Goal: Task Accomplishment & Management: Use online tool/utility

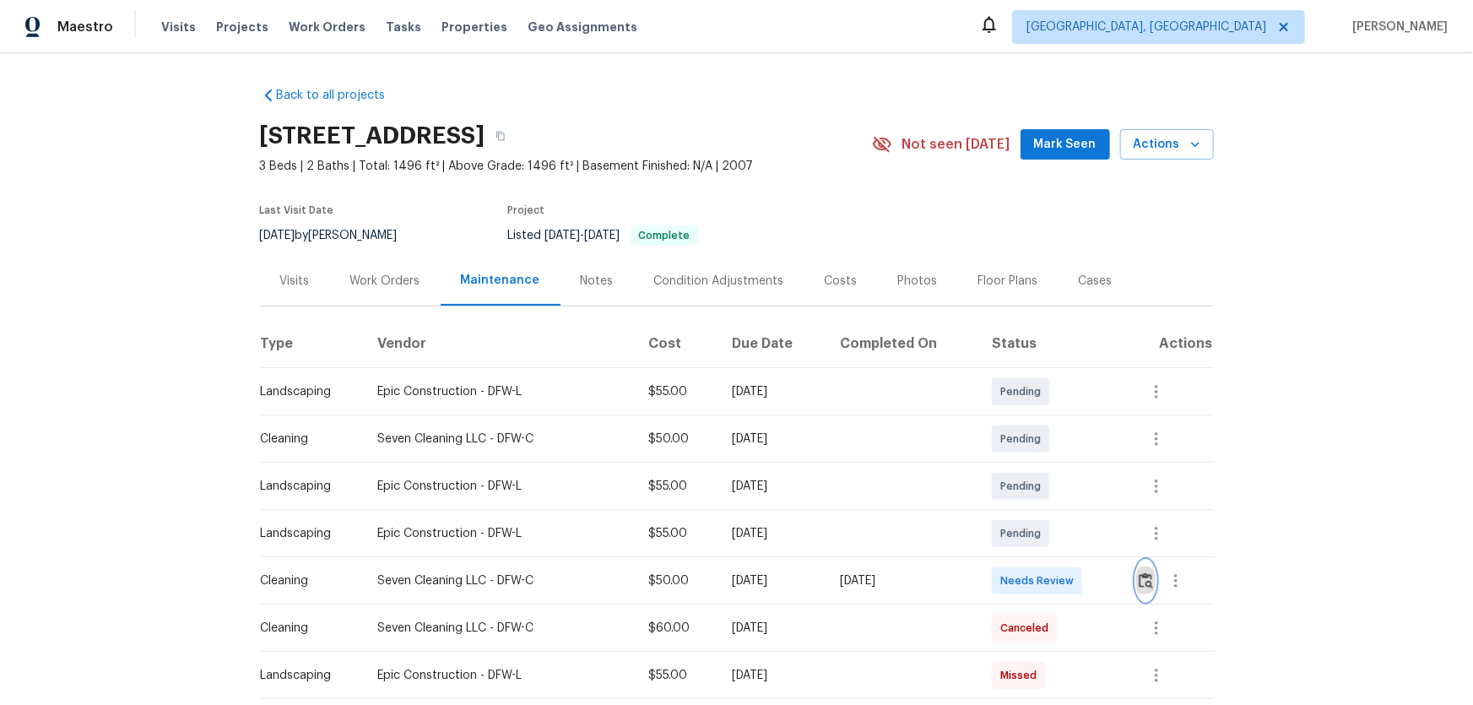
click at [1047, 465] on img "button" at bounding box center [1145, 580] width 14 height 16
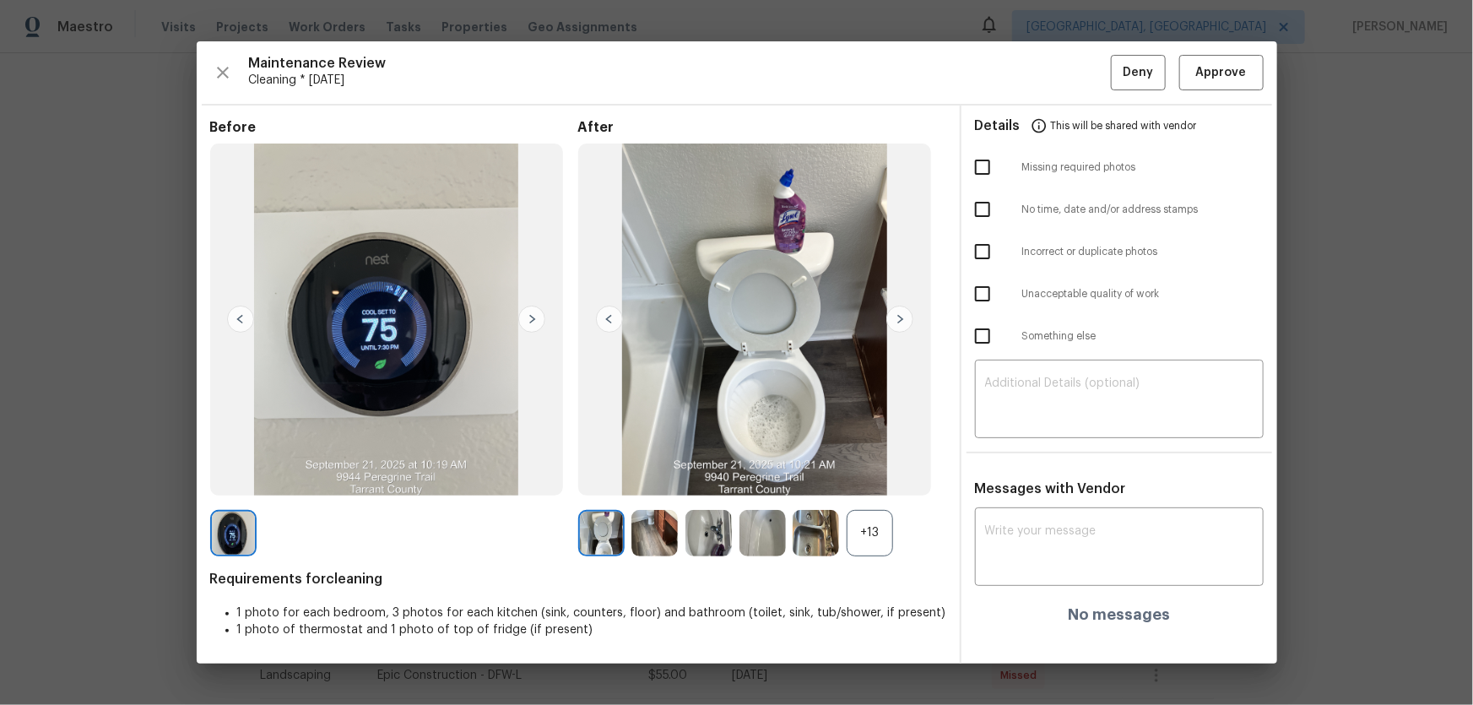
click at [879, 465] on div "+13" at bounding box center [869, 533] width 46 height 46
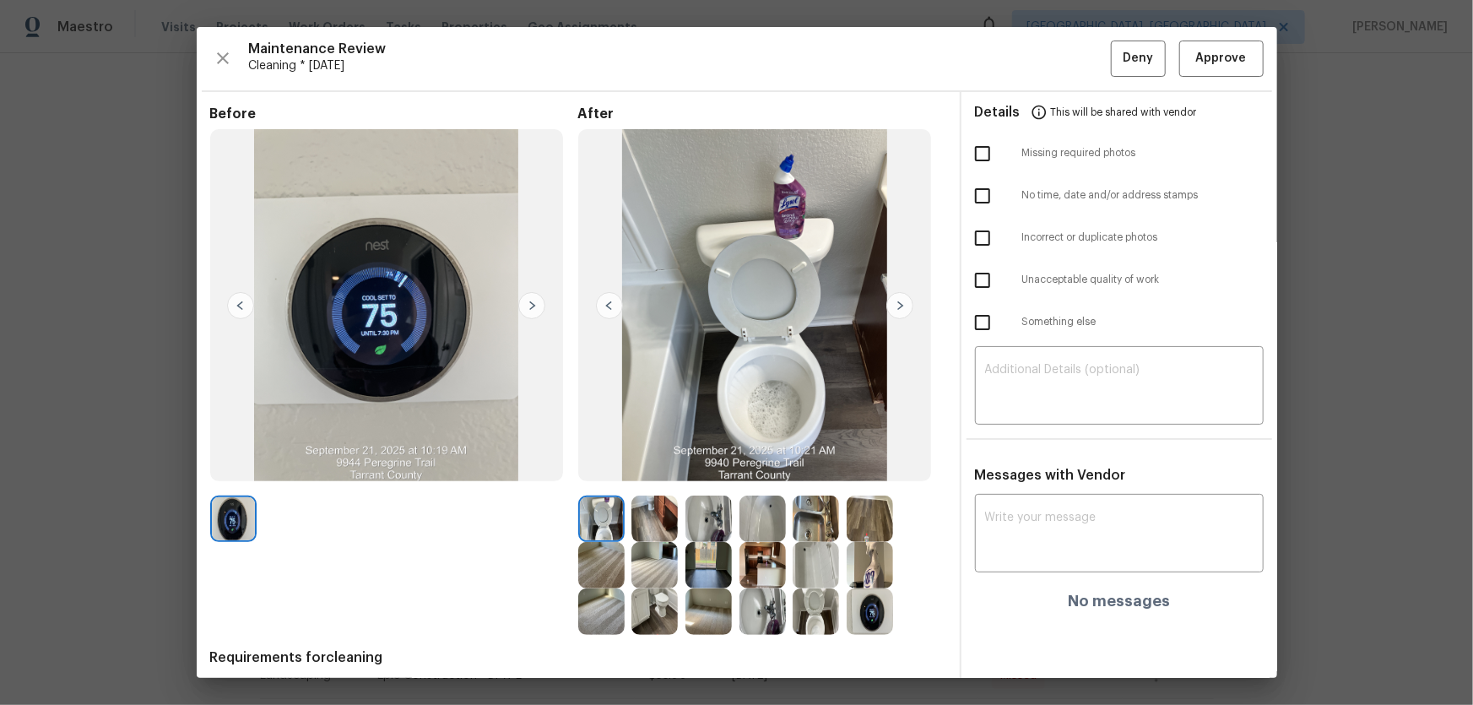
scroll to position [63, 0]
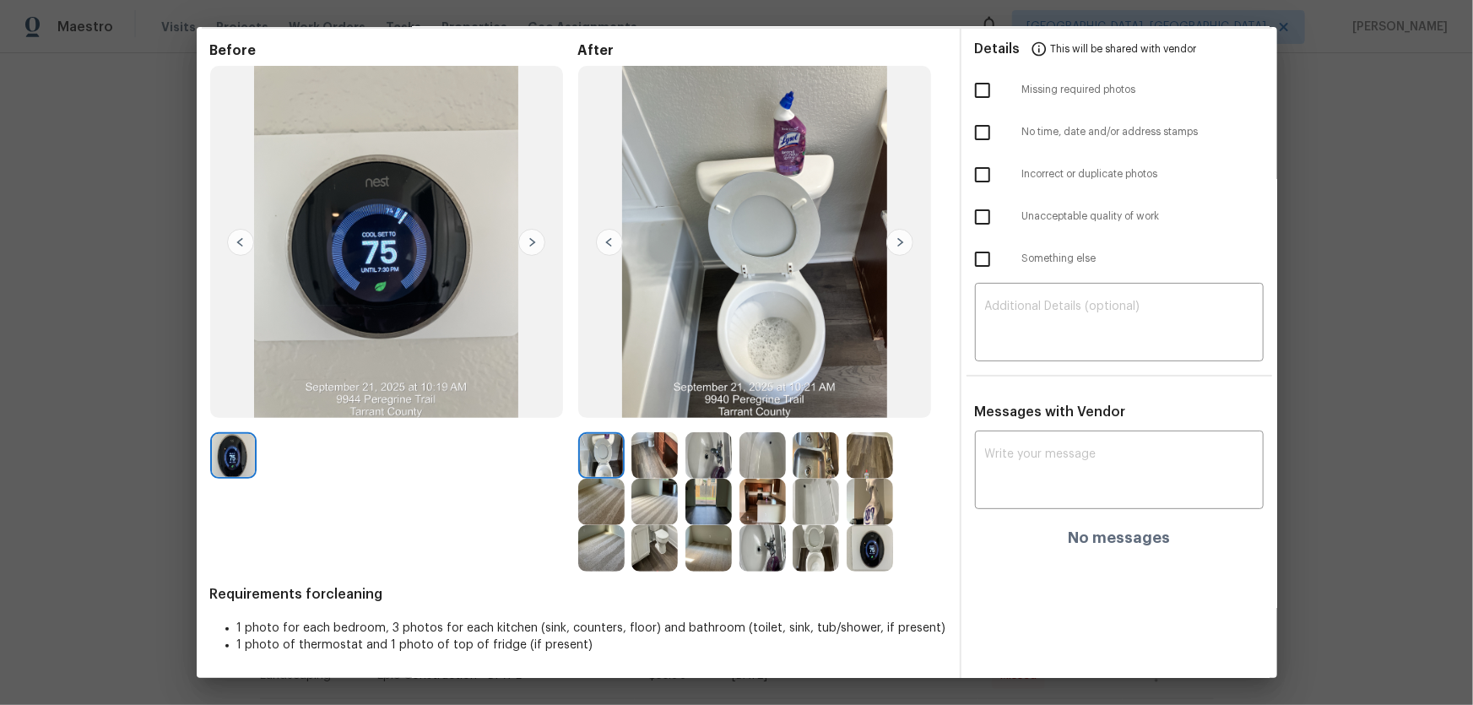
click at [813, 465] on img at bounding box center [815, 548] width 46 height 46
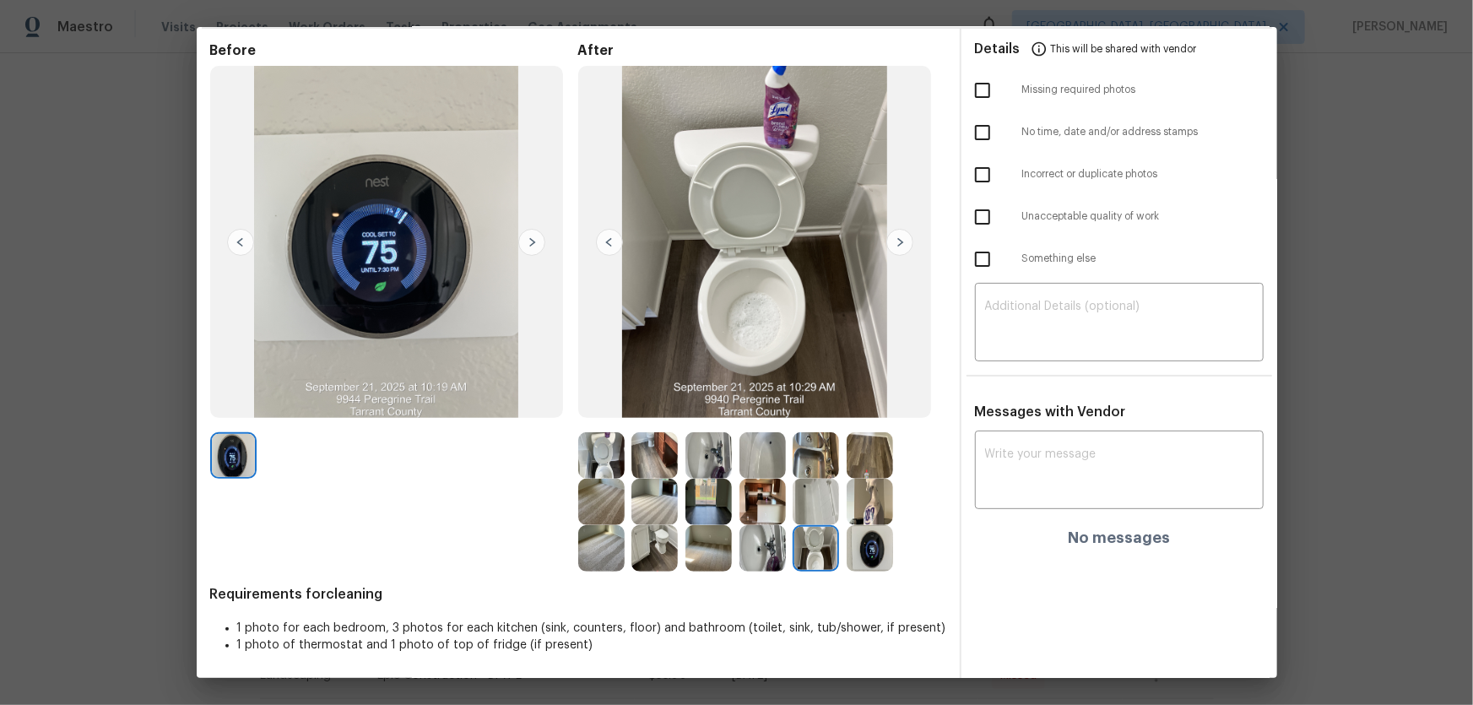
click at [590, 447] on img at bounding box center [601, 455] width 46 height 46
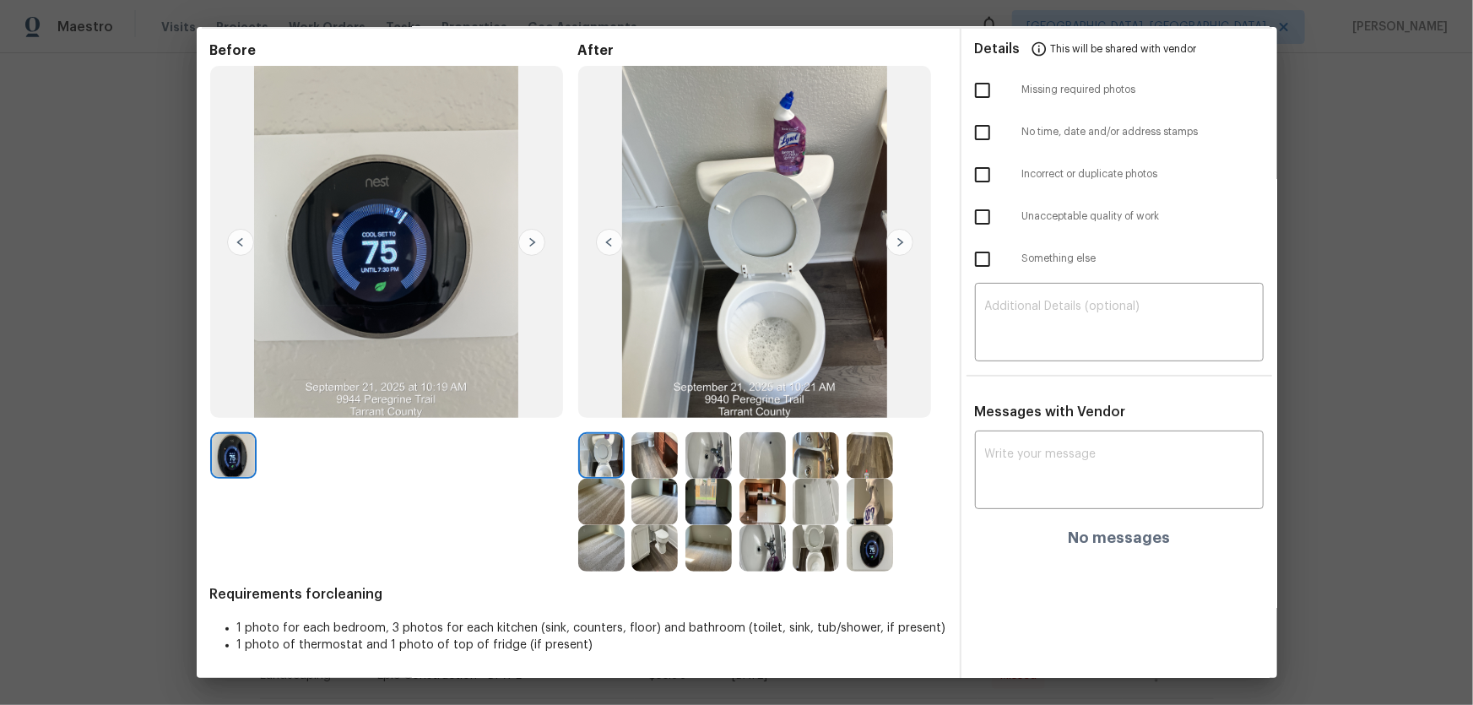
click at [749, 465] on img at bounding box center [762, 548] width 46 height 46
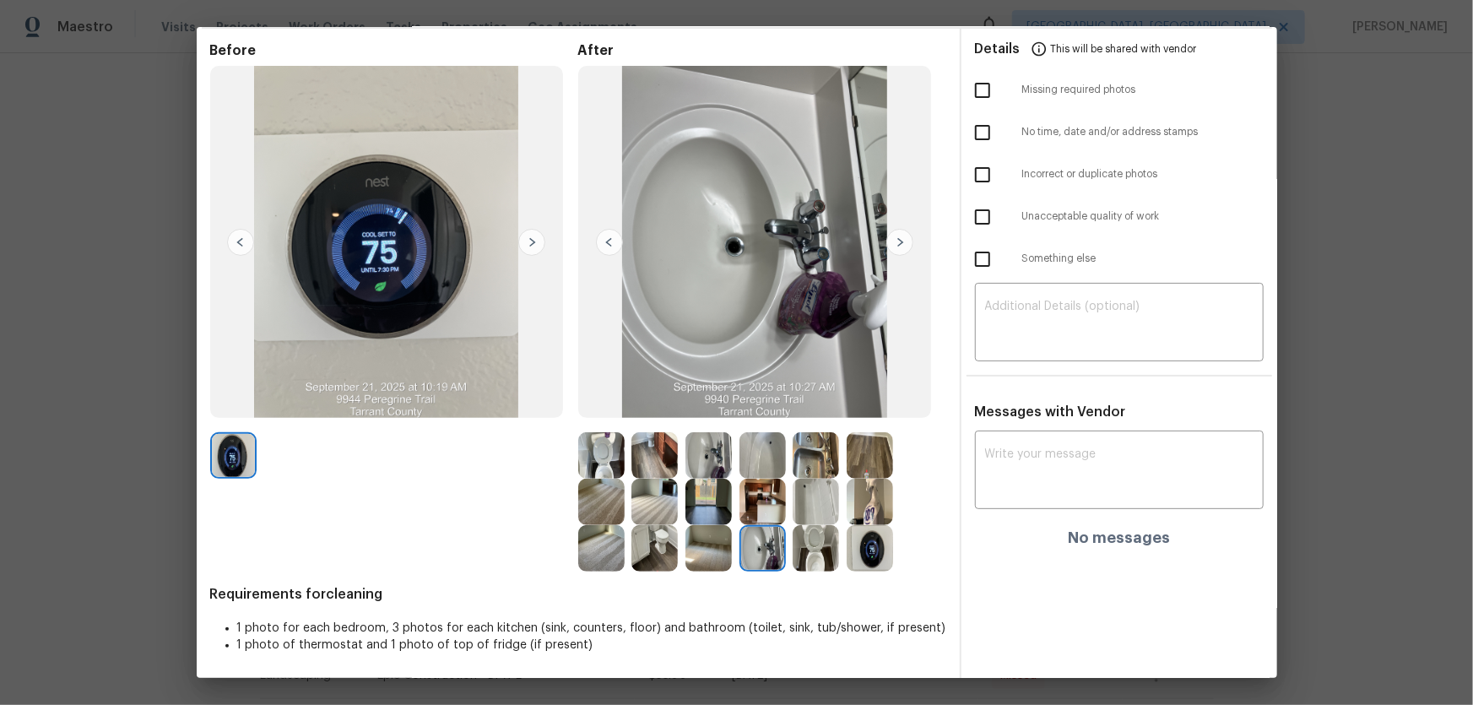
click at [710, 455] on img at bounding box center [708, 455] width 46 height 46
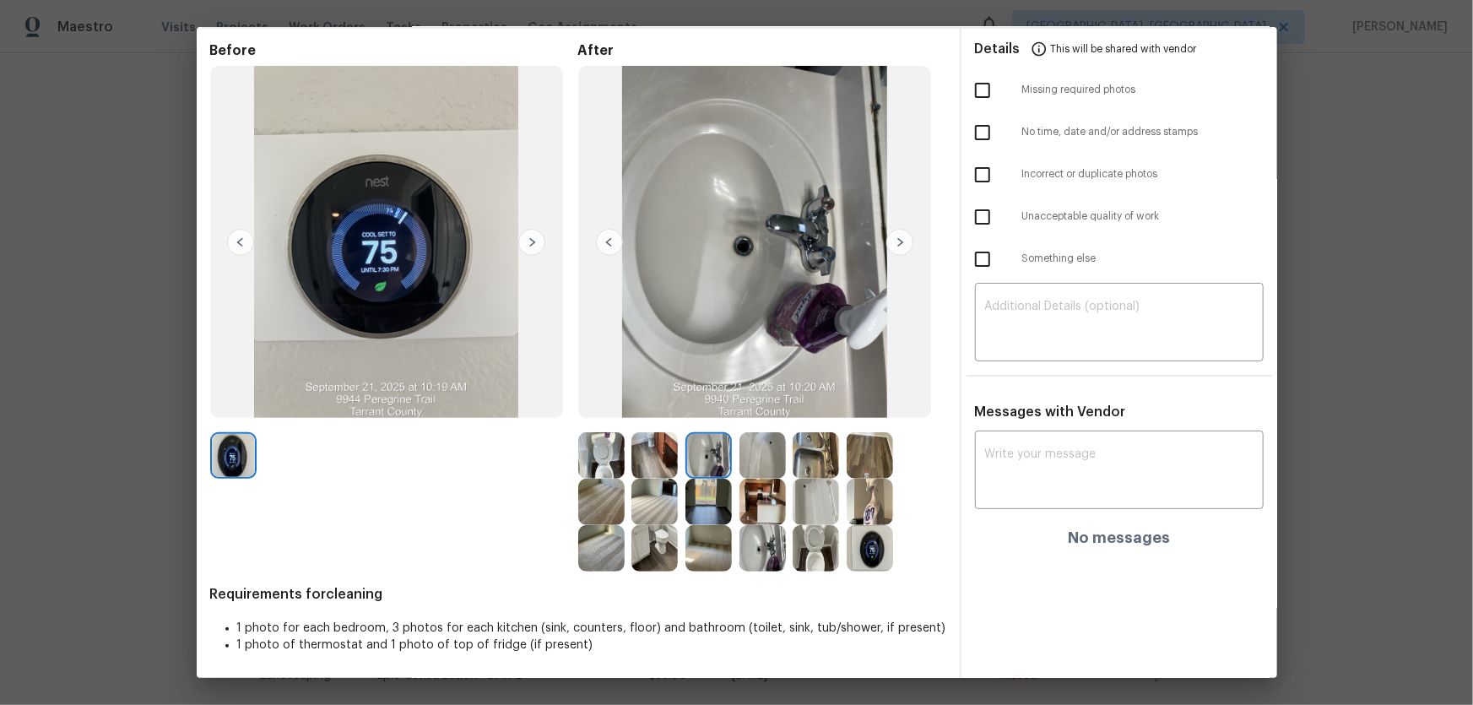
click at [757, 456] on img at bounding box center [762, 455] width 46 height 46
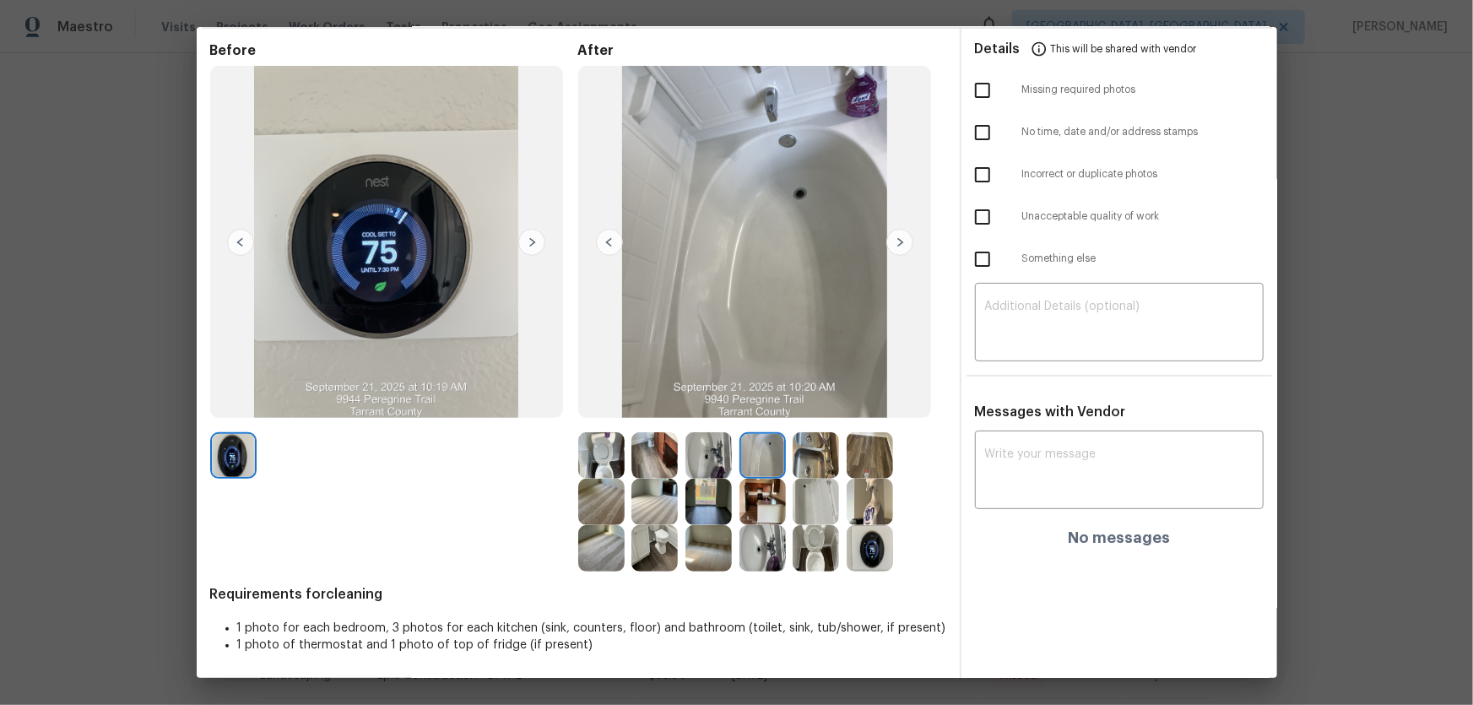
click at [813, 465] on img at bounding box center [815, 502] width 46 height 46
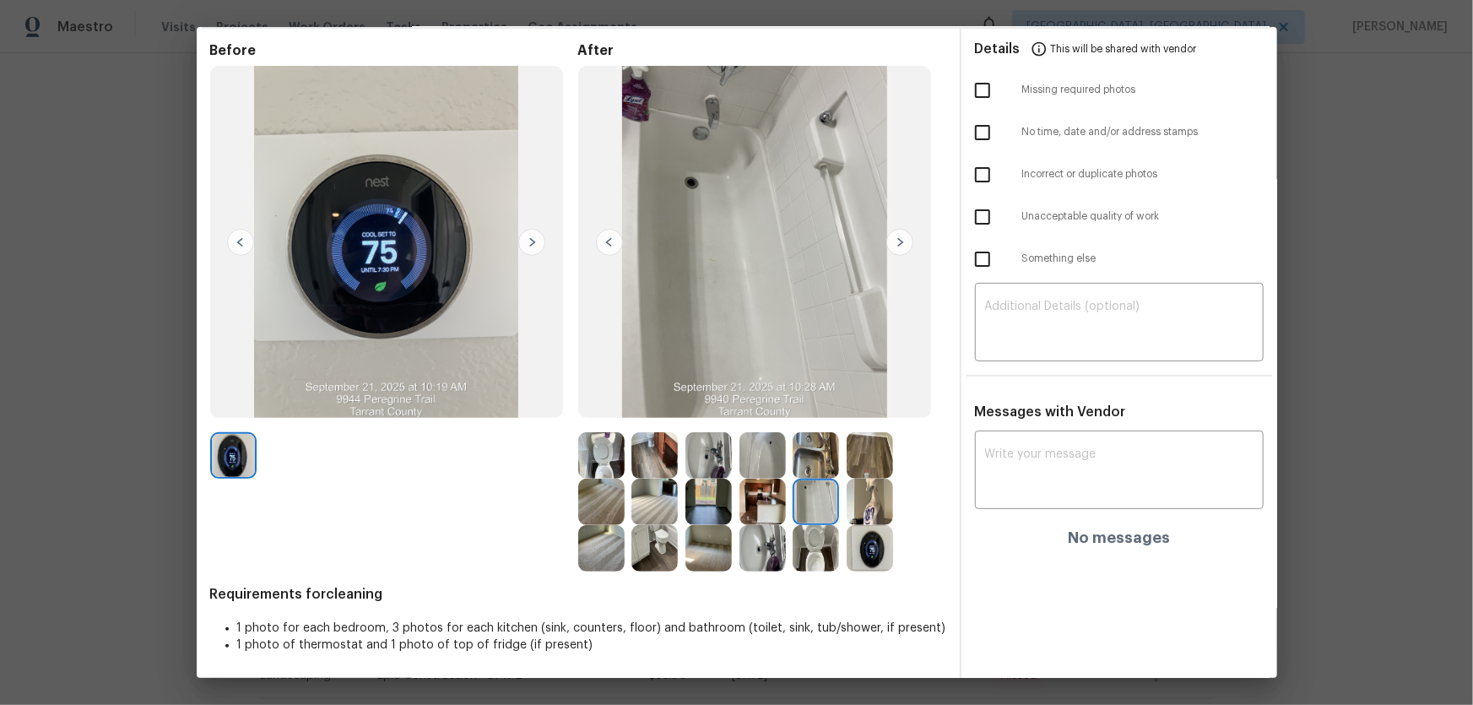
click at [828, 460] on img at bounding box center [815, 455] width 46 height 46
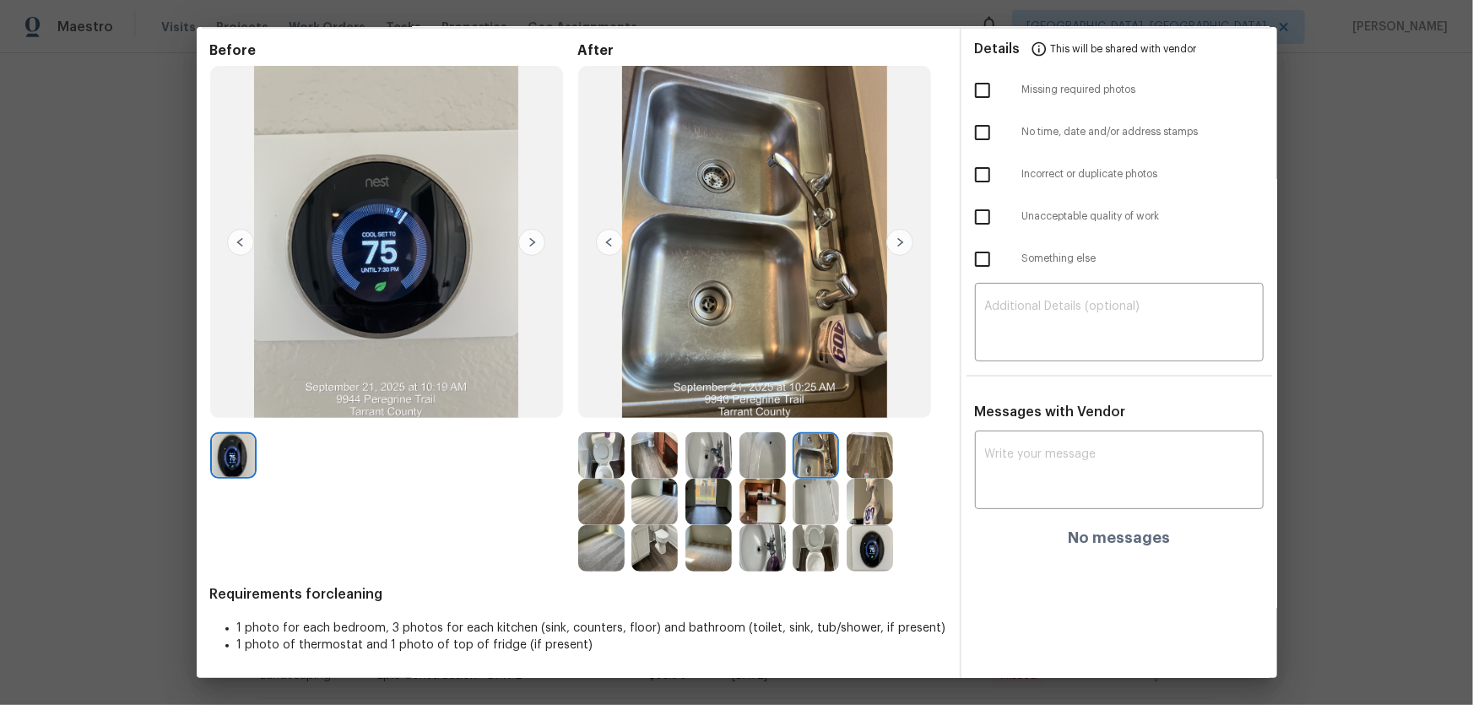
click at [878, 465] on img at bounding box center [869, 502] width 46 height 46
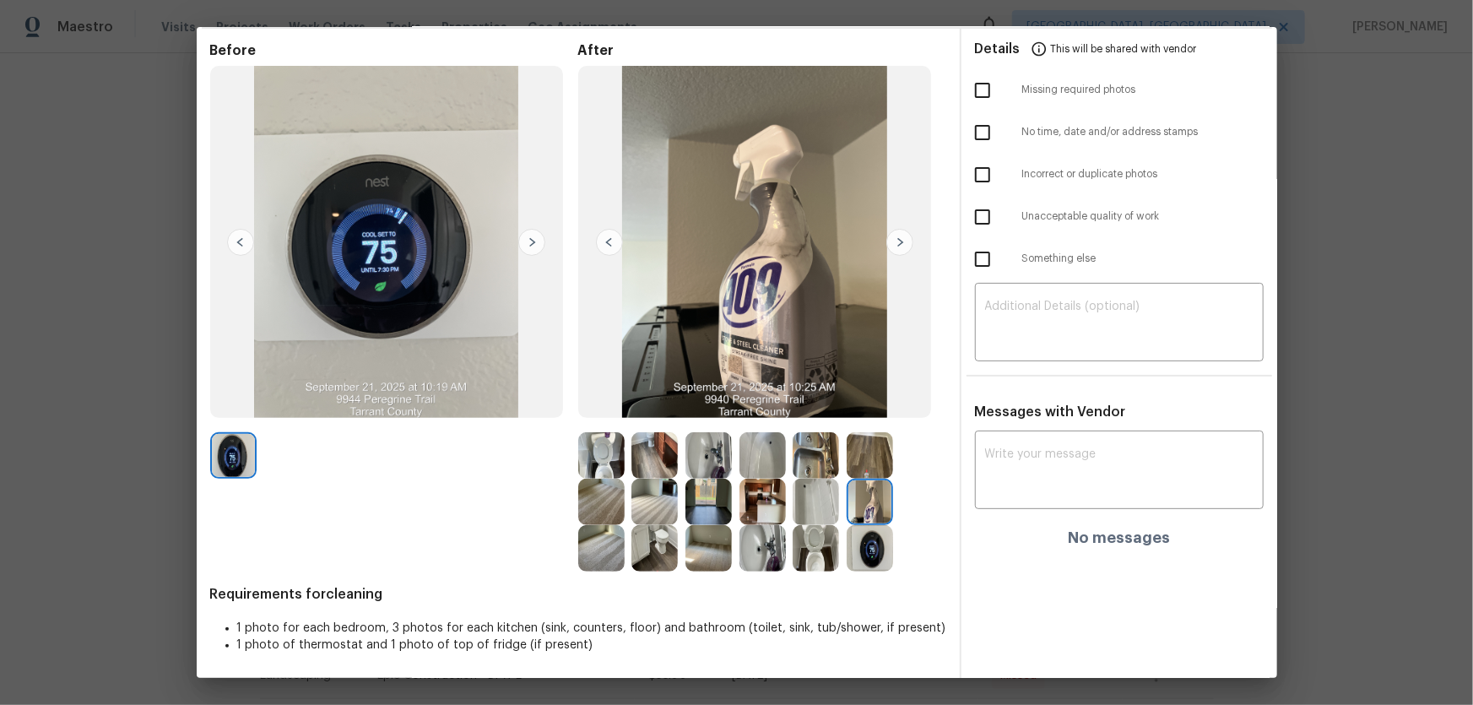
click at [685, 465] on img at bounding box center [708, 502] width 46 height 46
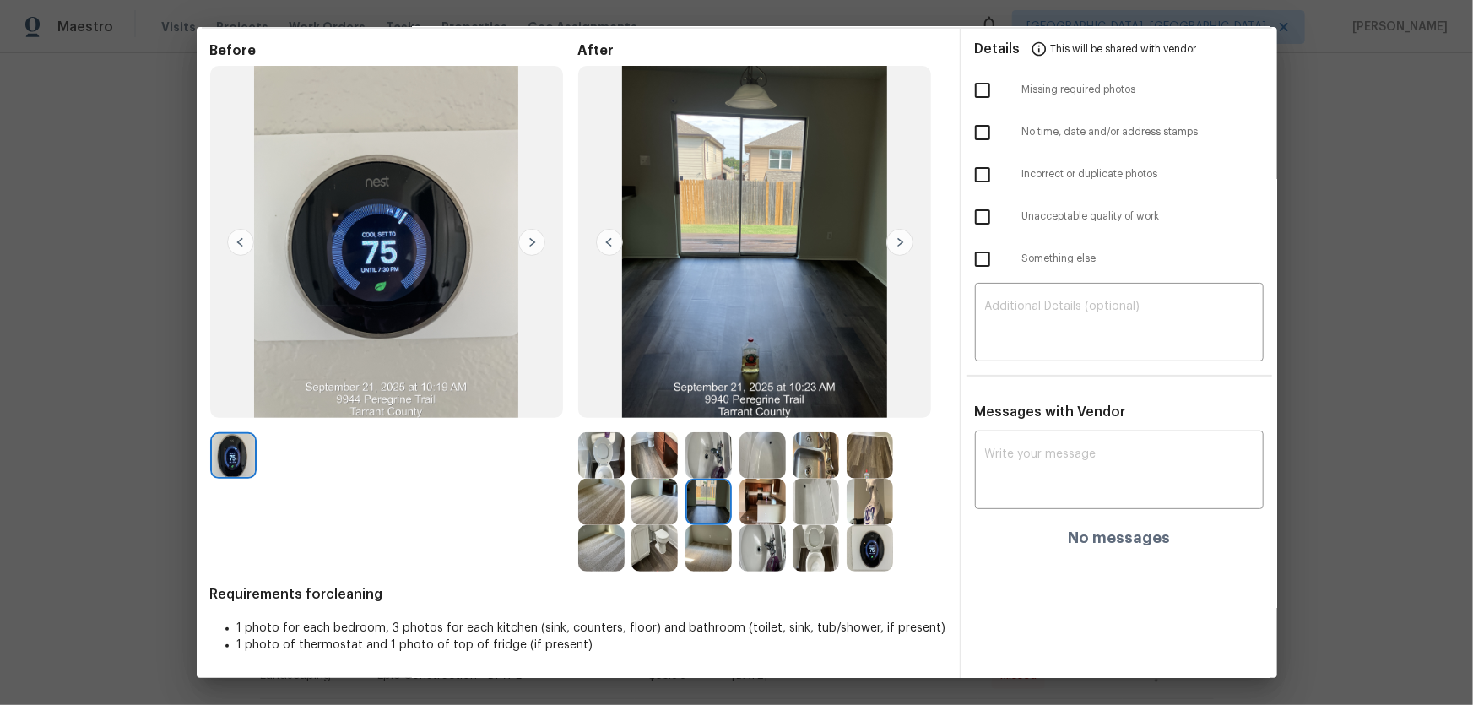
click at [689, 465] on img at bounding box center [708, 455] width 46 height 46
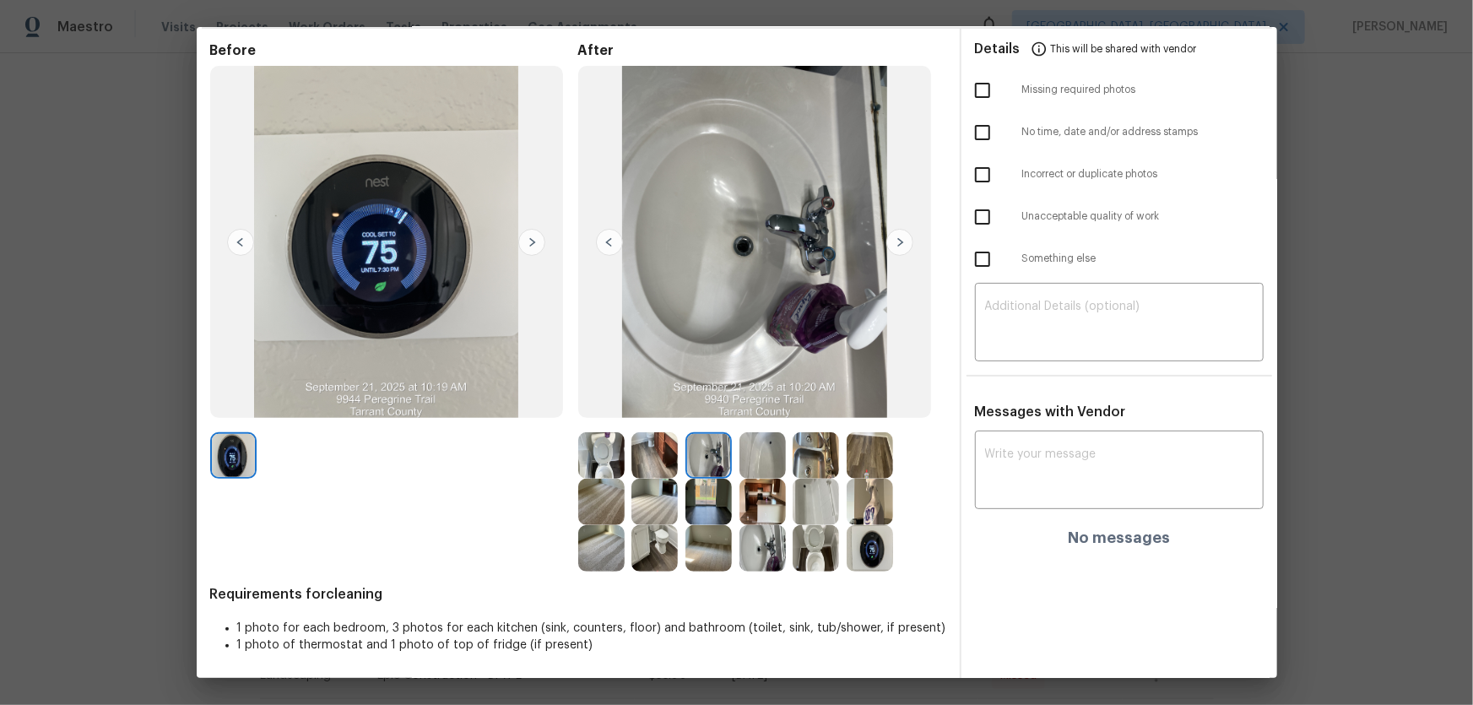
click at [625, 458] on div at bounding box center [605, 455] width 54 height 46
click at [852, 465] on img at bounding box center [869, 548] width 46 height 46
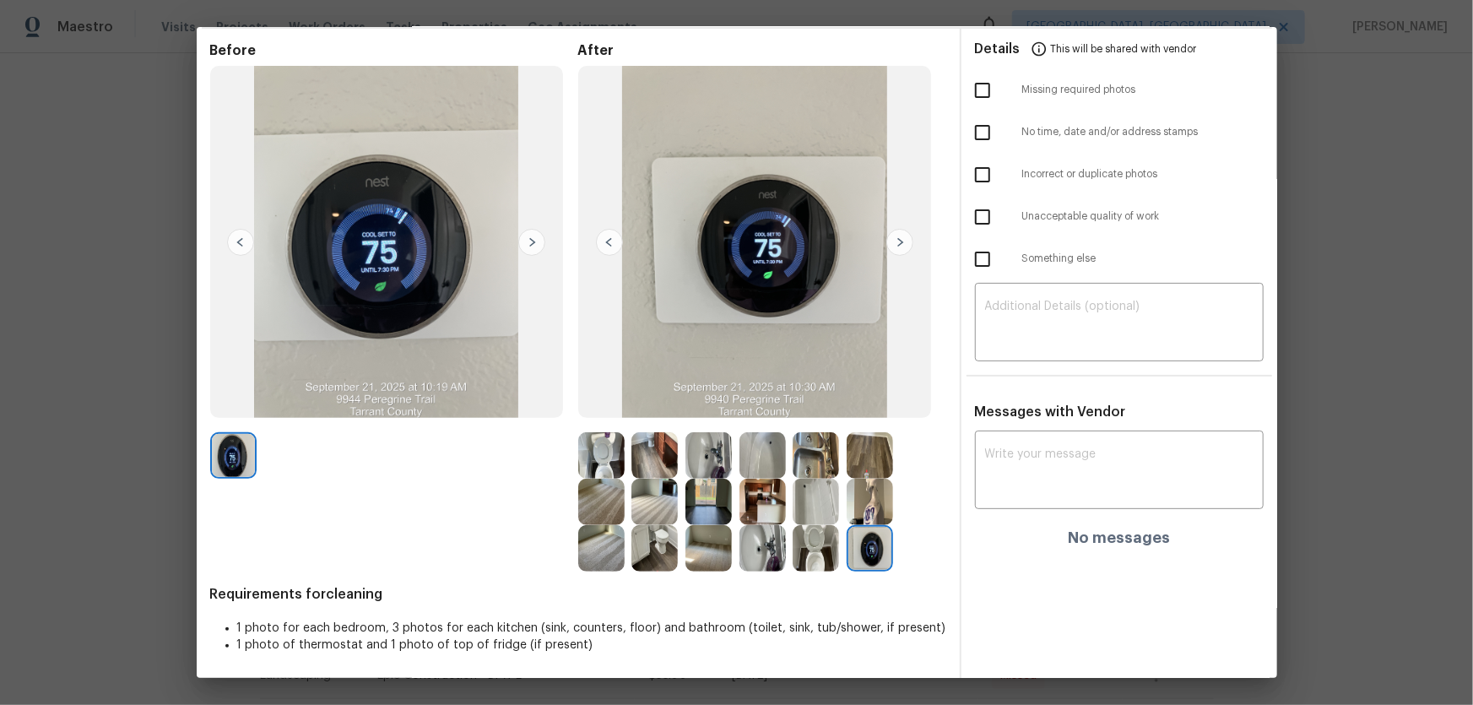
click at [610, 465] on img at bounding box center [601, 548] width 46 height 46
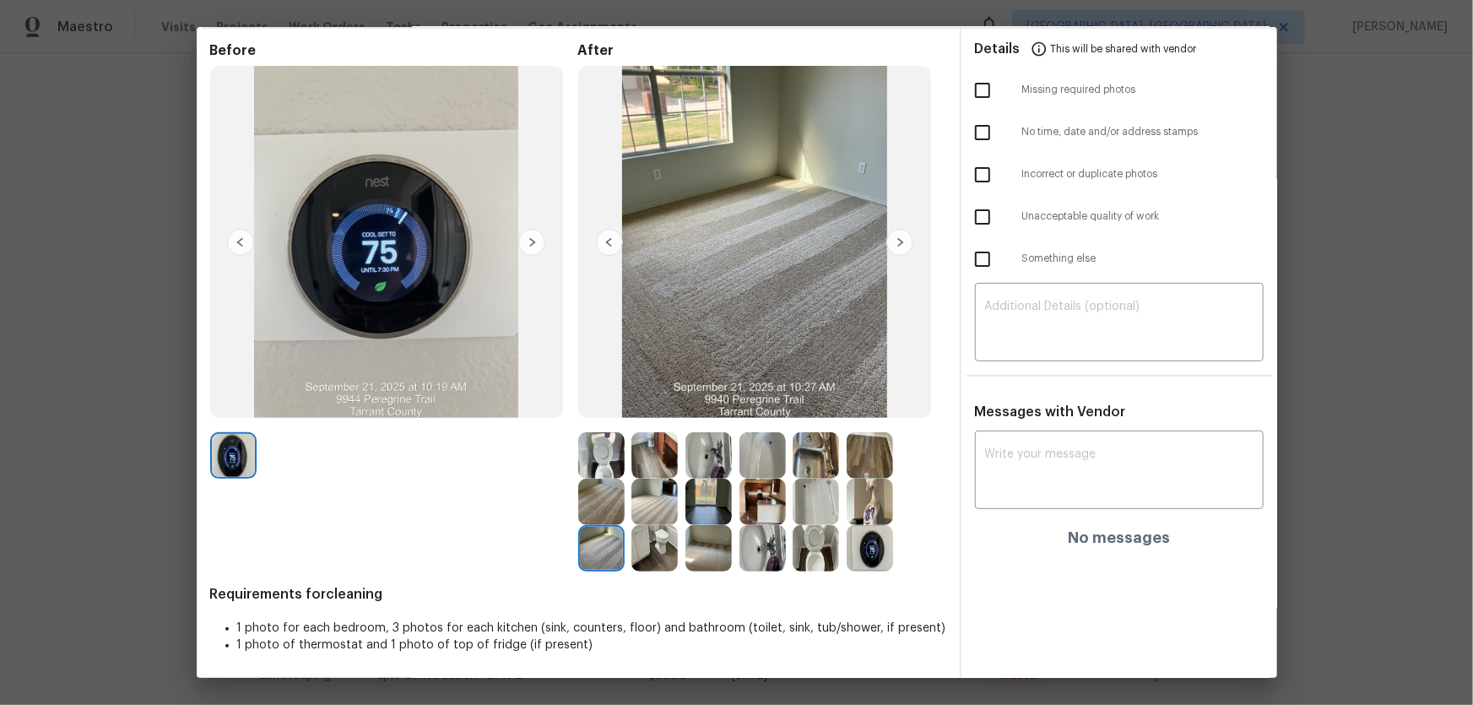
click at [599, 465] on img at bounding box center [601, 502] width 46 height 46
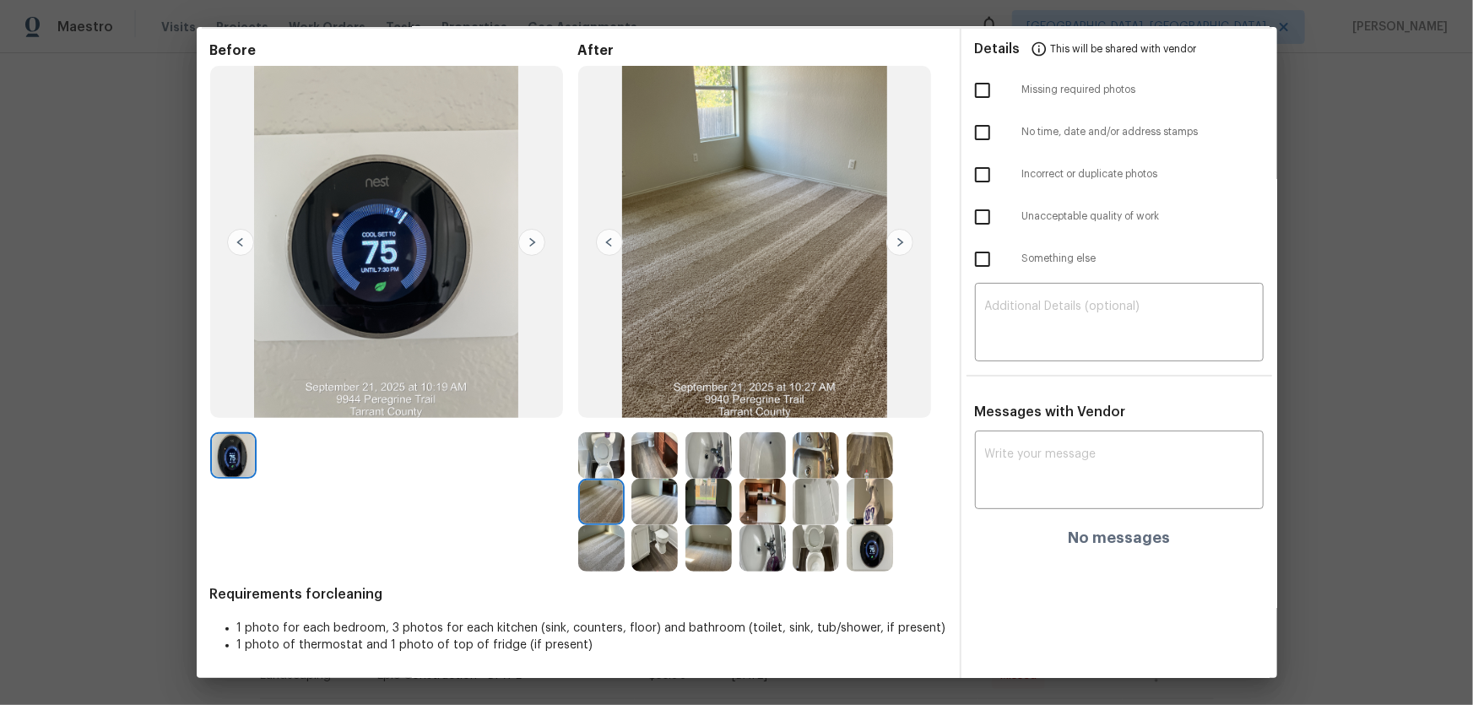
click at [709, 465] on img at bounding box center [708, 502] width 46 height 46
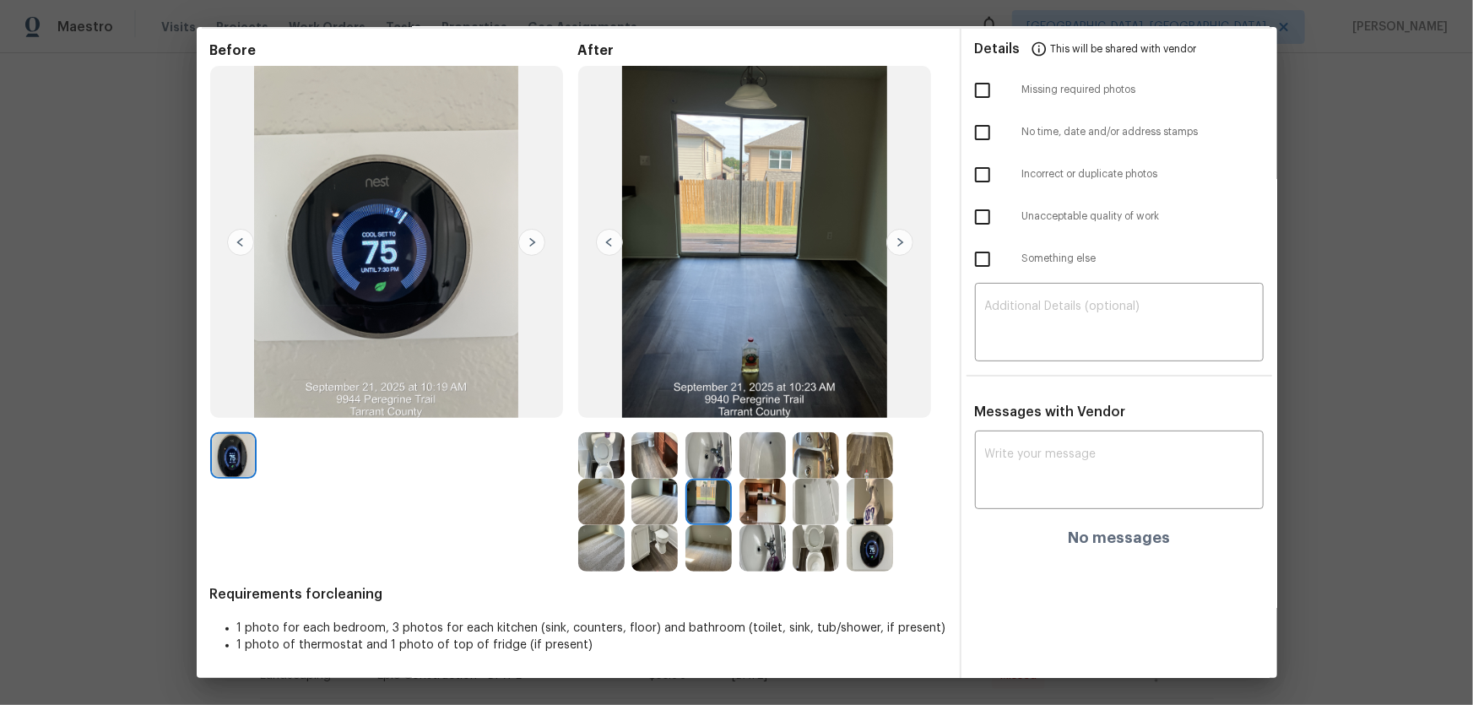
click at [713, 465] on img at bounding box center [708, 548] width 46 height 46
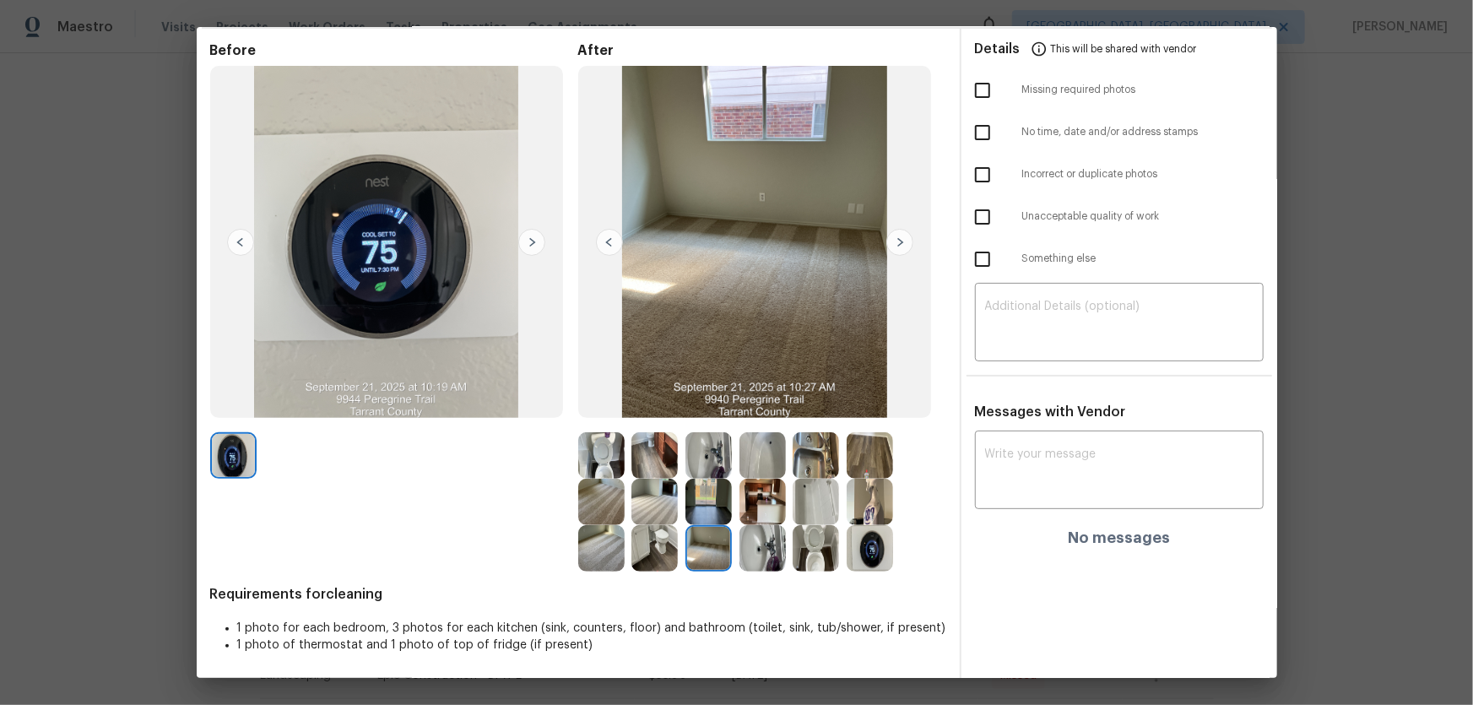
click at [650, 465] on img at bounding box center [654, 502] width 46 height 46
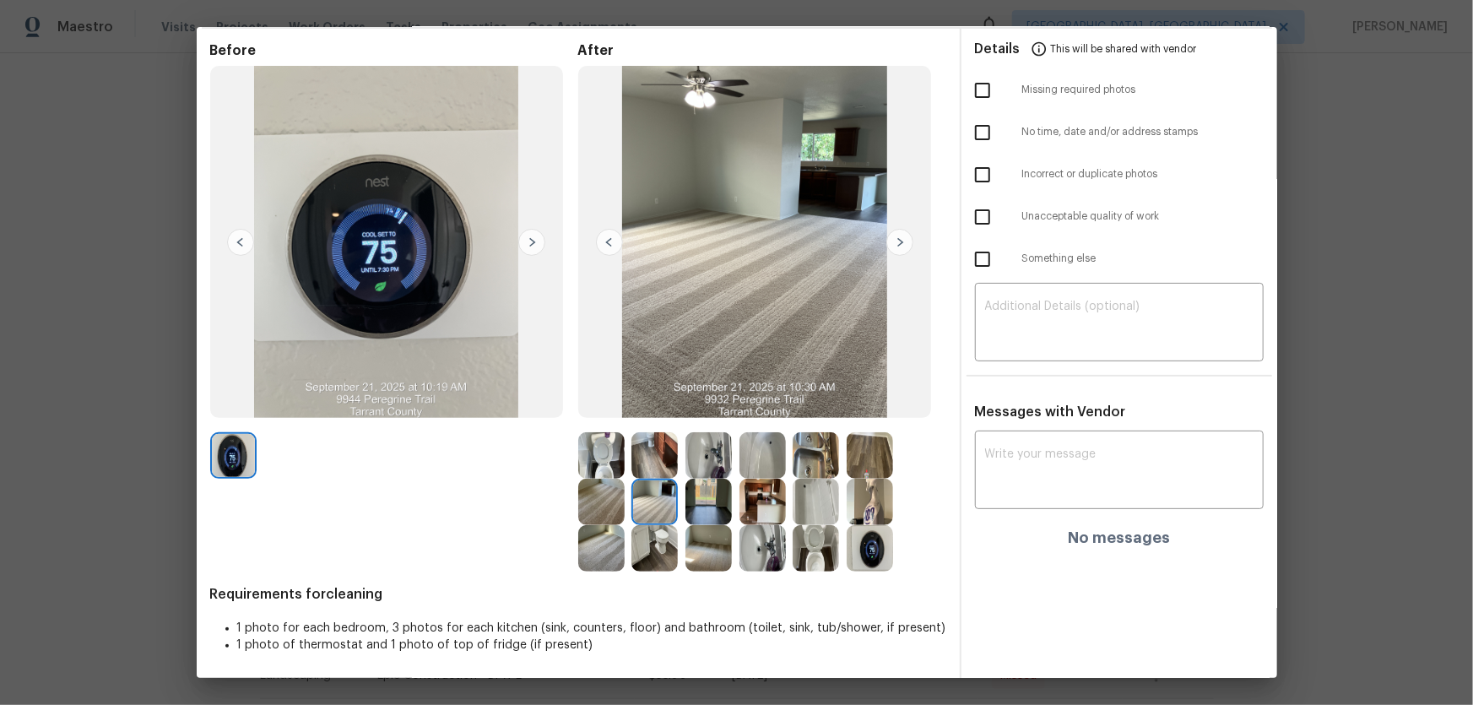
click at [753, 465] on img at bounding box center [762, 502] width 46 height 46
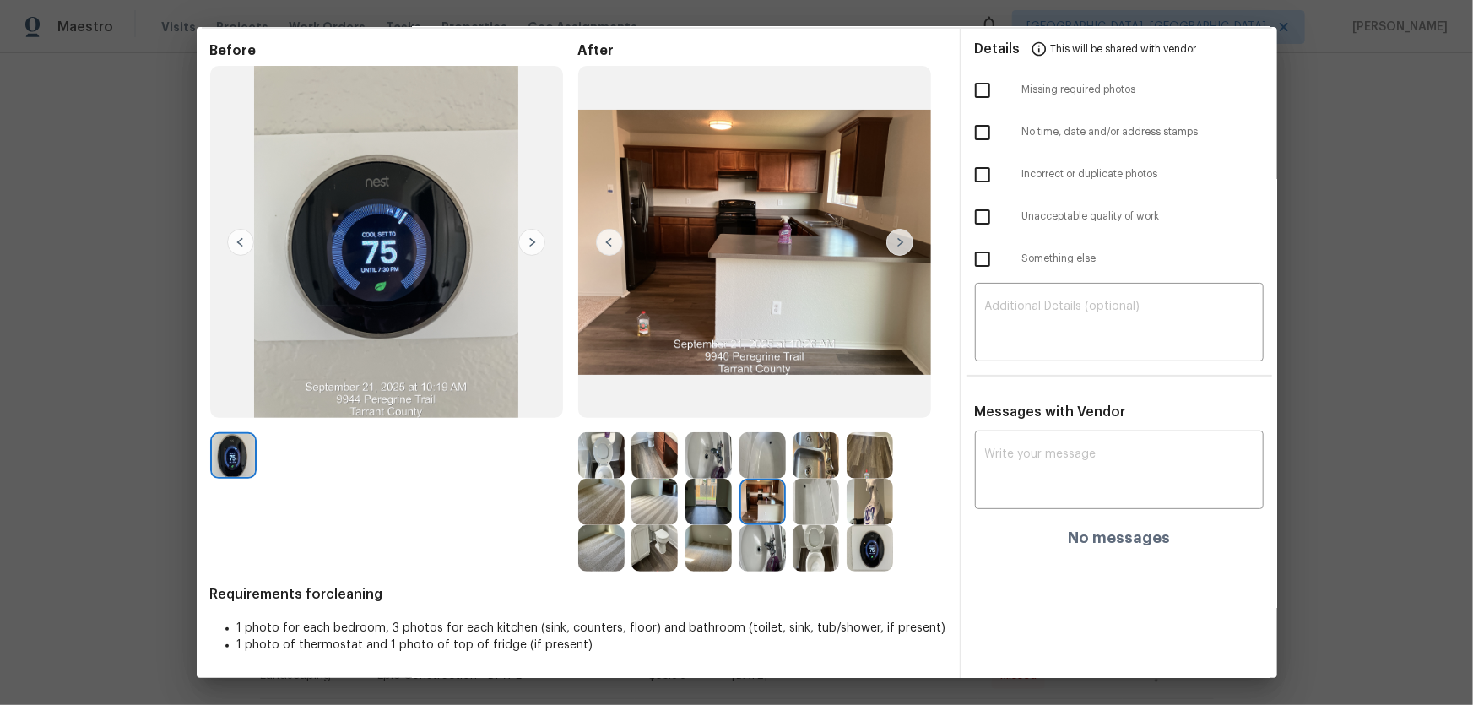
click at [808, 446] on img at bounding box center [815, 455] width 46 height 46
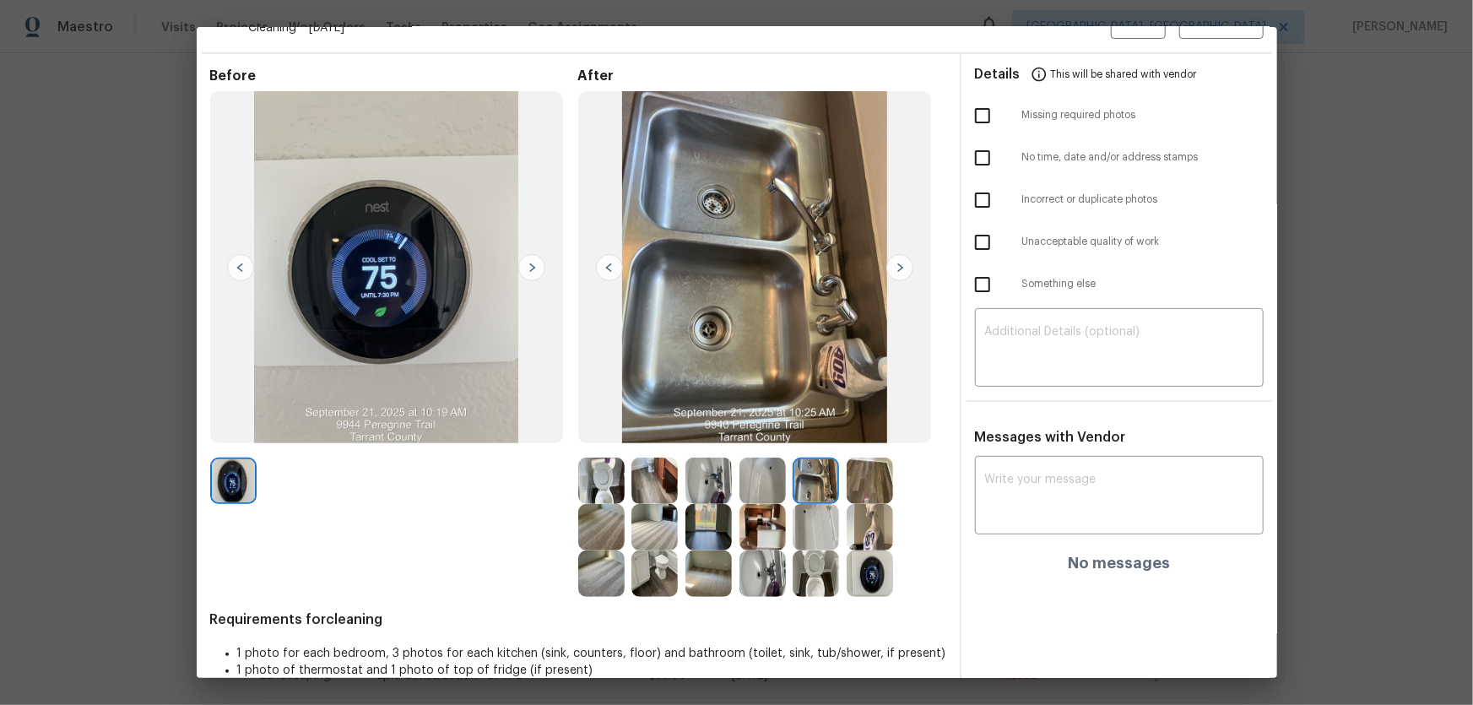
scroll to position [0, 0]
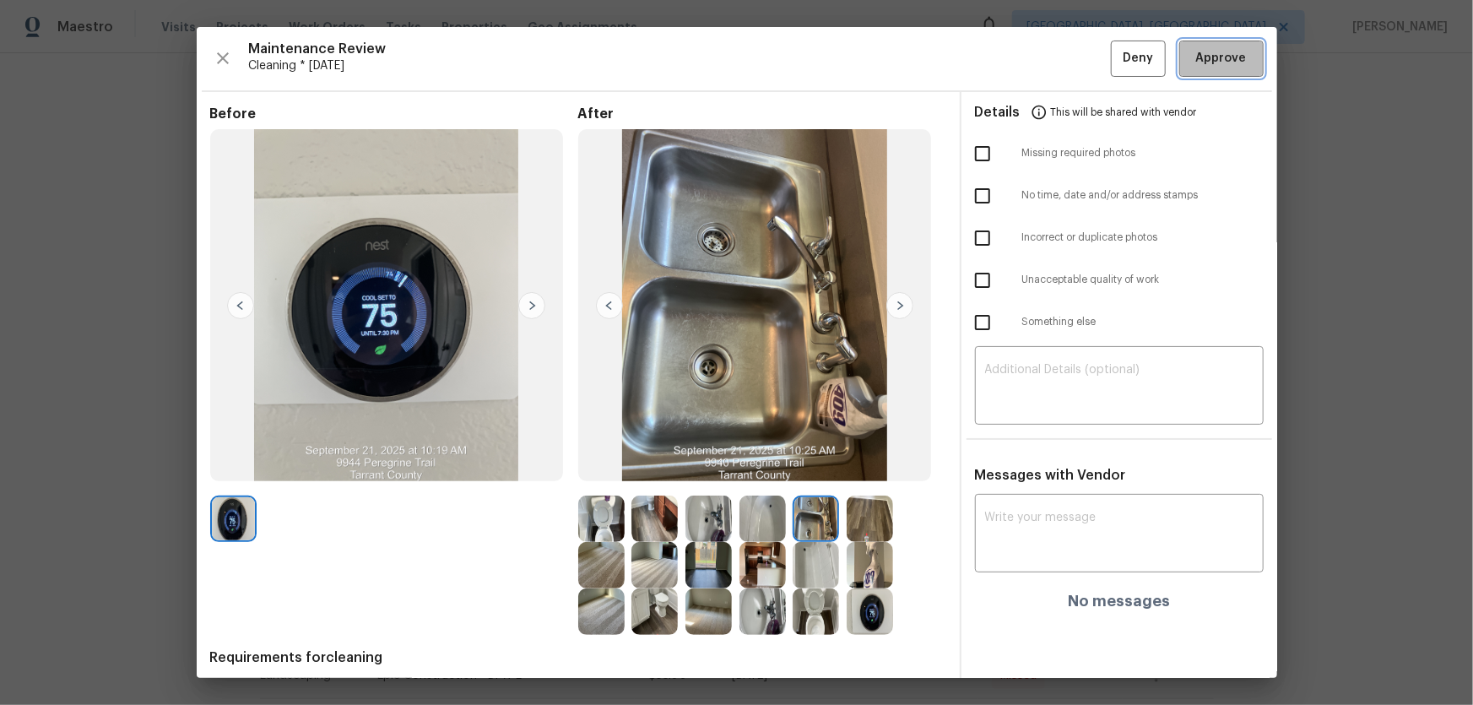
click at [1047, 68] on button "Approve" at bounding box center [1221, 59] width 84 height 36
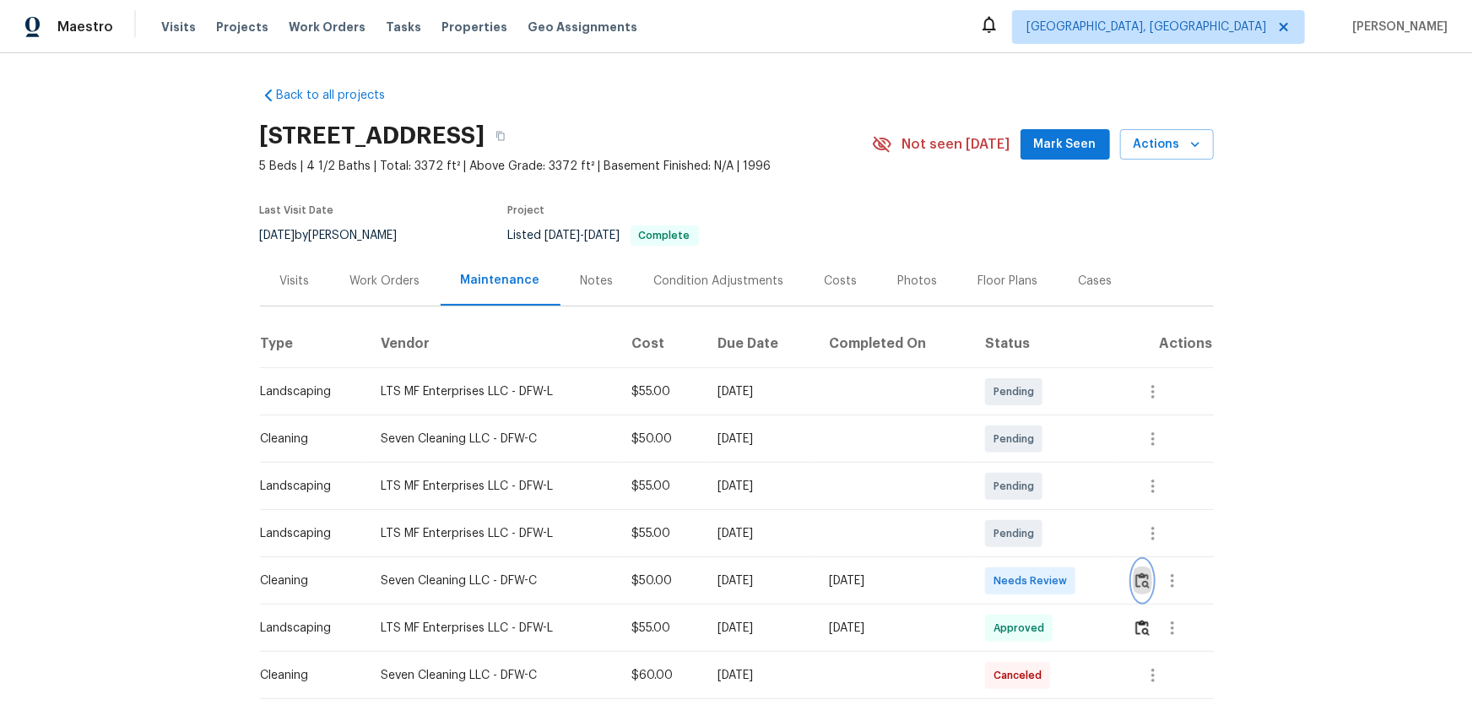
click at [1047, 465] on button "button" at bounding box center [1142, 580] width 19 height 41
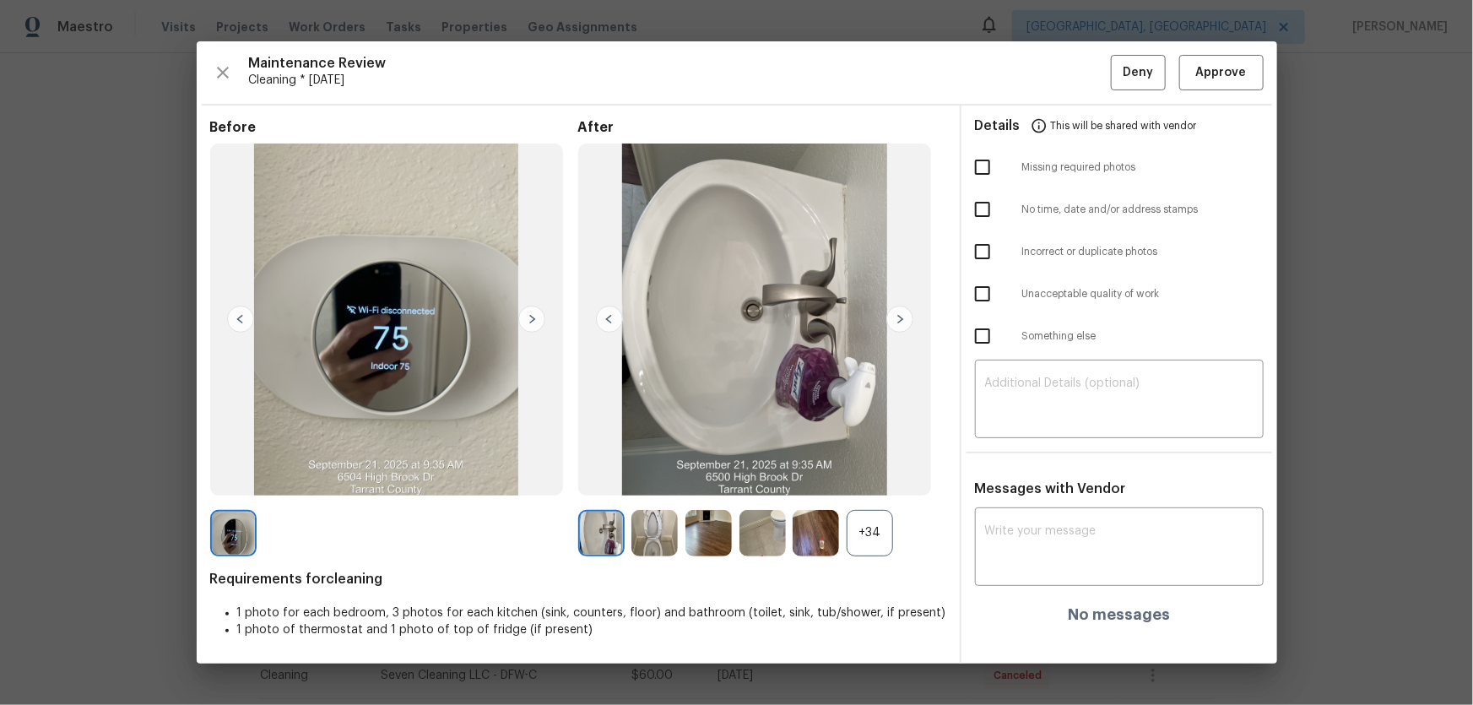
click at [884, 465] on div "+34" at bounding box center [869, 533] width 46 height 46
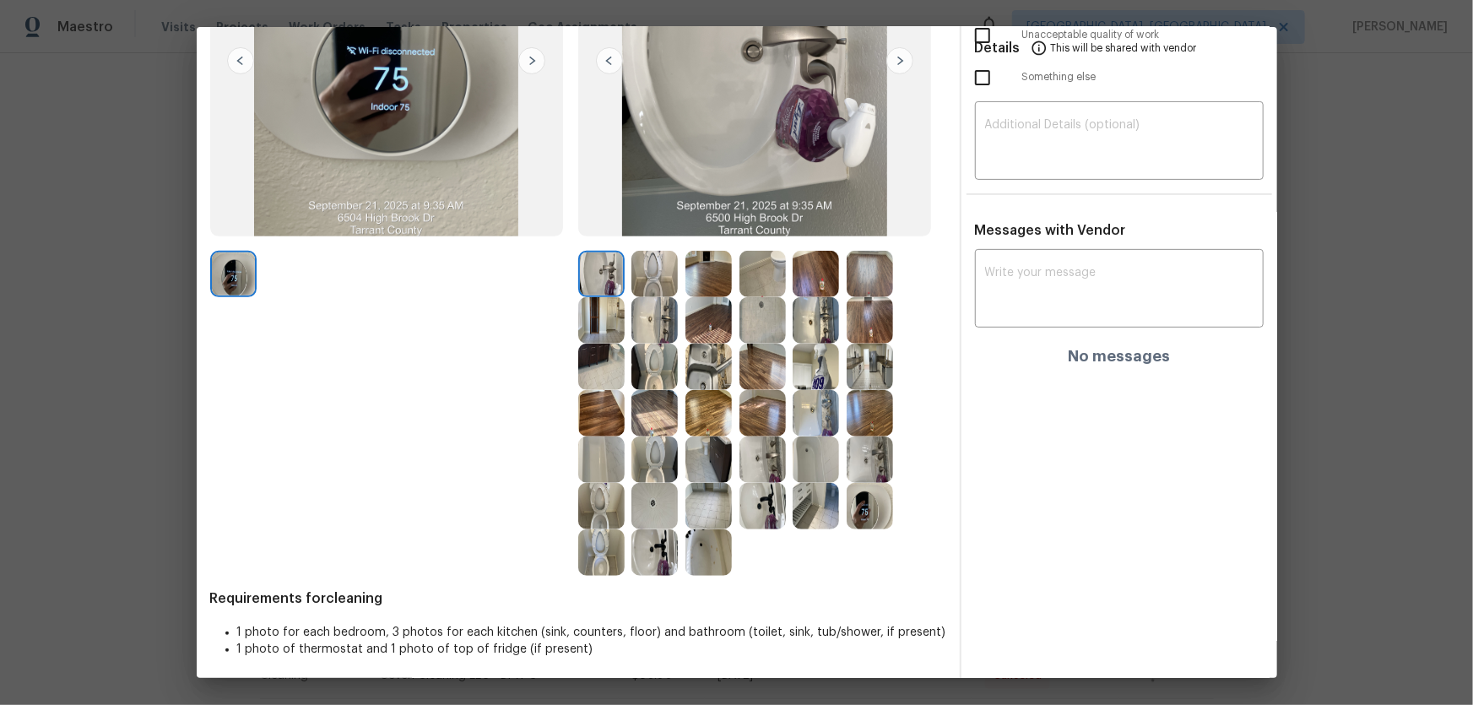
scroll to position [249, 0]
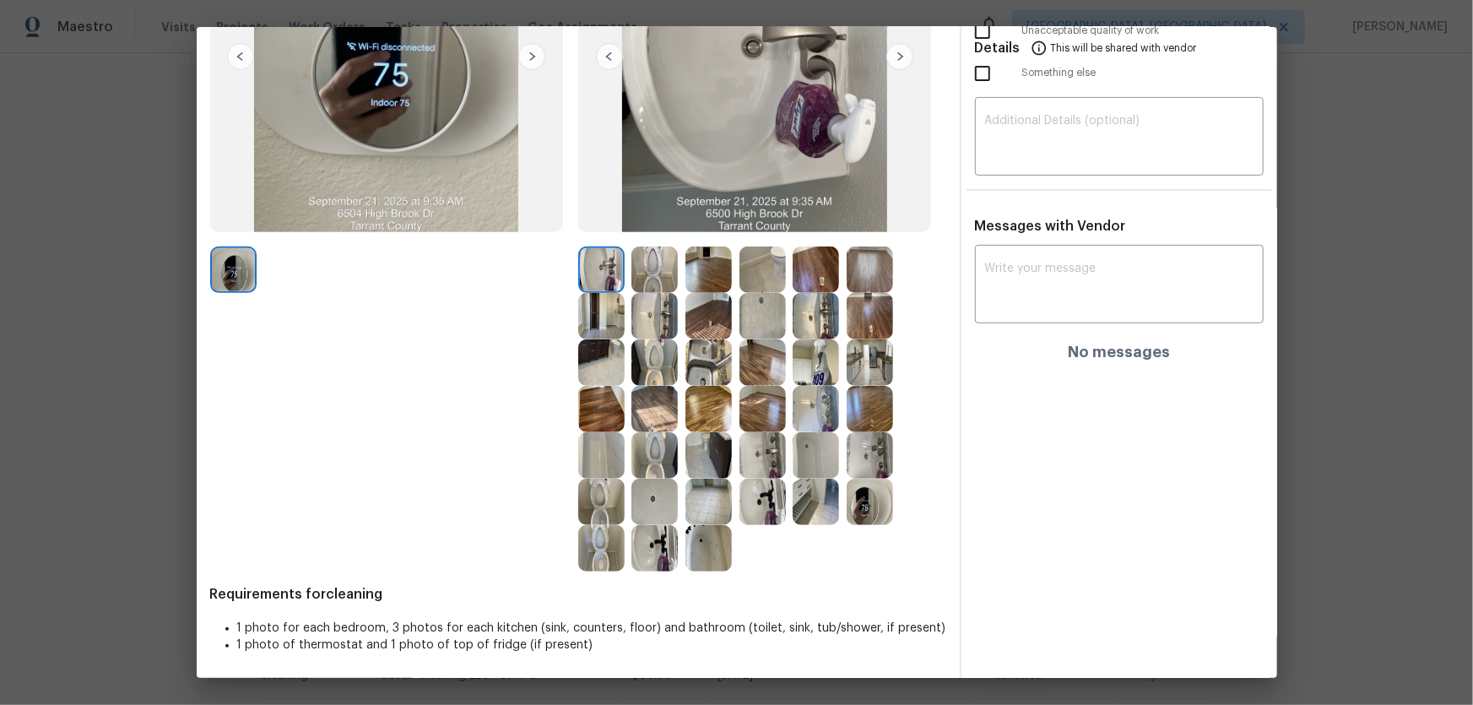
click at [591, 465] on img at bounding box center [601, 548] width 46 height 46
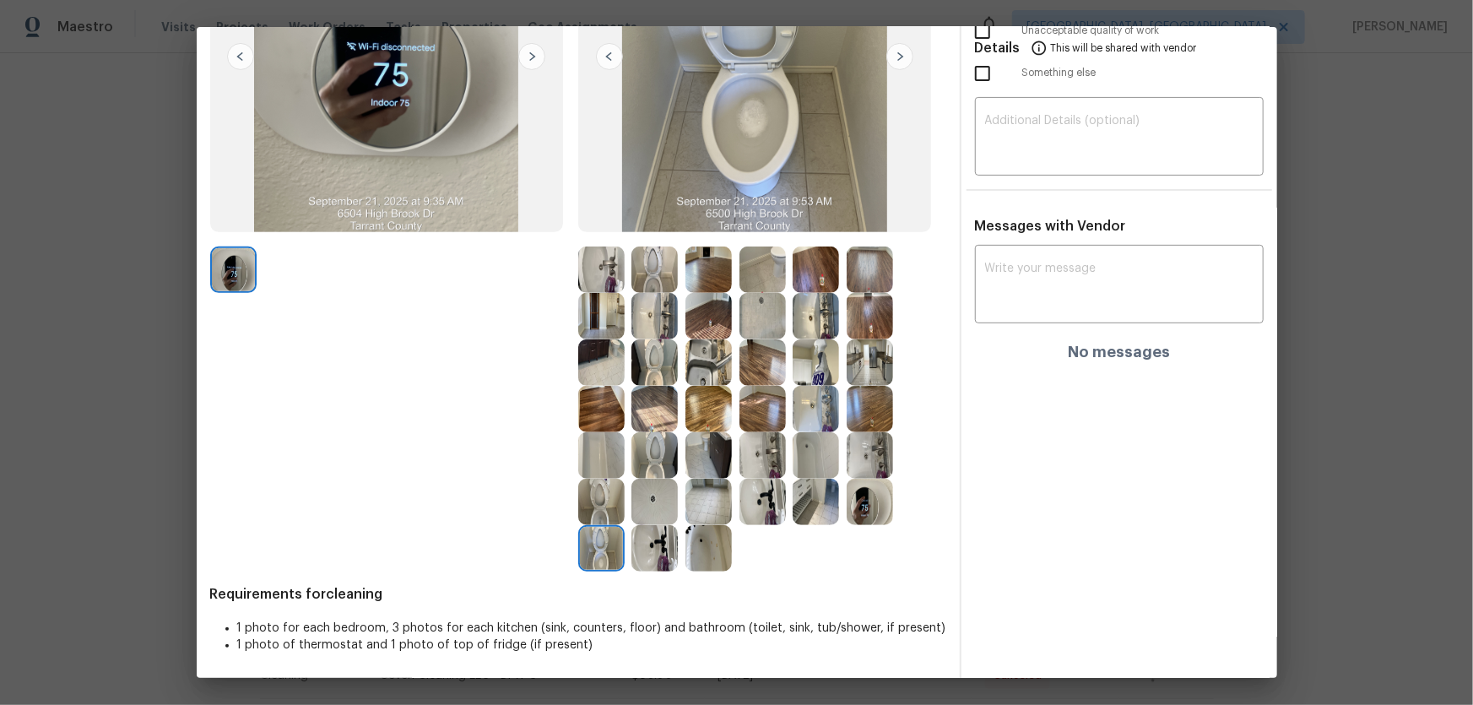
click at [589, 465] on img at bounding box center [601, 502] width 46 height 46
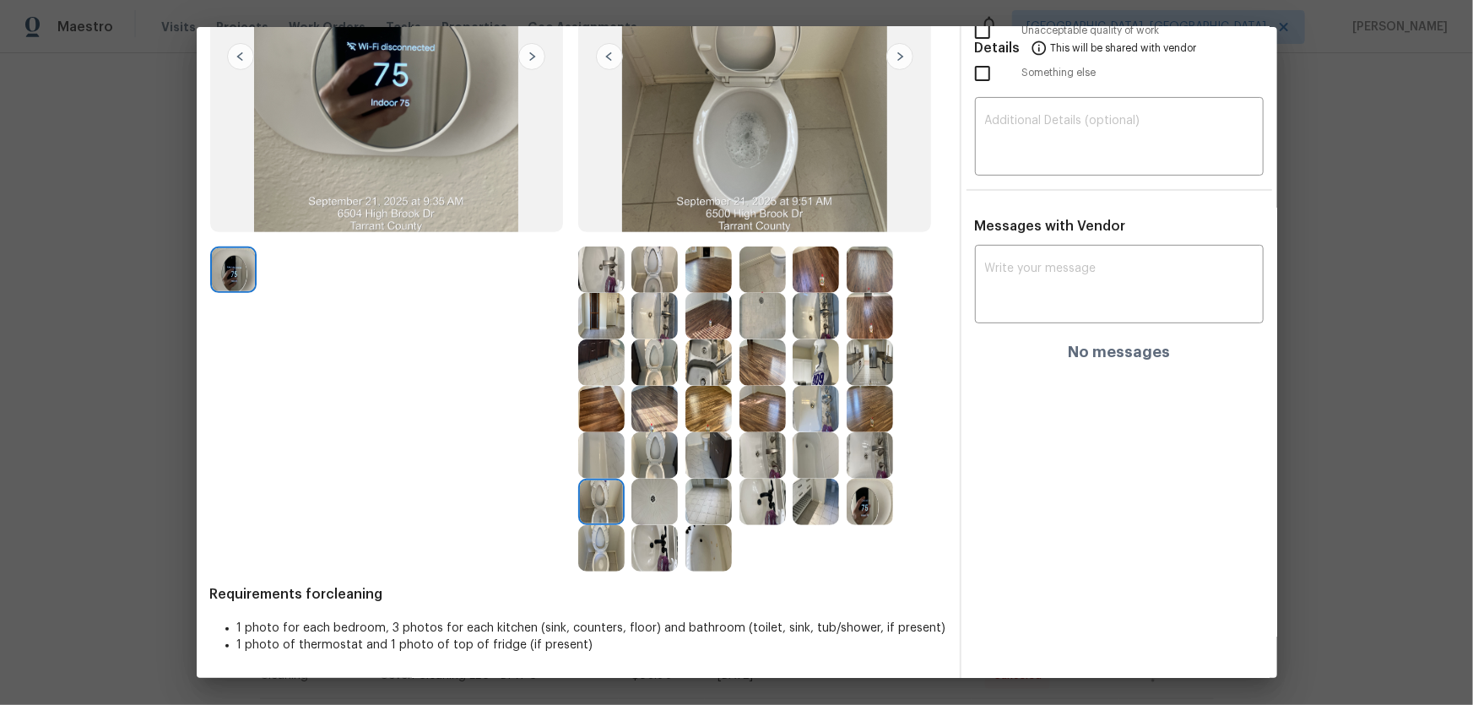
click at [639, 458] on img at bounding box center [654, 455] width 46 height 46
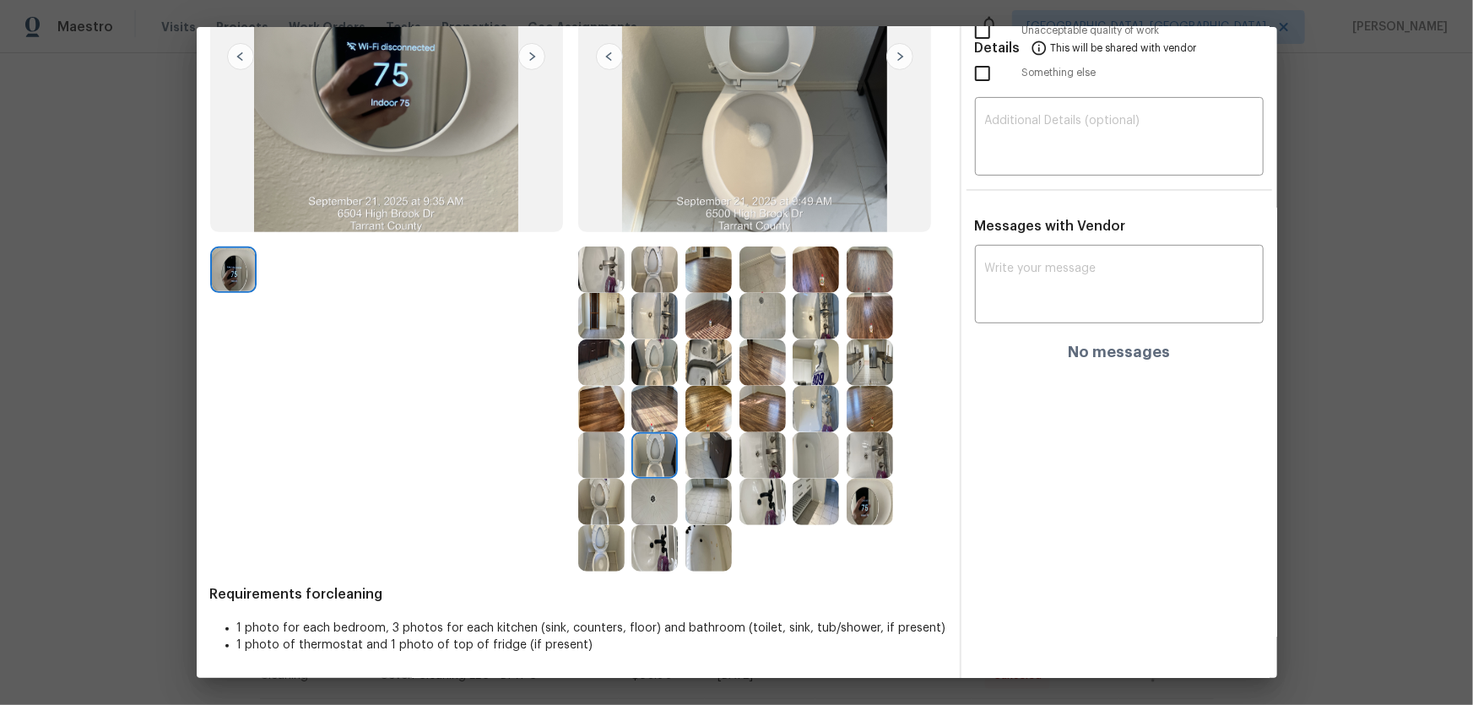
click at [662, 362] on img at bounding box center [654, 362] width 46 height 46
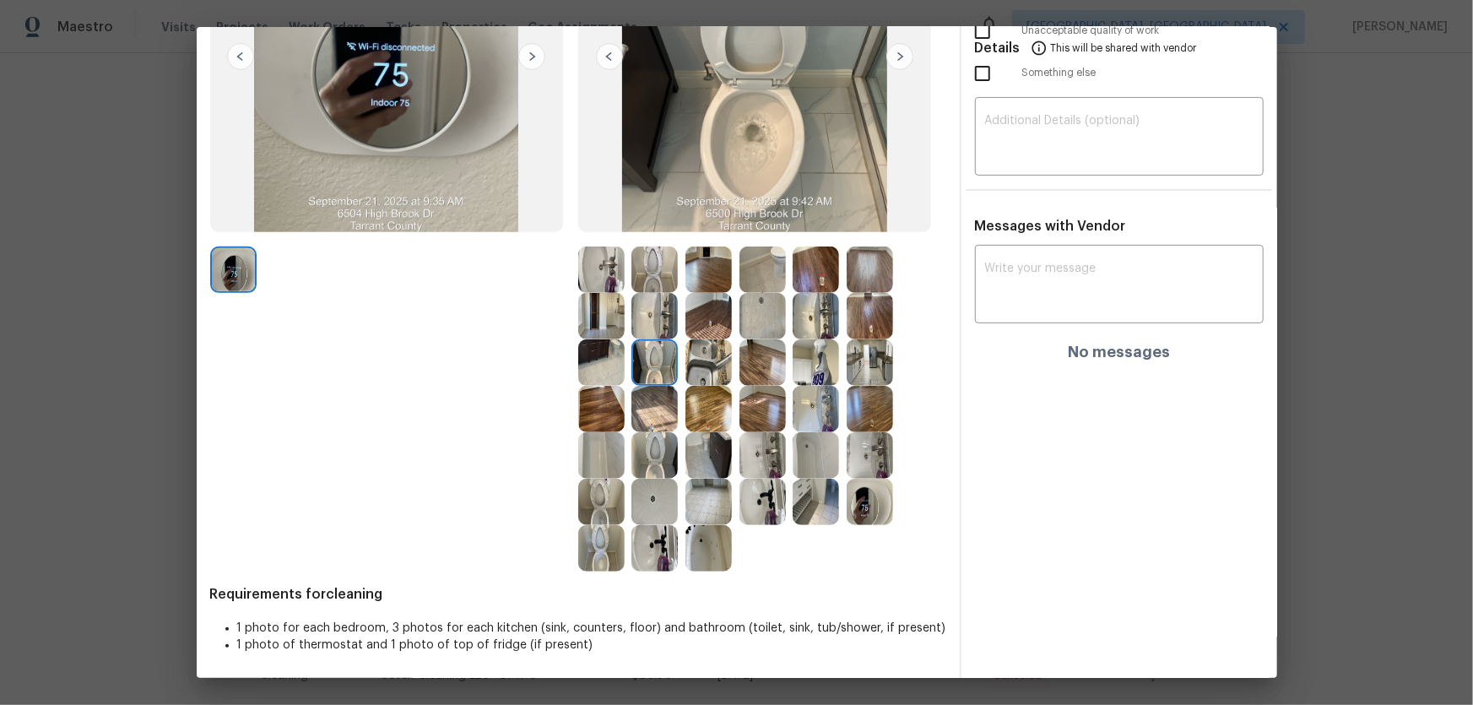
click at [659, 264] on img at bounding box center [654, 269] width 46 height 46
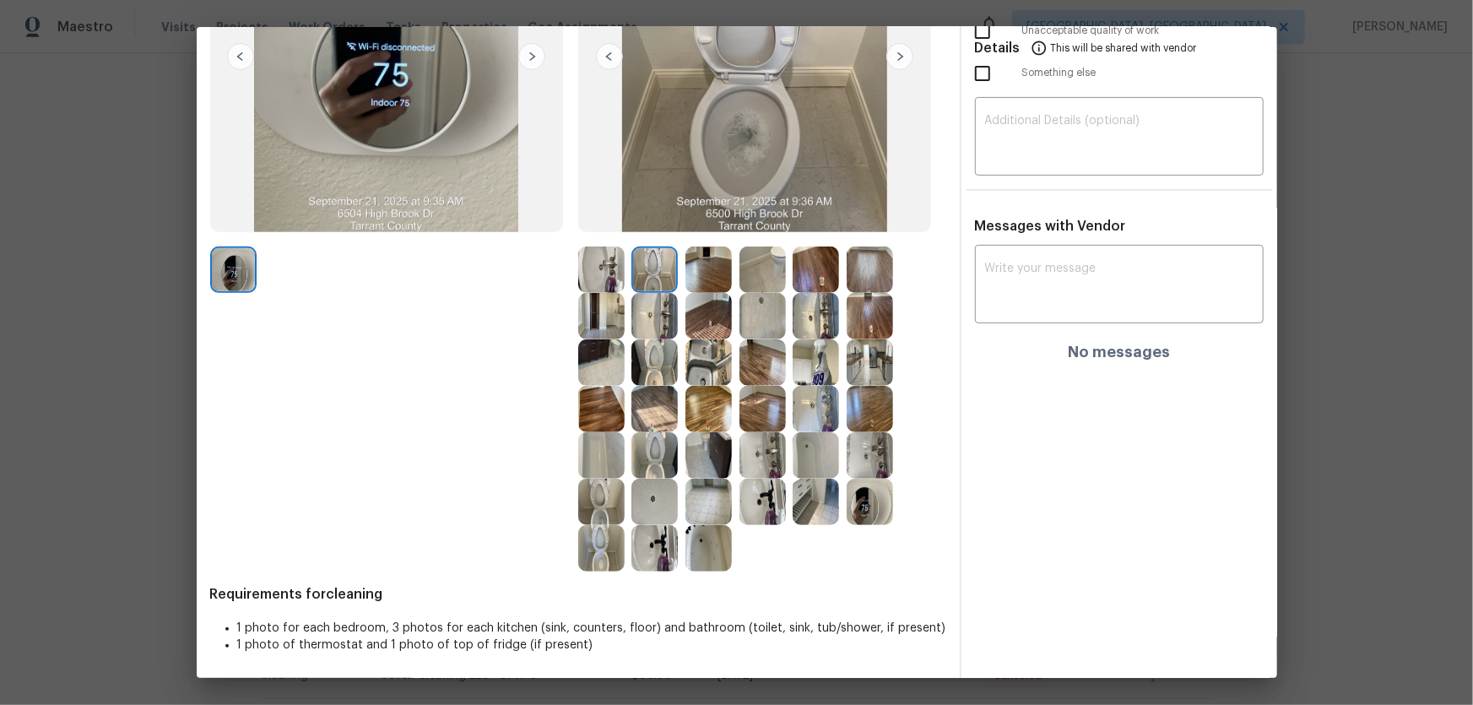
click at [646, 322] on img at bounding box center [654, 316] width 46 height 46
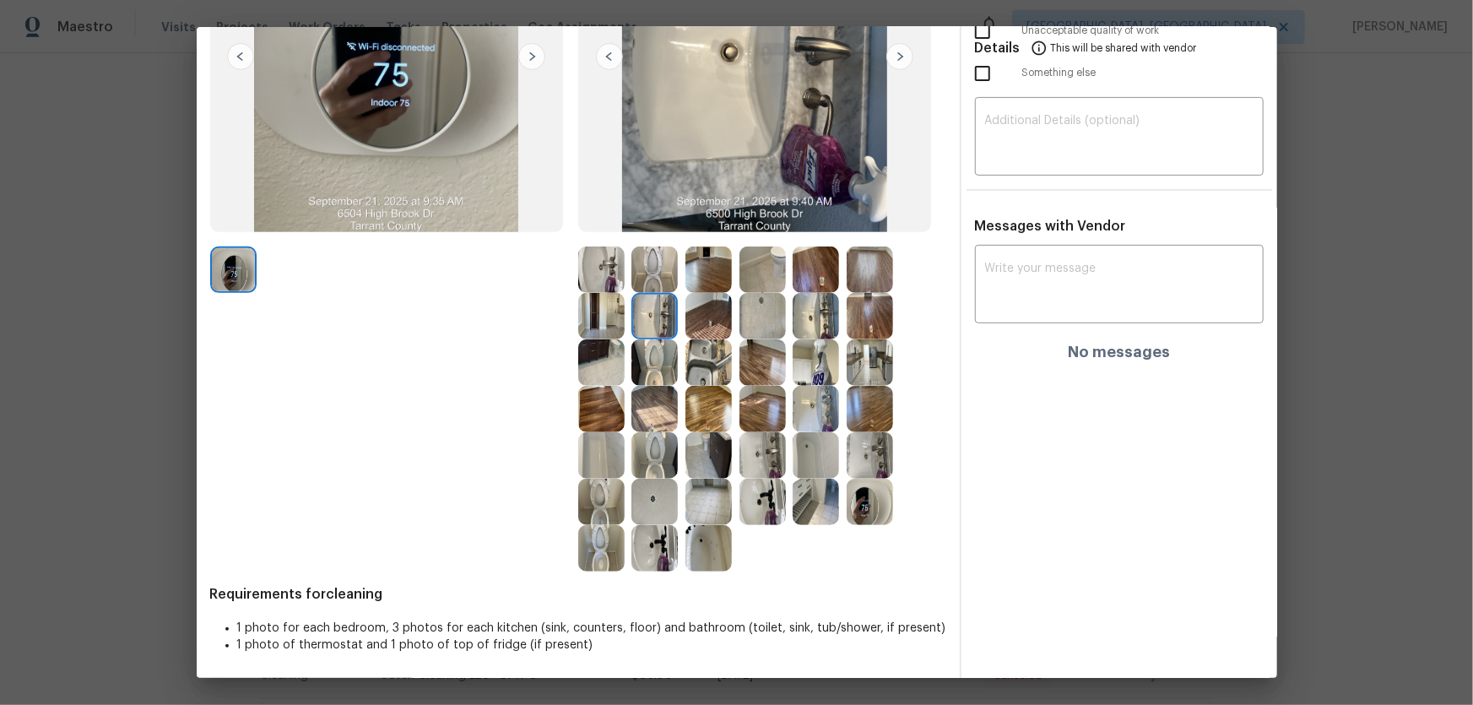
click at [584, 253] on img at bounding box center [601, 269] width 46 height 46
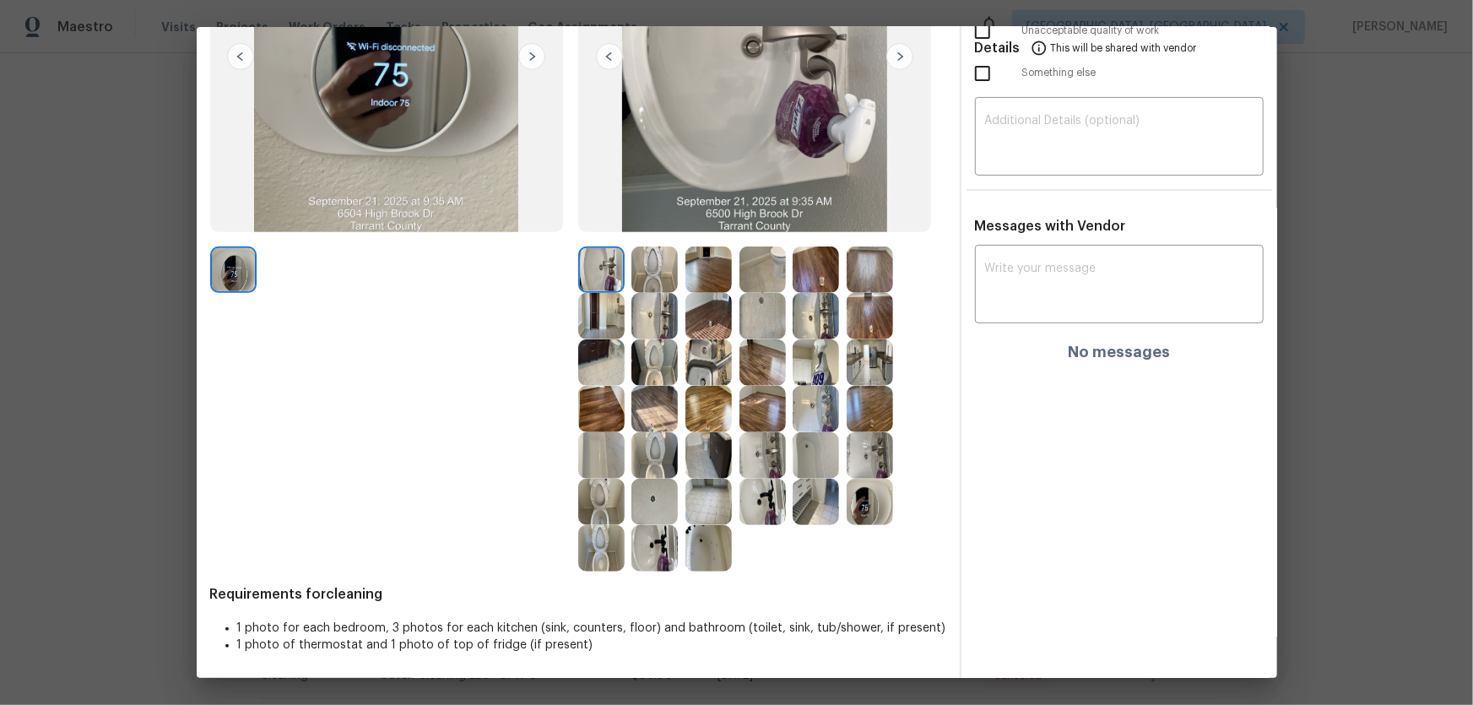
click at [794, 318] on img at bounding box center [815, 316] width 46 height 46
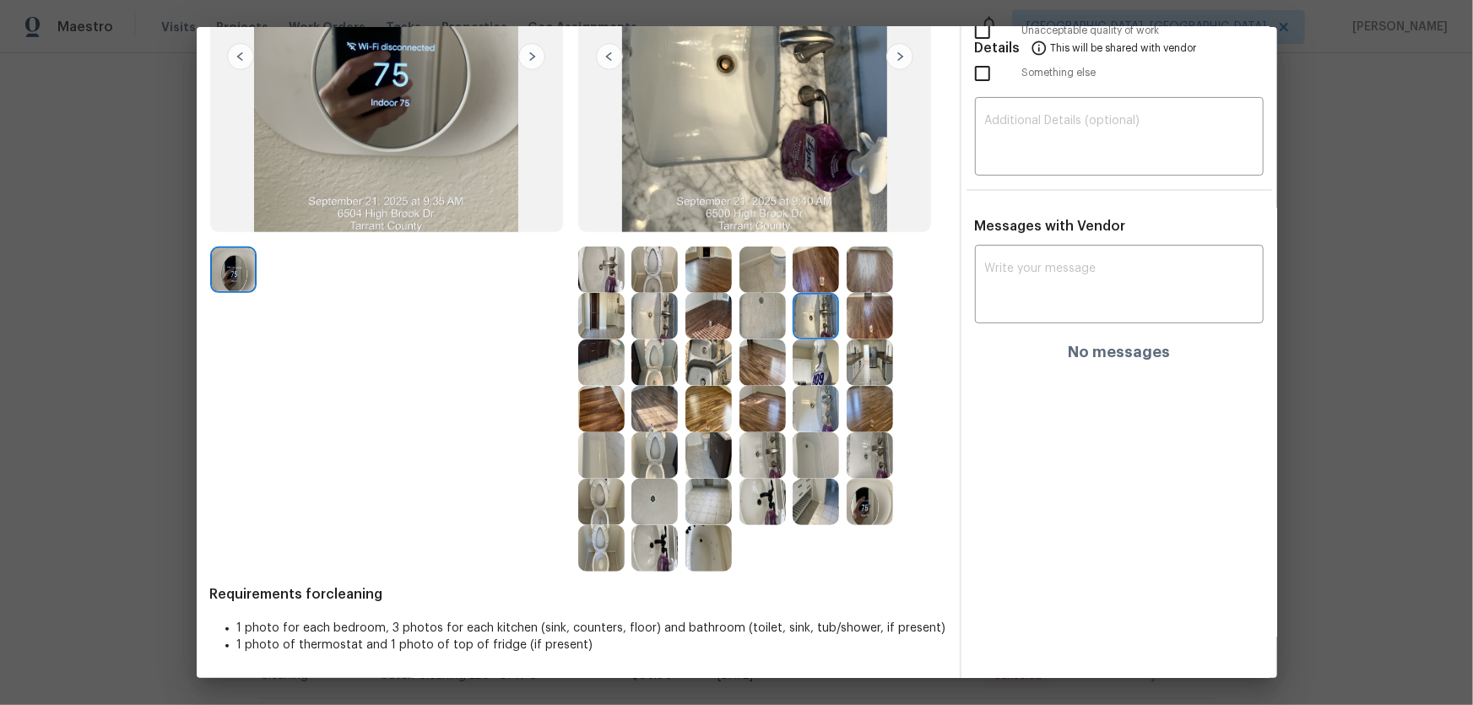
click at [803, 414] on img at bounding box center [815, 409] width 46 height 46
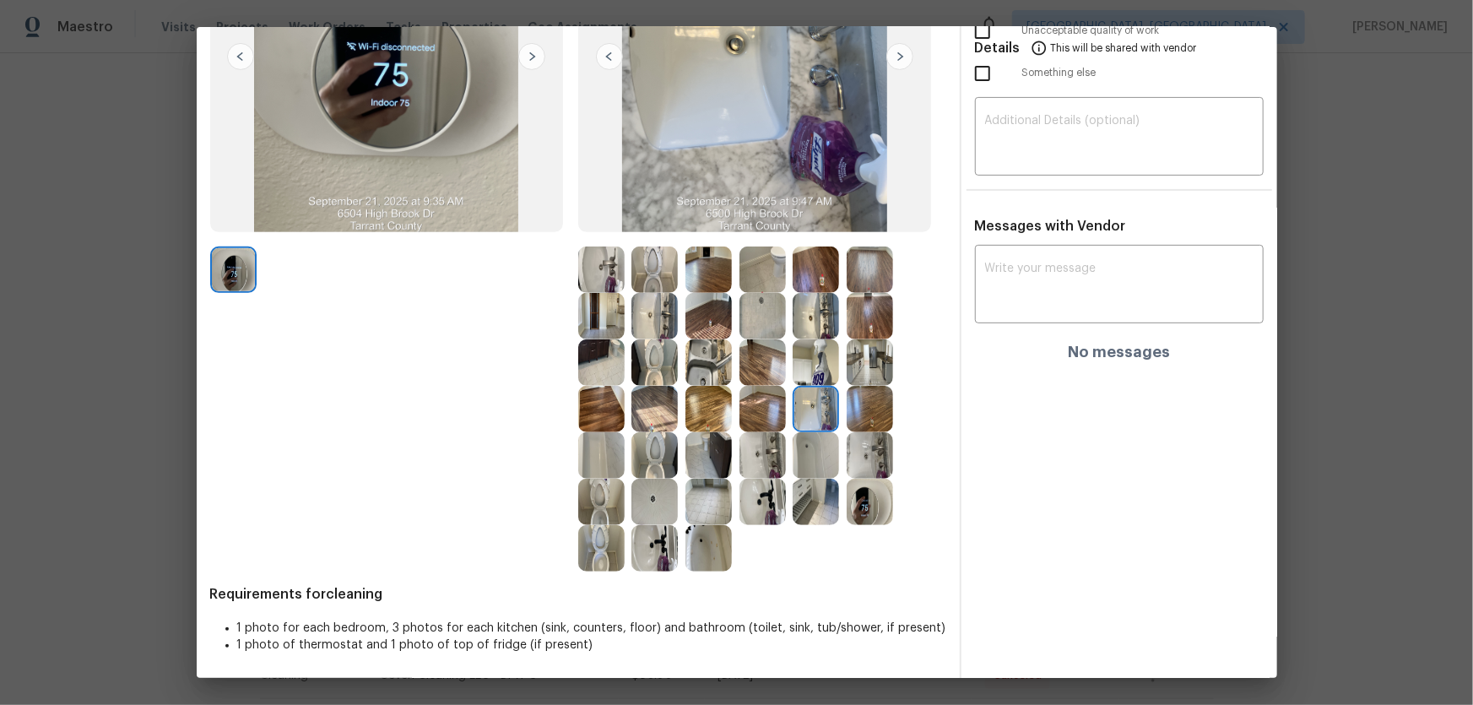
drag, startPoint x: 864, startPoint y: 447, endPoint x: 835, endPoint y: 457, distance: 31.0
click at [865, 447] on img at bounding box center [869, 455] width 46 height 46
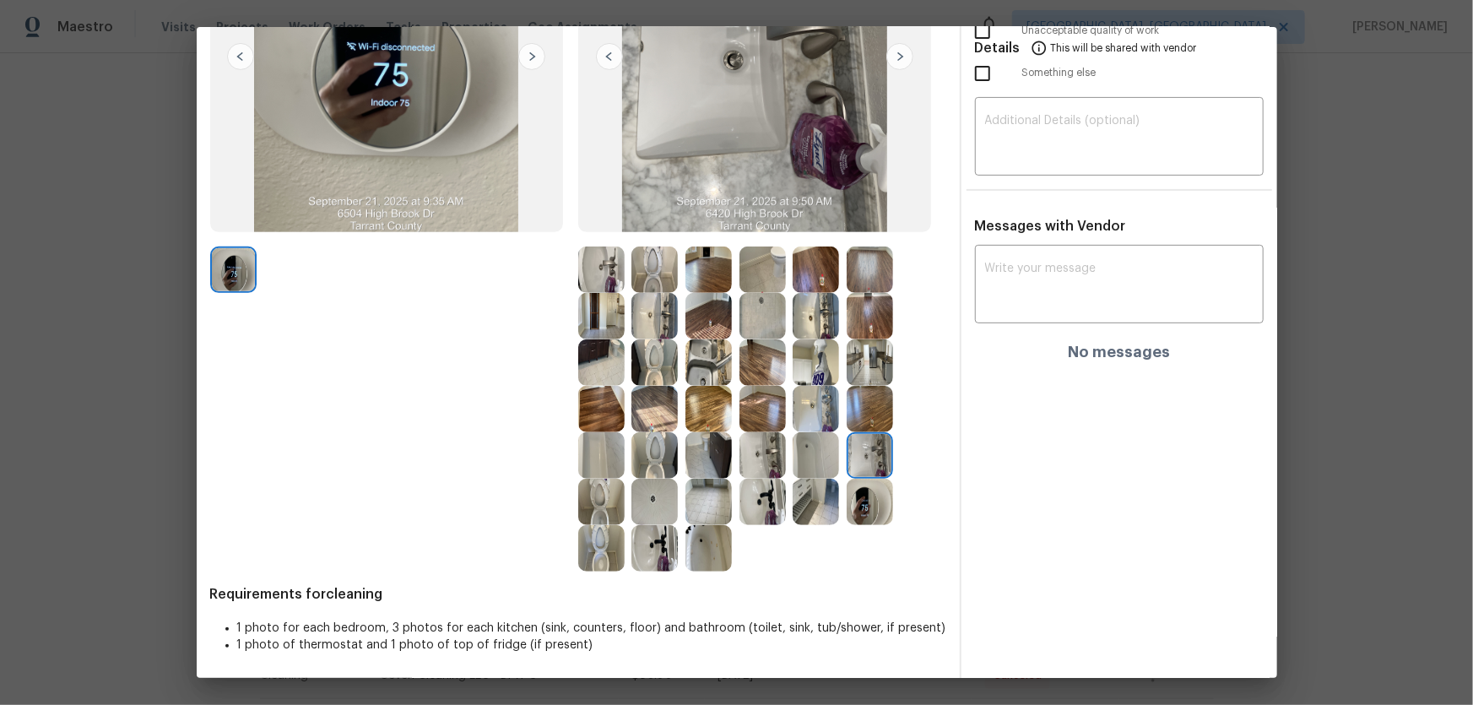
click at [812, 457] on img at bounding box center [815, 455] width 46 height 46
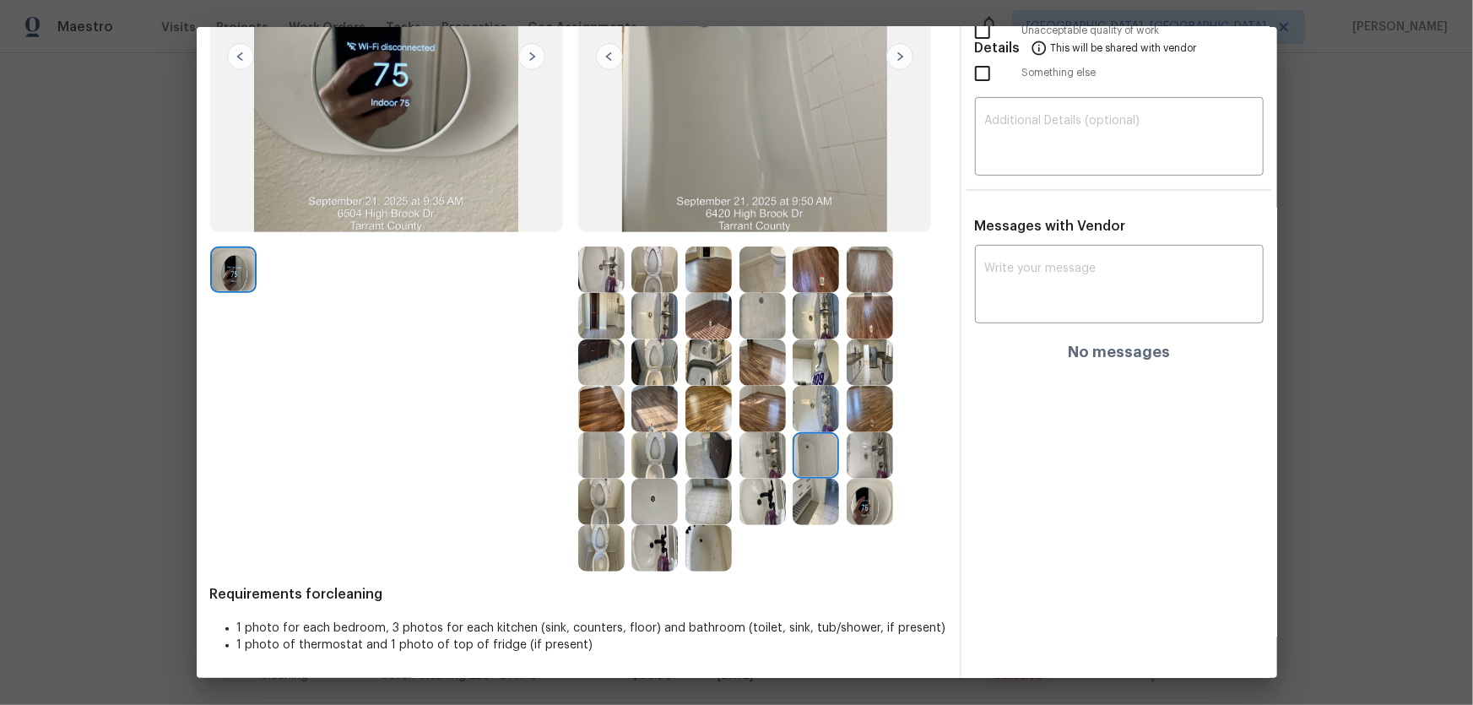
click at [697, 465] on img at bounding box center [708, 548] width 46 height 46
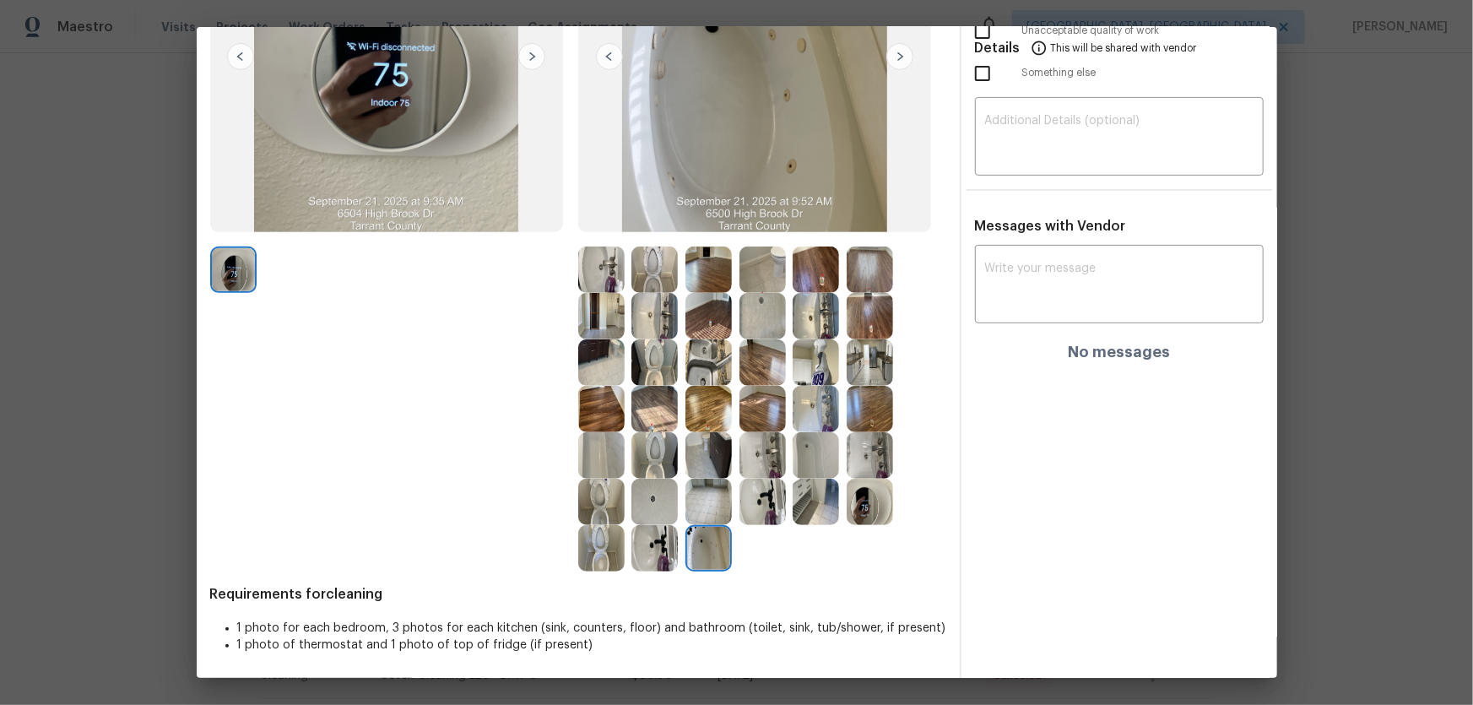
click at [608, 456] on img at bounding box center [601, 455] width 46 height 46
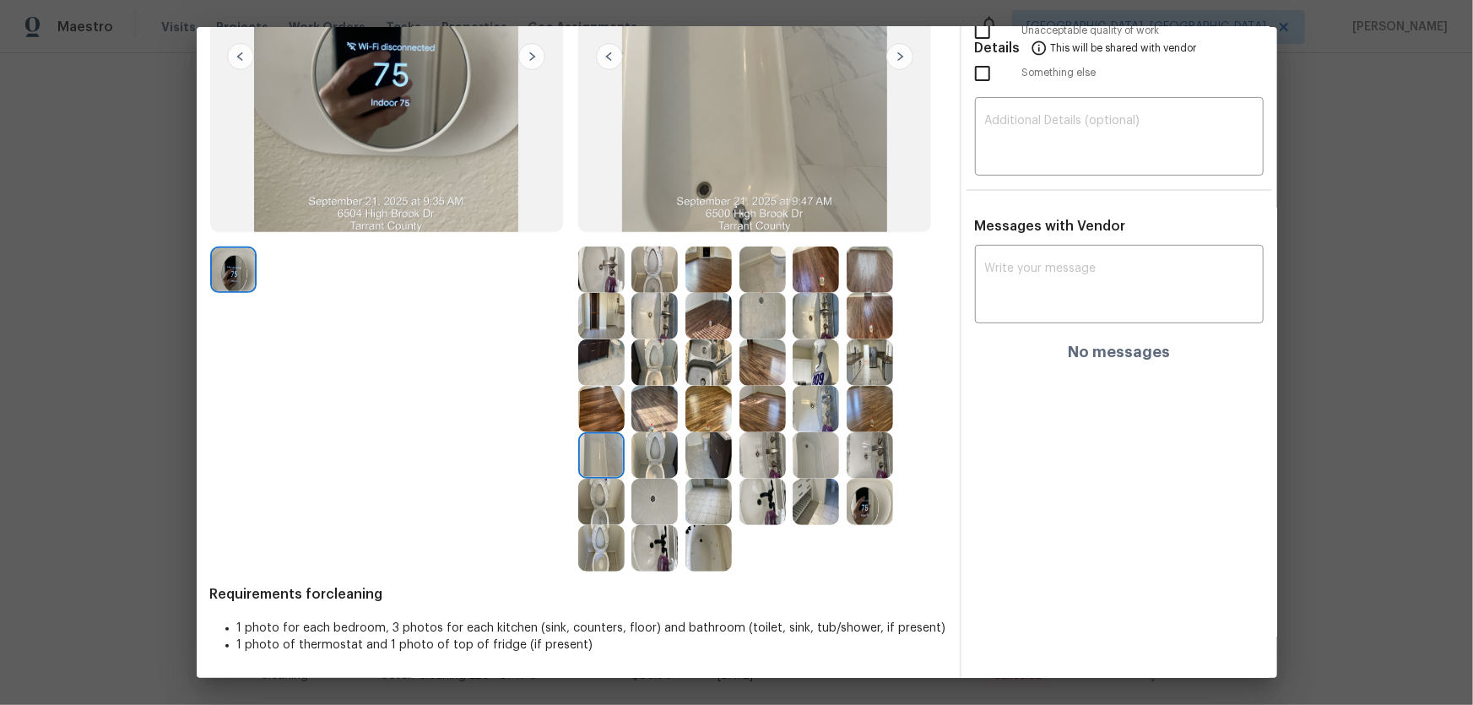
click at [743, 307] on img at bounding box center [762, 316] width 46 height 46
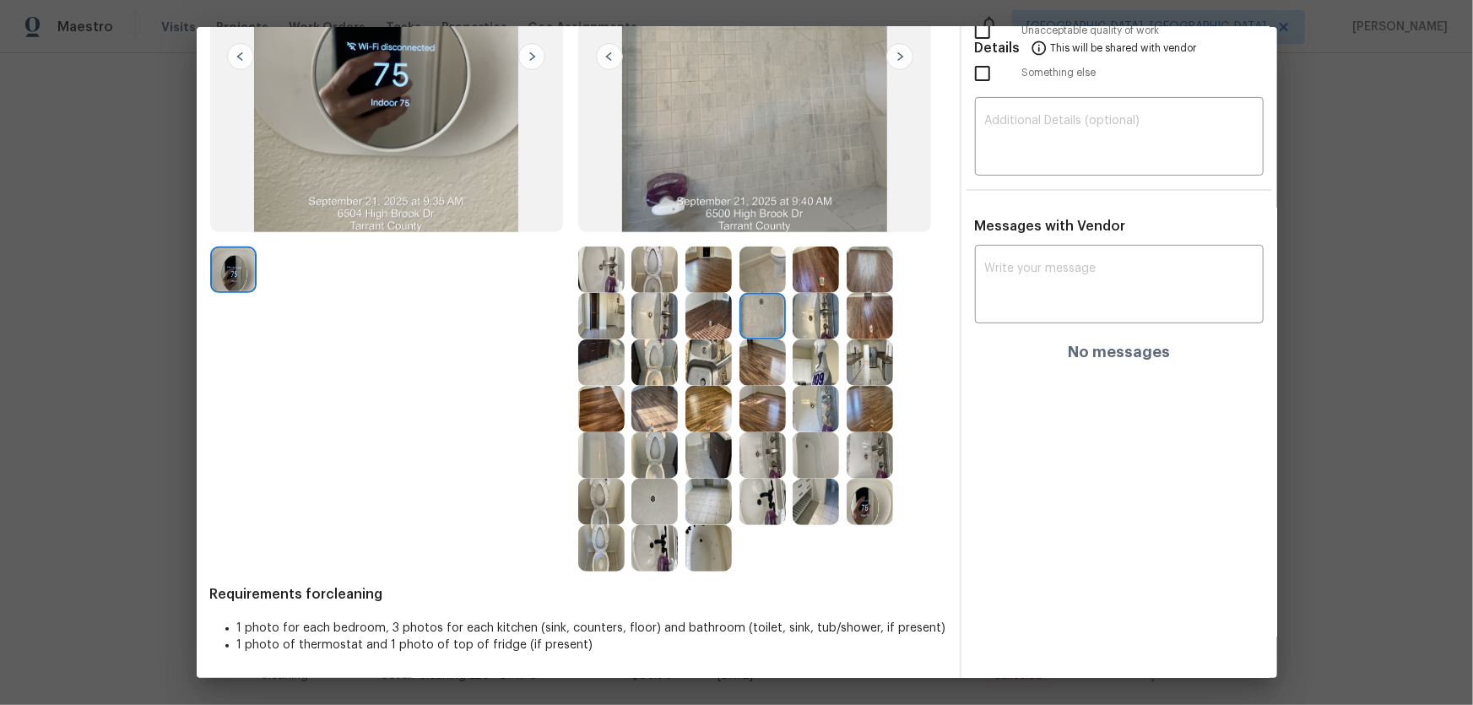
click at [795, 309] on img at bounding box center [815, 316] width 46 height 46
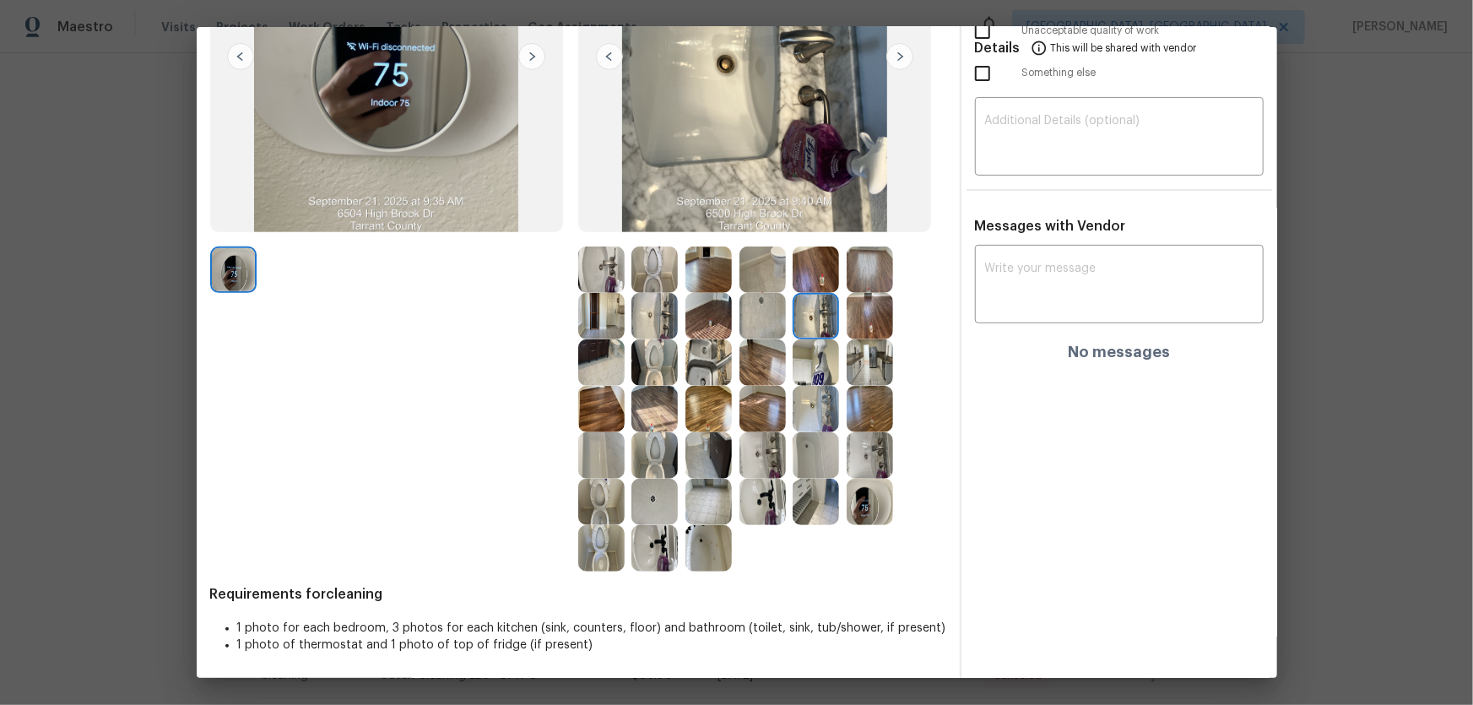
click at [809, 354] on img at bounding box center [815, 362] width 46 height 46
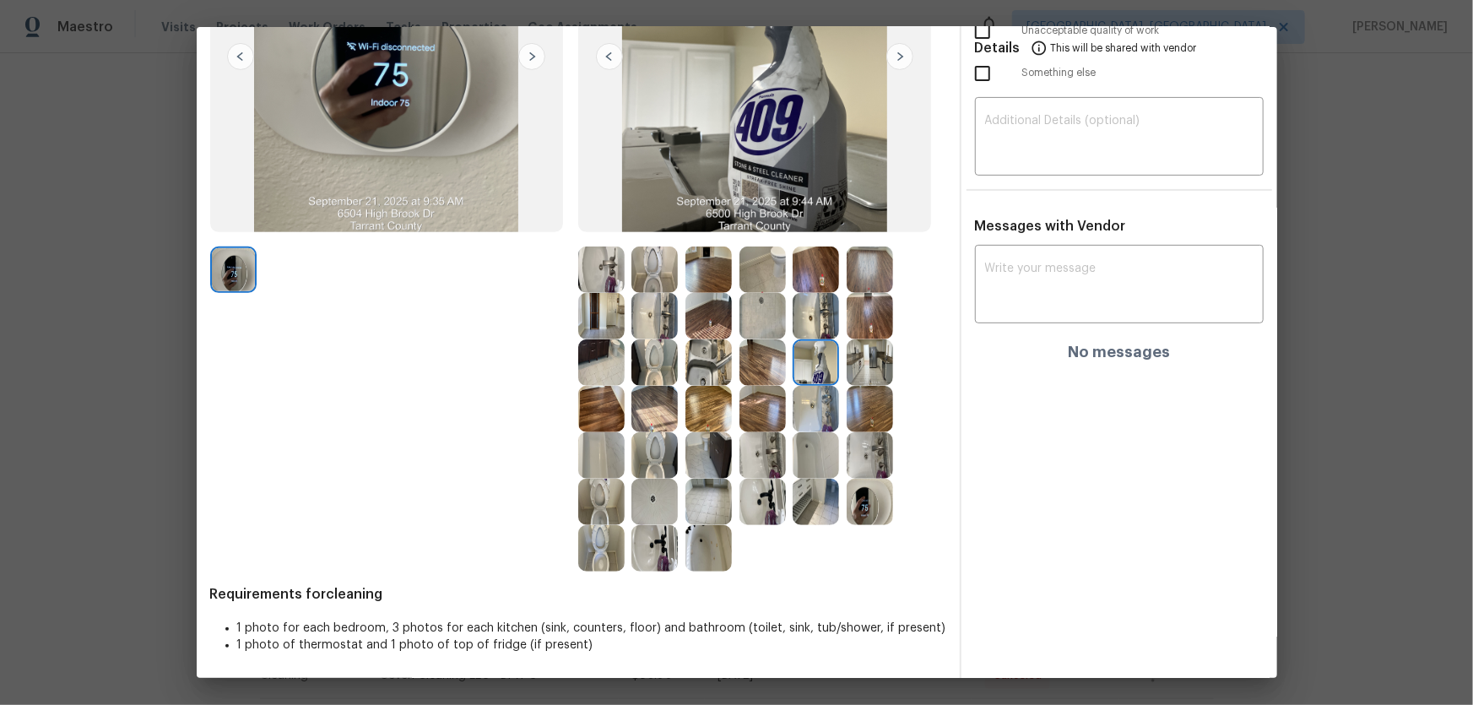
click at [859, 363] on img at bounding box center [869, 362] width 46 height 46
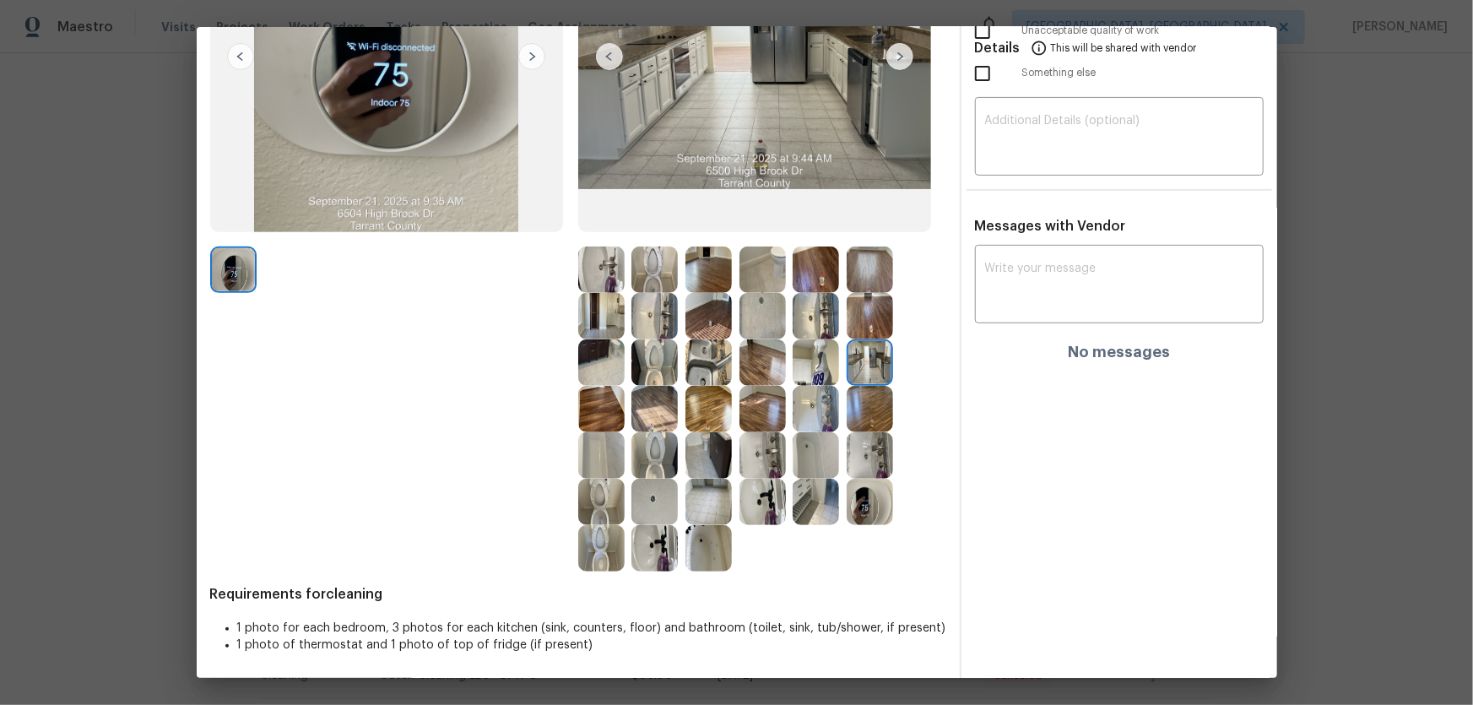
click at [860, 413] on img at bounding box center [869, 409] width 46 height 46
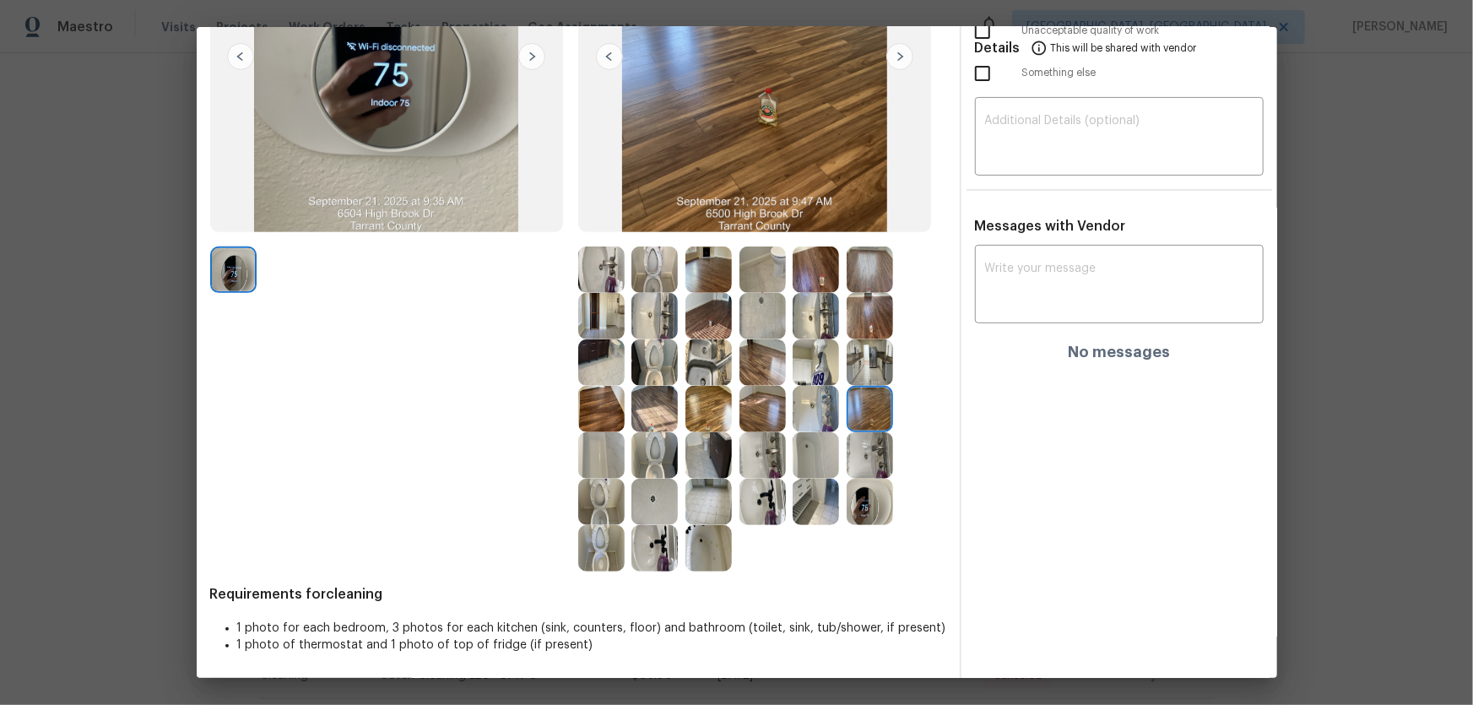
click at [860, 426] on img at bounding box center [869, 409] width 46 height 46
click at [865, 462] on img at bounding box center [869, 455] width 46 height 46
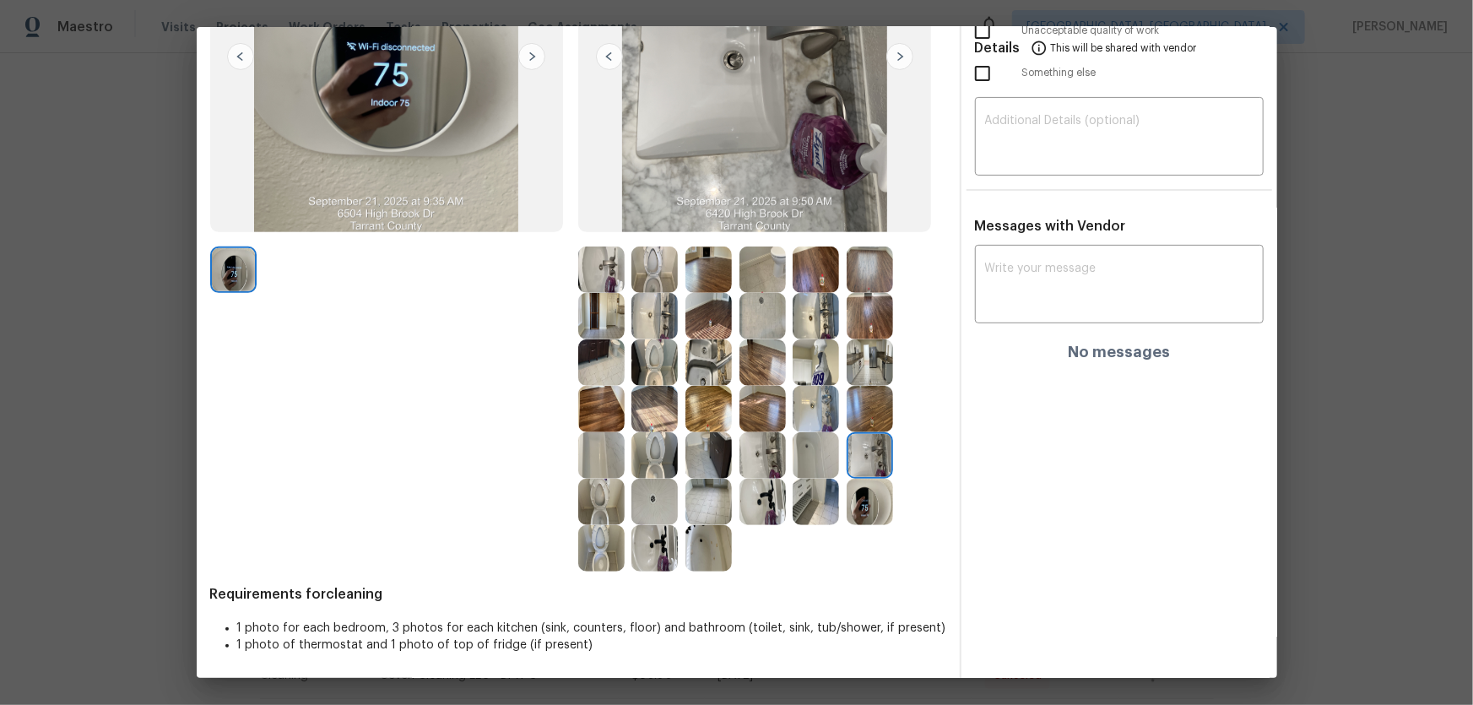
click at [868, 465] on img at bounding box center [869, 502] width 46 height 46
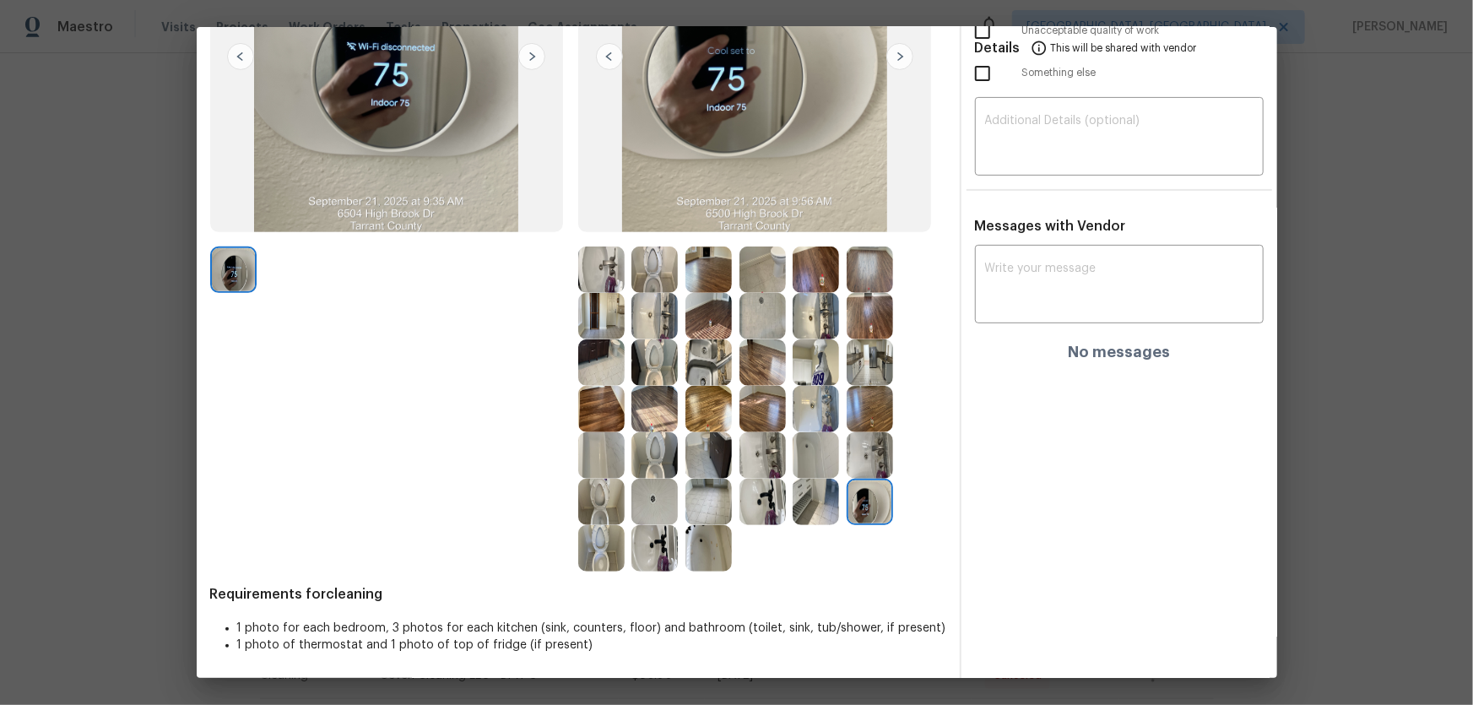
click at [816, 465] on img at bounding box center [815, 502] width 46 height 46
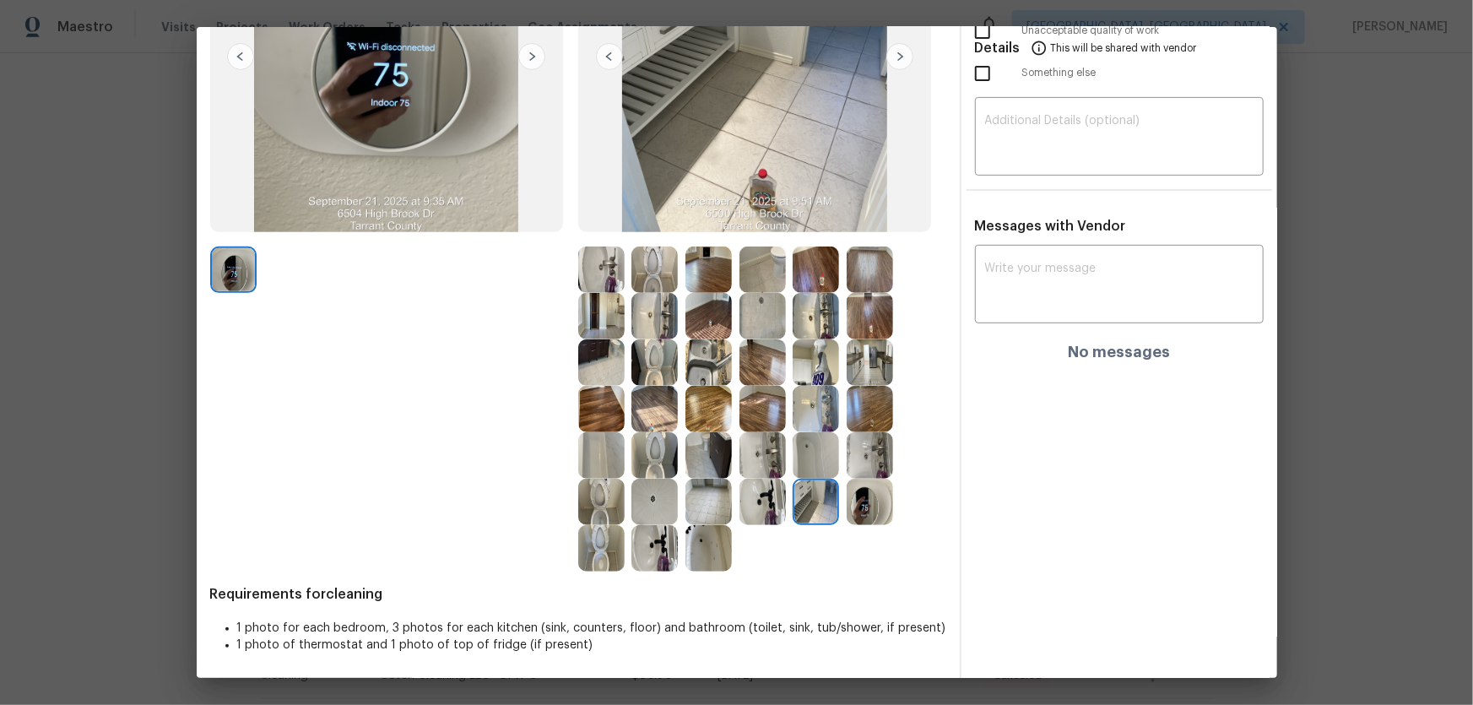
click at [816, 463] on img at bounding box center [815, 455] width 46 height 46
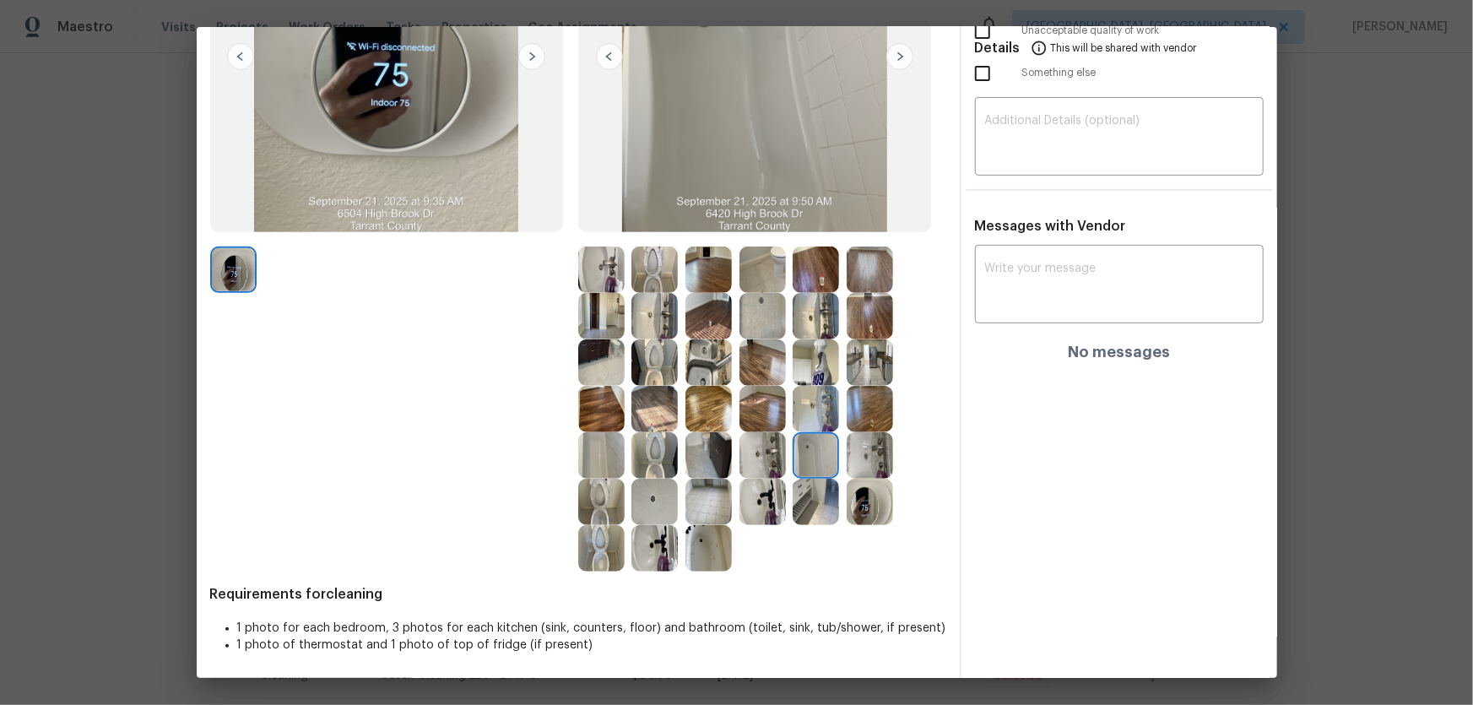
click at [776, 399] on img at bounding box center [762, 409] width 46 height 46
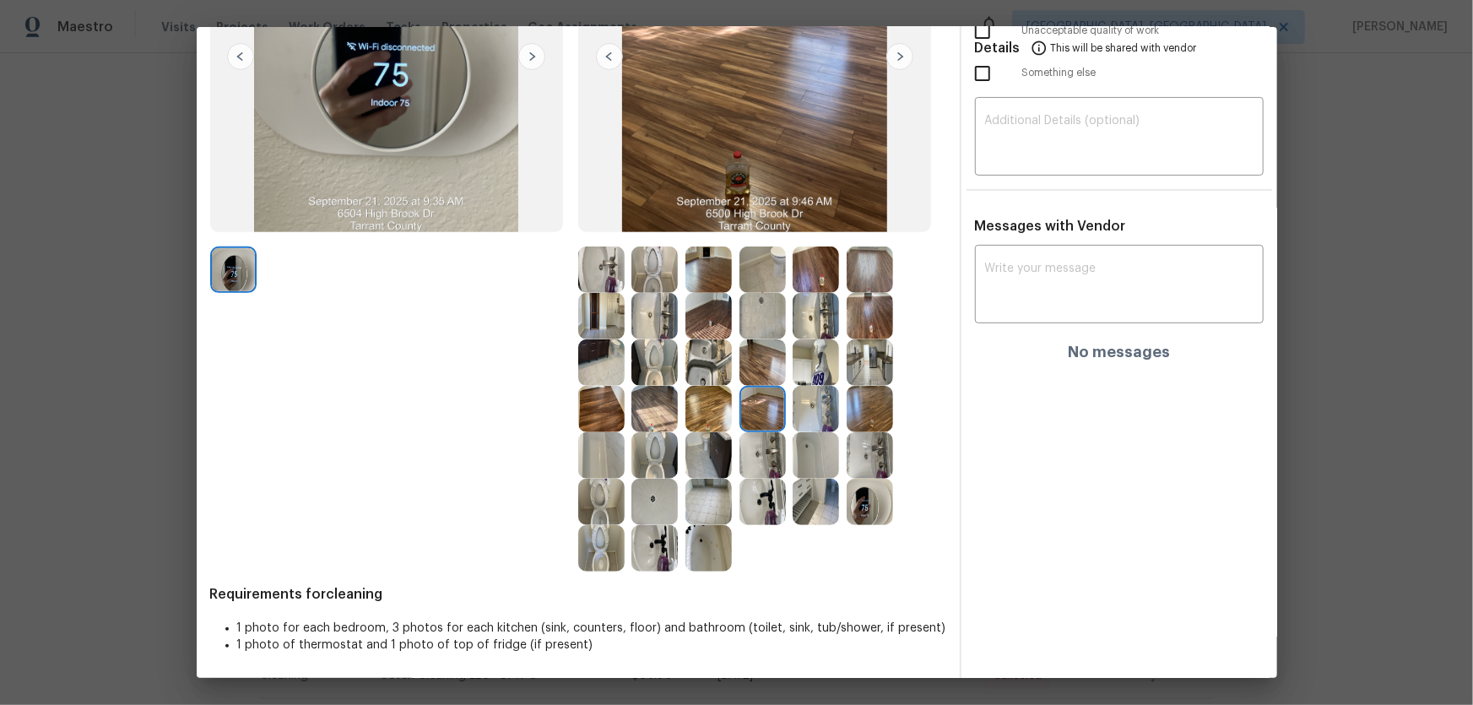
click at [708, 397] on img at bounding box center [708, 409] width 46 height 46
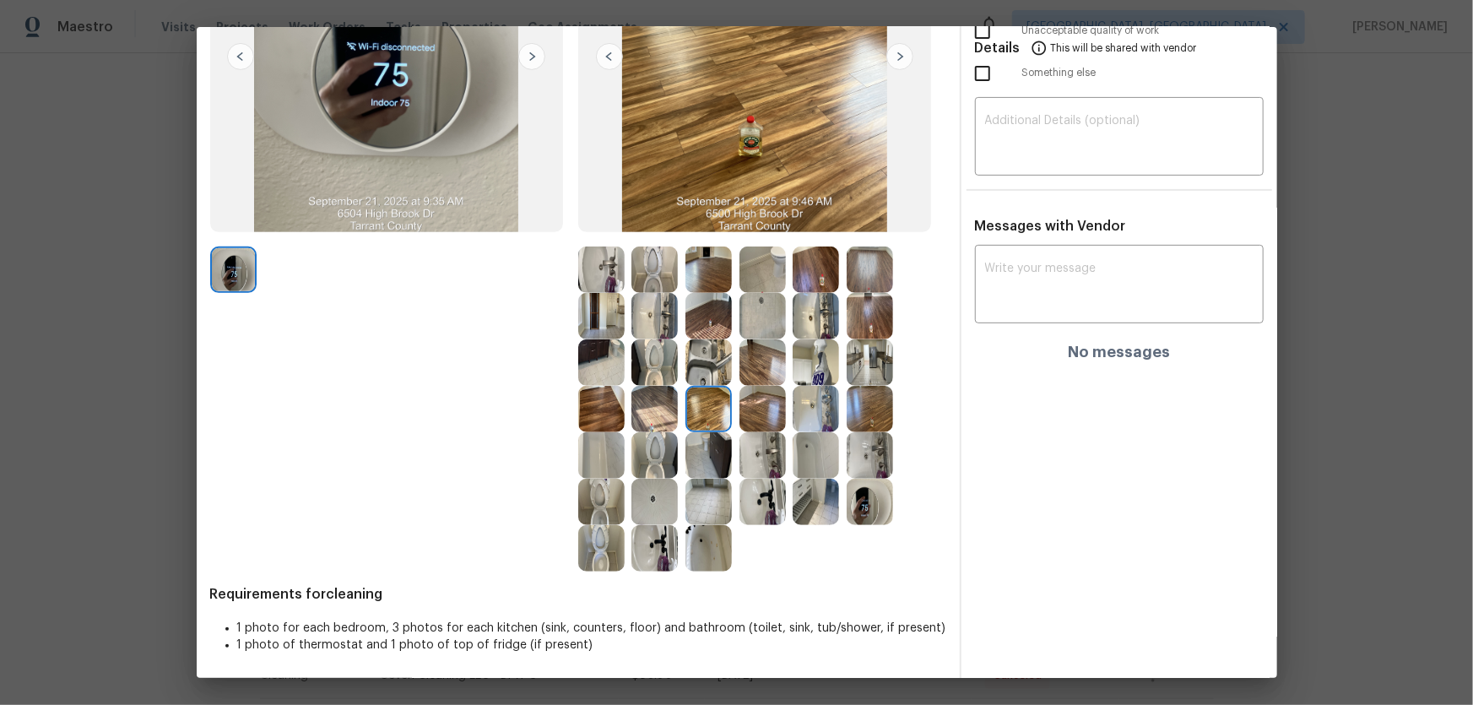
click at [654, 400] on img at bounding box center [654, 409] width 46 height 46
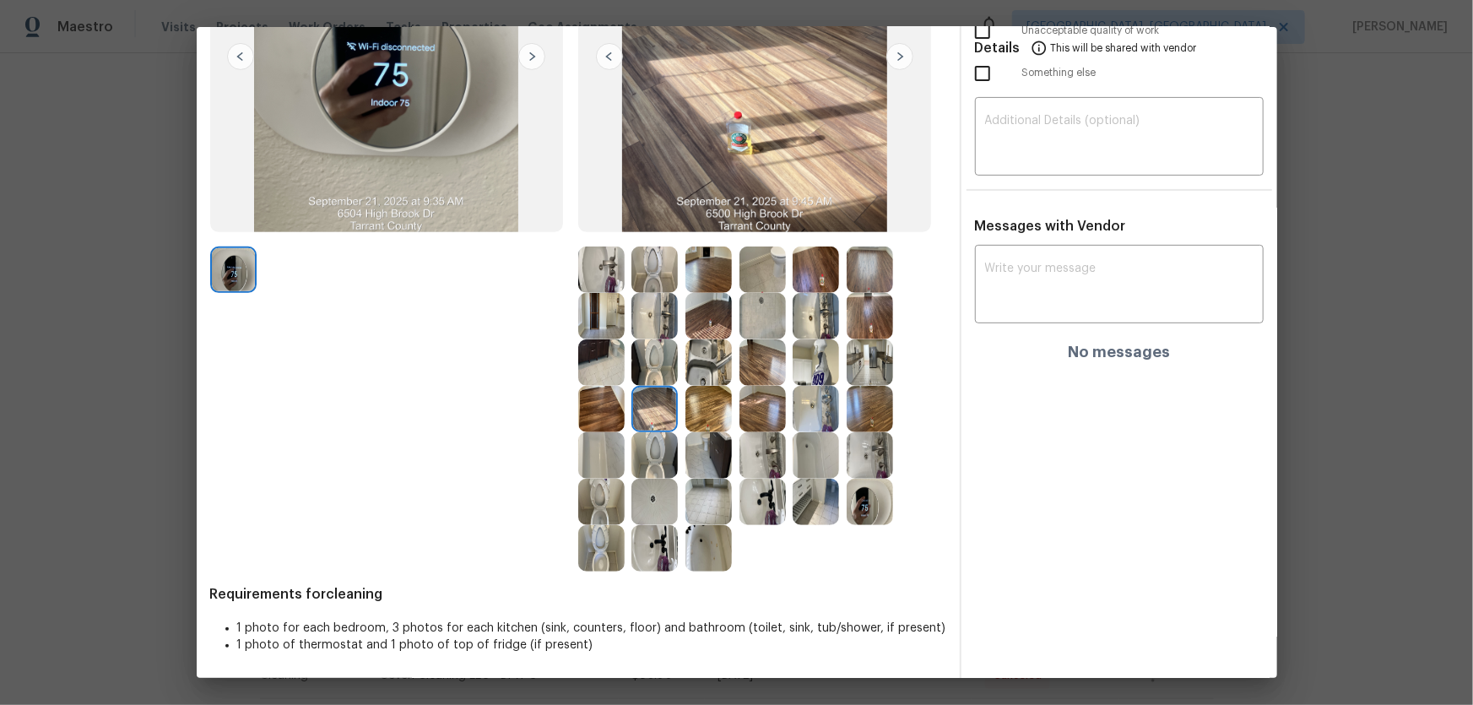
click at [557, 404] on div "Before" at bounding box center [394, 215] width 368 height 716
click at [607, 408] on img at bounding box center [601, 409] width 46 height 46
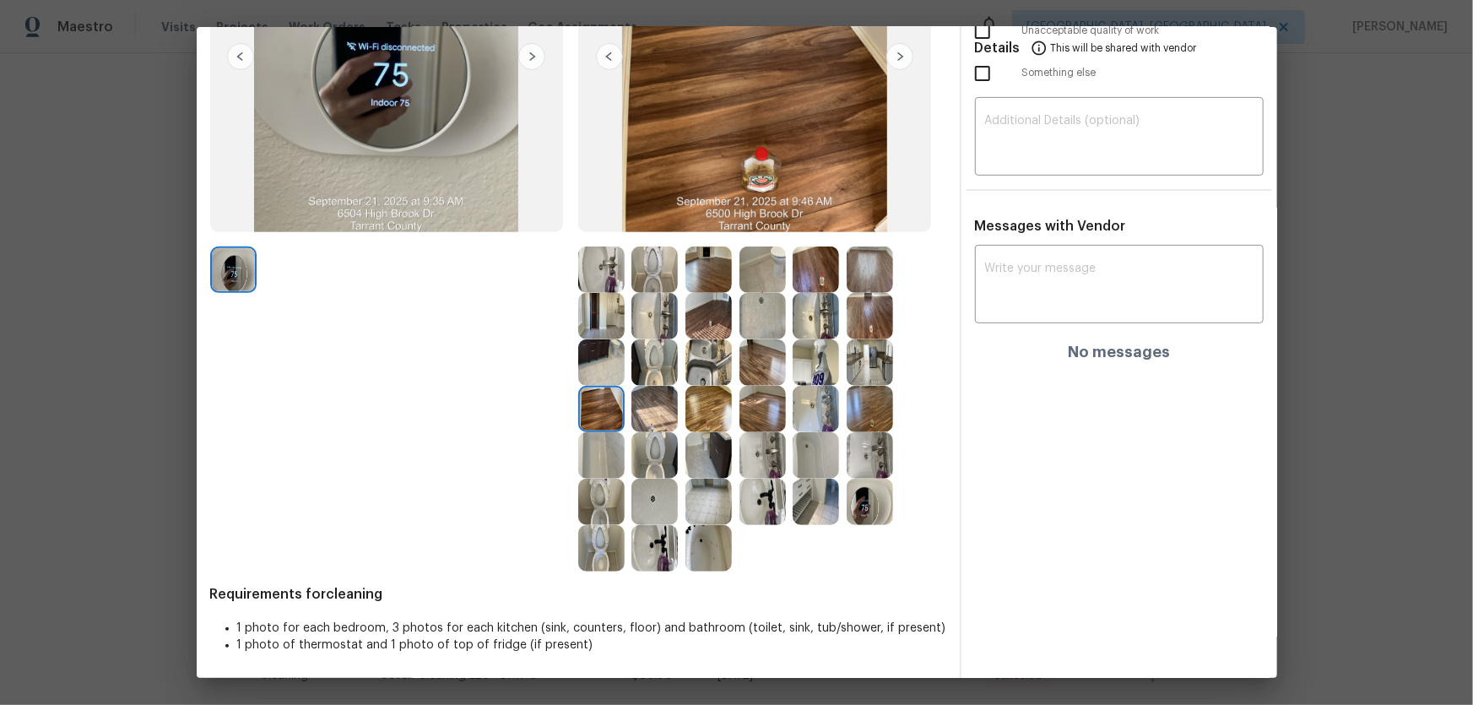
click at [752, 365] on img at bounding box center [762, 362] width 46 height 46
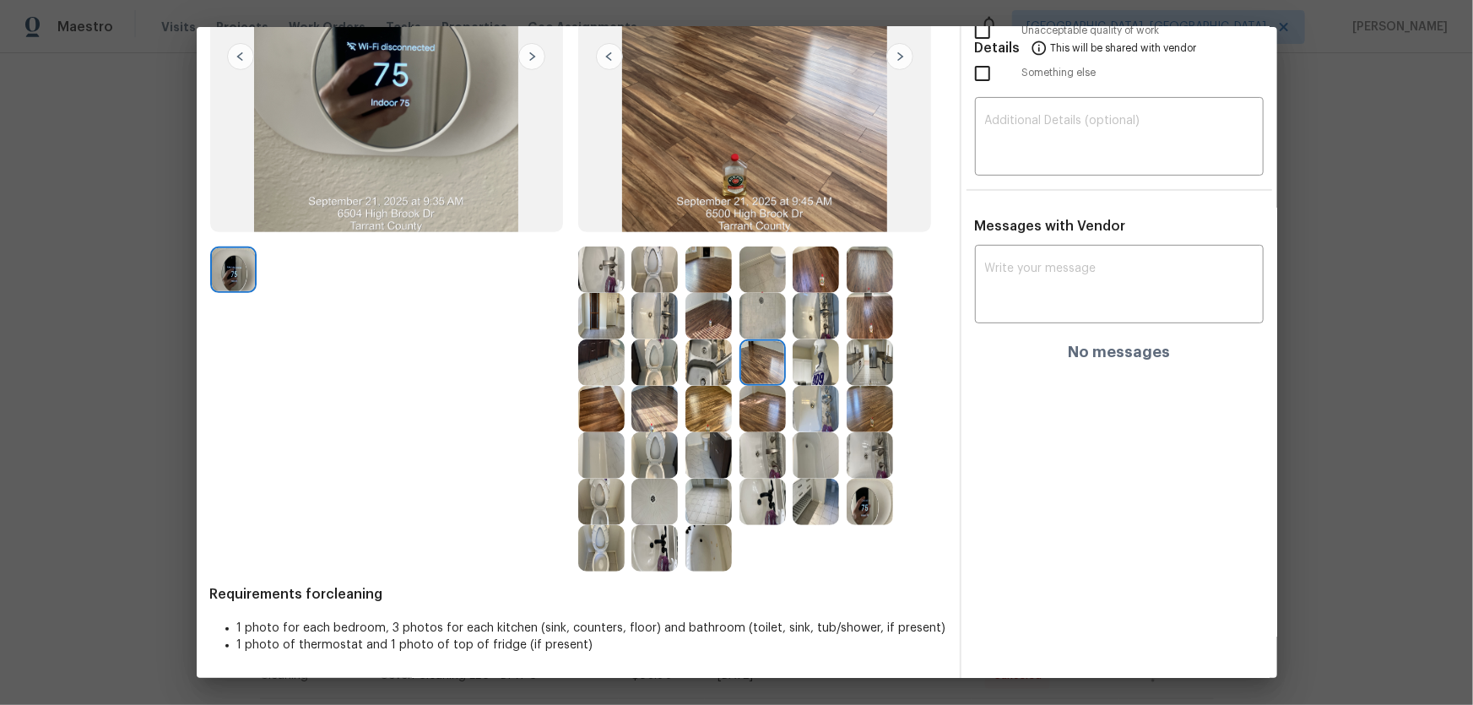
click at [758, 322] on img at bounding box center [762, 316] width 46 height 46
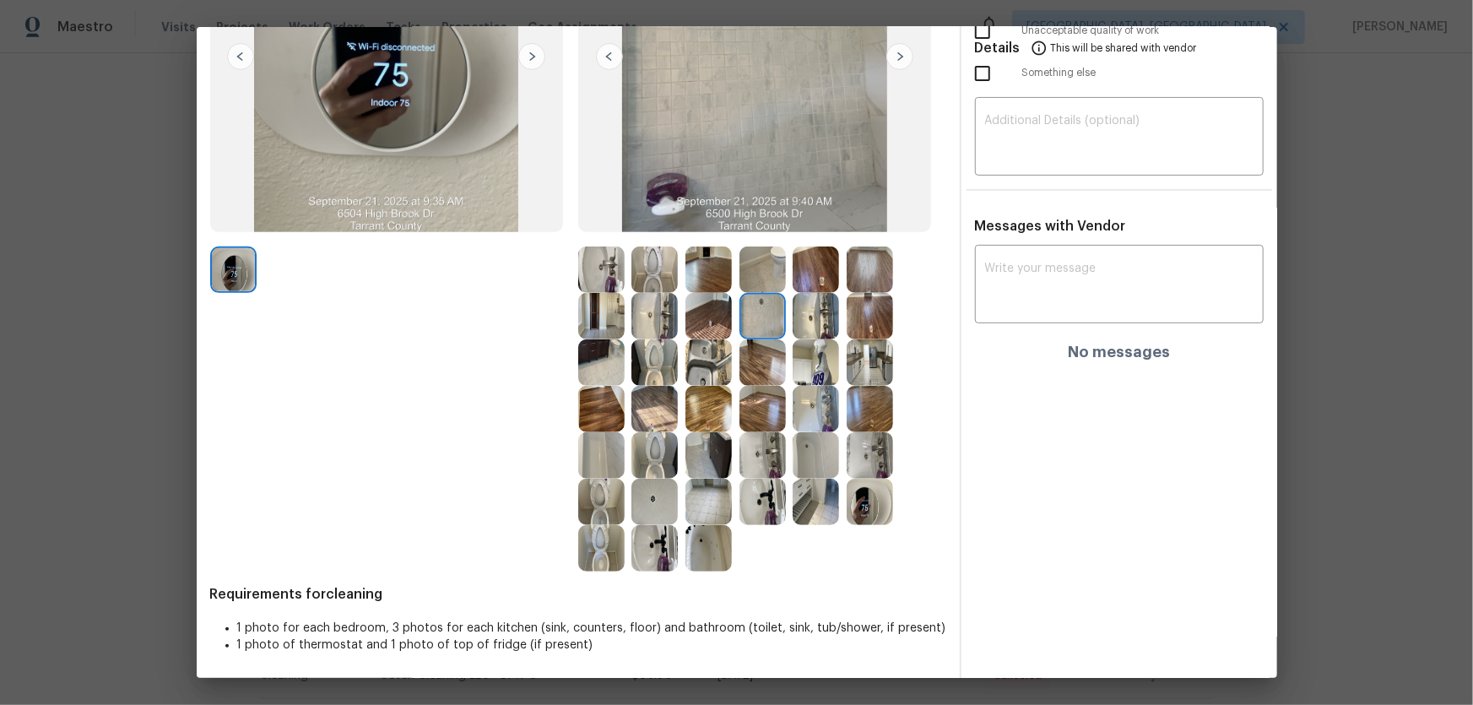
click at [828, 321] on img at bounding box center [815, 316] width 46 height 46
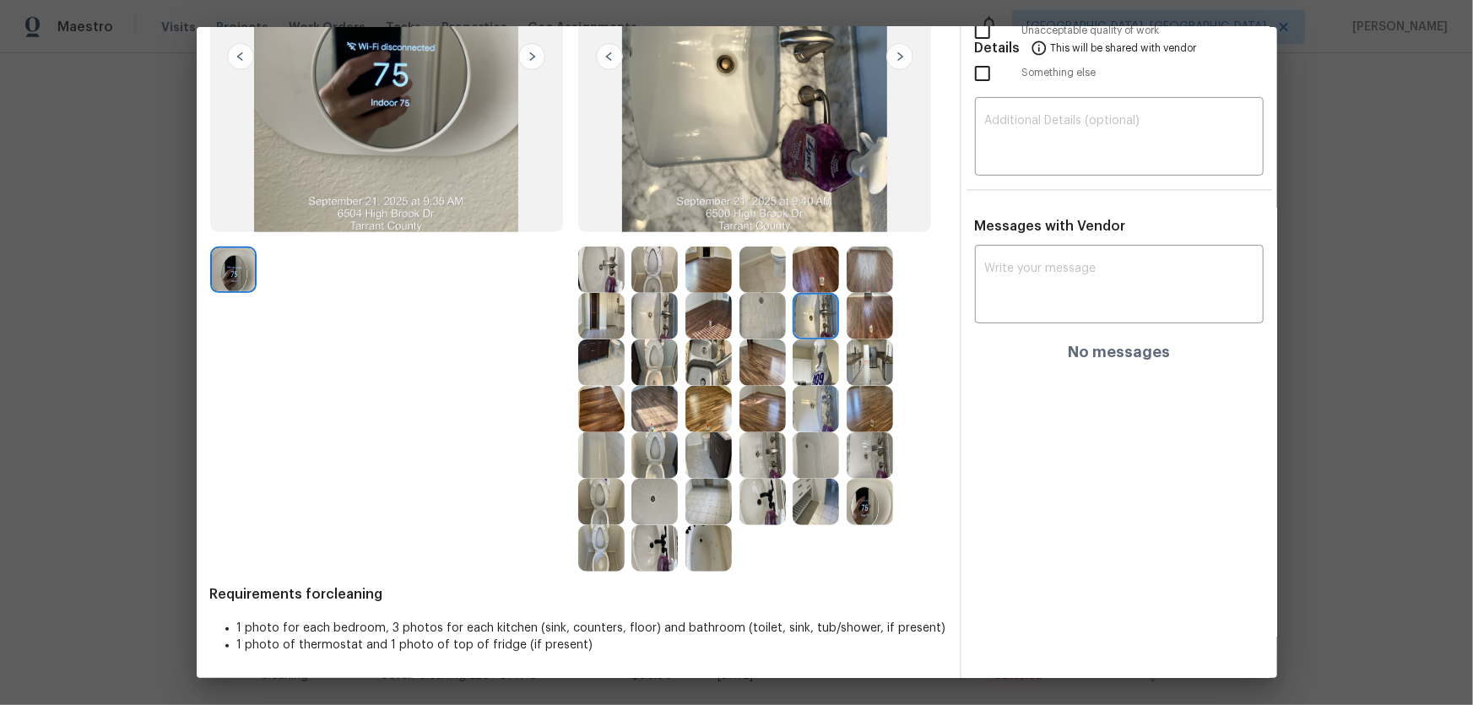
click at [825, 278] on img at bounding box center [815, 269] width 46 height 46
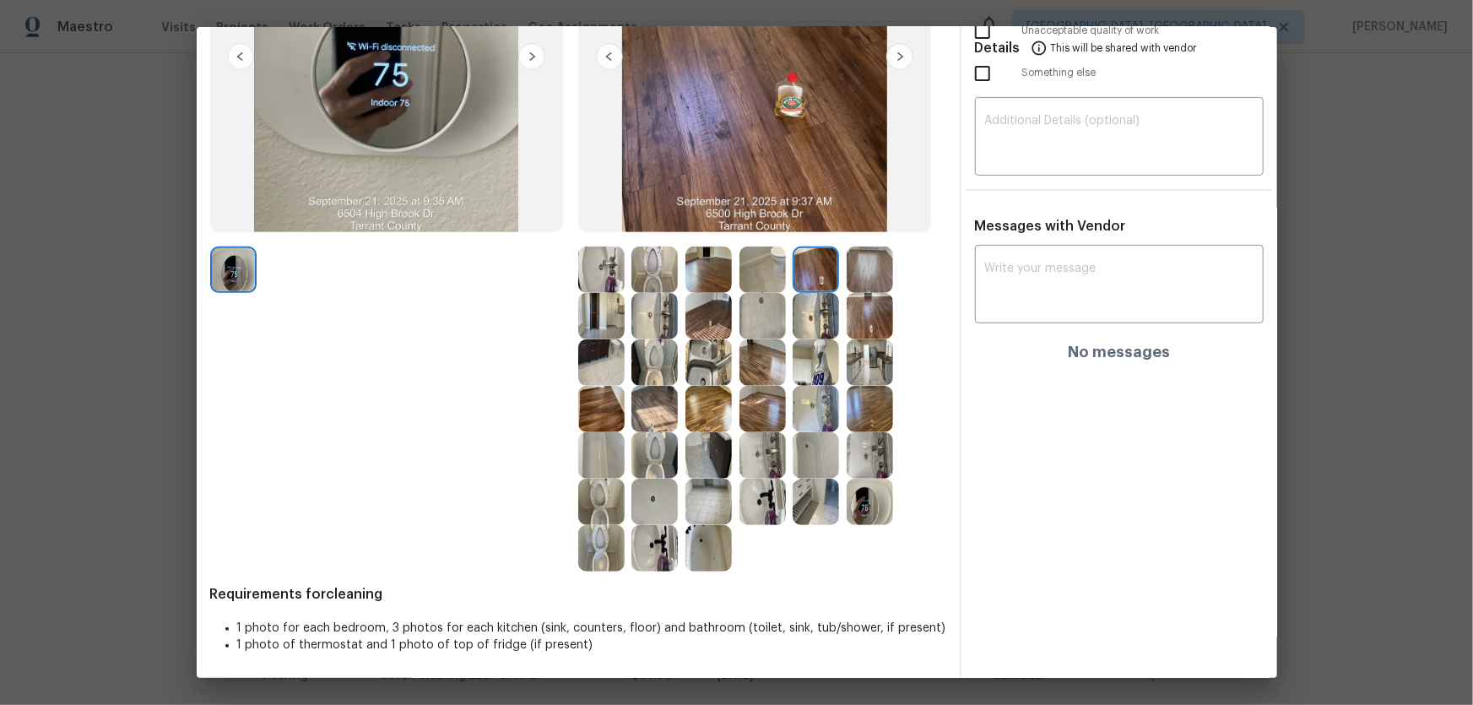
click at [878, 278] on img at bounding box center [869, 269] width 46 height 46
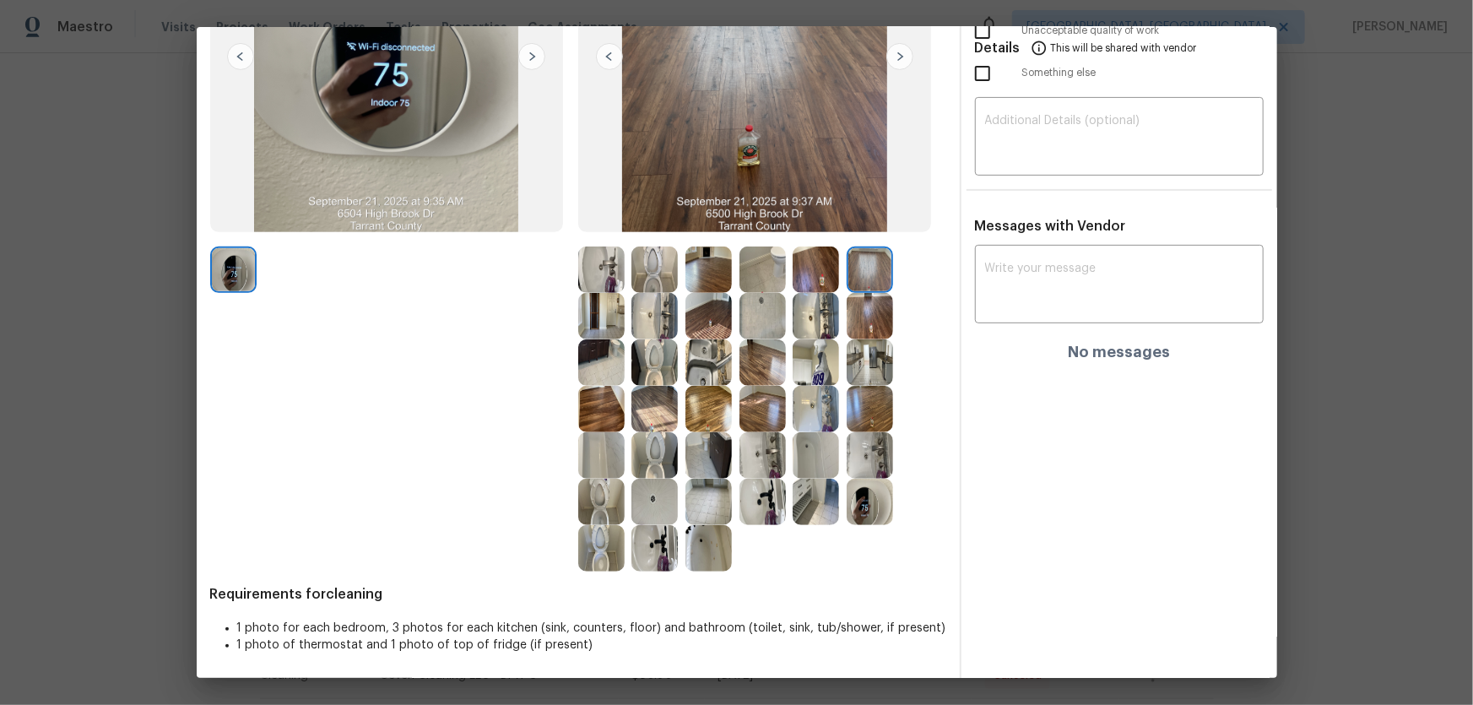
click at [877, 316] on img at bounding box center [869, 316] width 46 height 46
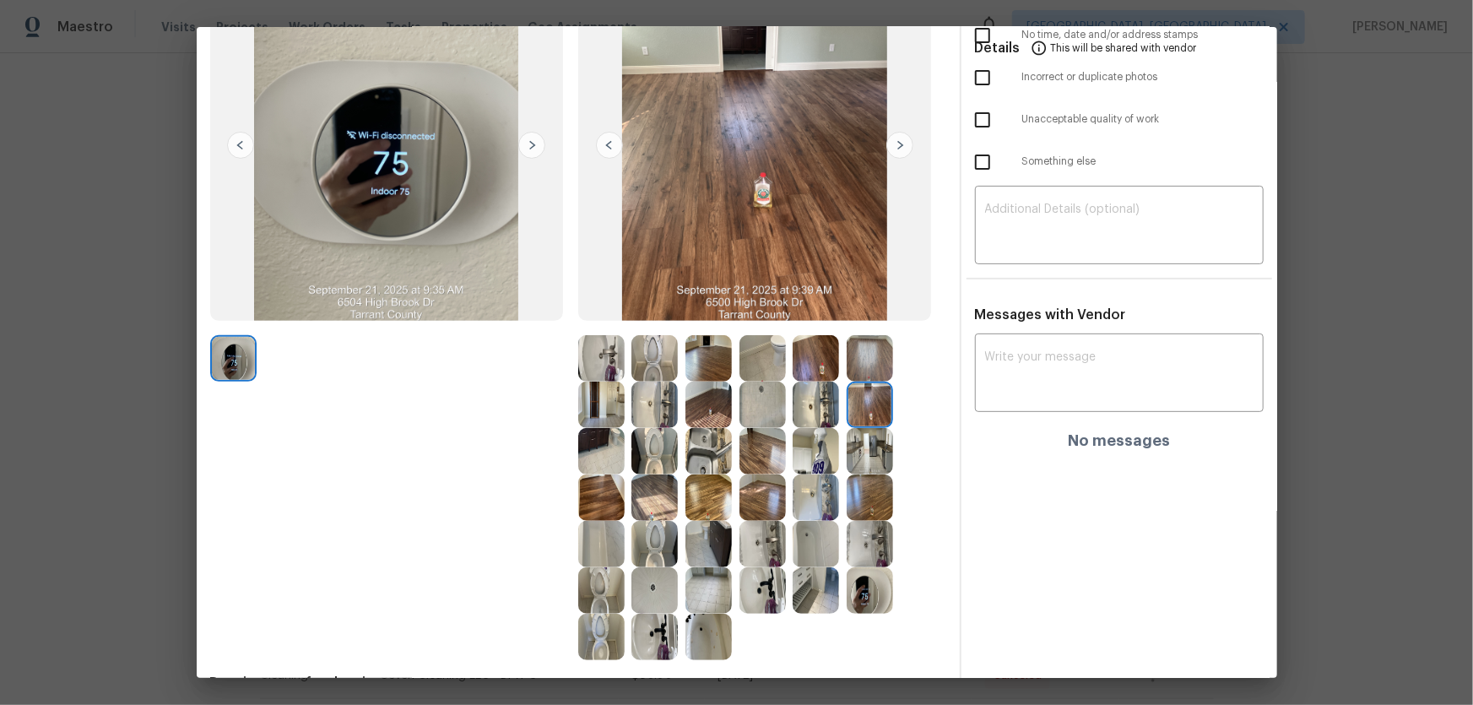
scroll to position [0, 0]
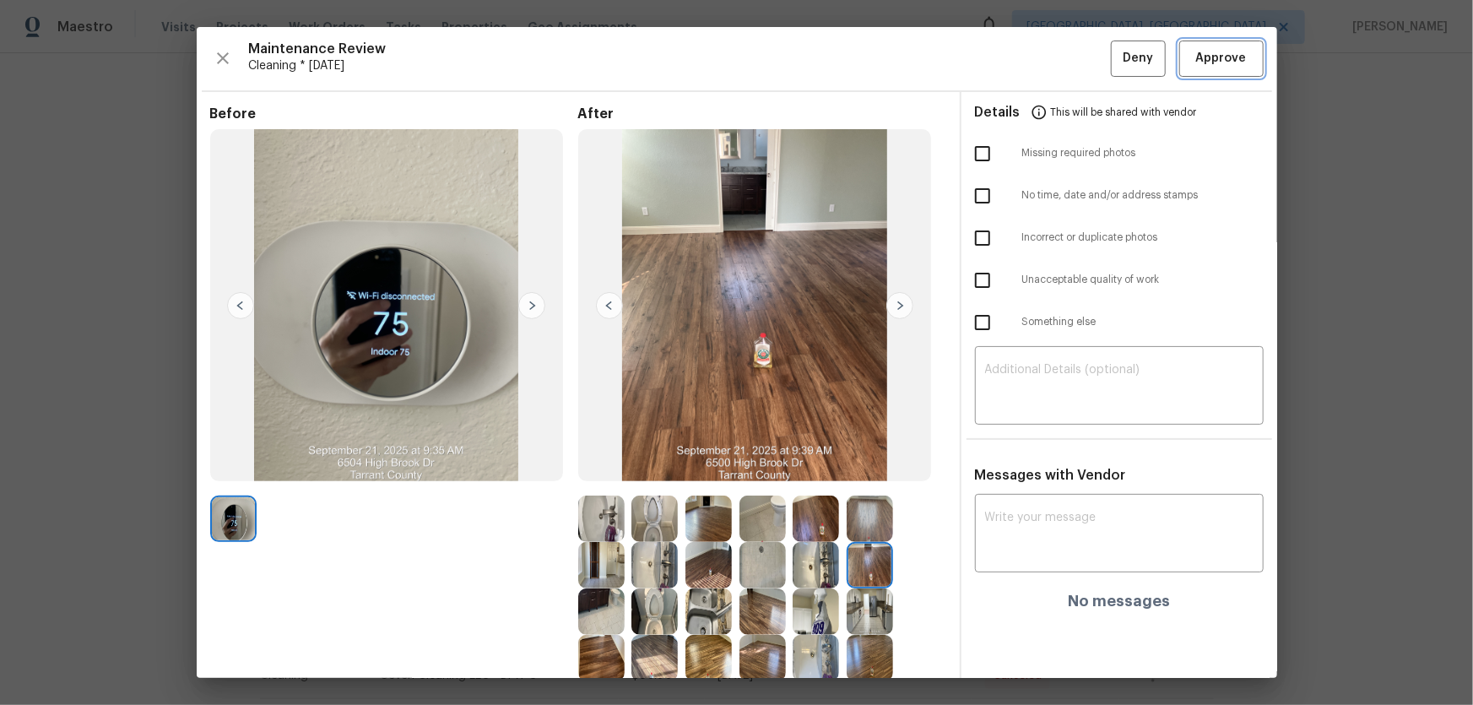
click at [1047, 48] on span "Approve" at bounding box center [1221, 58] width 51 height 21
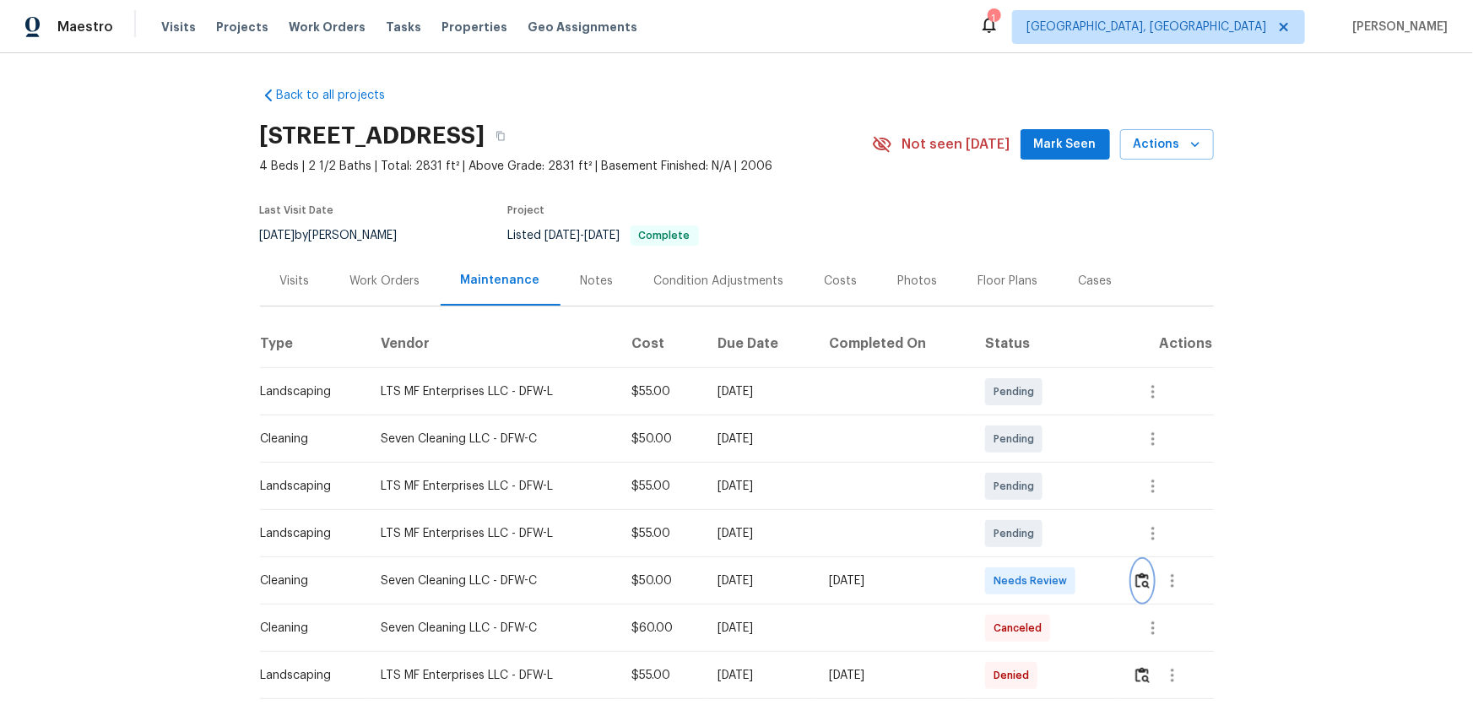
click at [1047, 465] on button "button" at bounding box center [1142, 580] width 19 height 41
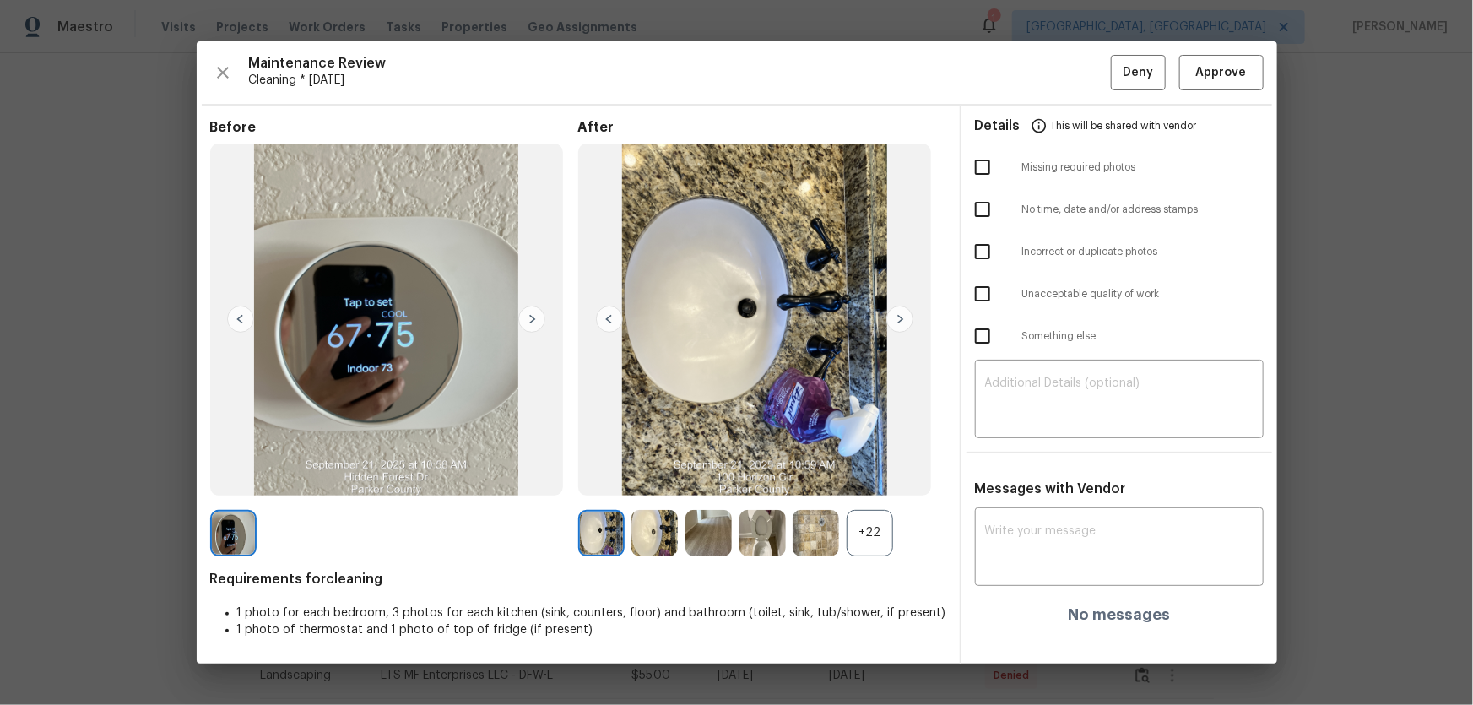
click at [883, 465] on div "+22" at bounding box center [869, 533] width 46 height 46
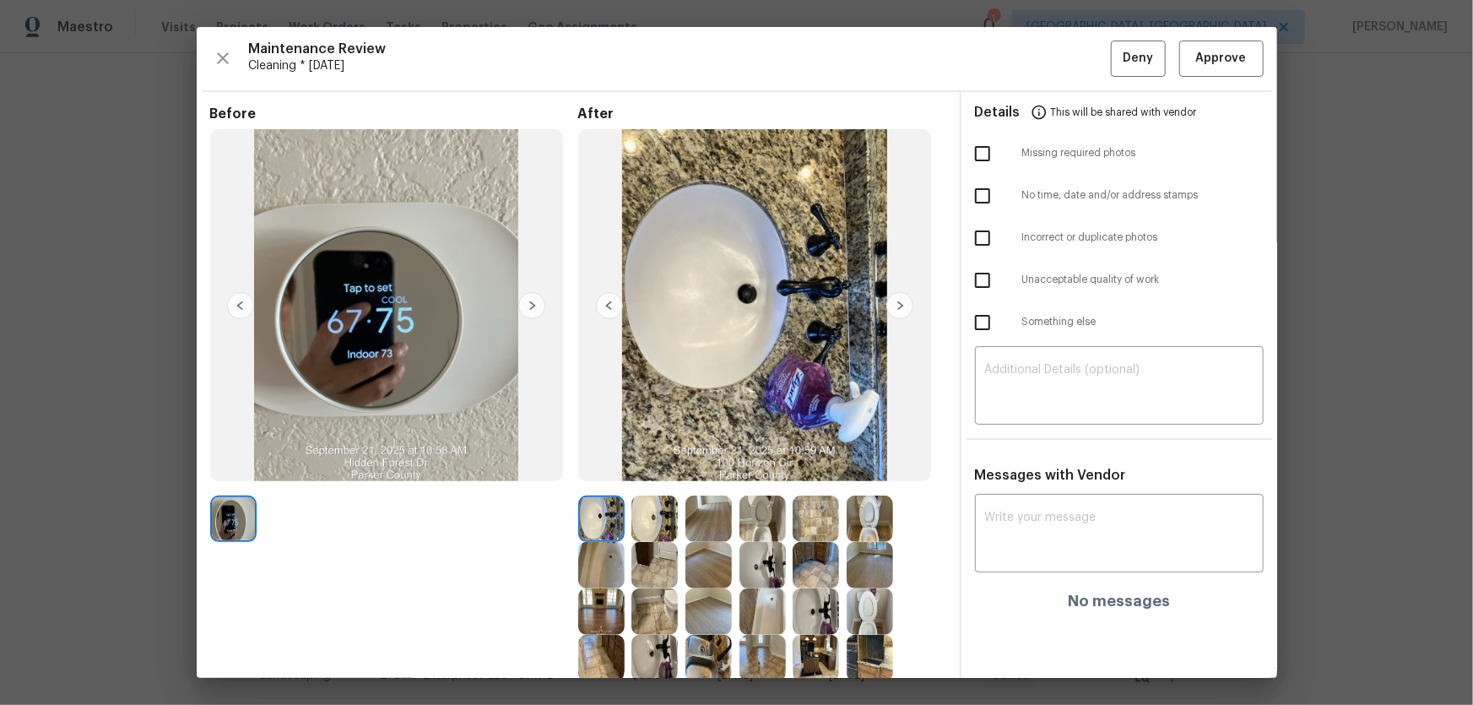
scroll to position [76, 0]
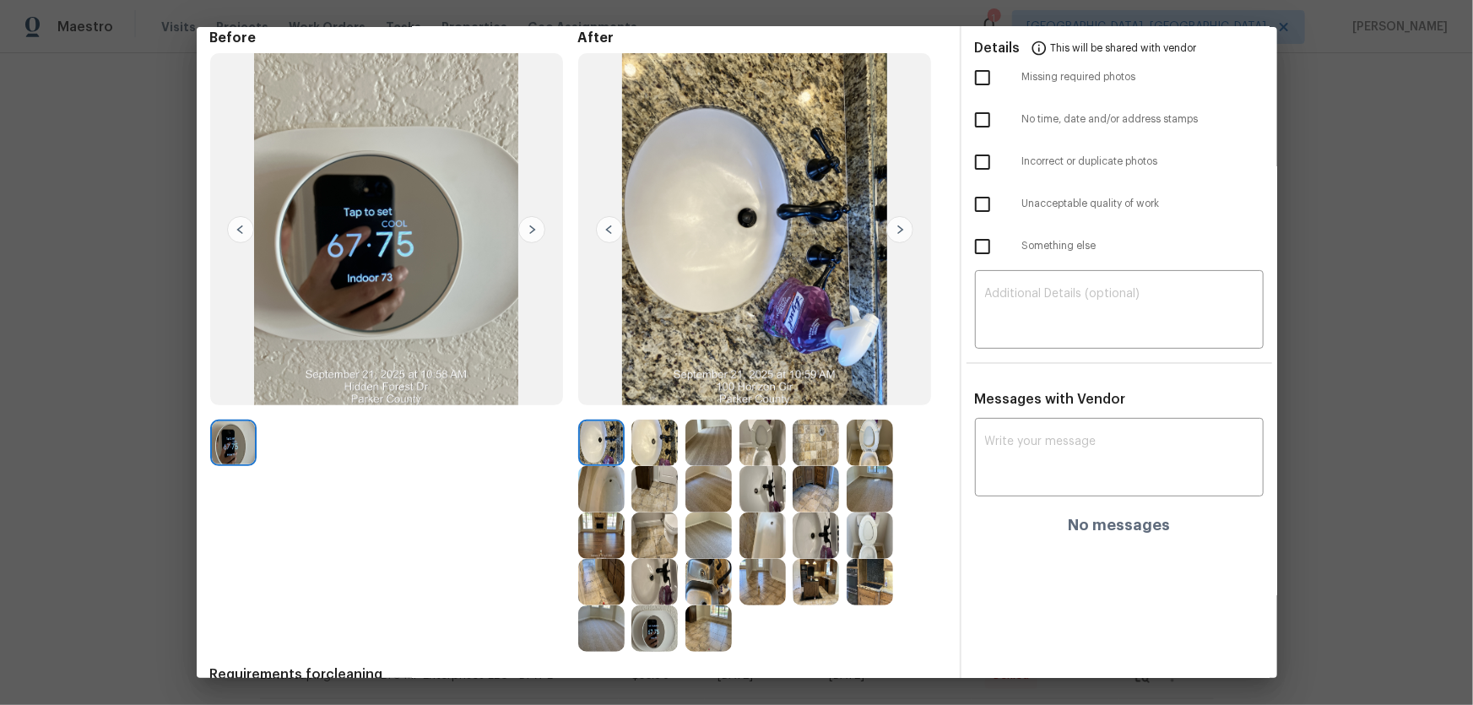
click at [765, 419] on img at bounding box center [762, 442] width 46 height 46
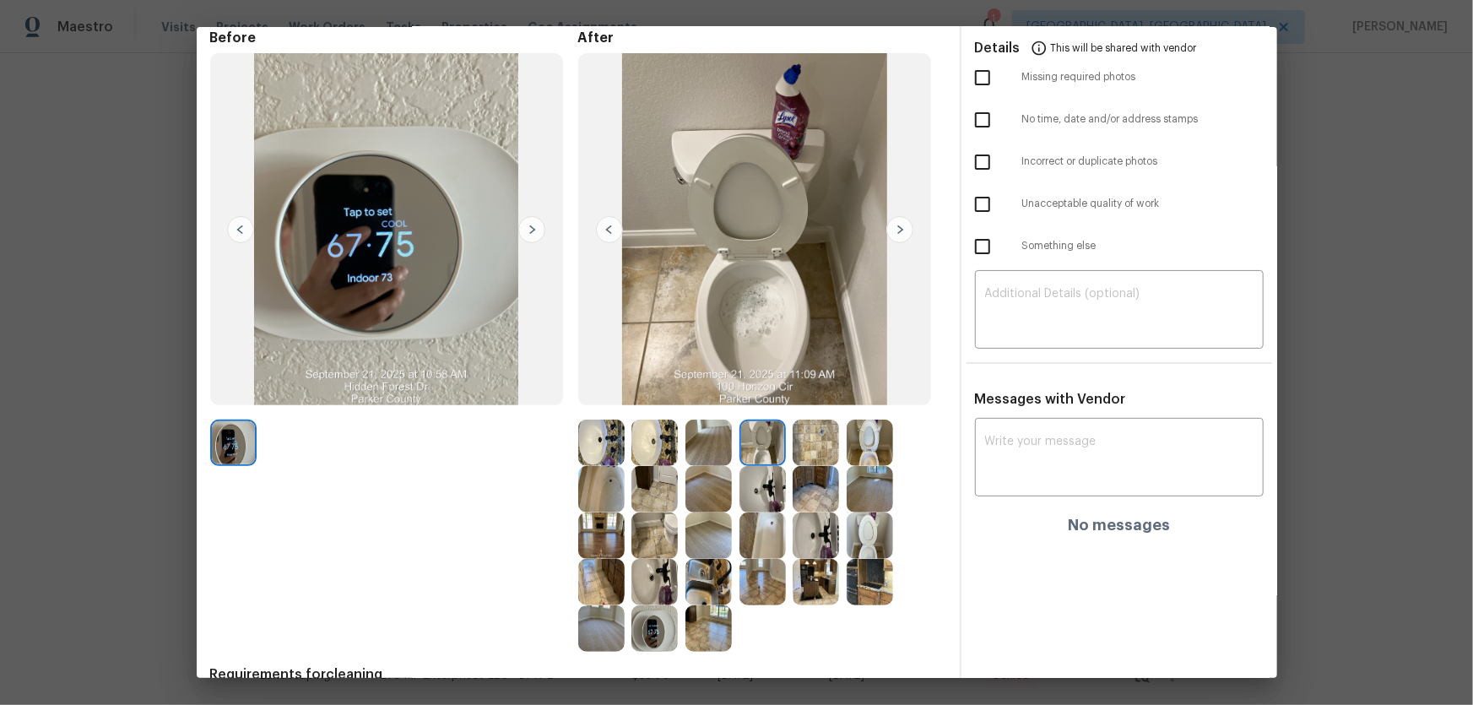
click at [866, 431] on img at bounding box center [869, 442] width 46 height 46
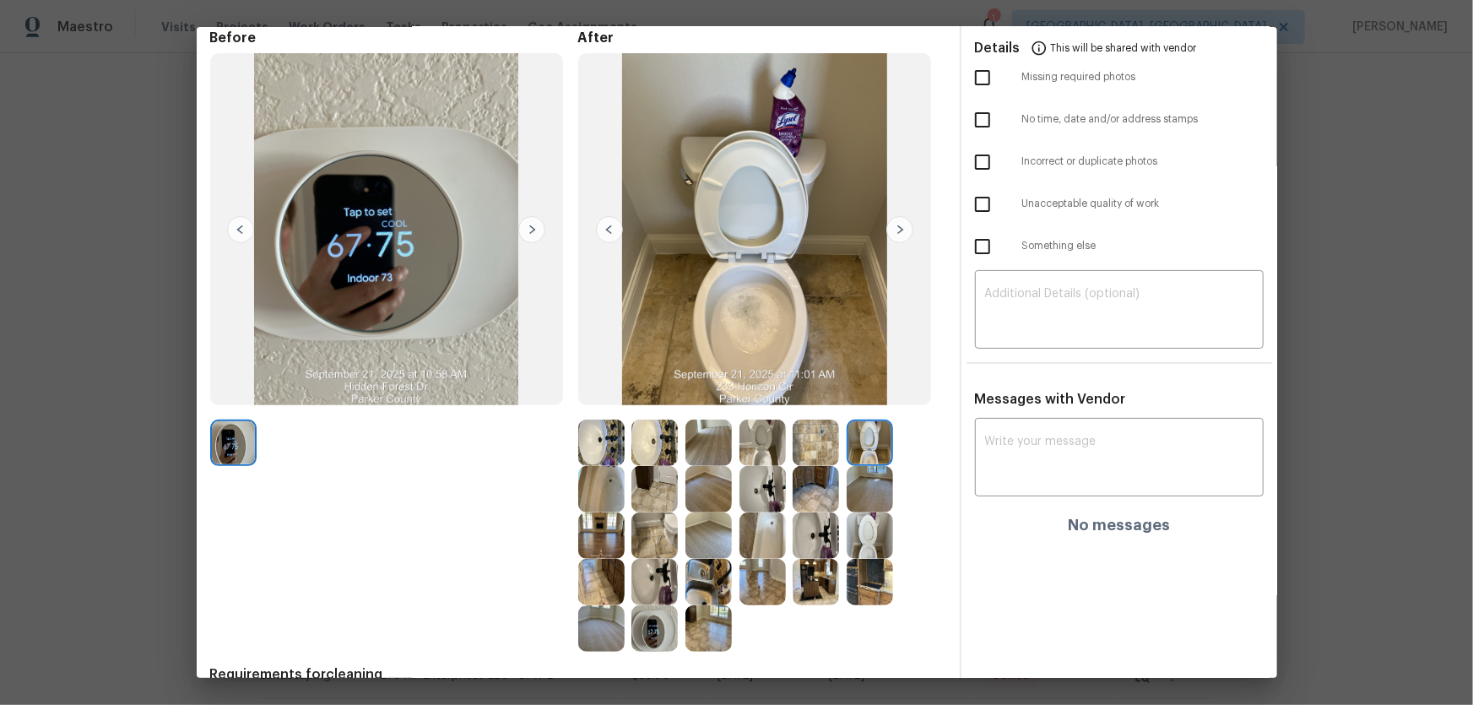
click at [862, 465] on img at bounding box center [869, 535] width 46 height 46
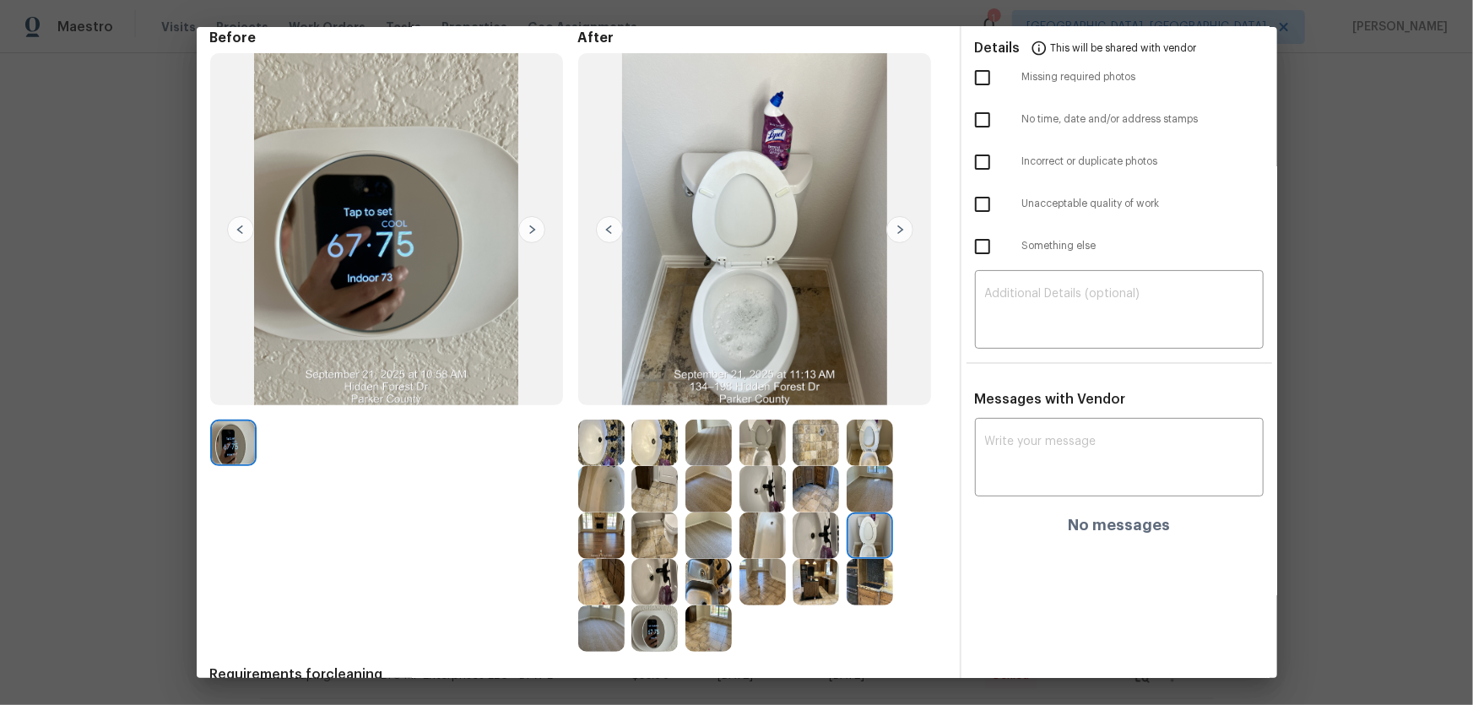
click at [822, 465] on img at bounding box center [815, 535] width 46 height 46
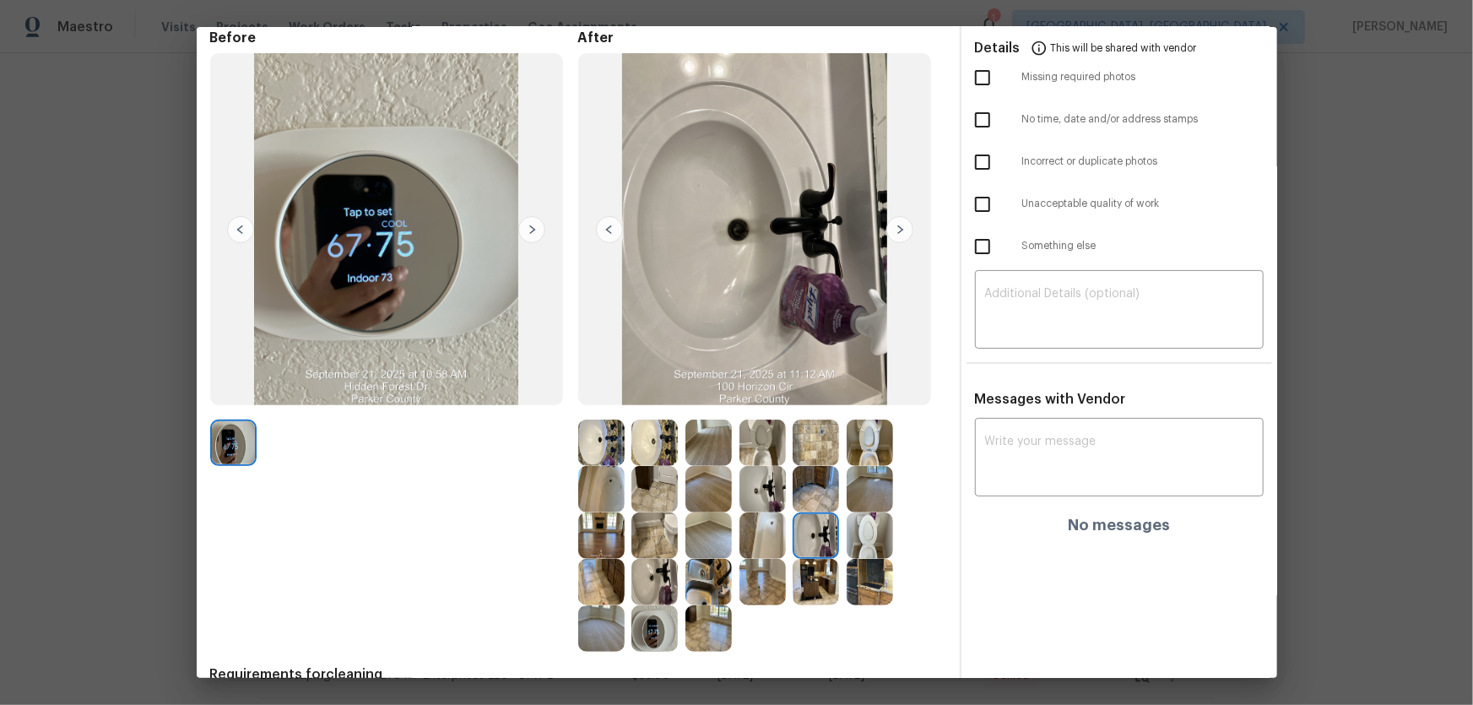
click at [641, 430] on img at bounding box center [654, 442] width 46 height 46
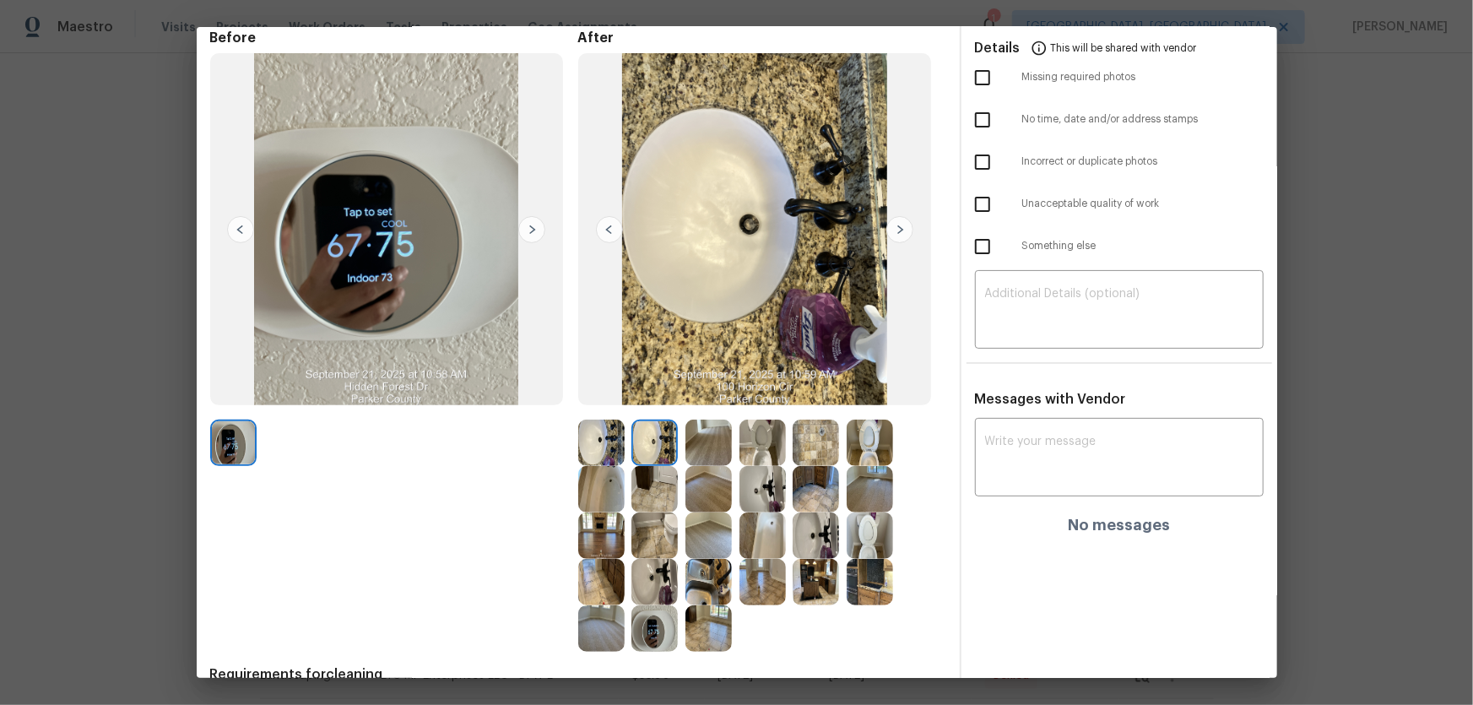
drag, startPoint x: 606, startPoint y: 430, endPoint x: 605, endPoint y: 464, distance: 34.6
click at [606, 430] on img at bounding box center [601, 442] width 46 height 46
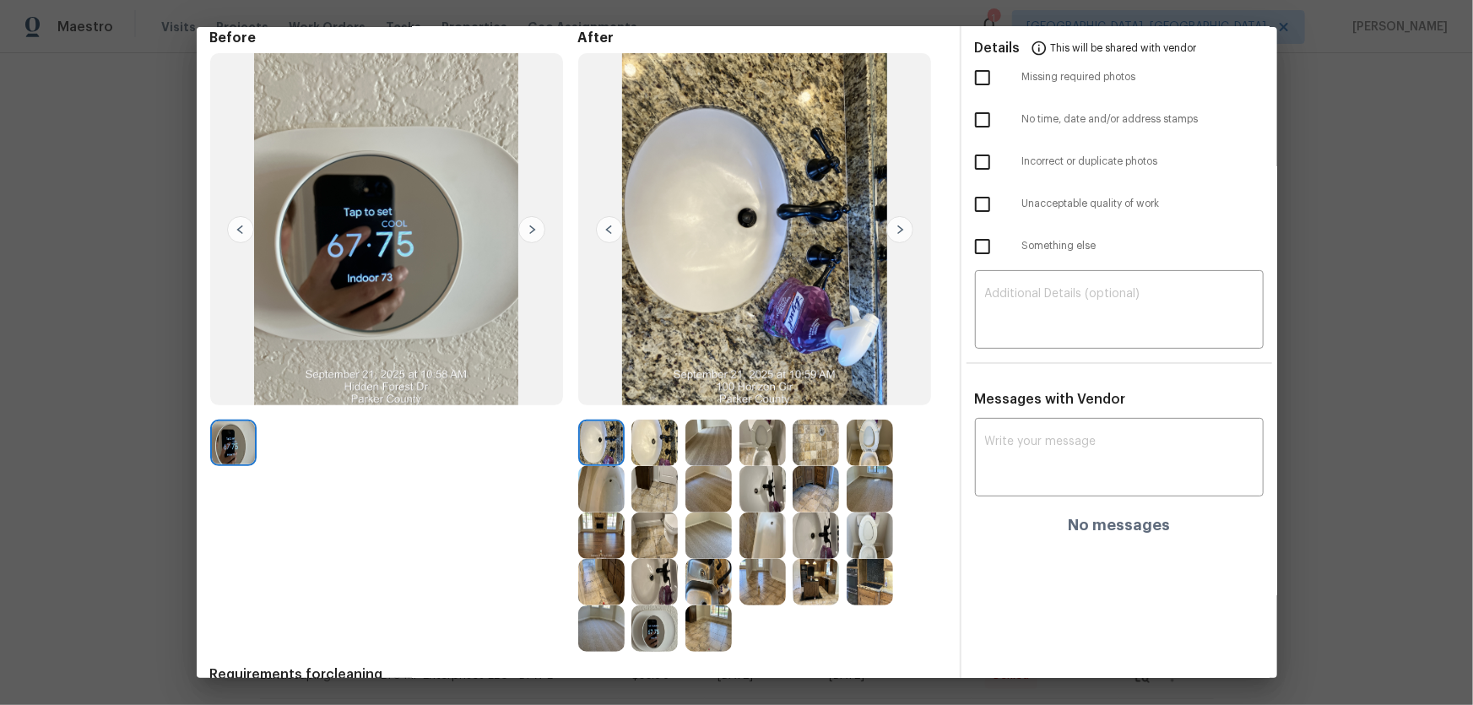
click at [605, 465] on img at bounding box center [601, 489] width 46 height 46
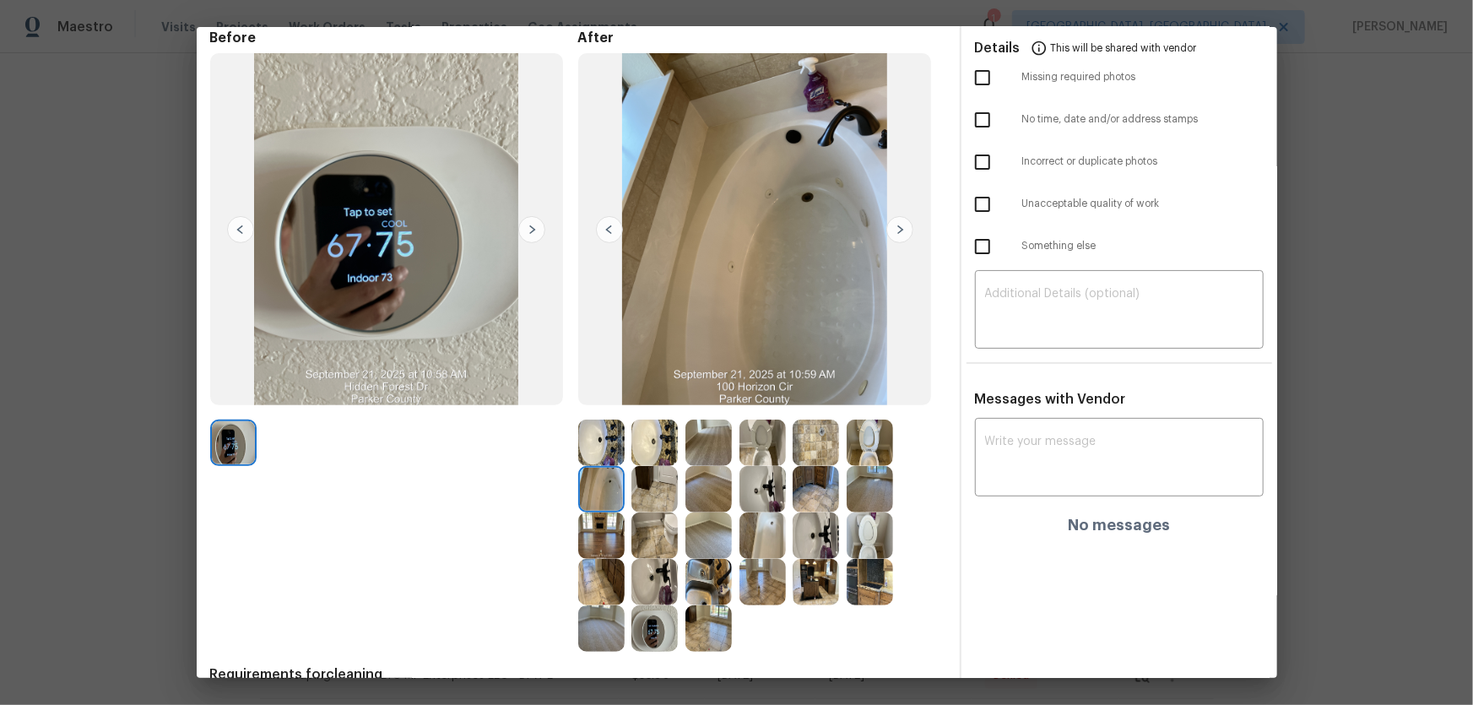
click at [764, 465] on img at bounding box center [762, 535] width 46 height 46
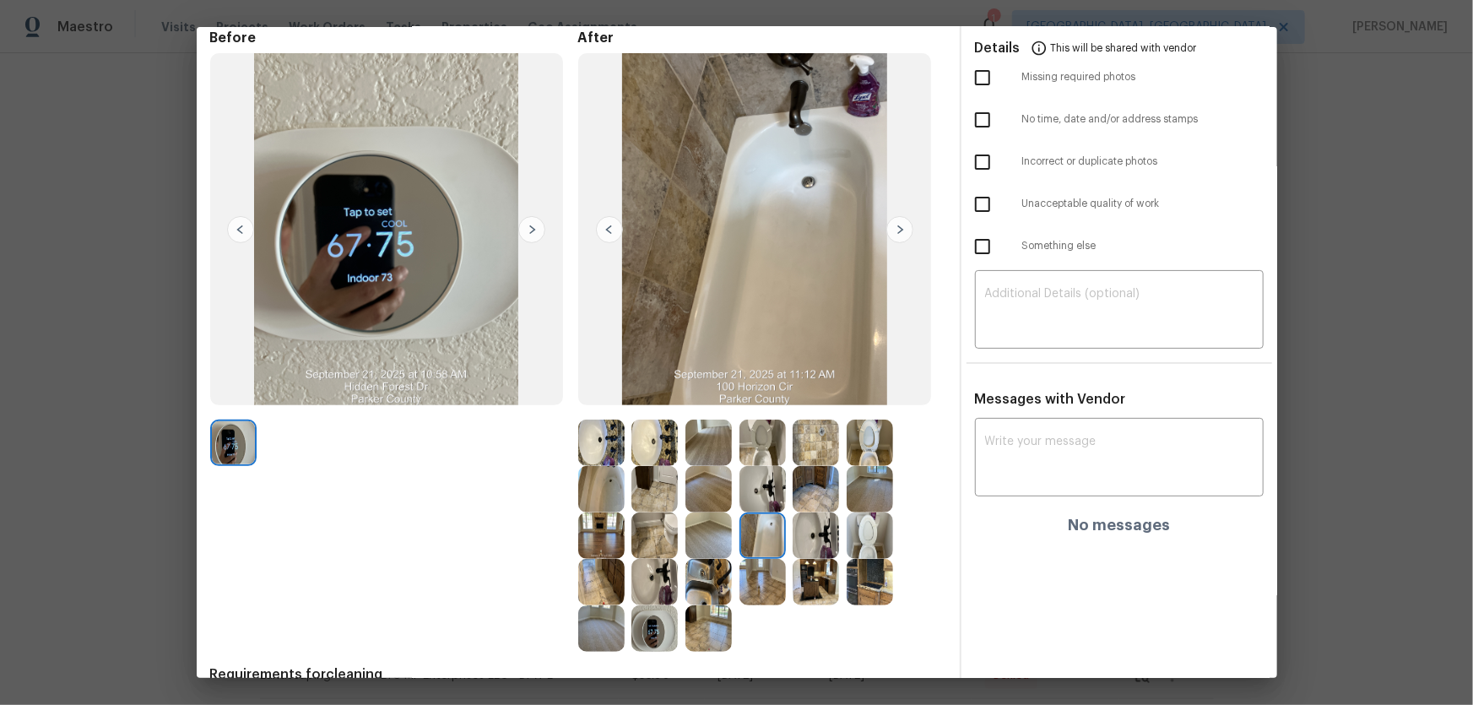
click at [754, 465] on img at bounding box center [762, 489] width 46 height 46
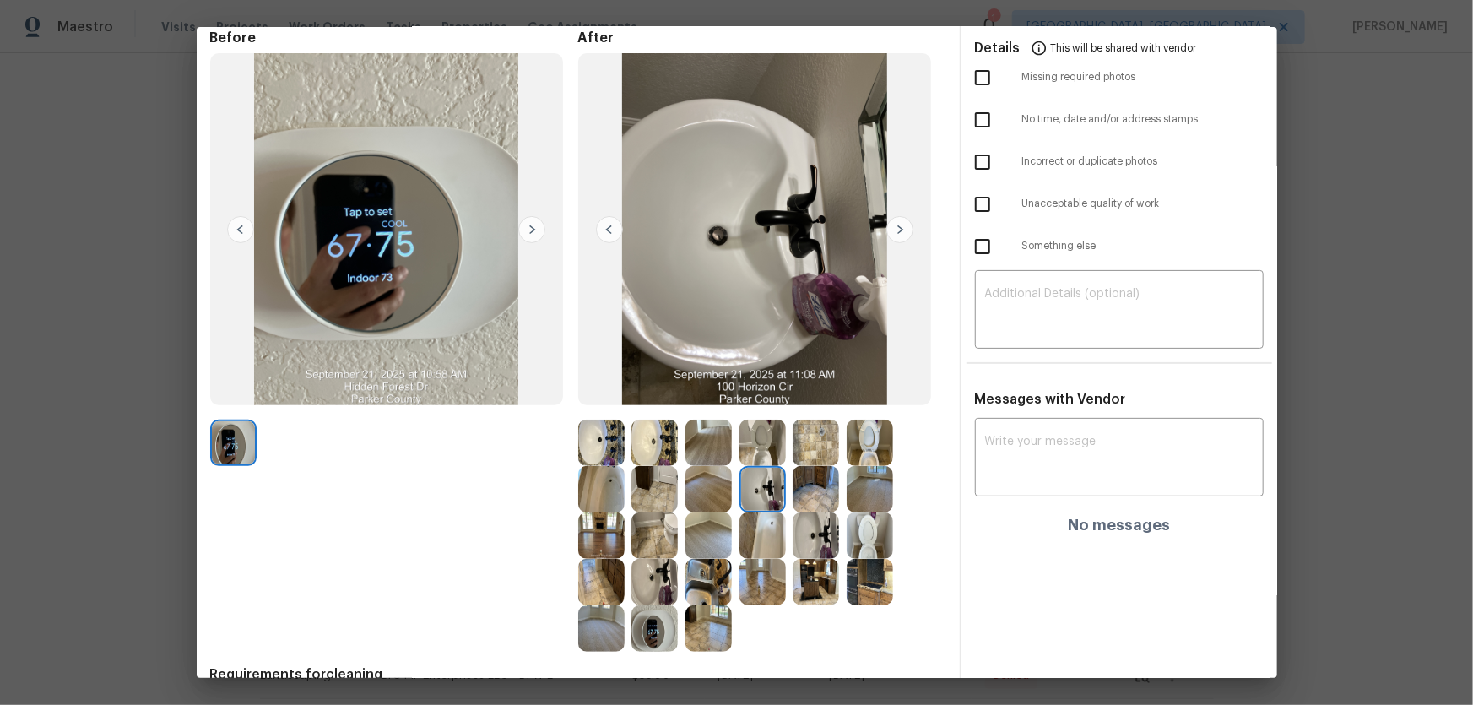
click at [808, 465] on img at bounding box center [815, 535] width 46 height 46
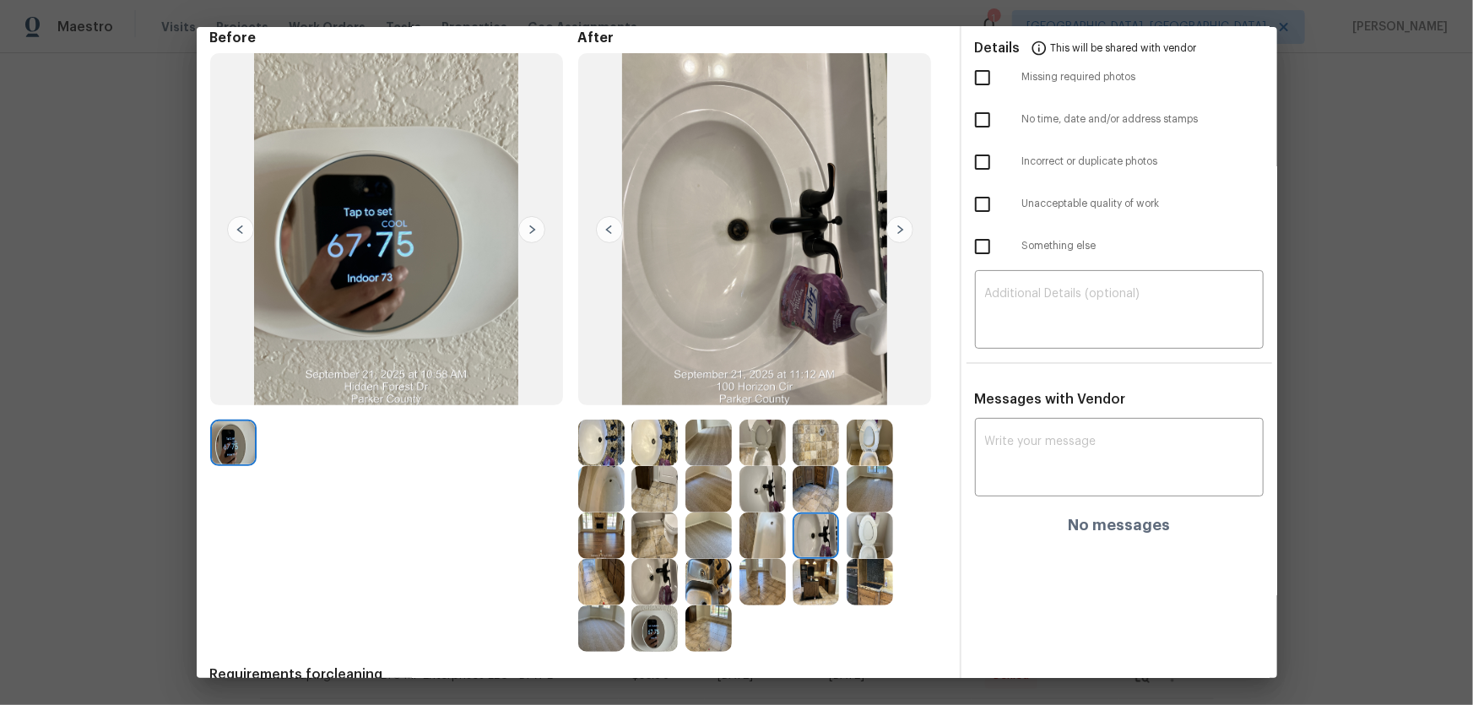
click at [816, 465] on img at bounding box center [815, 582] width 46 height 46
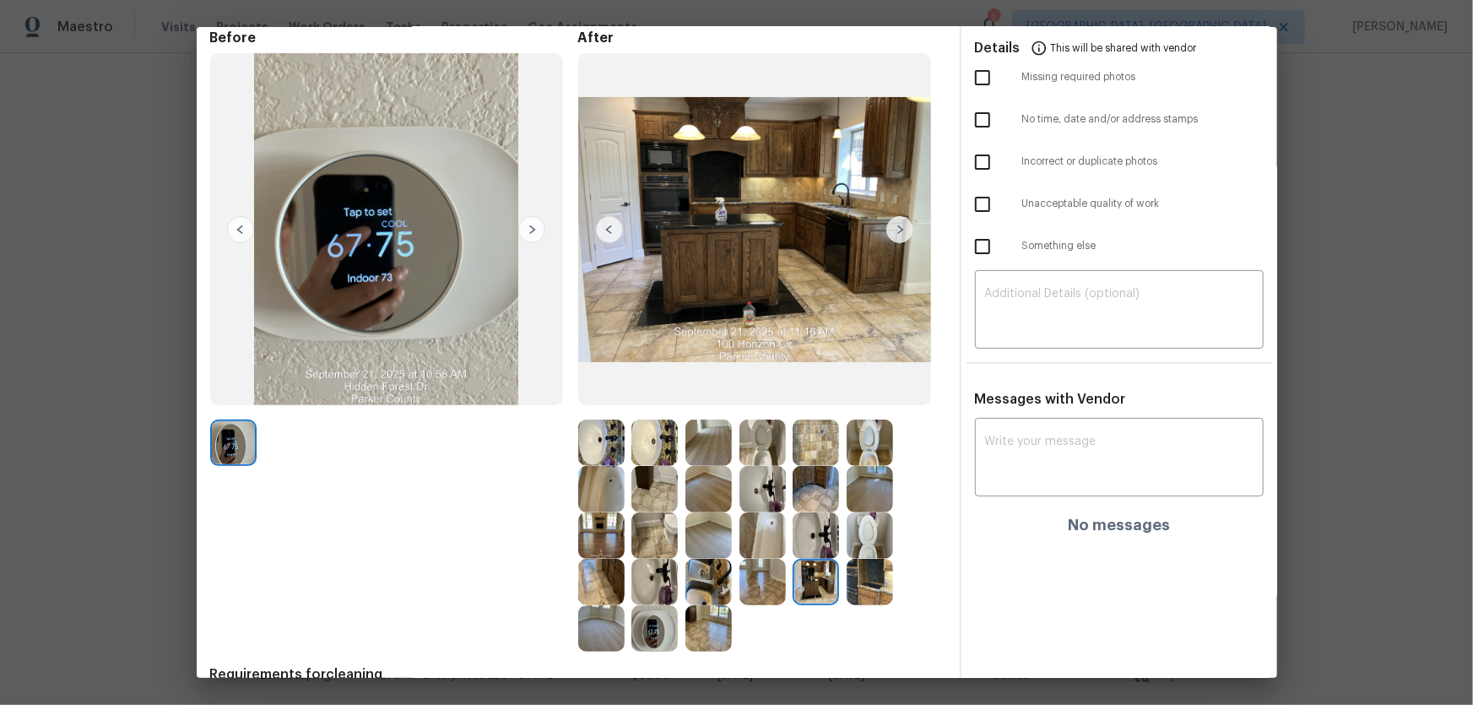
click at [710, 465] on img at bounding box center [708, 582] width 46 height 46
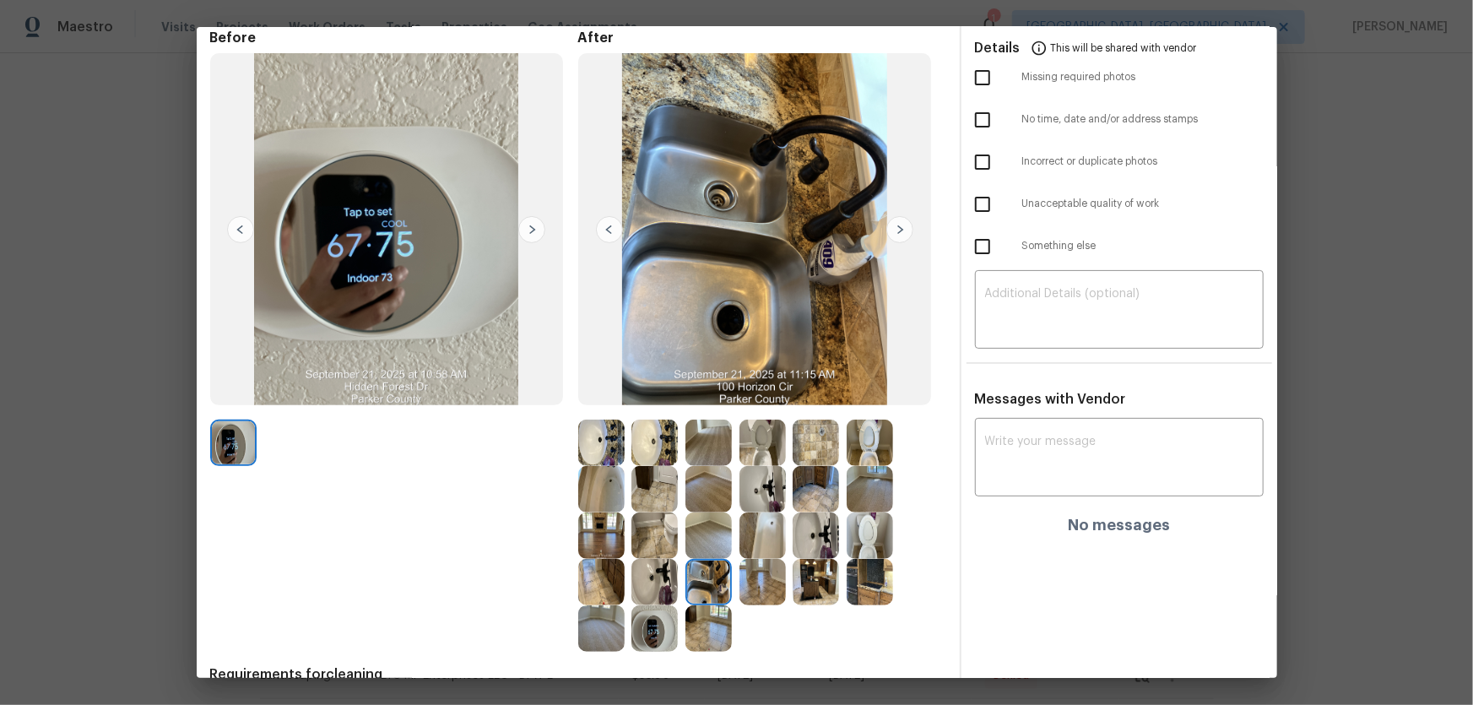
click at [672, 465] on img at bounding box center [654, 582] width 46 height 46
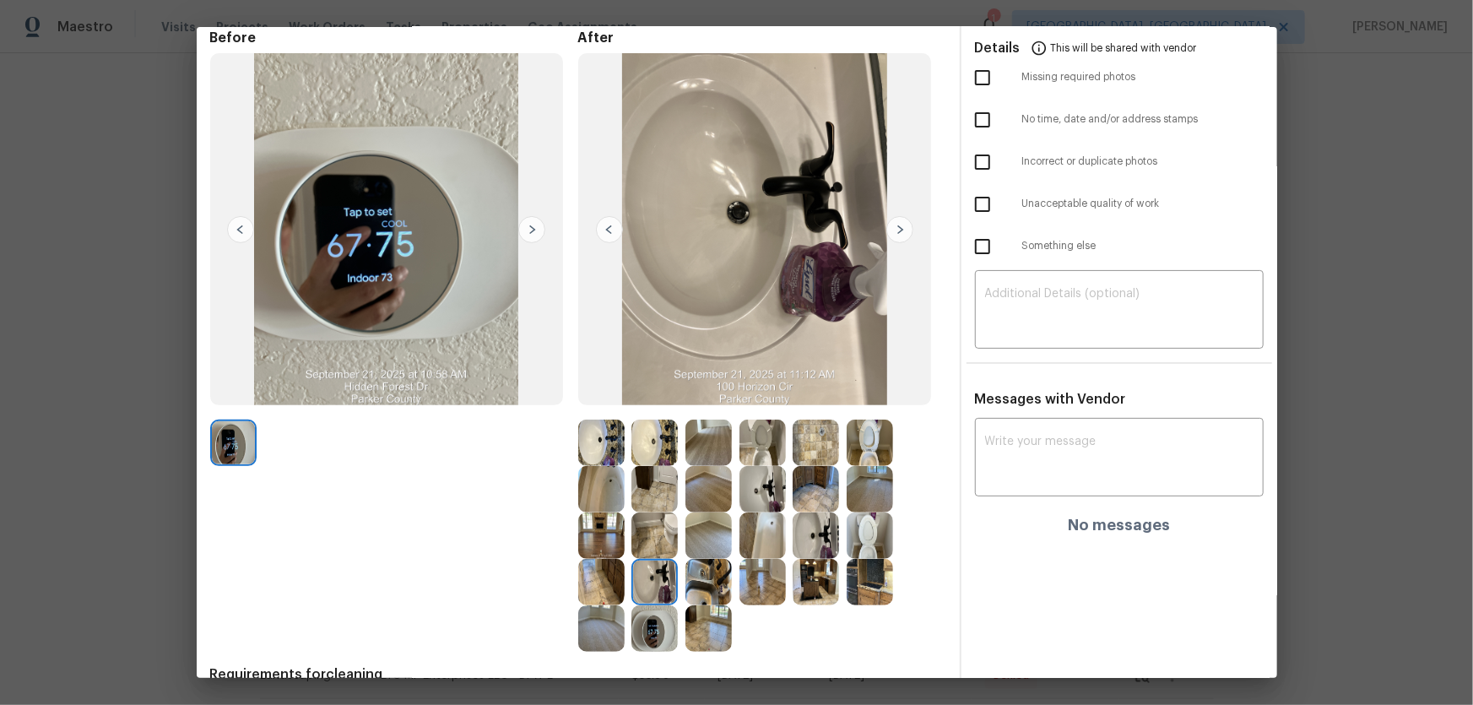
click at [650, 465] on img at bounding box center [654, 628] width 46 height 46
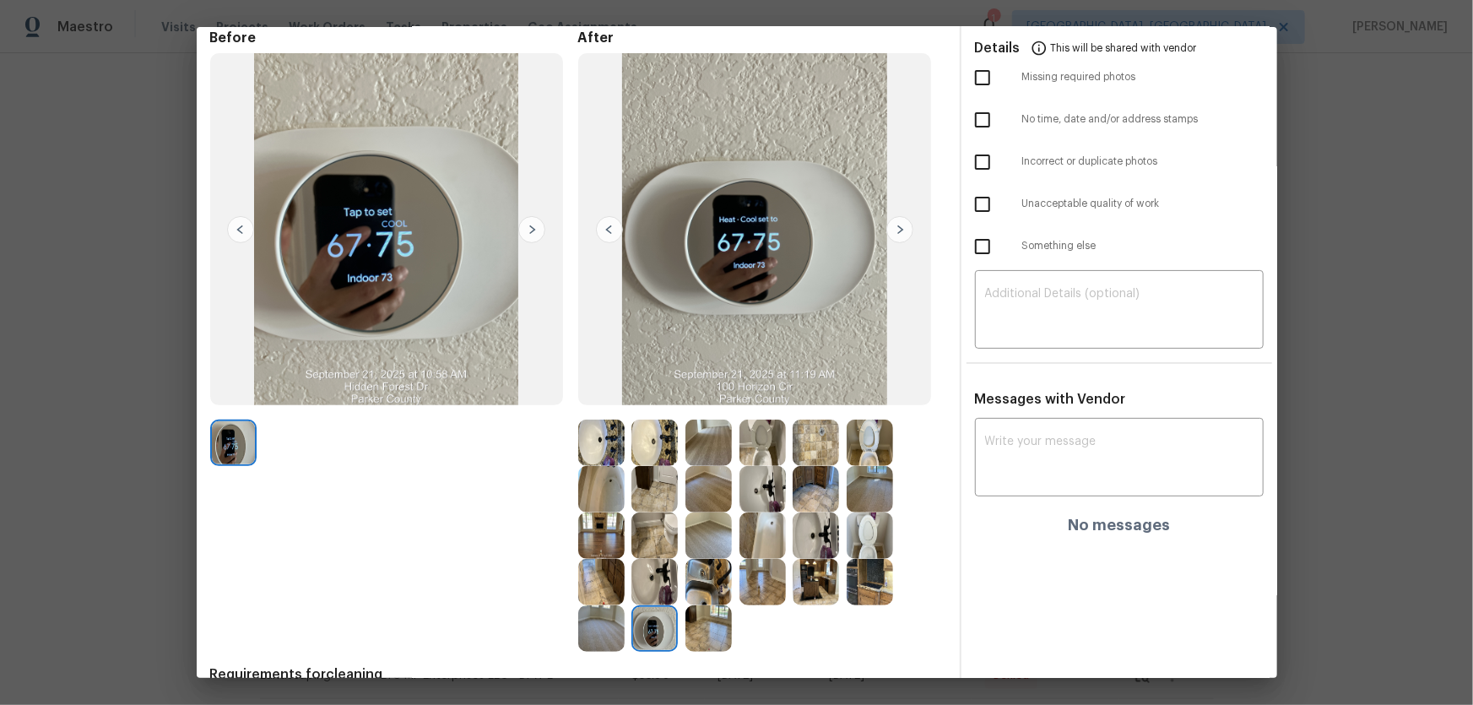
click at [592, 465] on img at bounding box center [601, 628] width 46 height 46
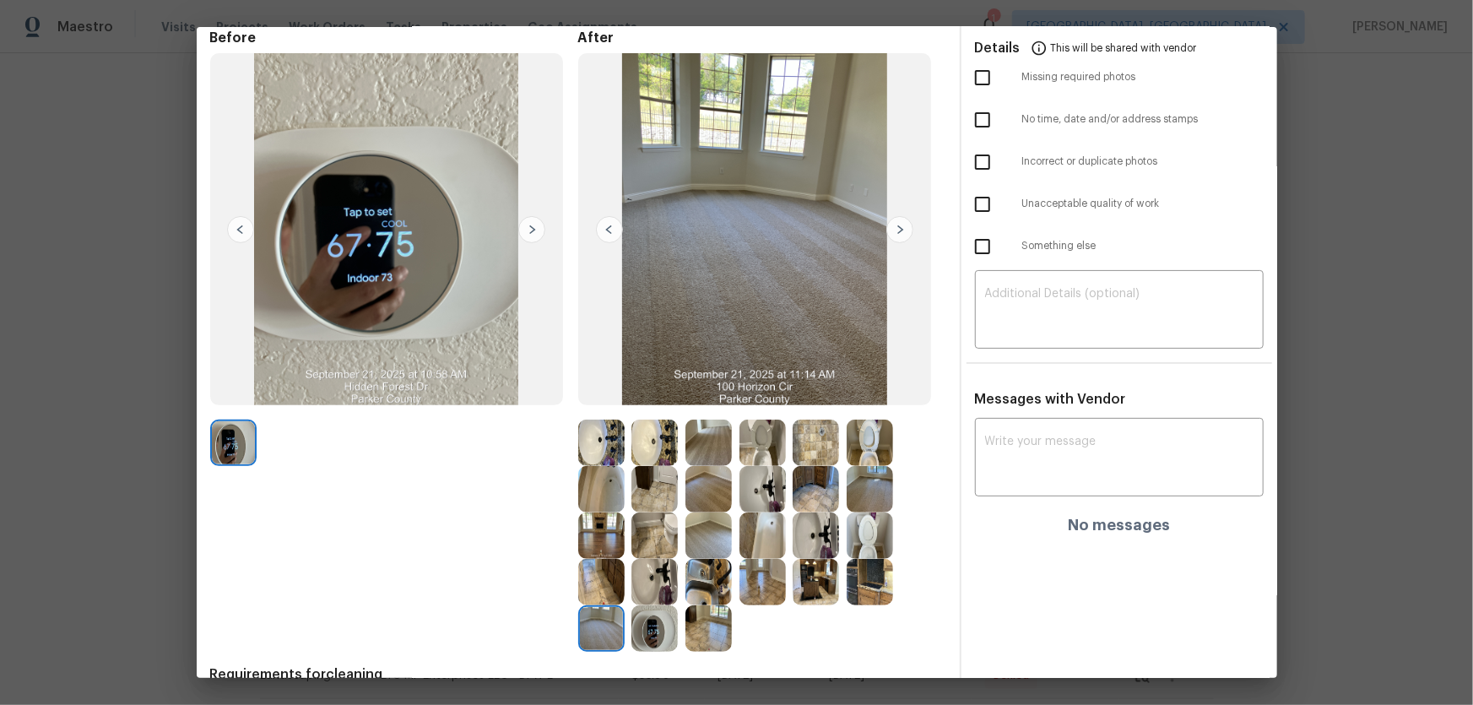
click at [699, 465] on img at bounding box center [708, 535] width 46 height 46
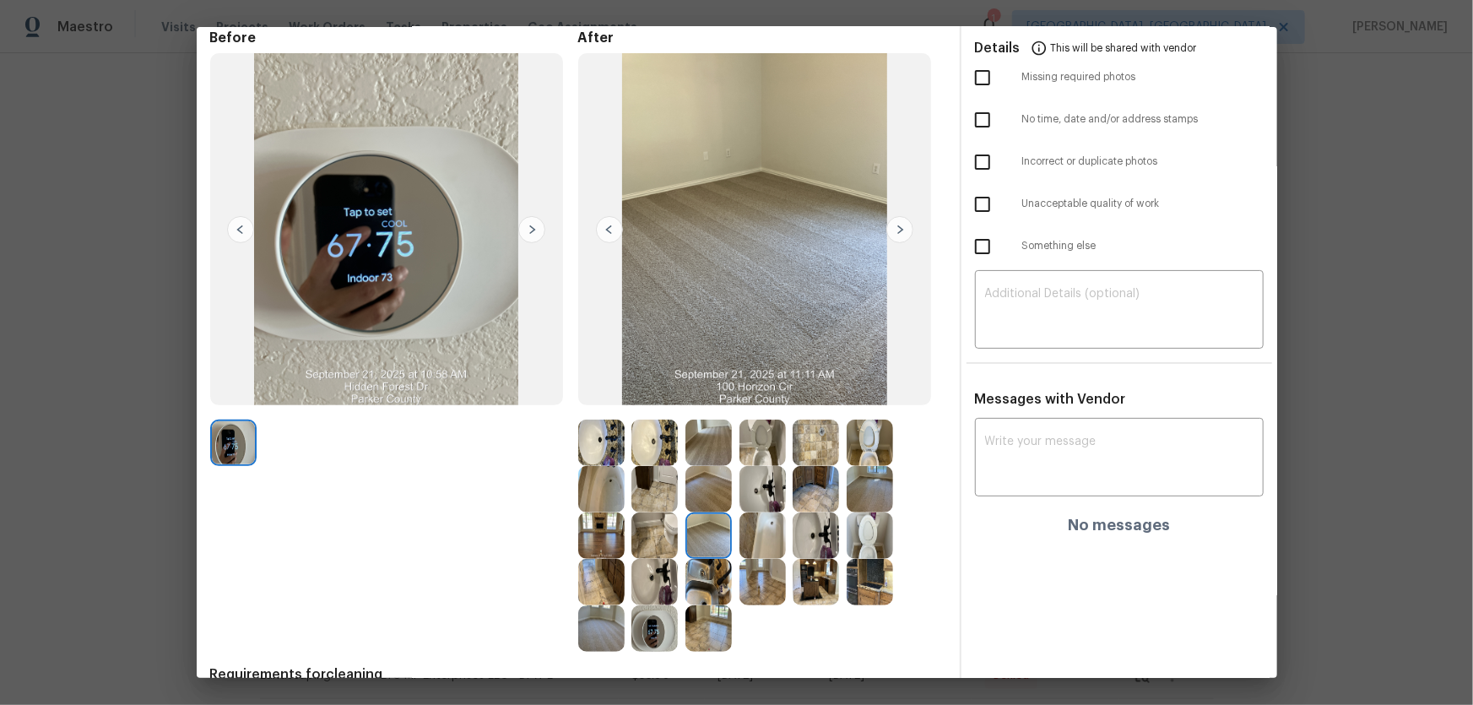
click at [698, 465] on img at bounding box center [708, 489] width 46 height 46
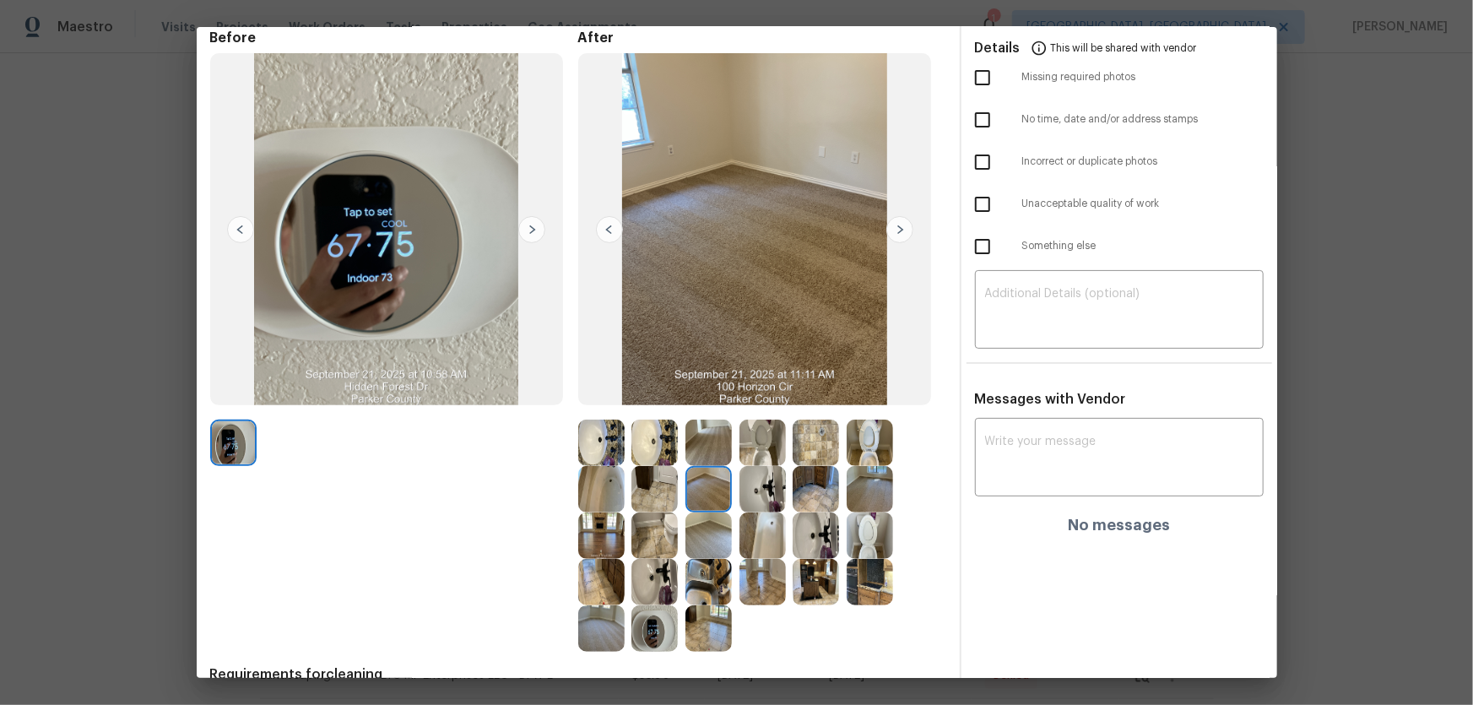
click at [702, 430] on img at bounding box center [708, 442] width 46 height 46
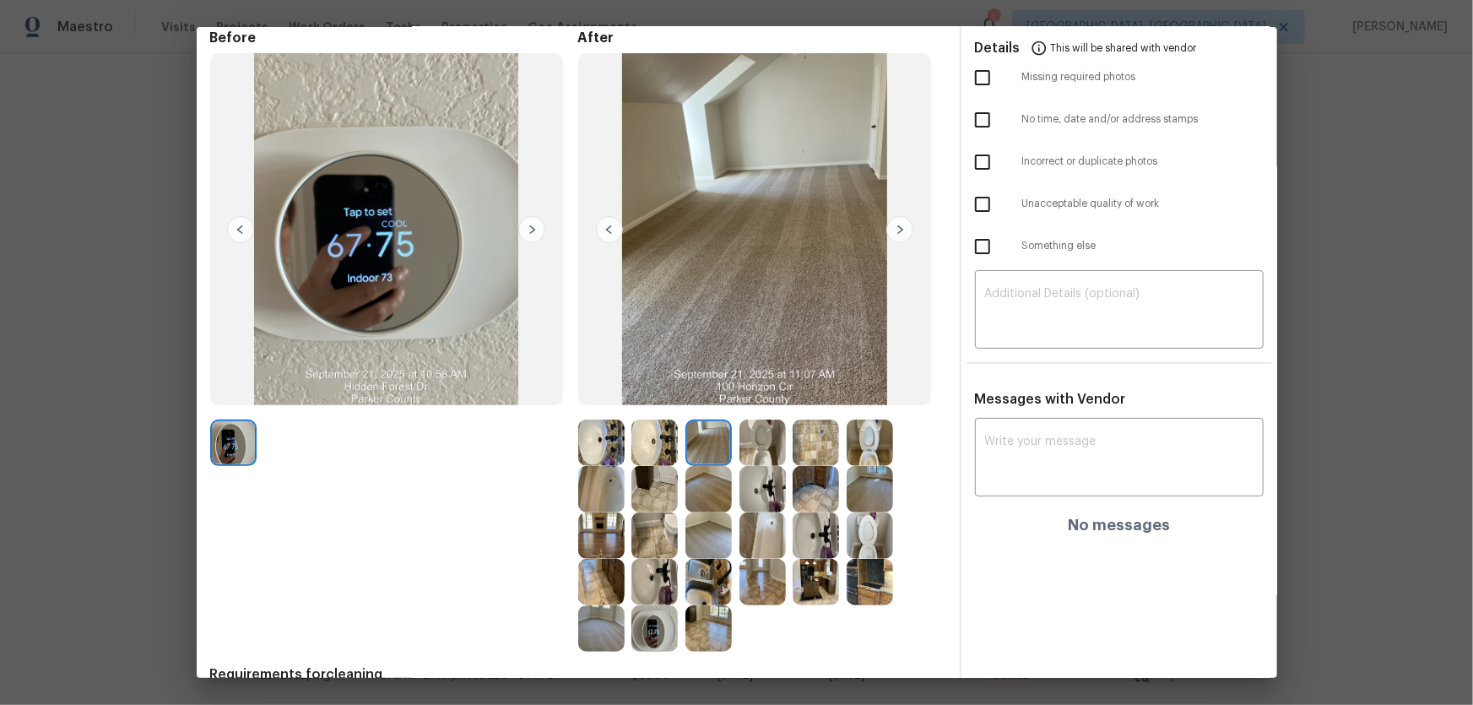
click at [835, 465] on div at bounding box center [819, 489] width 54 height 46
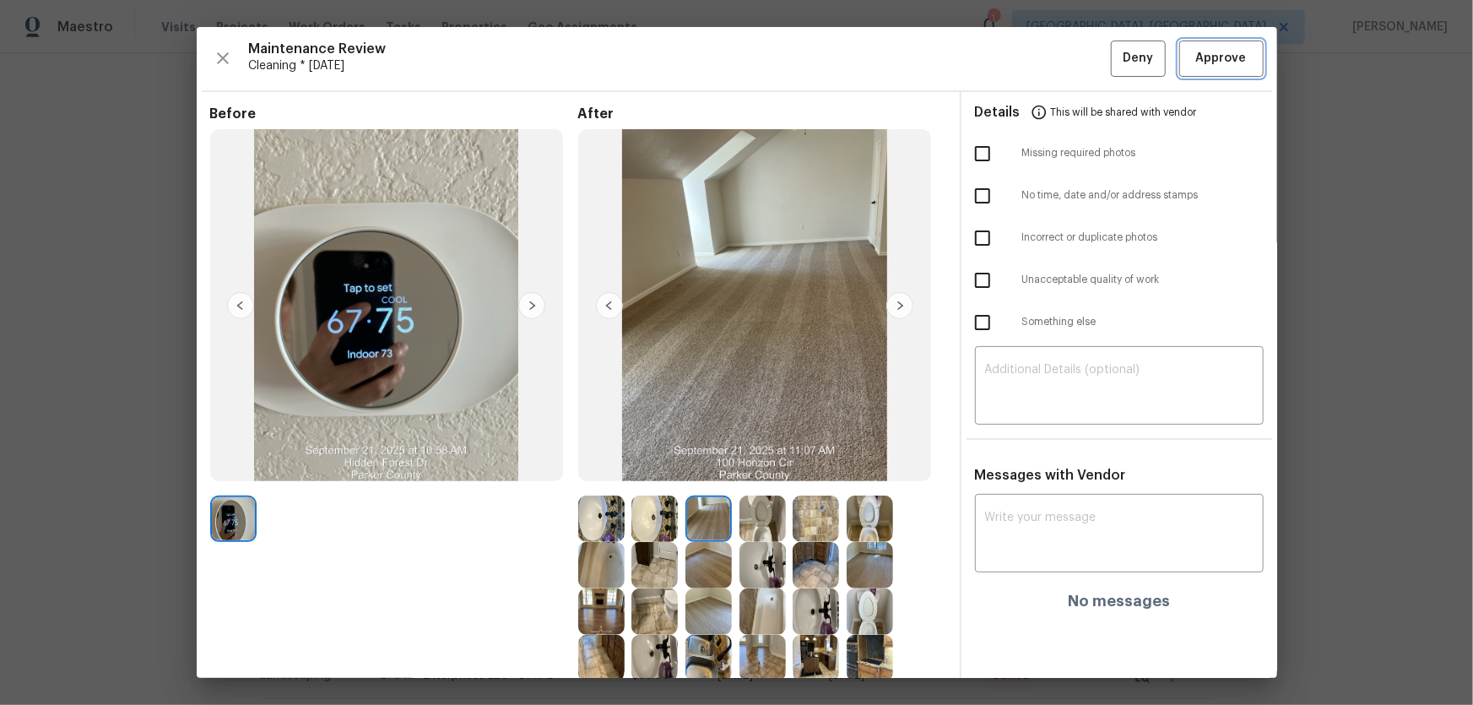
click at [1047, 46] on button "Approve" at bounding box center [1221, 59] width 84 height 36
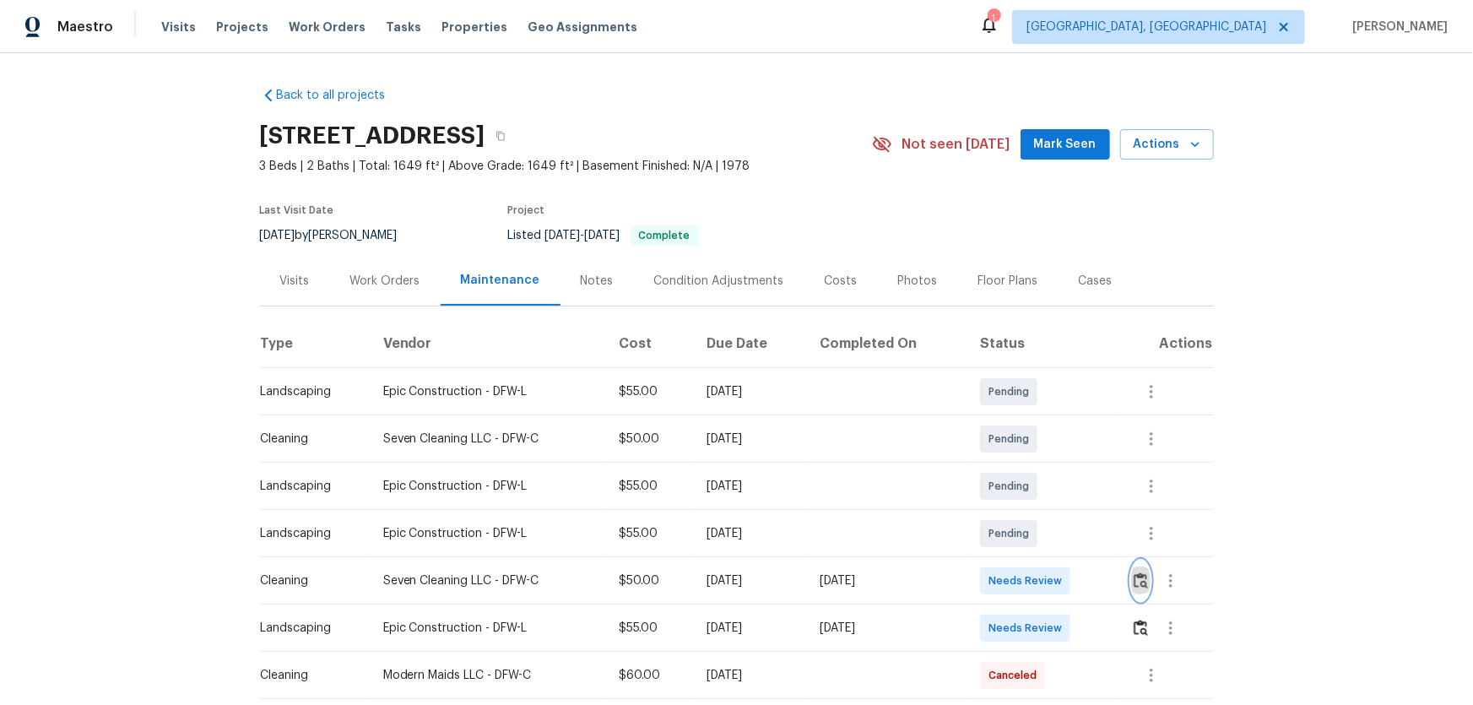
click at [1047, 465] on button "button" at bounding box center [1140, 580] width 19 height 41
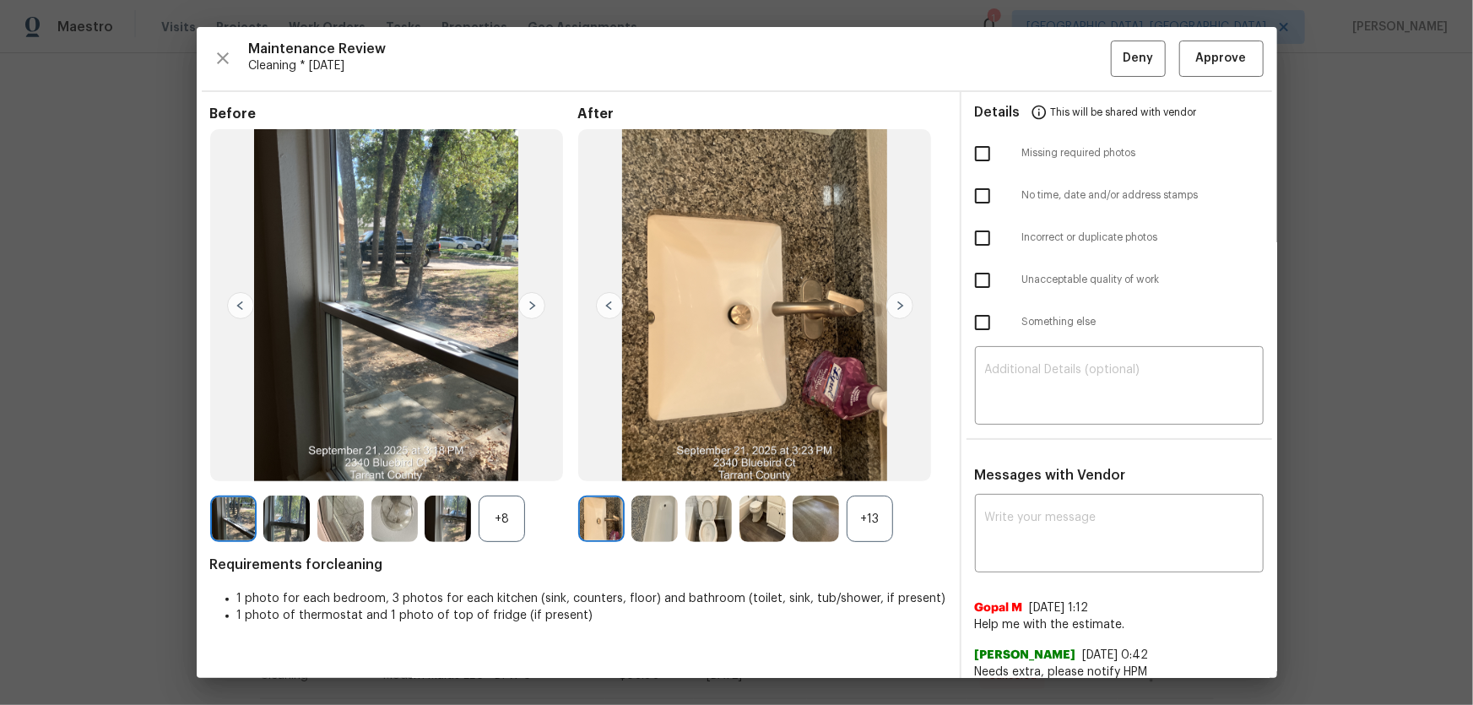
click at [848, 465] on div "+13" at bounding box center [869, 518] width 46 height 46
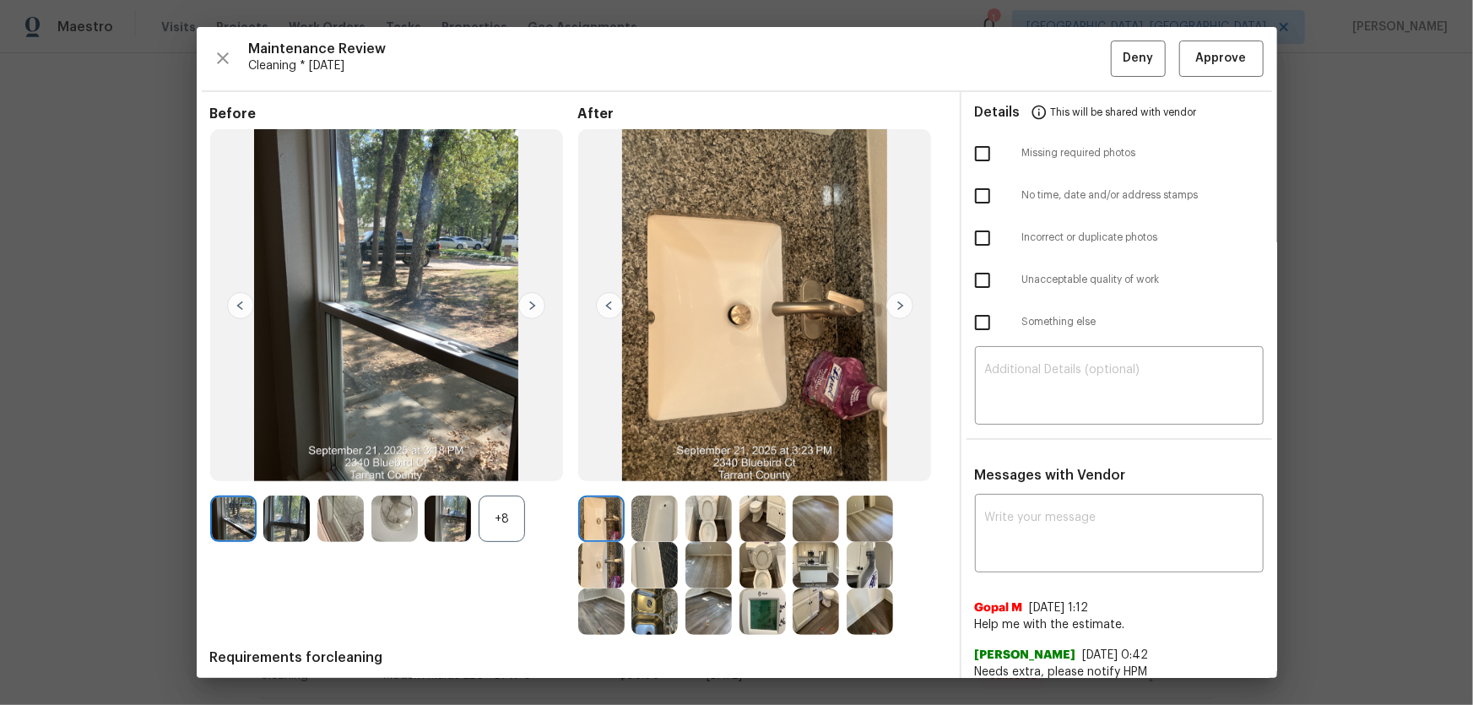
click at [503, 465] on div "+8" at bounding box center [502, 518] width 46 height 46
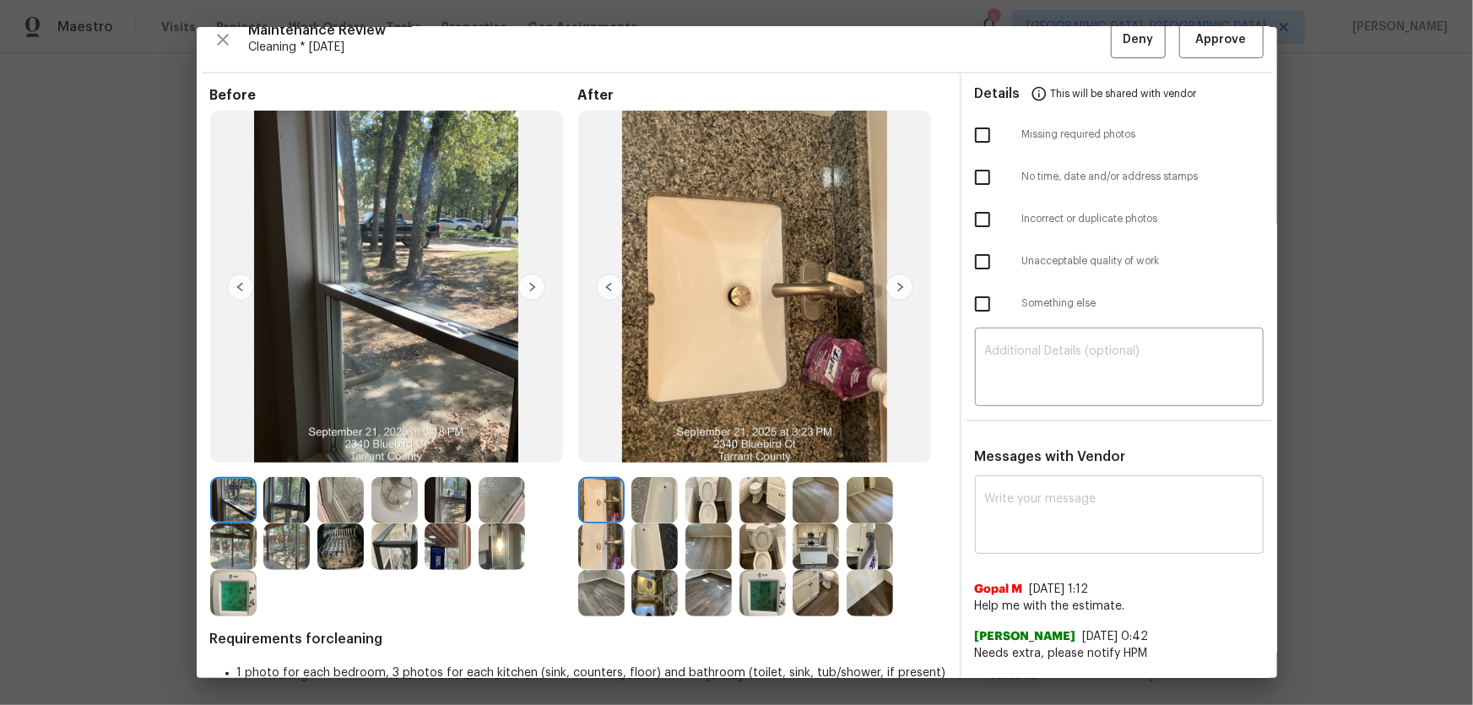
scroll to position [76, 0]
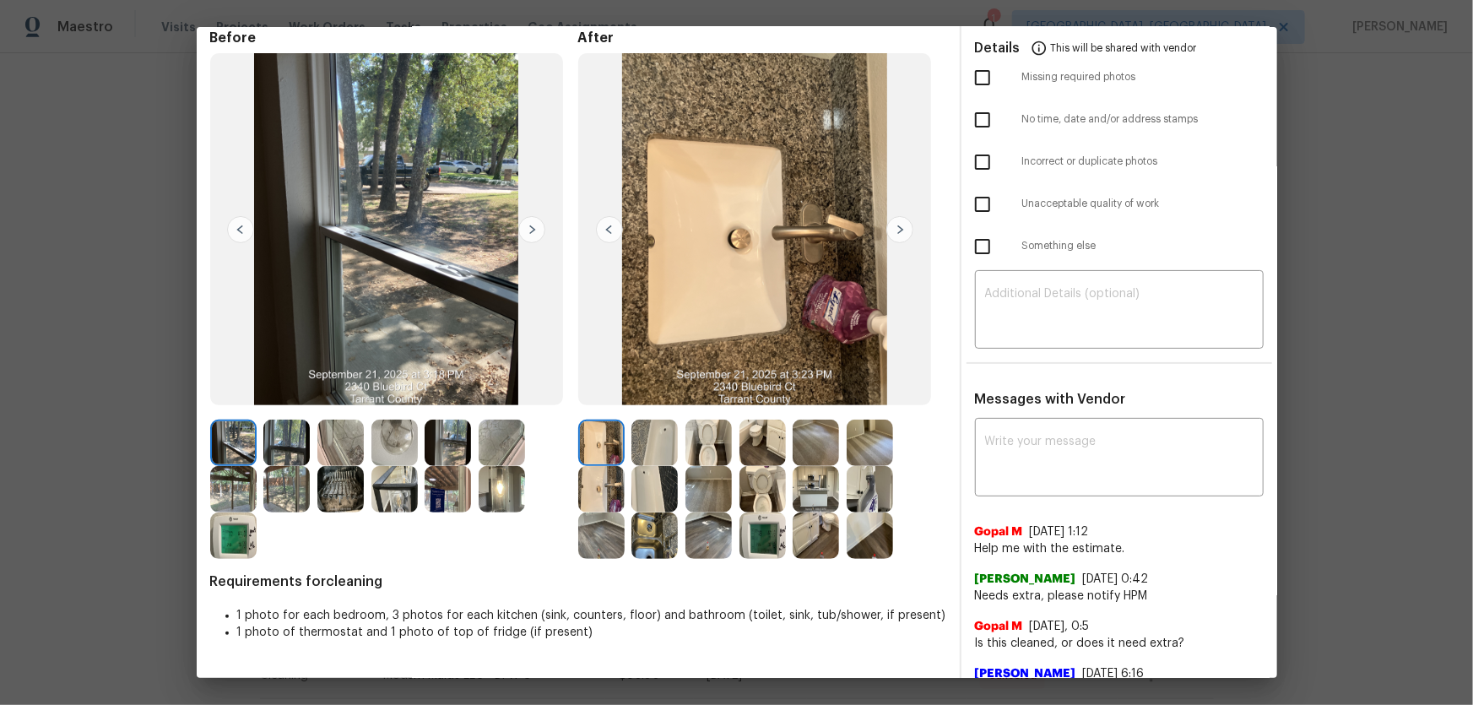
click at [773, 465] on img at bounding box center [762, 489] width 46 height 46
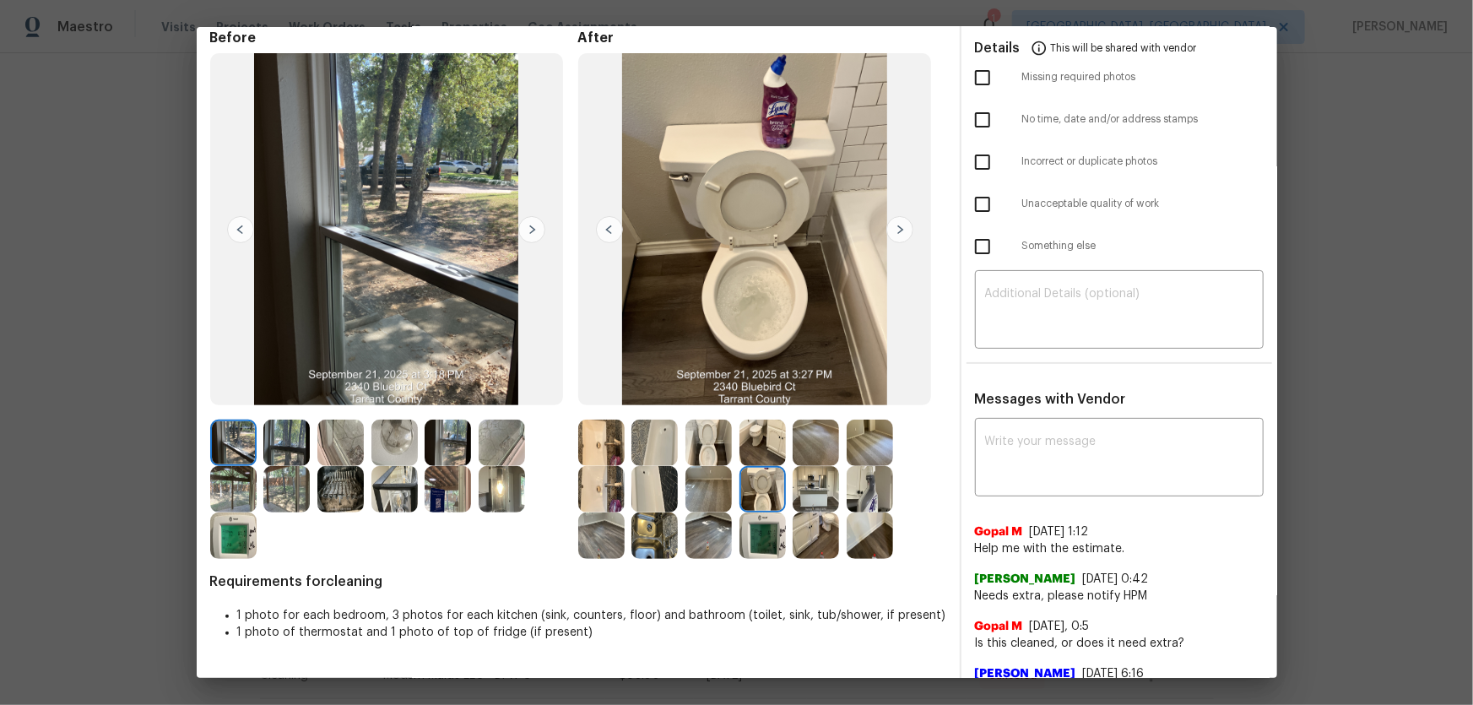
click at [689, 419] on img at bounding box center [708, 442] width 46 height 46
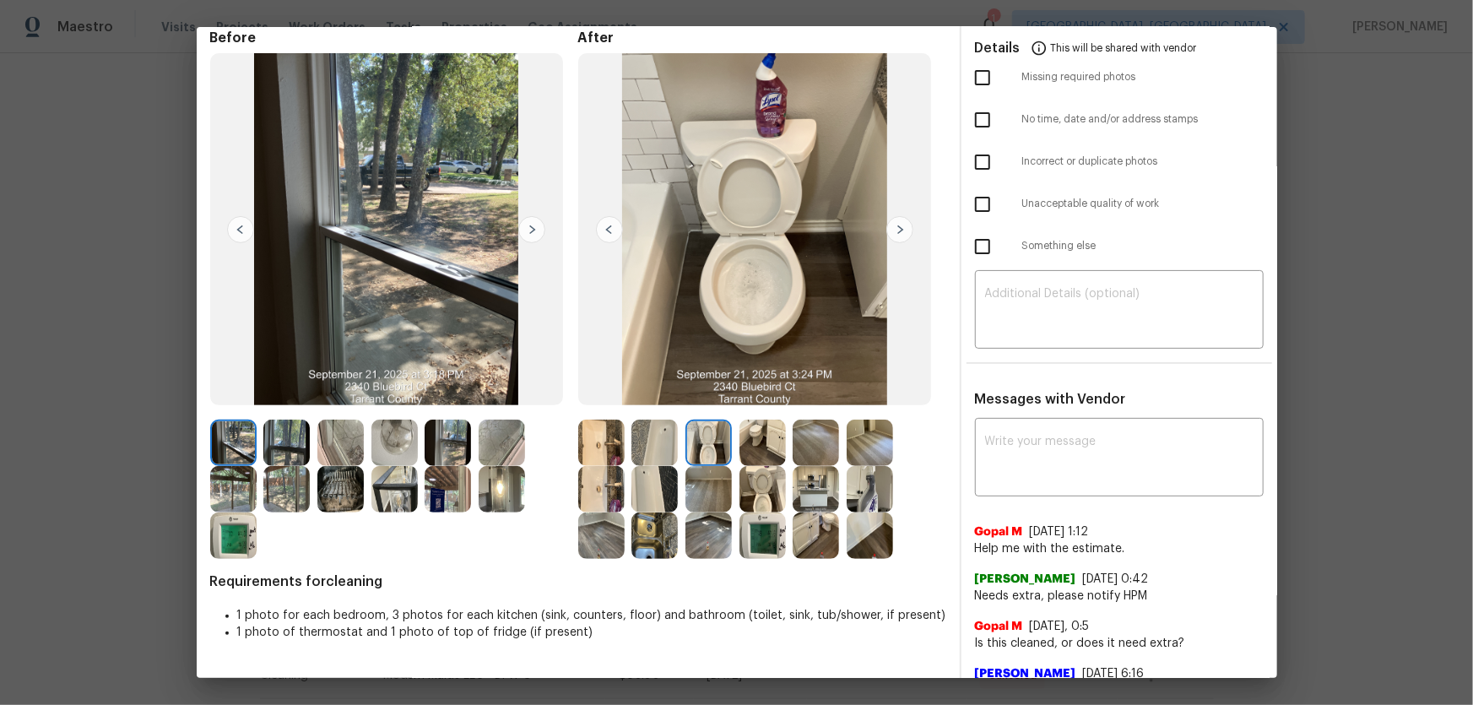
click at [578, 445] on img at bounding box center [601, 442] width 46 height 46
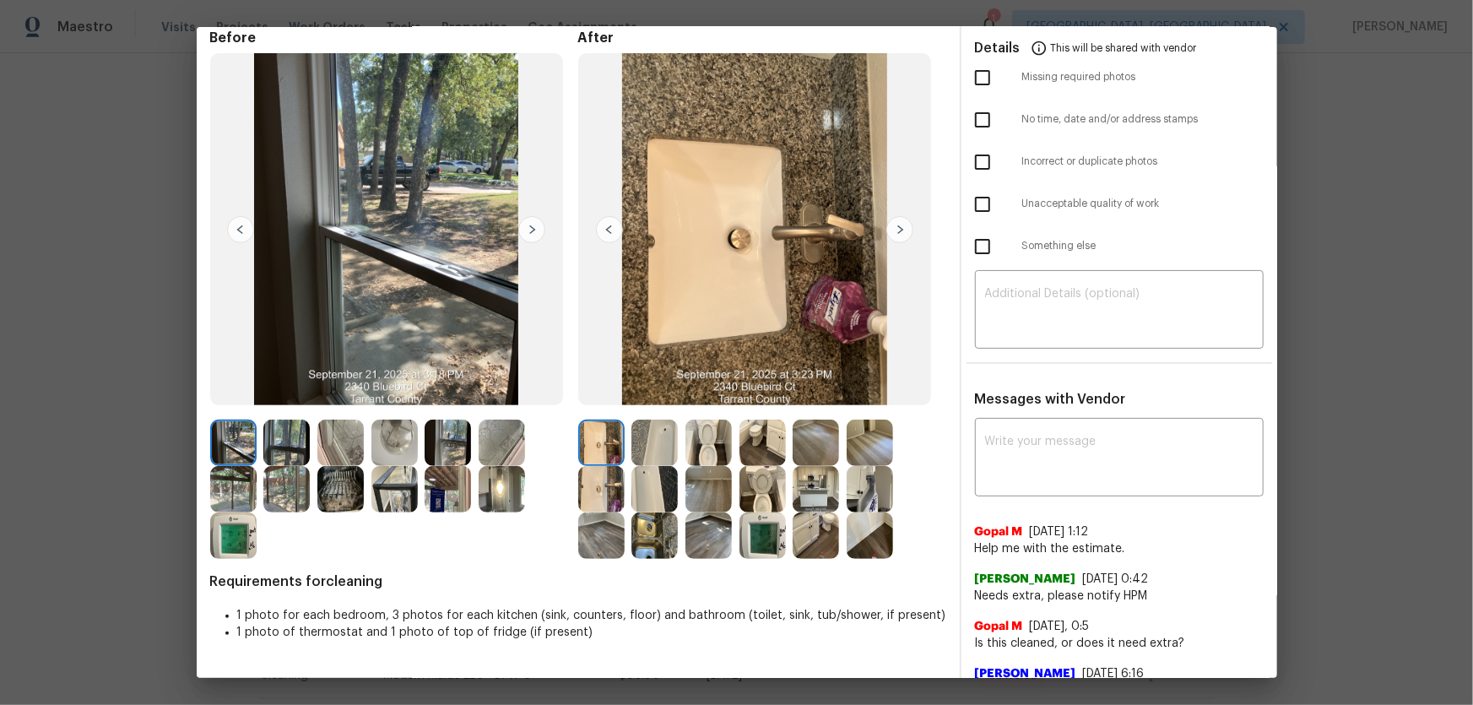
click at [587, 465] on img at bounding box center [601, 489] width 46 height 46
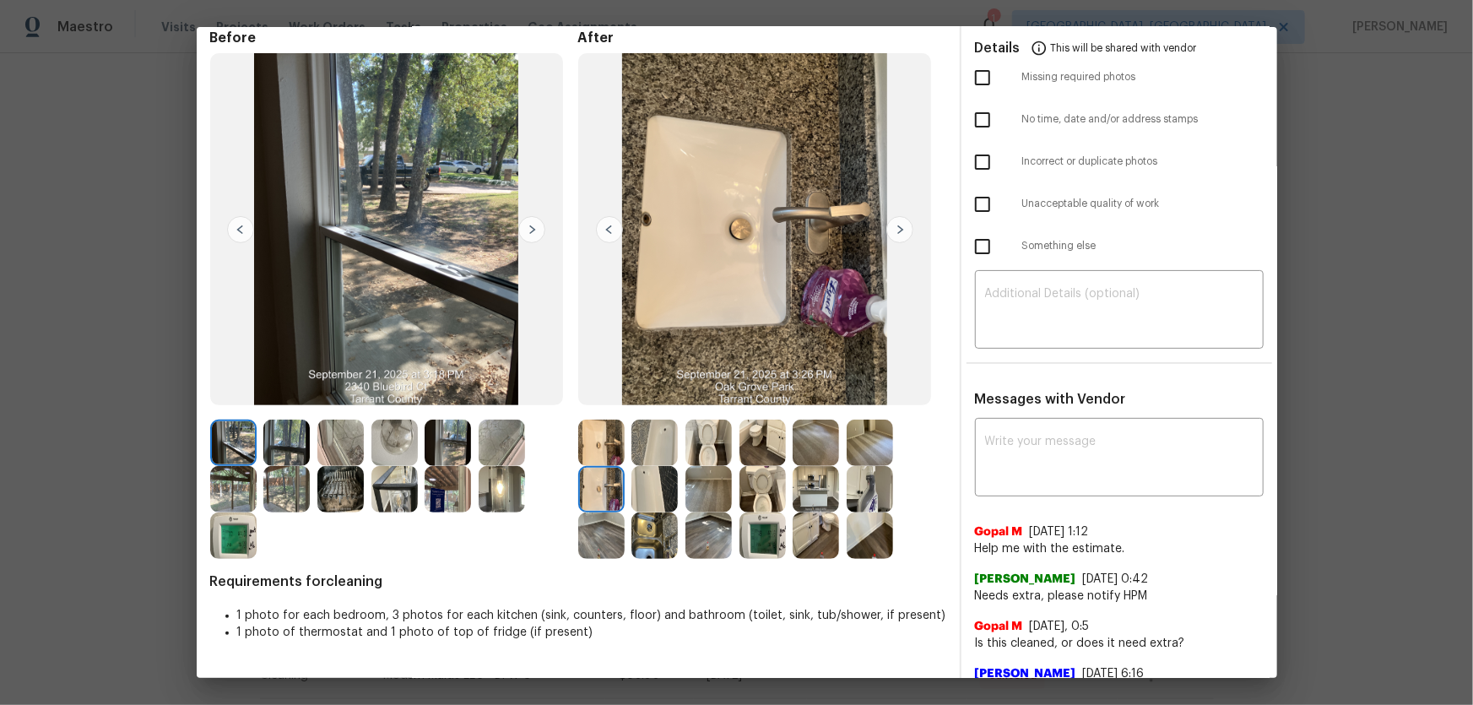
click at [658, 465] on img at bounding box center [654, 489] width 46 height 46
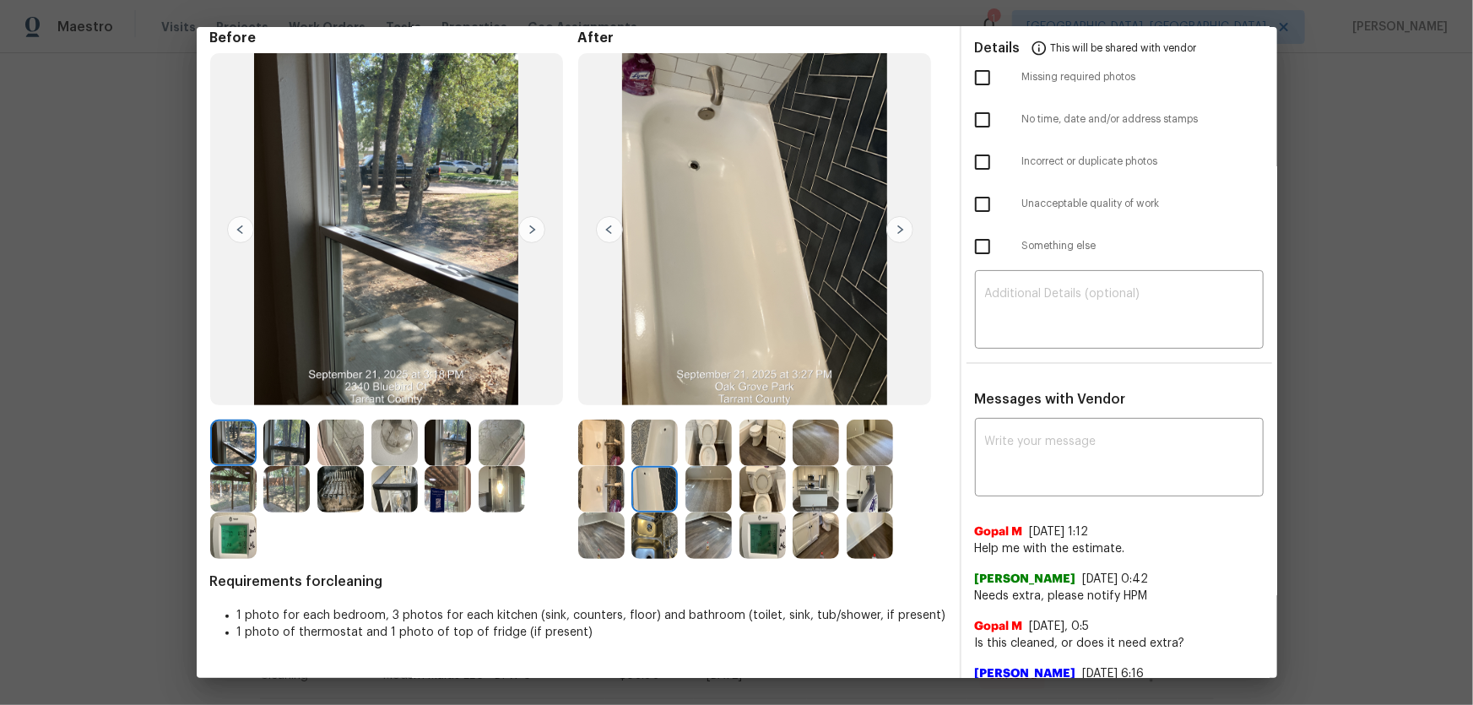
click at [649, 436] on img at bounding box center [654, 442] width 46 height 46
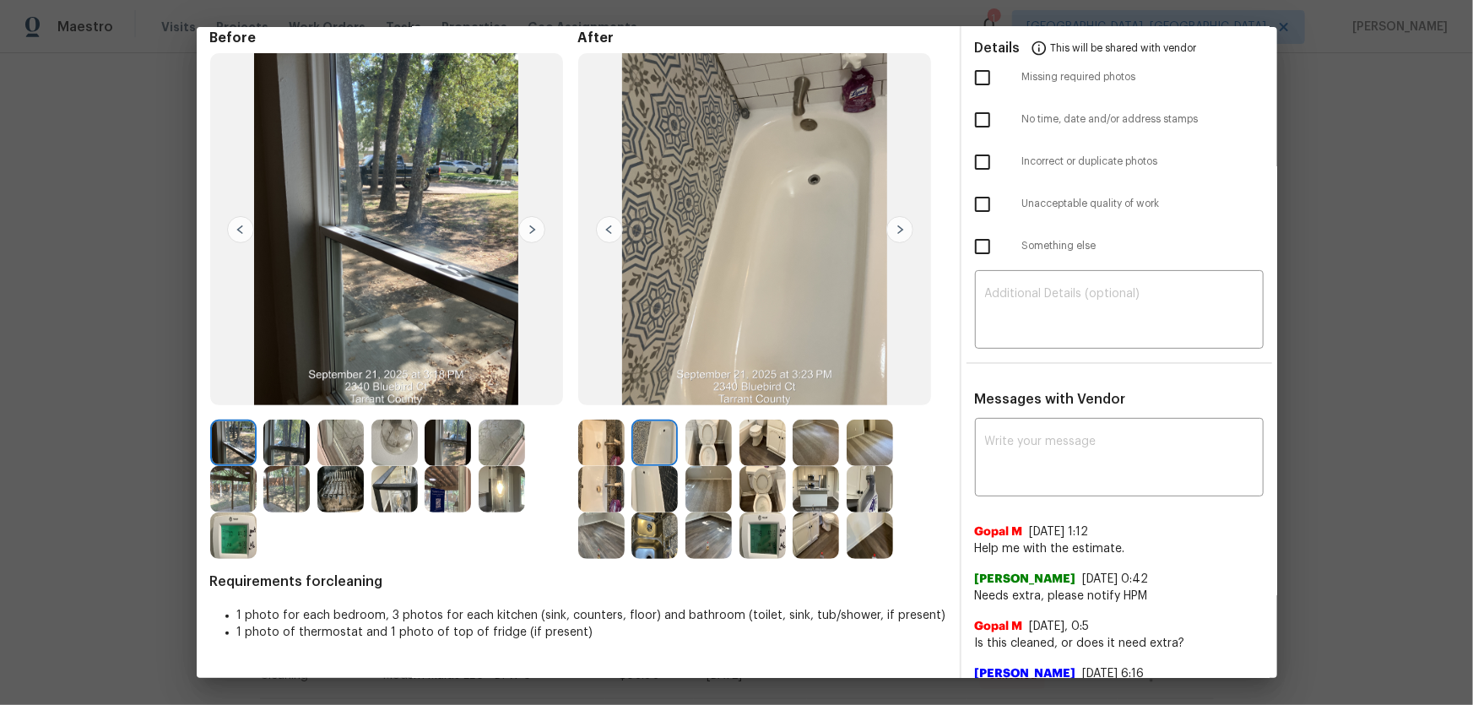
click at [756, 442] on img at bounding box center [762, 442] width 46 height 46
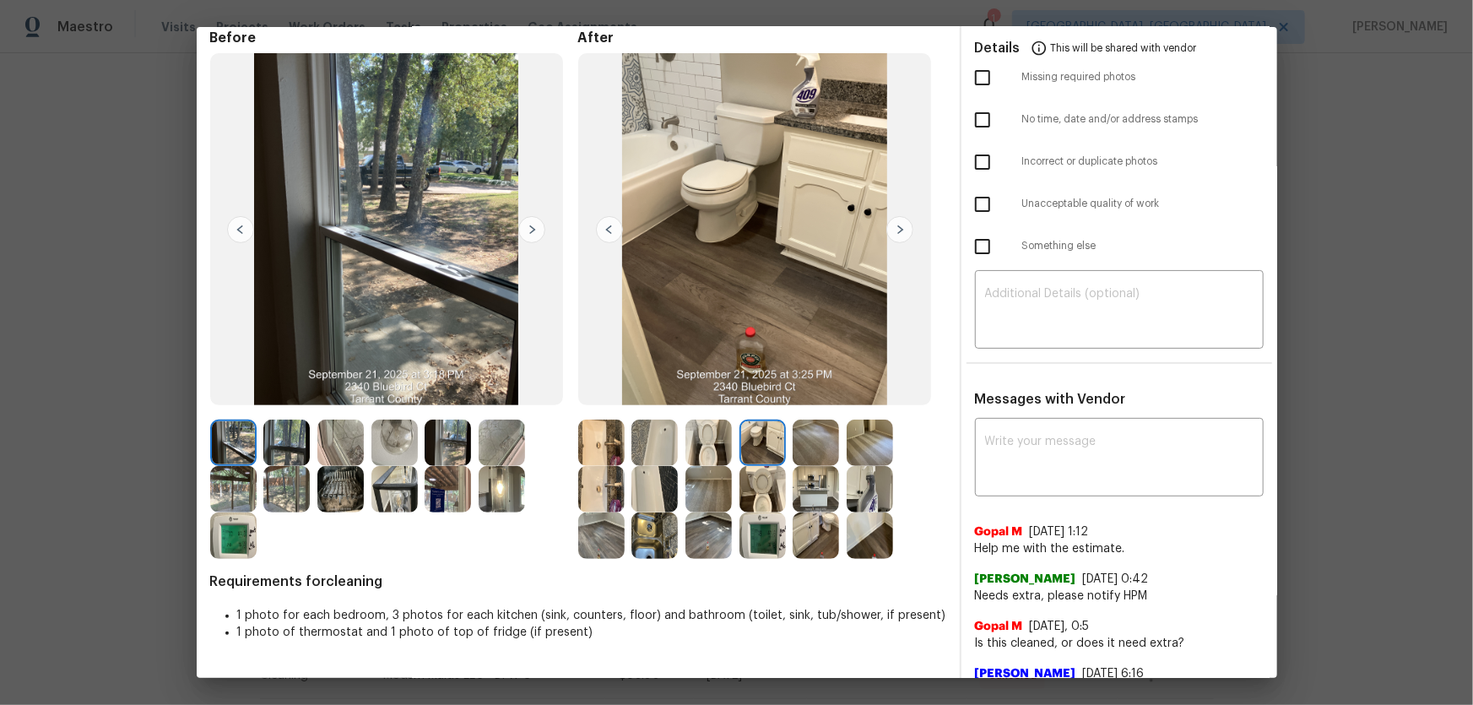
click at [700, 451] on img at bounding box center [708, 442] width 46 height 46
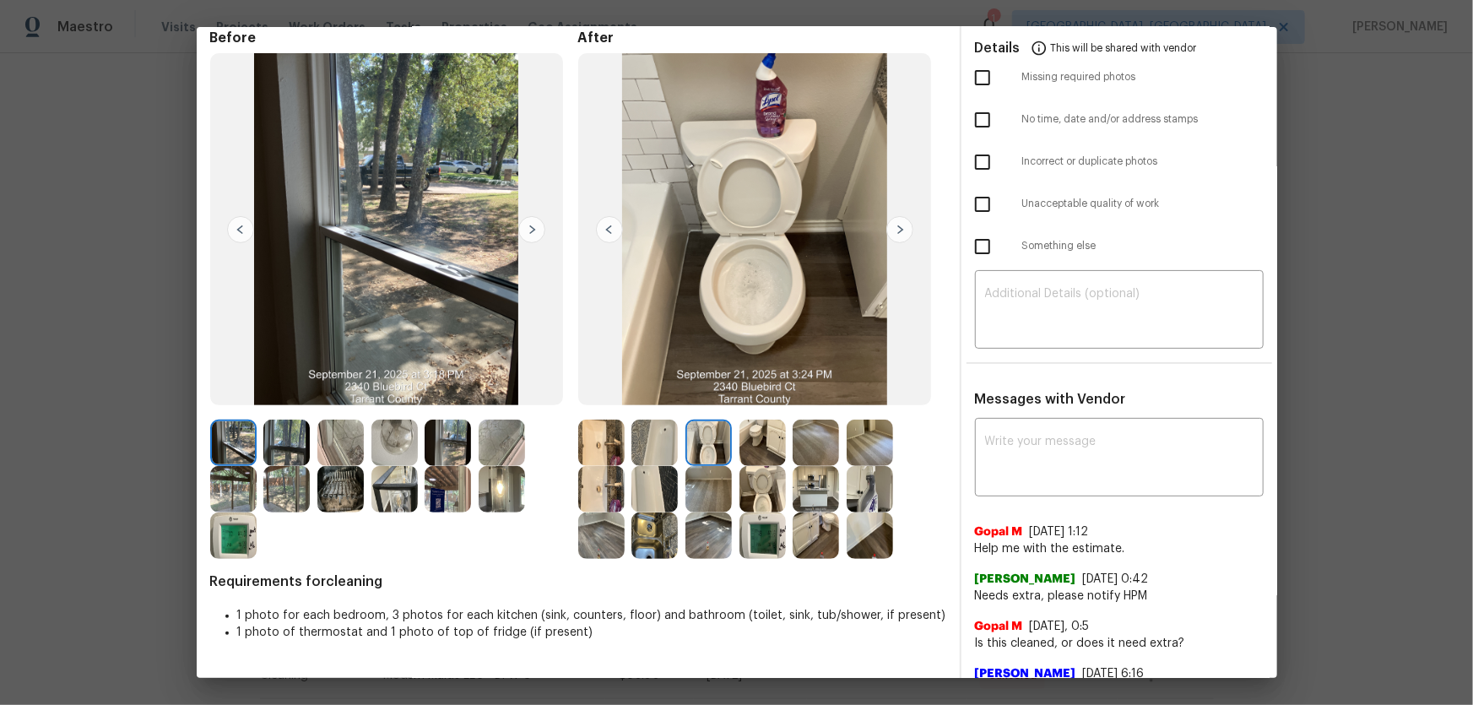
click at [744, 465] on img at bounding box center [762, 489] width 46 height 46
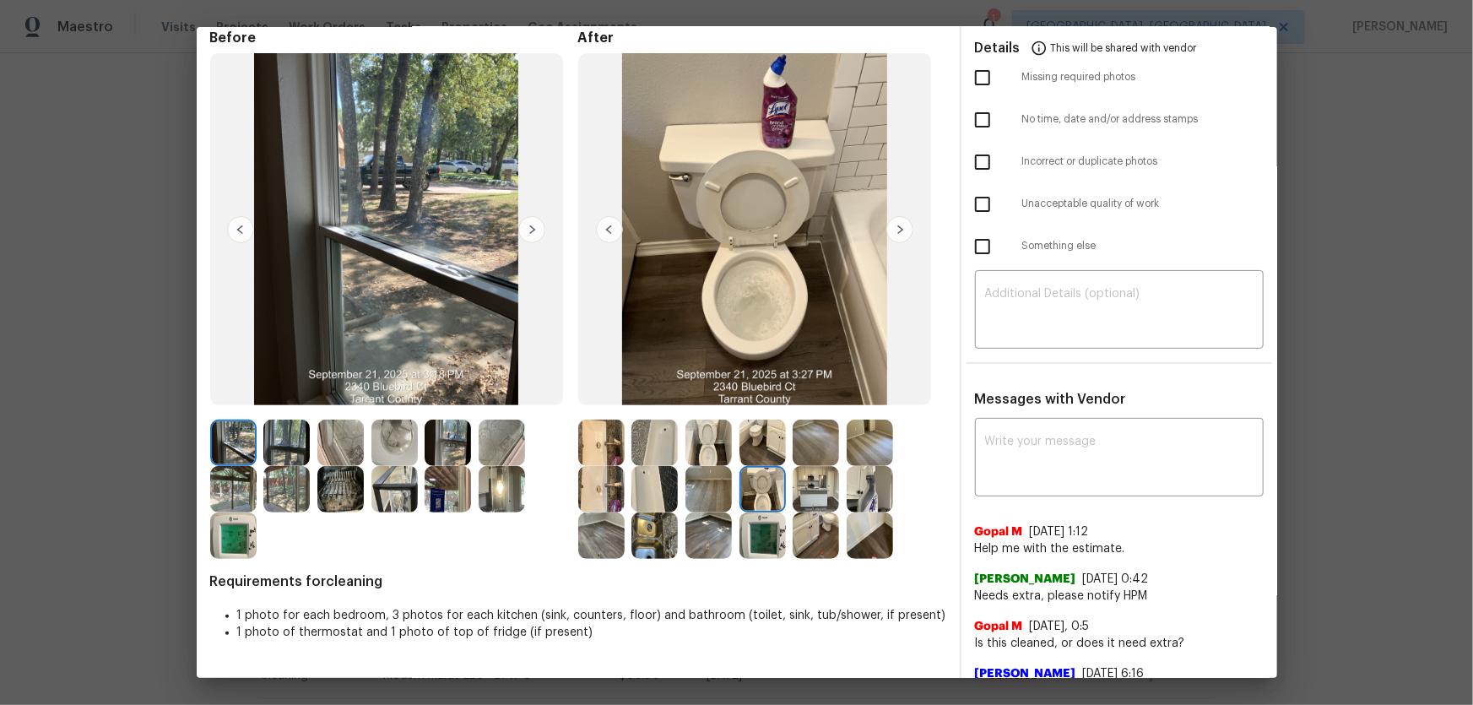
click at [797, 465] on img at bounding box center [815, 489] width 46 height 46
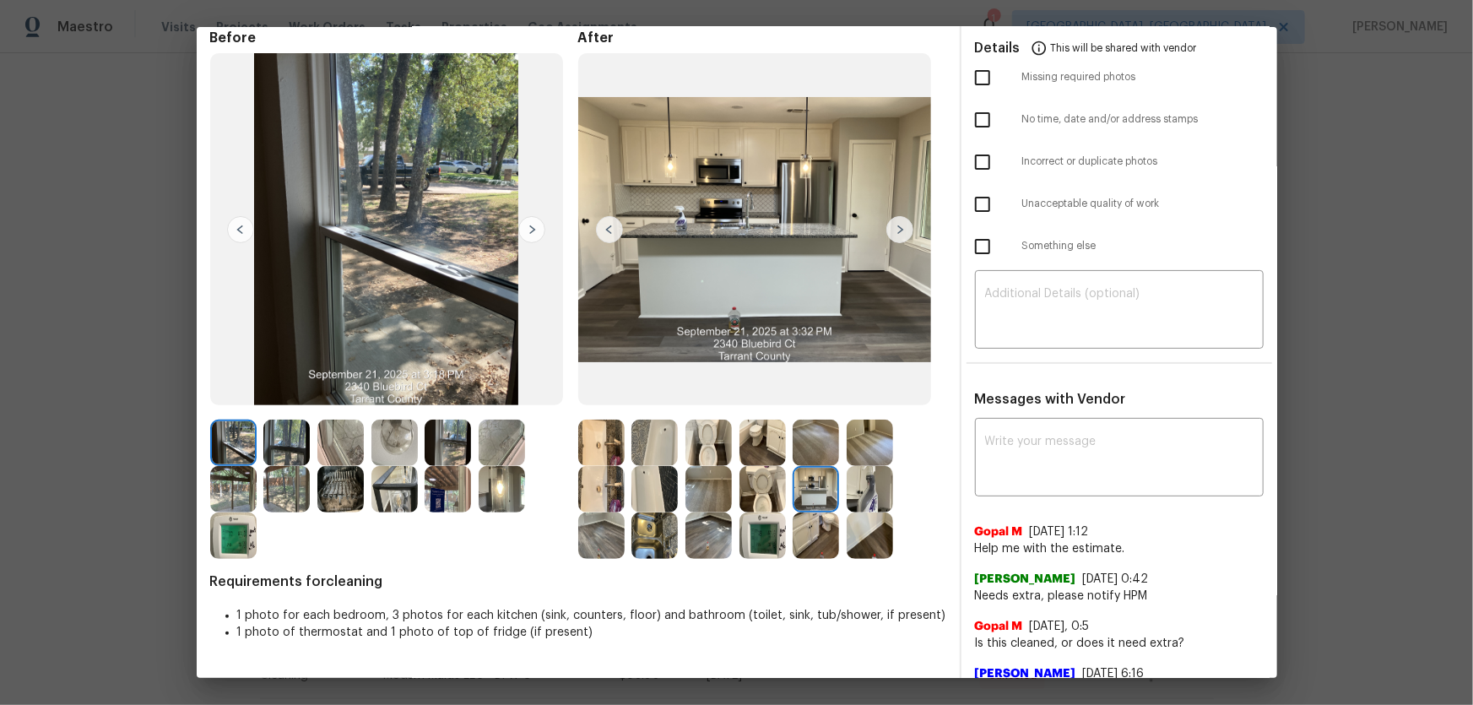
click at [851, 465] on img at bounding box center [869, 489] width 46 height 46
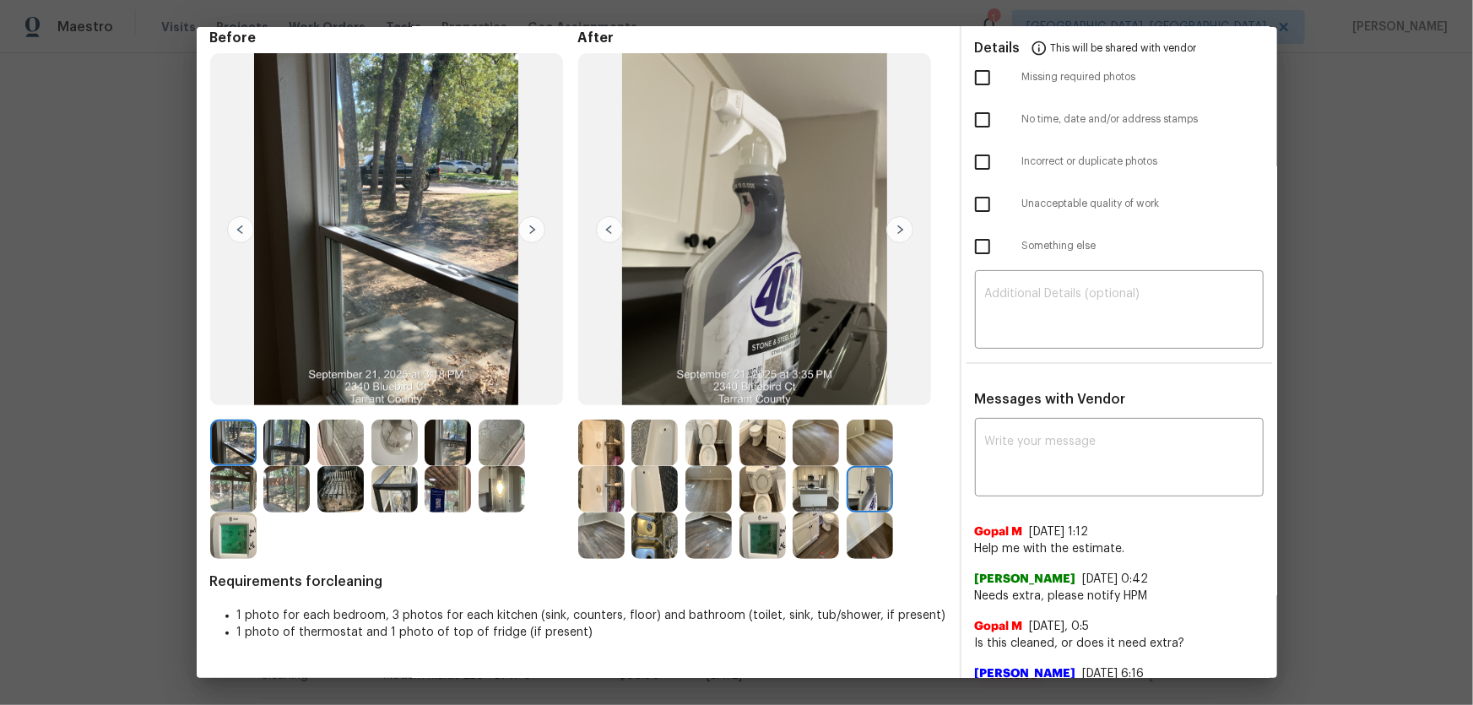
click at [731, 465] on div at bounding box center [712, 489] width 54 height 46
click at [739, 465] on img at bounding box center [762, 535] width 46 height 46
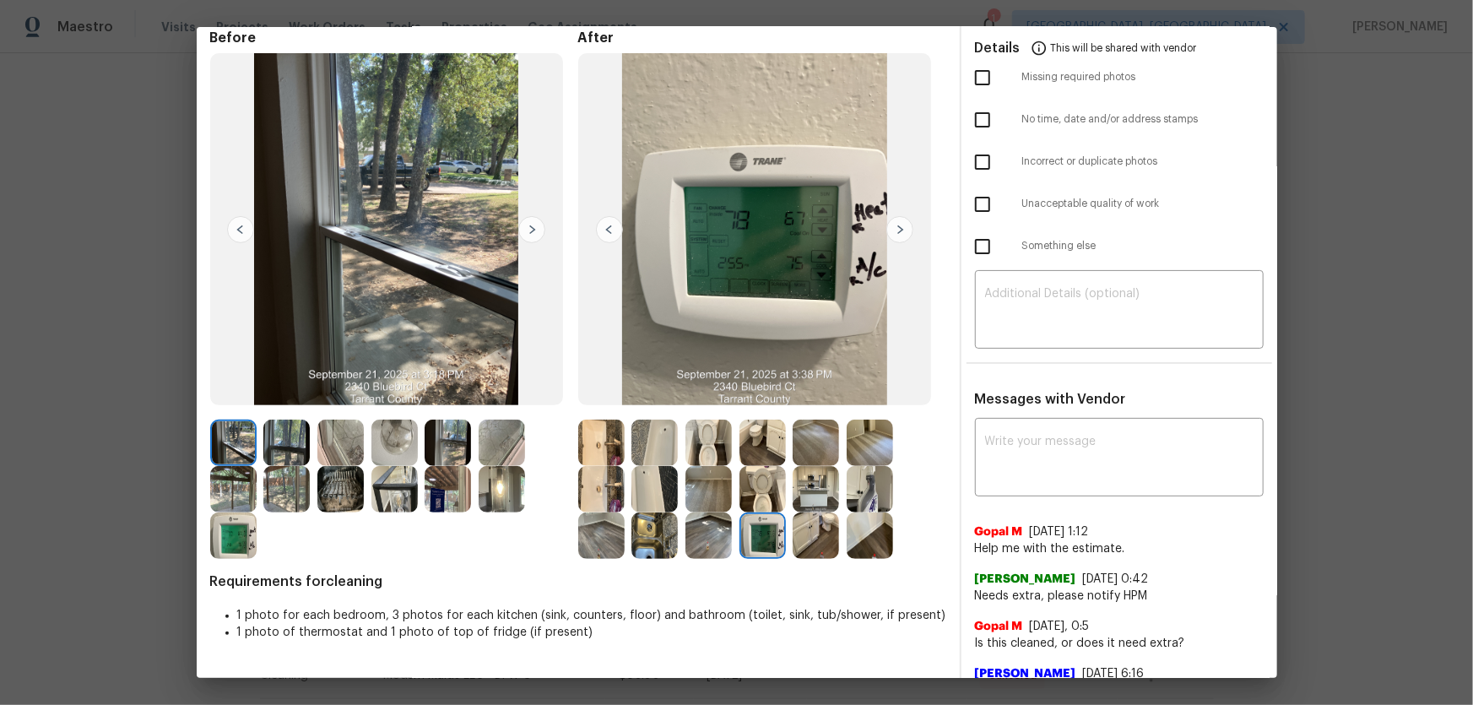
click at [800, 439] on img at bounding box center [815, 442] width 46 height 46
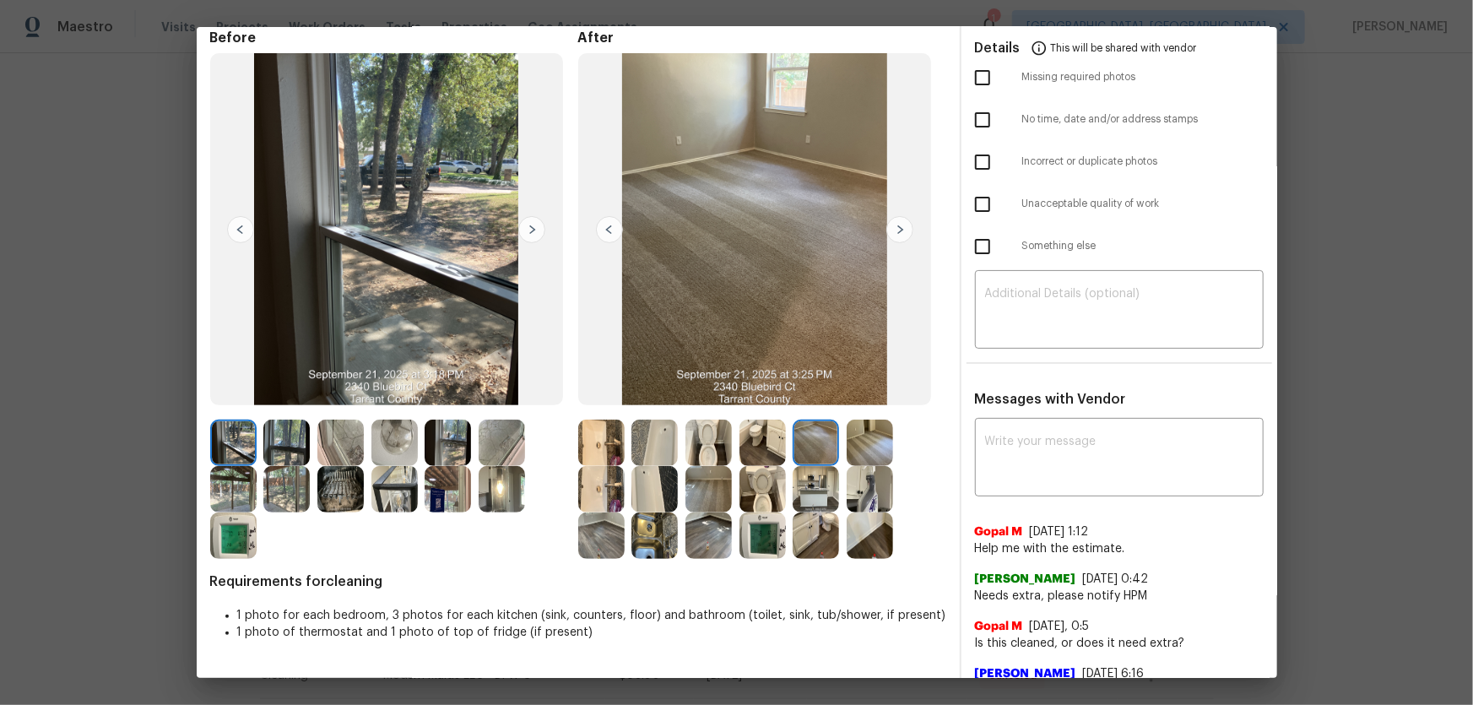
click at [864, 443] on img at bounding box center [869, 442] width 46 height 46
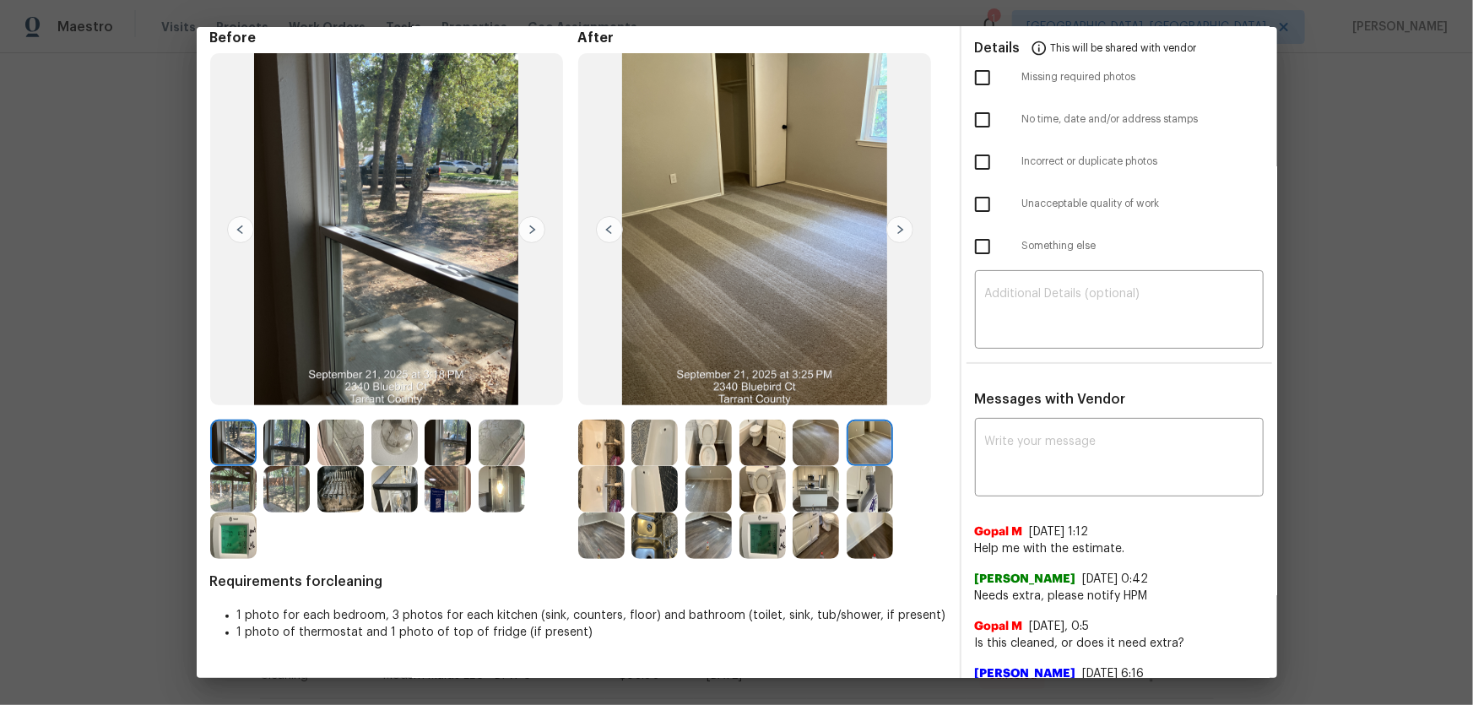
click at [676, 465] on div at bounding box center [658, 535] width 54 height 46
click at [713, 465] on img at bounding box center [708, 489] width 46 height 46
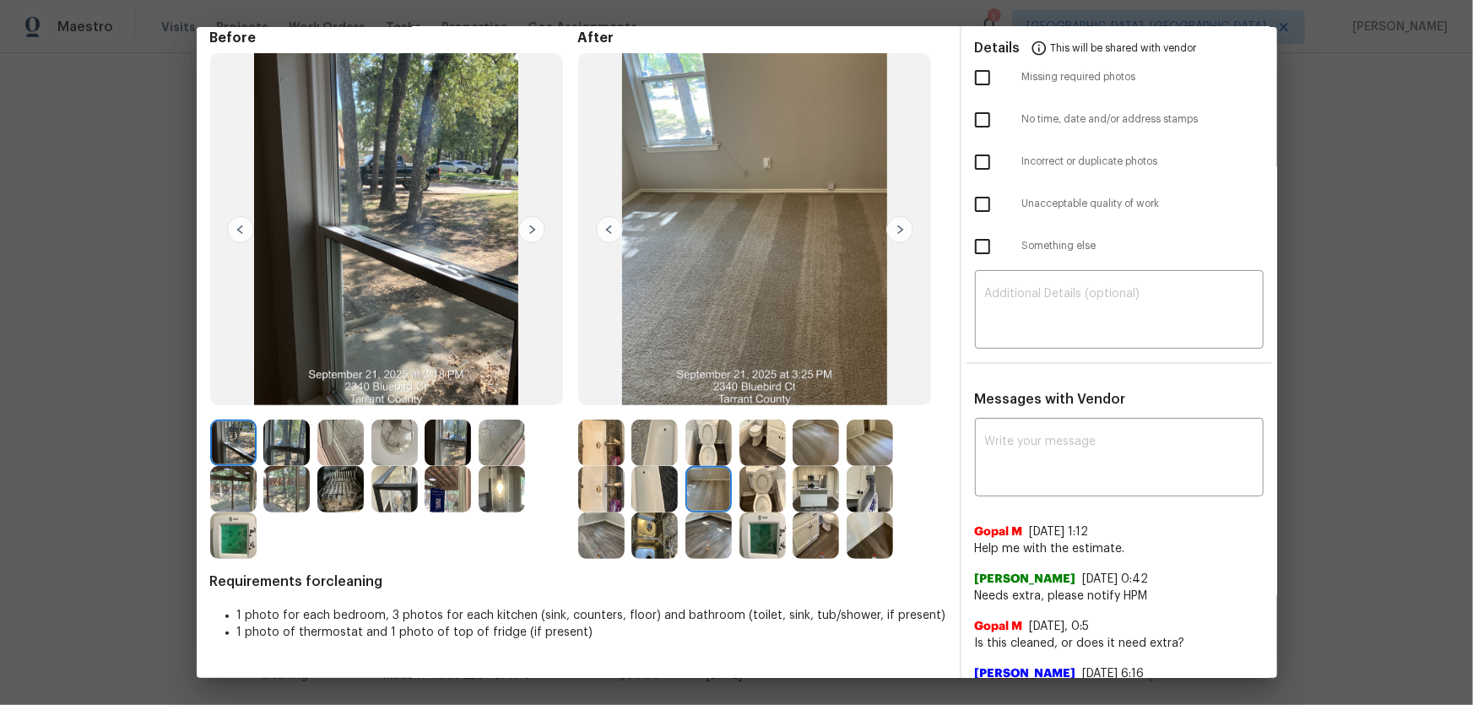
click at [696, 465] on img at bounding box center [708, 535] width 46 height 46
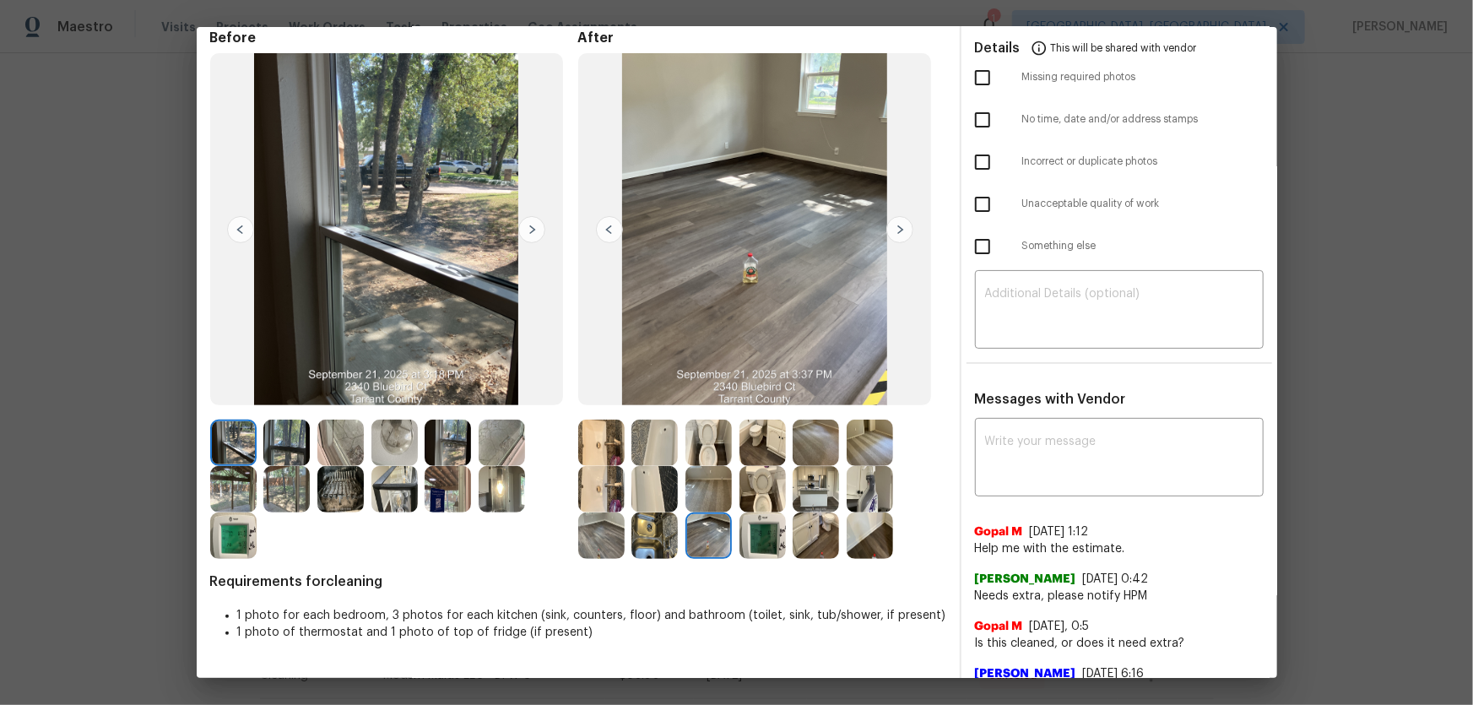
click at [753, 465] on img at bounding box center [762, 535] width 46 height 46
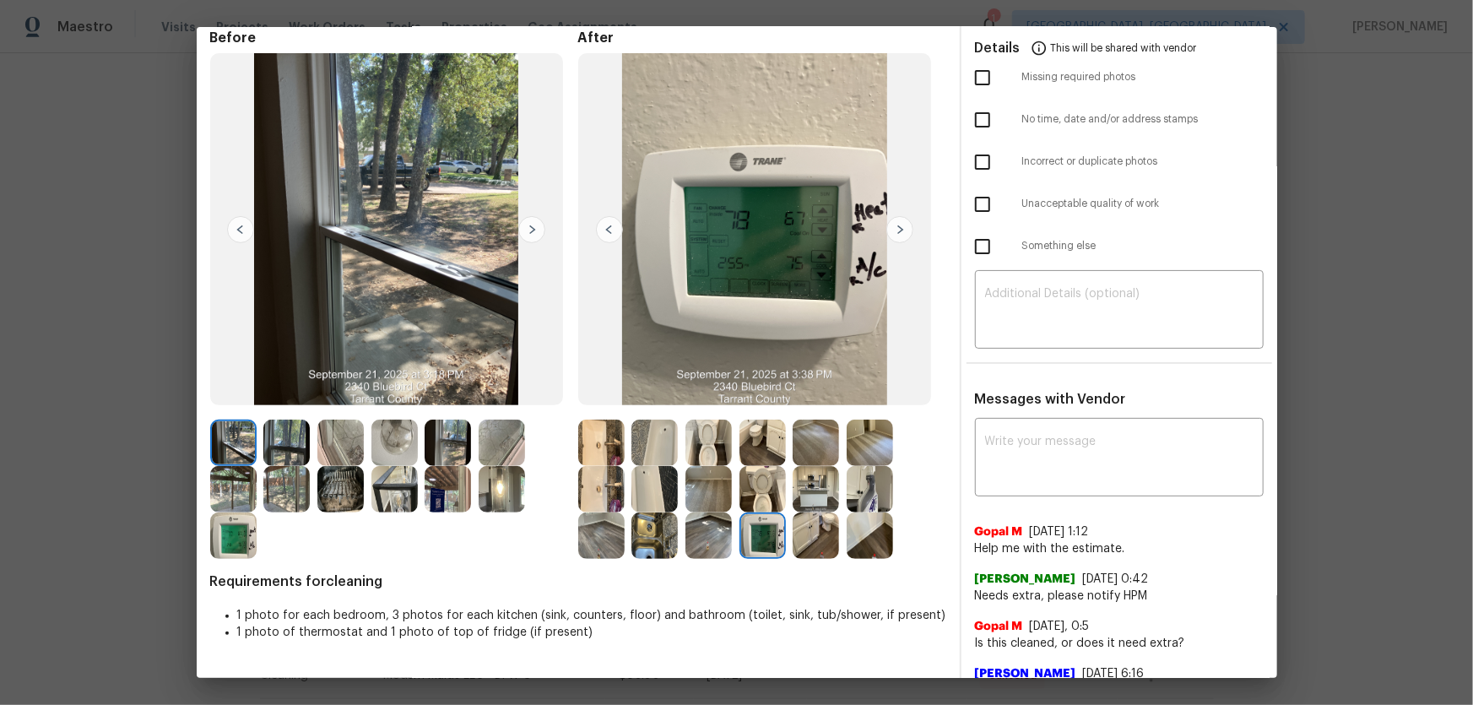
click at [473, 465] on div at bounding box center [451, 489] width 54 height 46
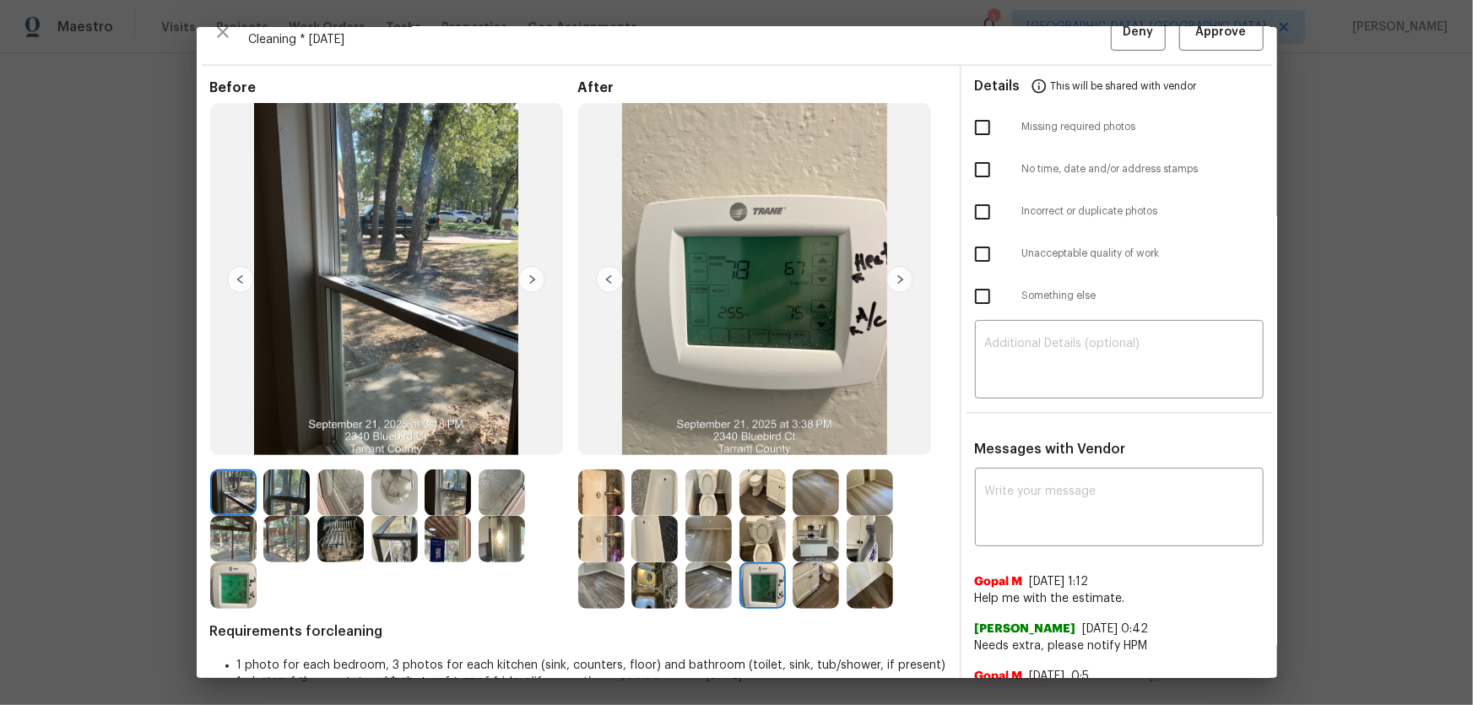
scroll to position [0, 0]
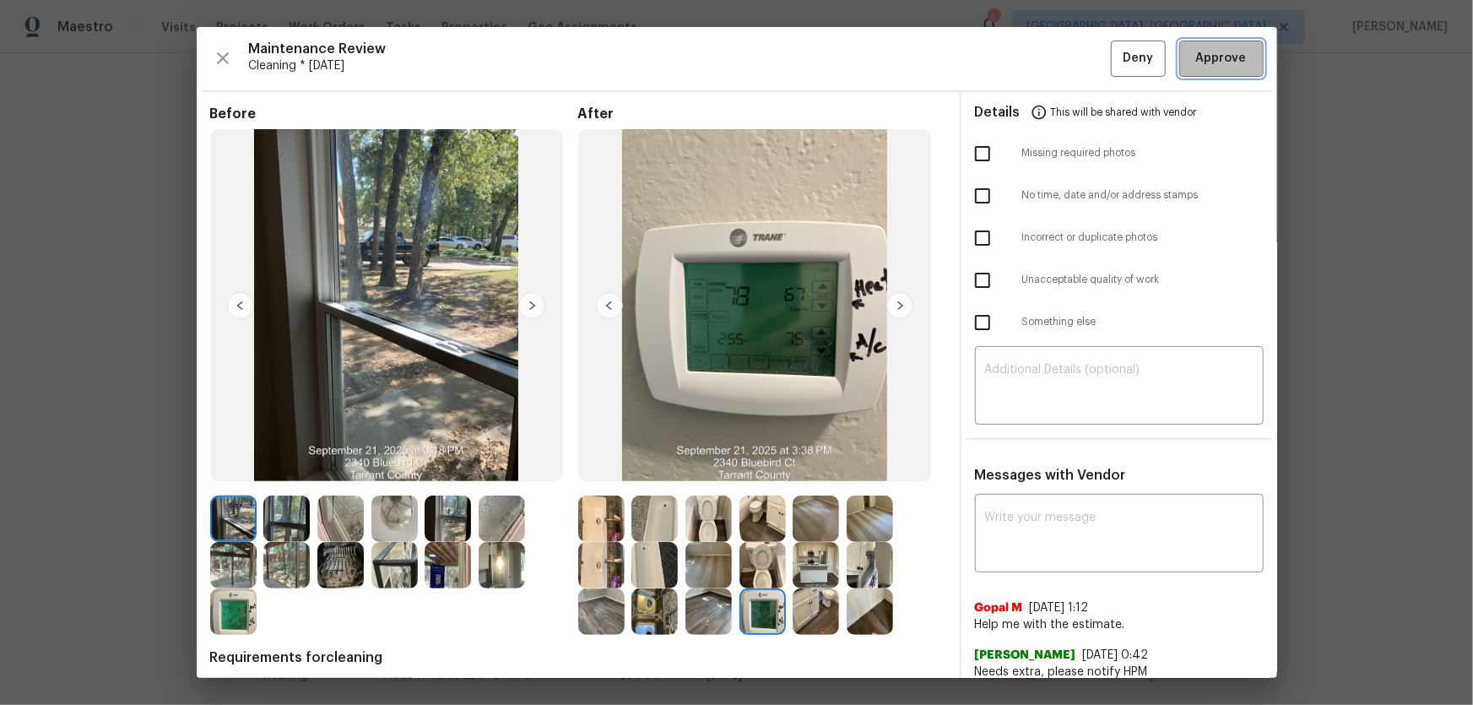
click at [1047, 48] on span "Approve" at bounding box center [1221, 58] width 51 height 21
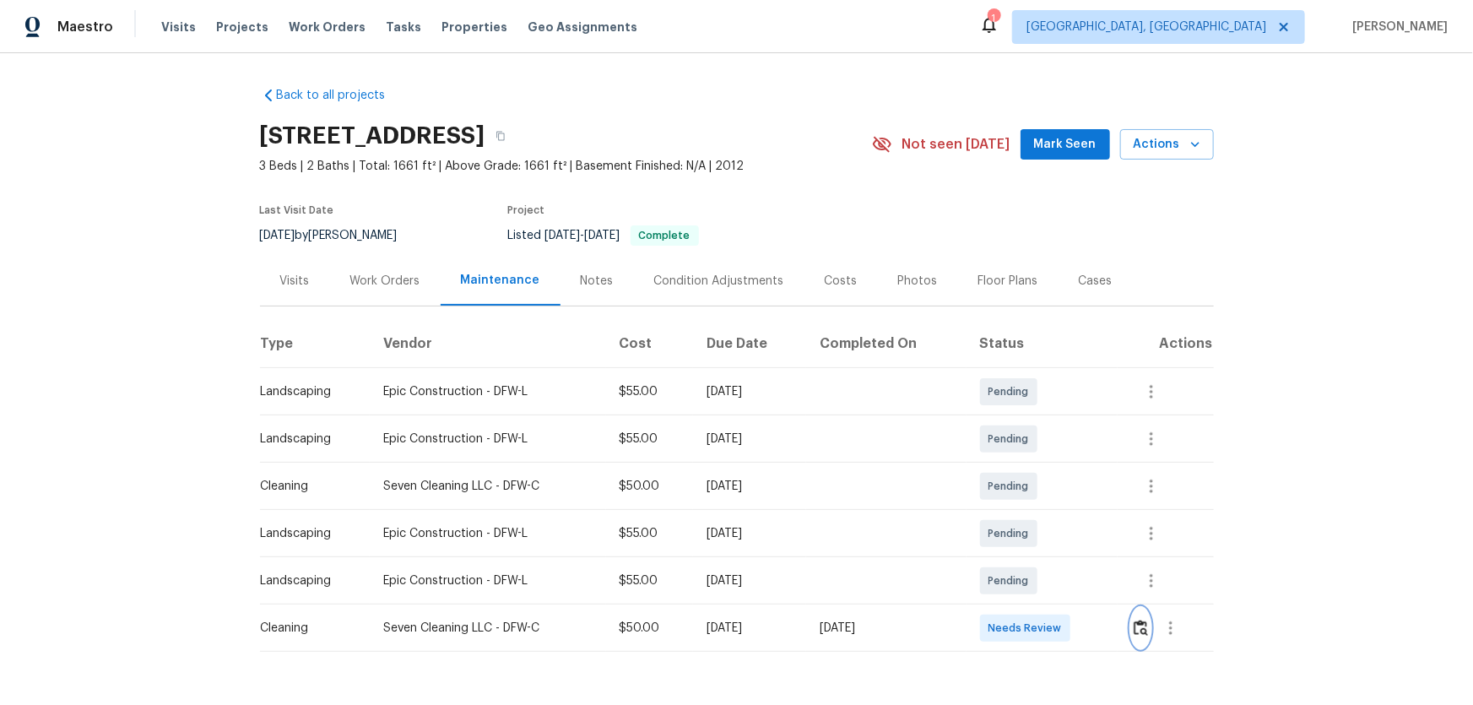
click at [1047, 465] on button "button" at bounding box center [1140, 628] width 19 height 41
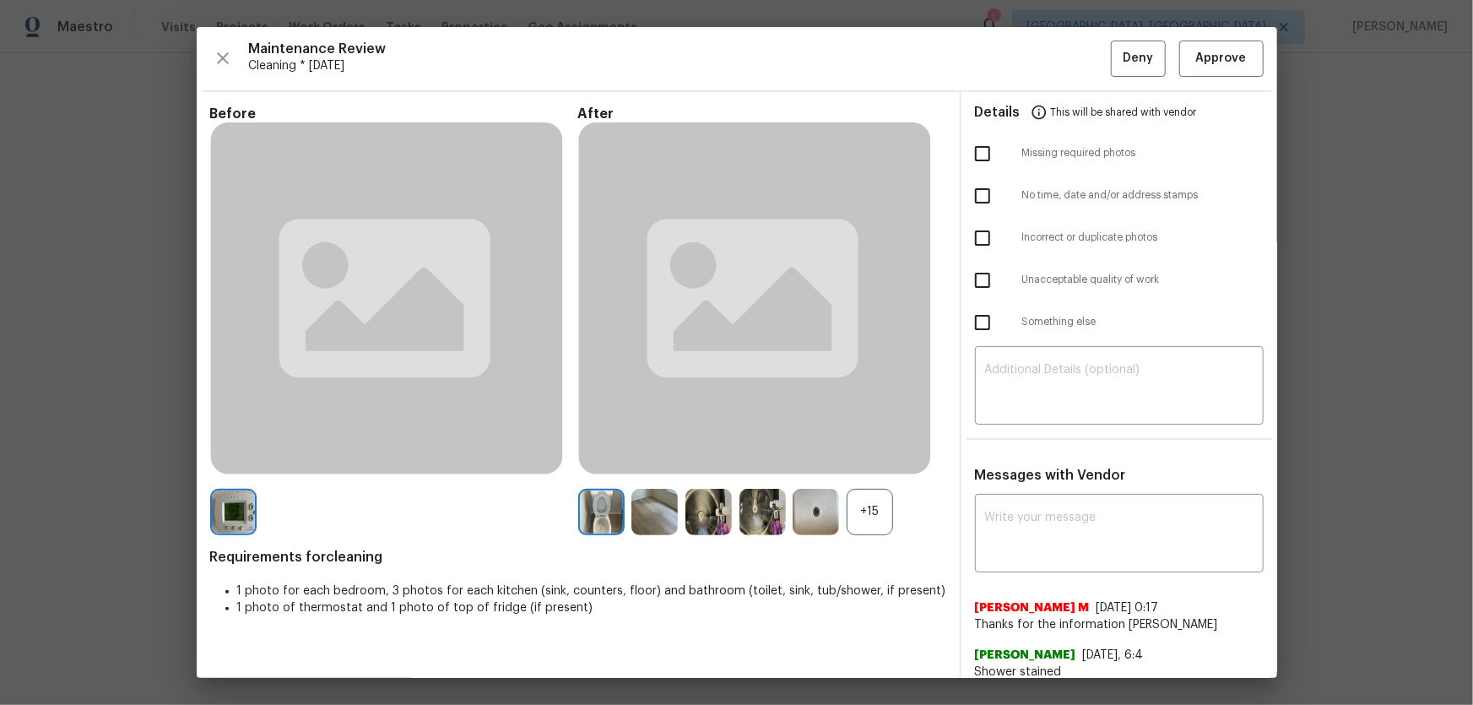
scroll to position [59, 0]
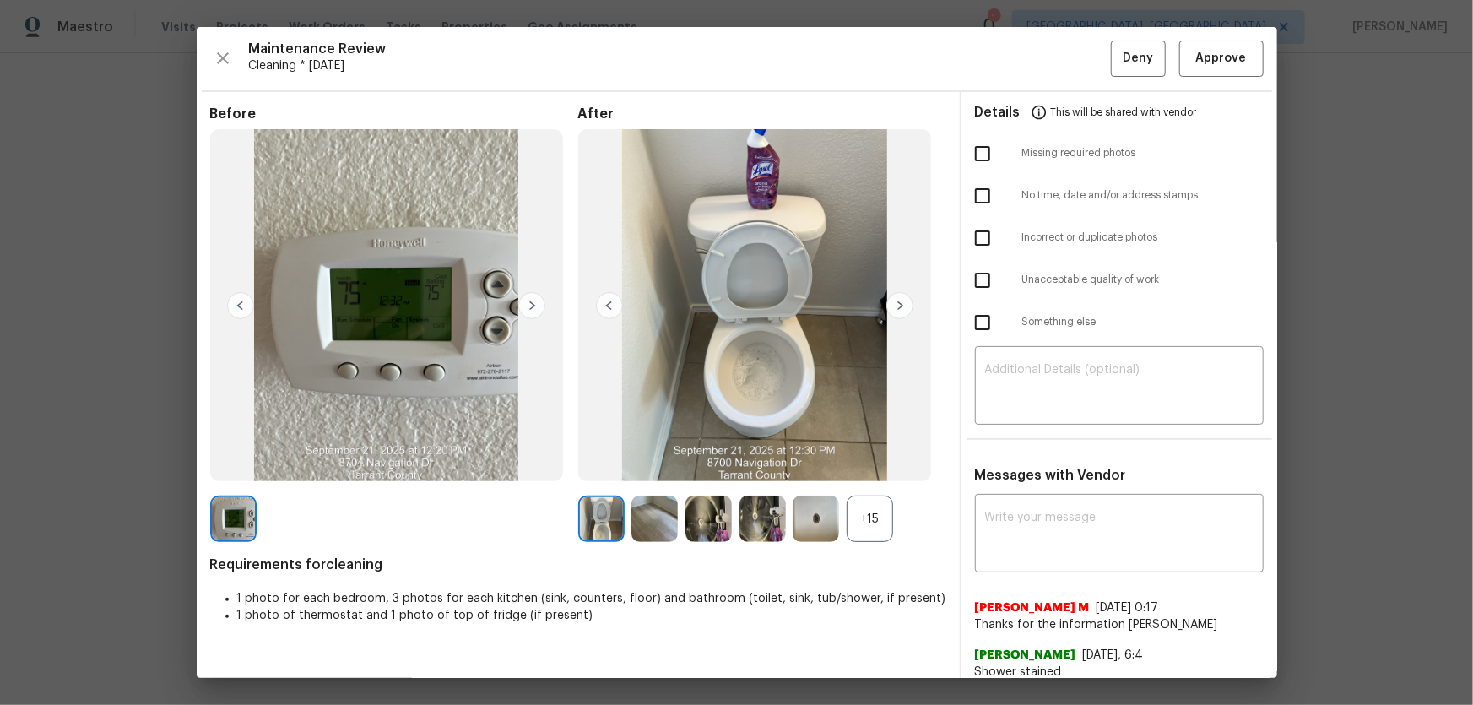
click at [860, 465] on div "+15" at bounding box center [869, 518] width 46 height 46
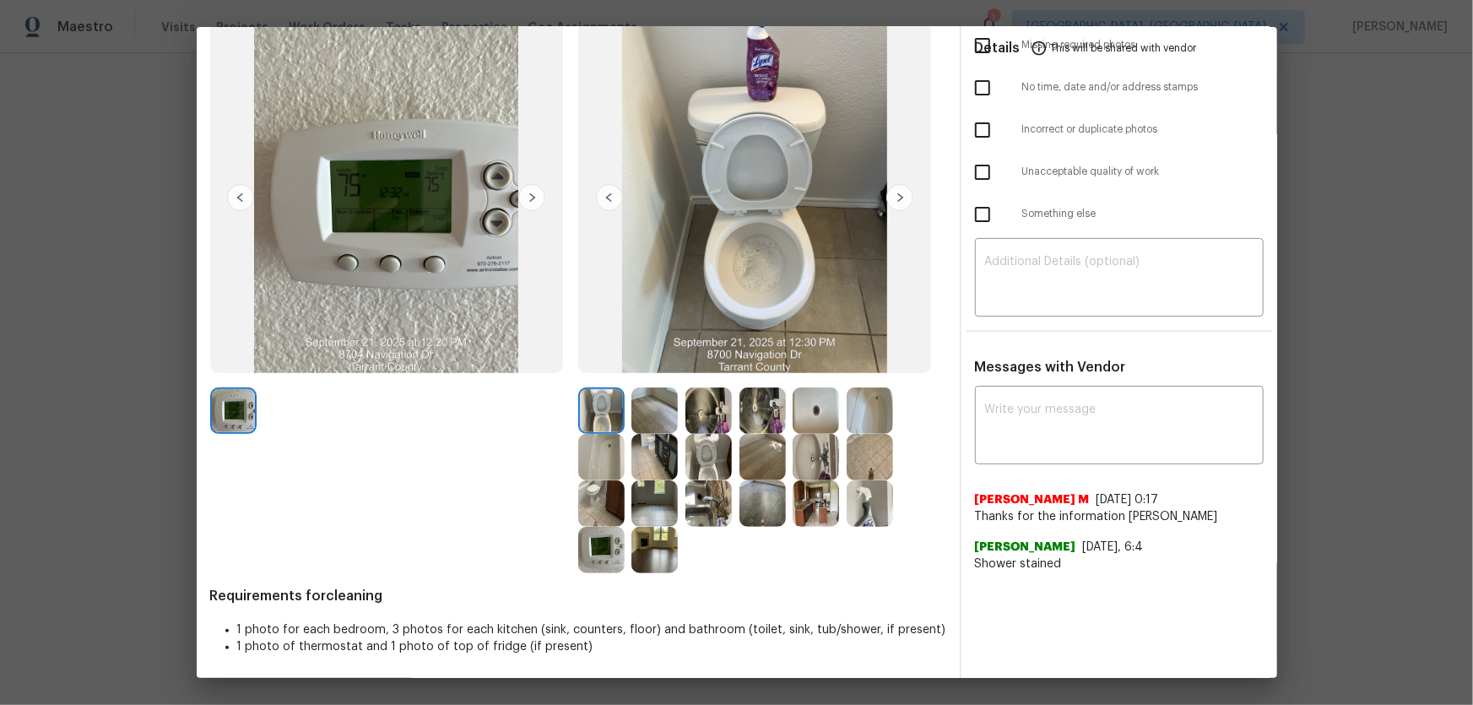
scroll to position [110, 0]
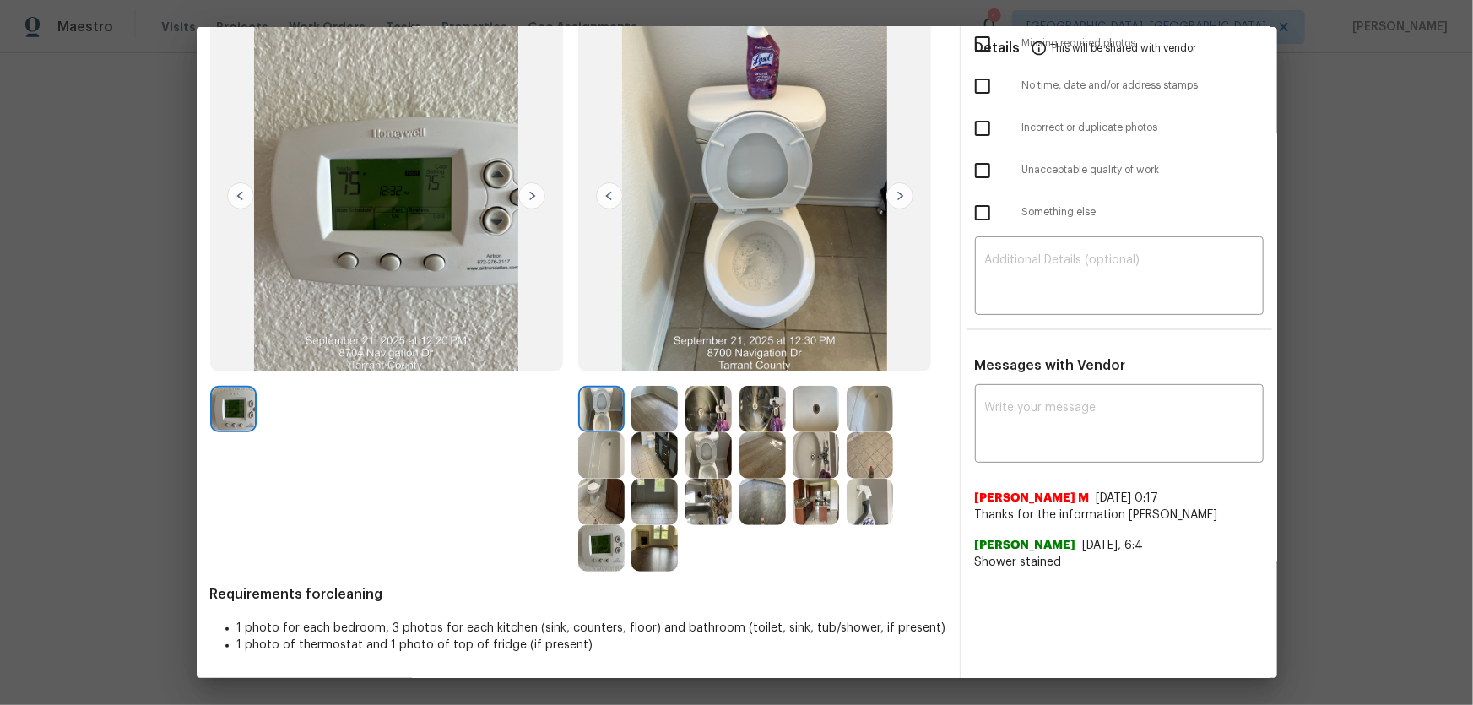
click at [709, 457] on img at bounding box center [708, 455] width 46 height 46
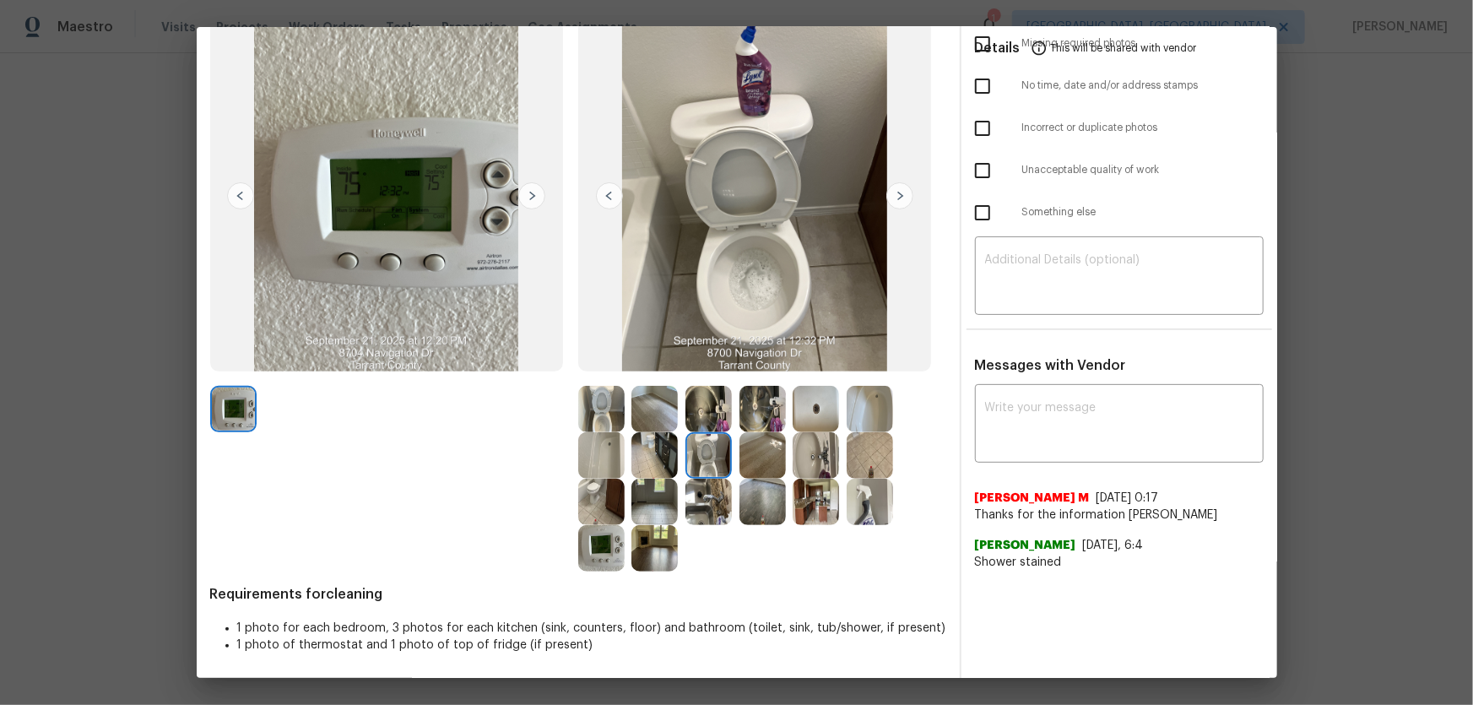
click at [582, 404] on img at bounding box center [601, 409] width 46 height 46
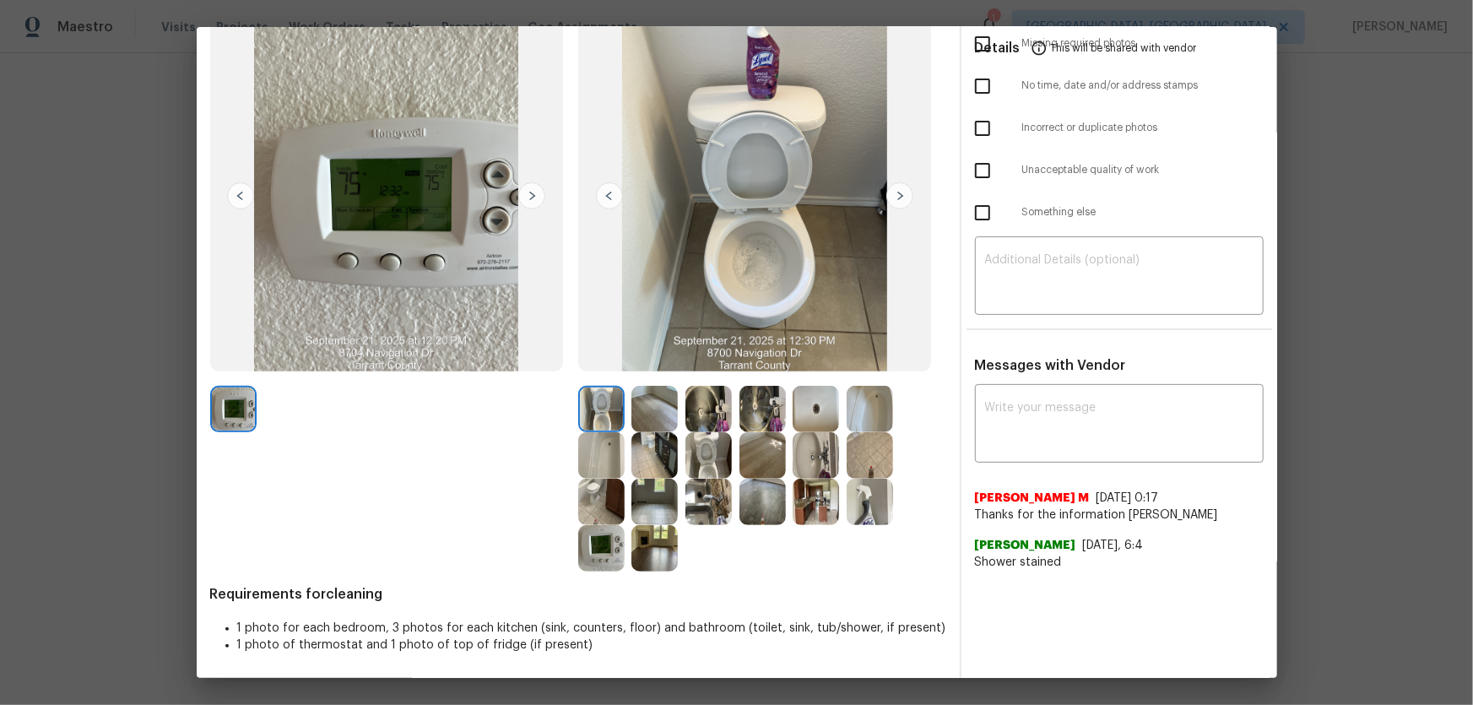
click at [716, 408] on img at bounding box center [708, 409] width 46 height 46
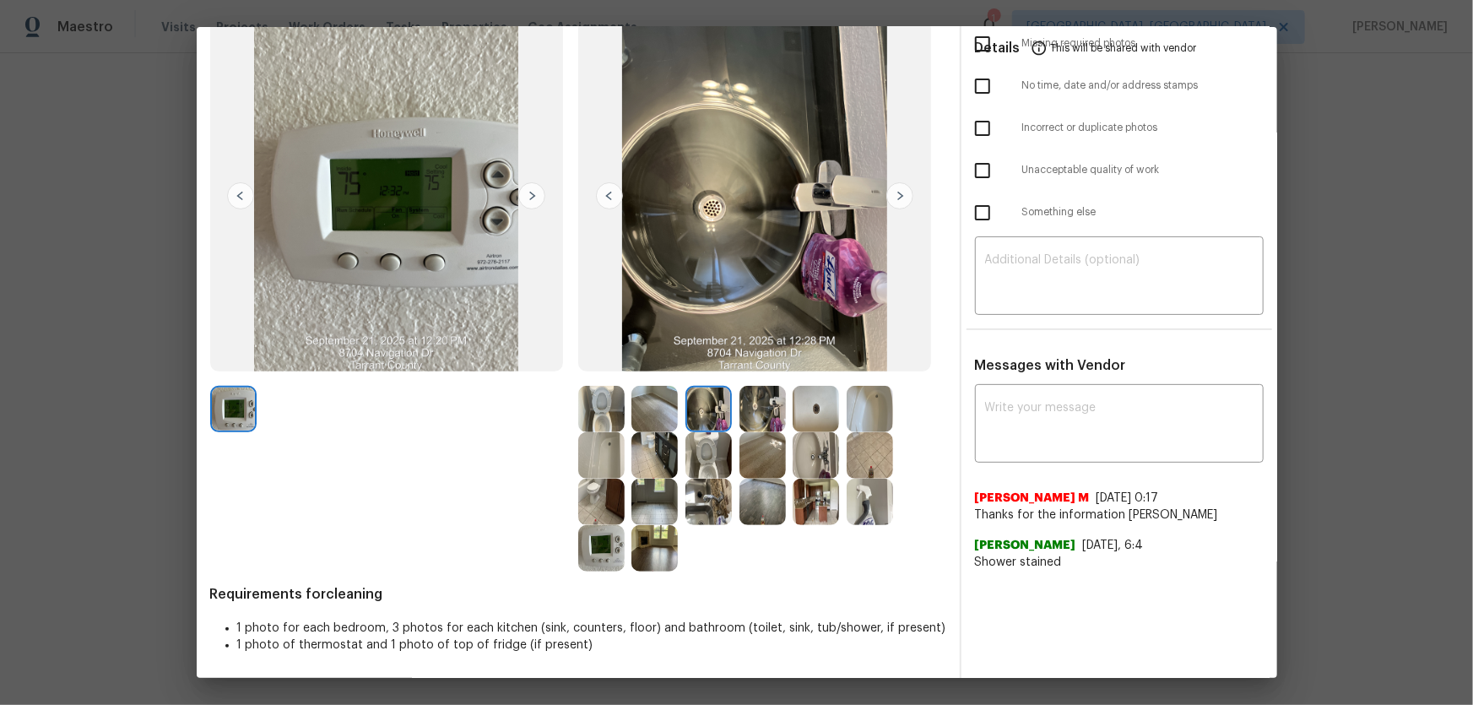
click at [819, 432] on img at bounding box center [815, 455] width 46 height 46
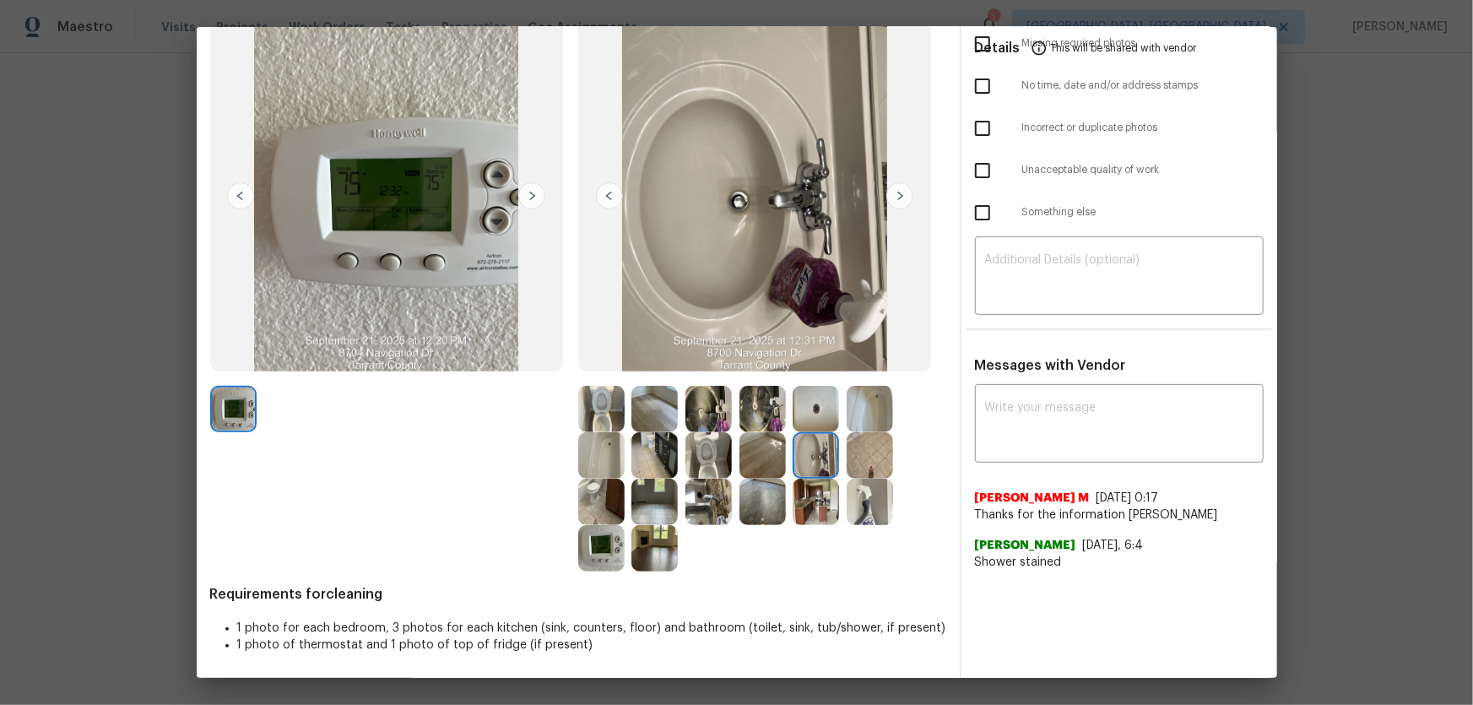
click at [802, 396] on img at bounding box center [815, 409] width 46 height 46
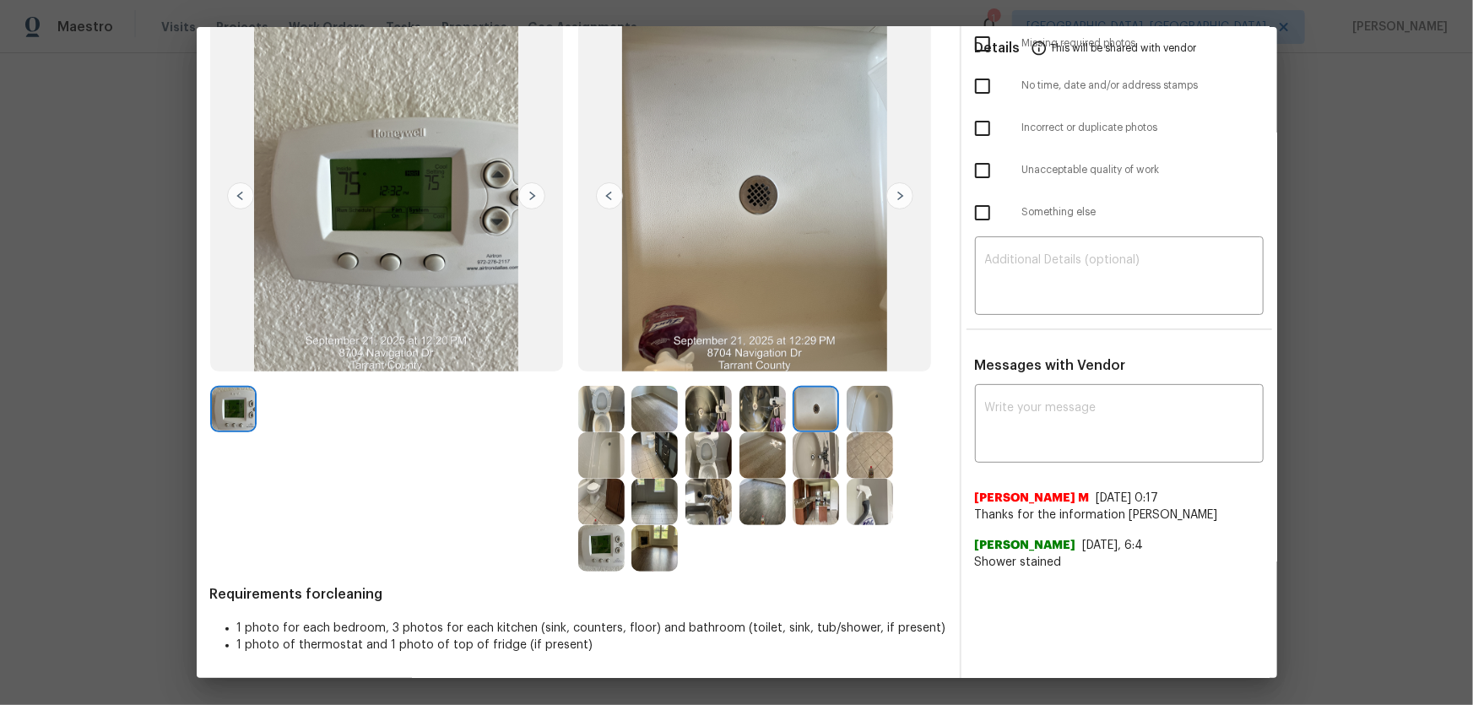
click at [707, 396] on img at bounding box center [708, 409] width 46 height 46
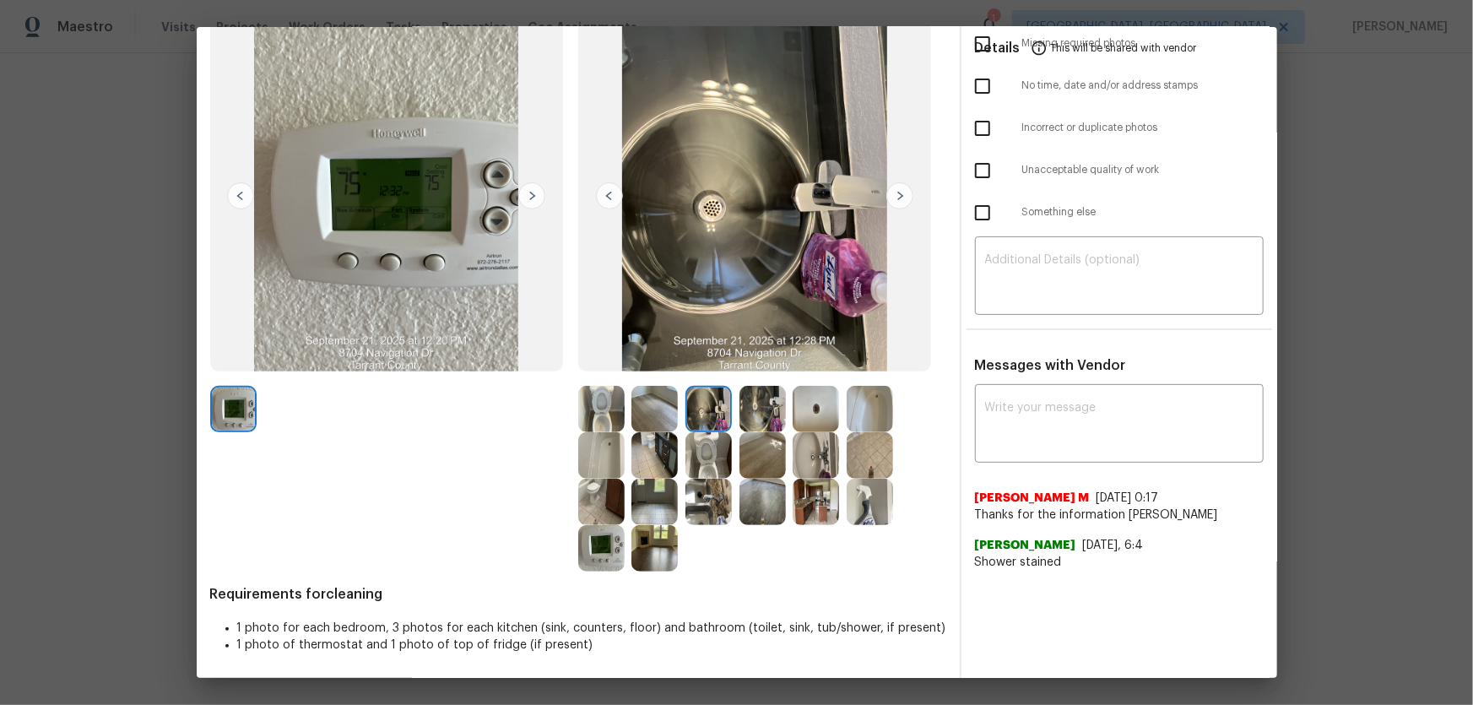
click at [756, 404] on img at bounding box center [762, 409] width 46 height 46
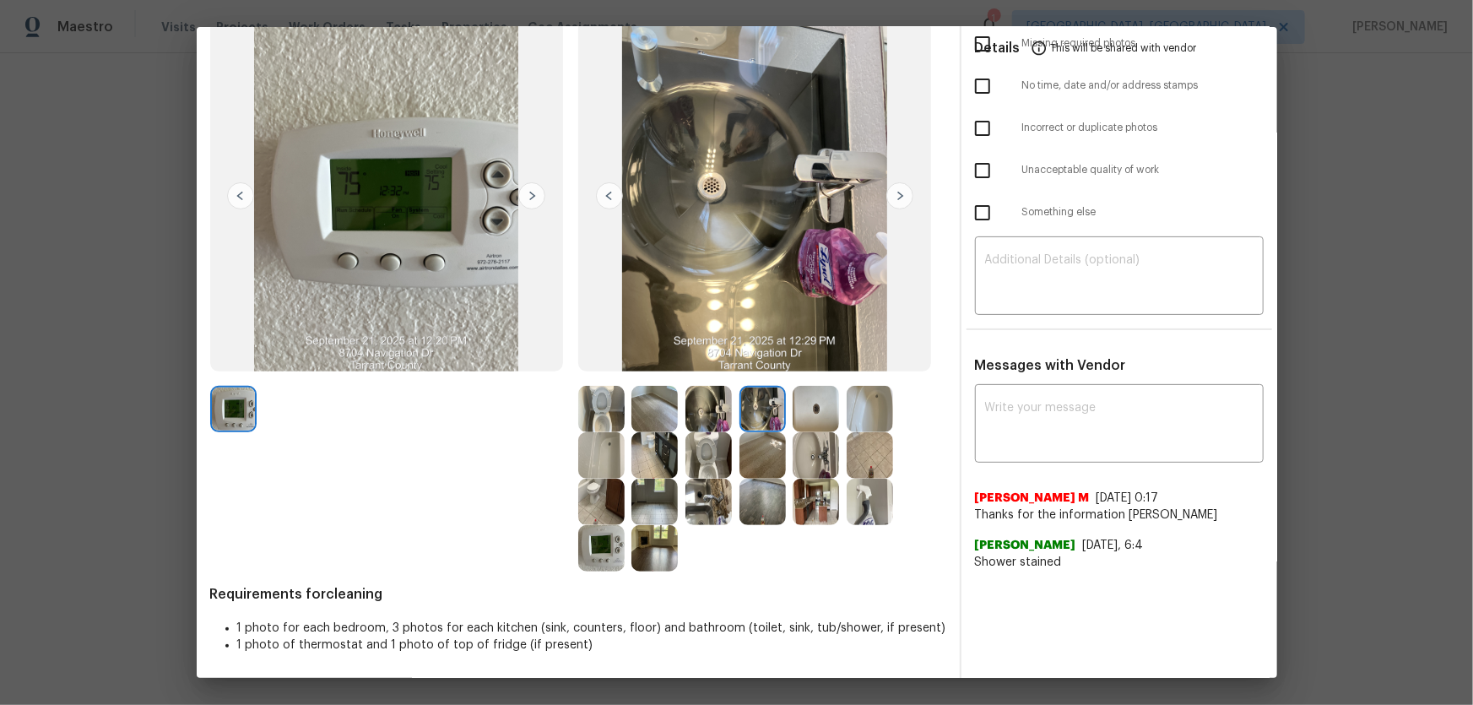
click at [822, 446] on img at bounding box center [815, 455] width 46 height 46
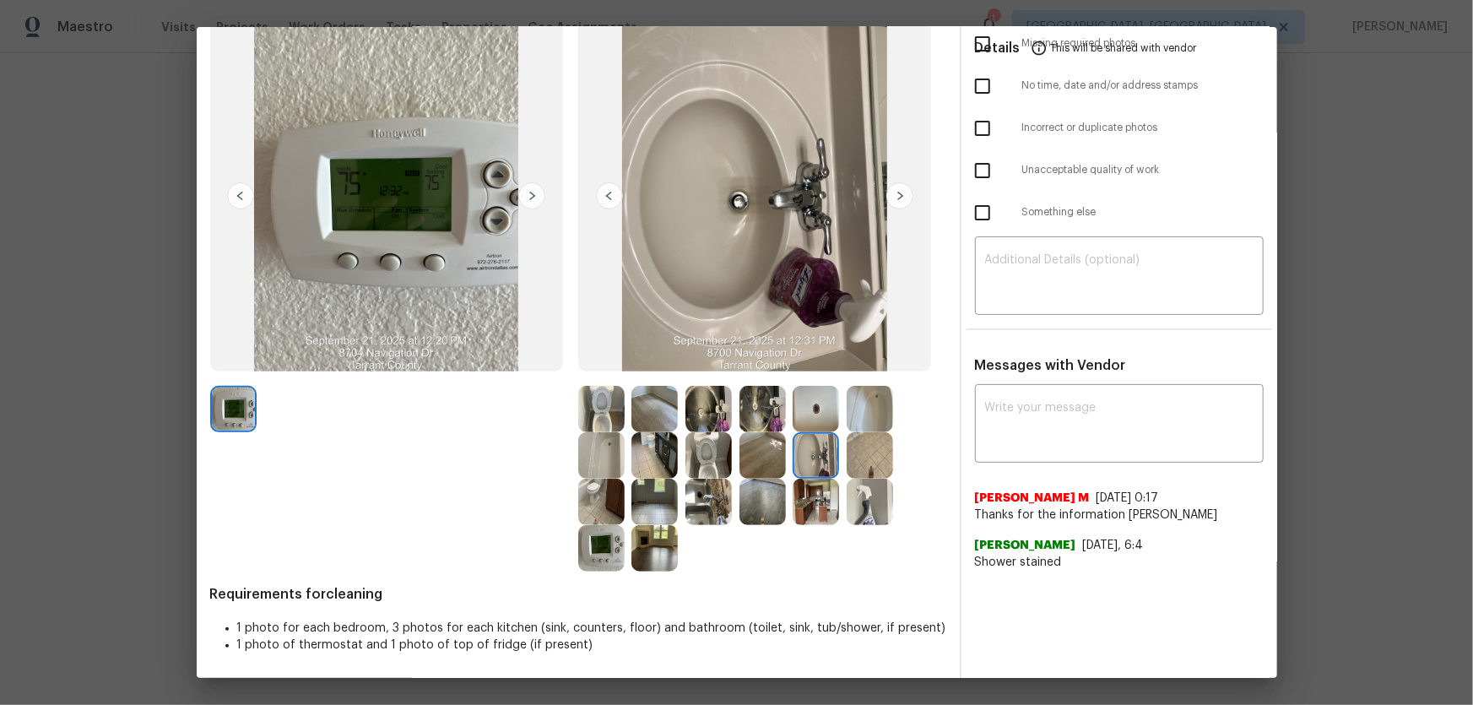
click at [617, 451] on img at bounding box center [601, 455] width 46 height 46
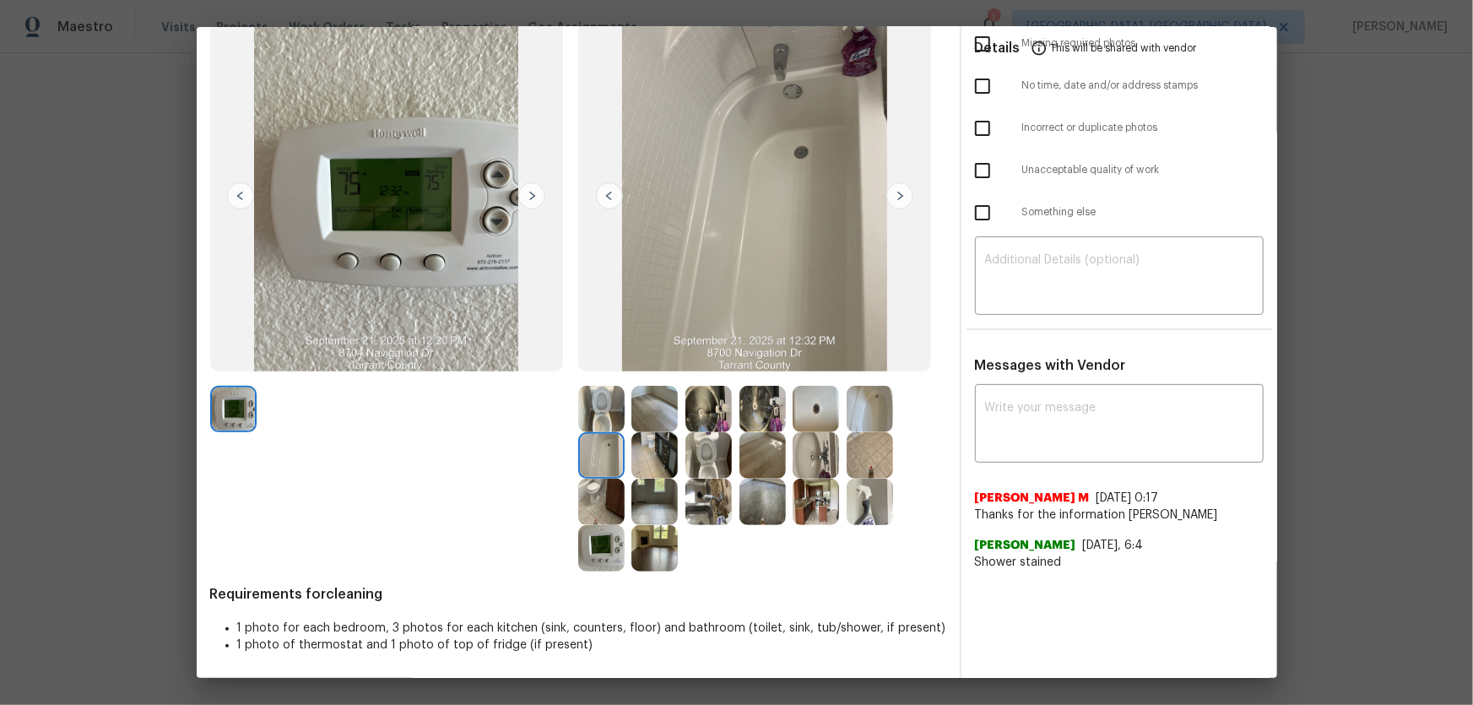
click at [801, 417] on img at bounding box center [815, 409] width 46 height 46
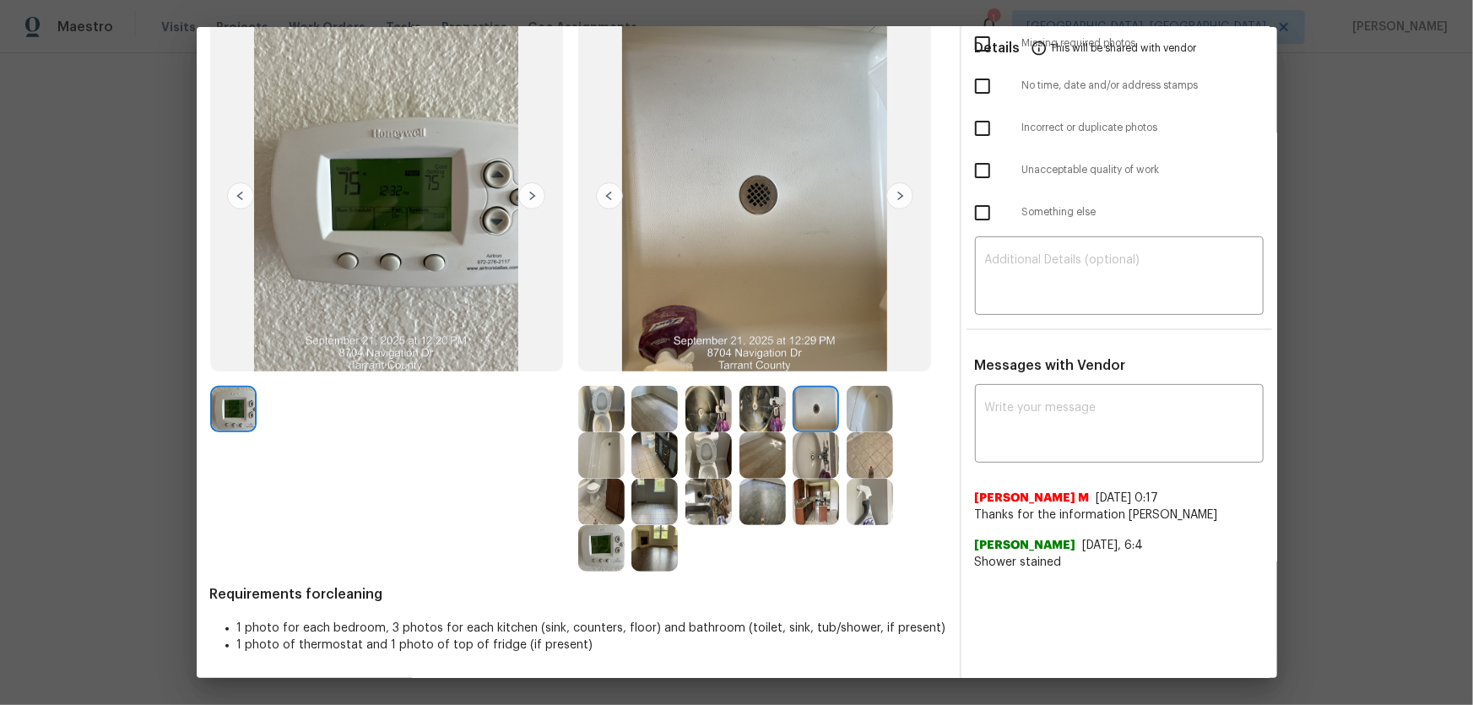
click at [869, 405] on img at bounding box center [869, 409] width 46 height 46
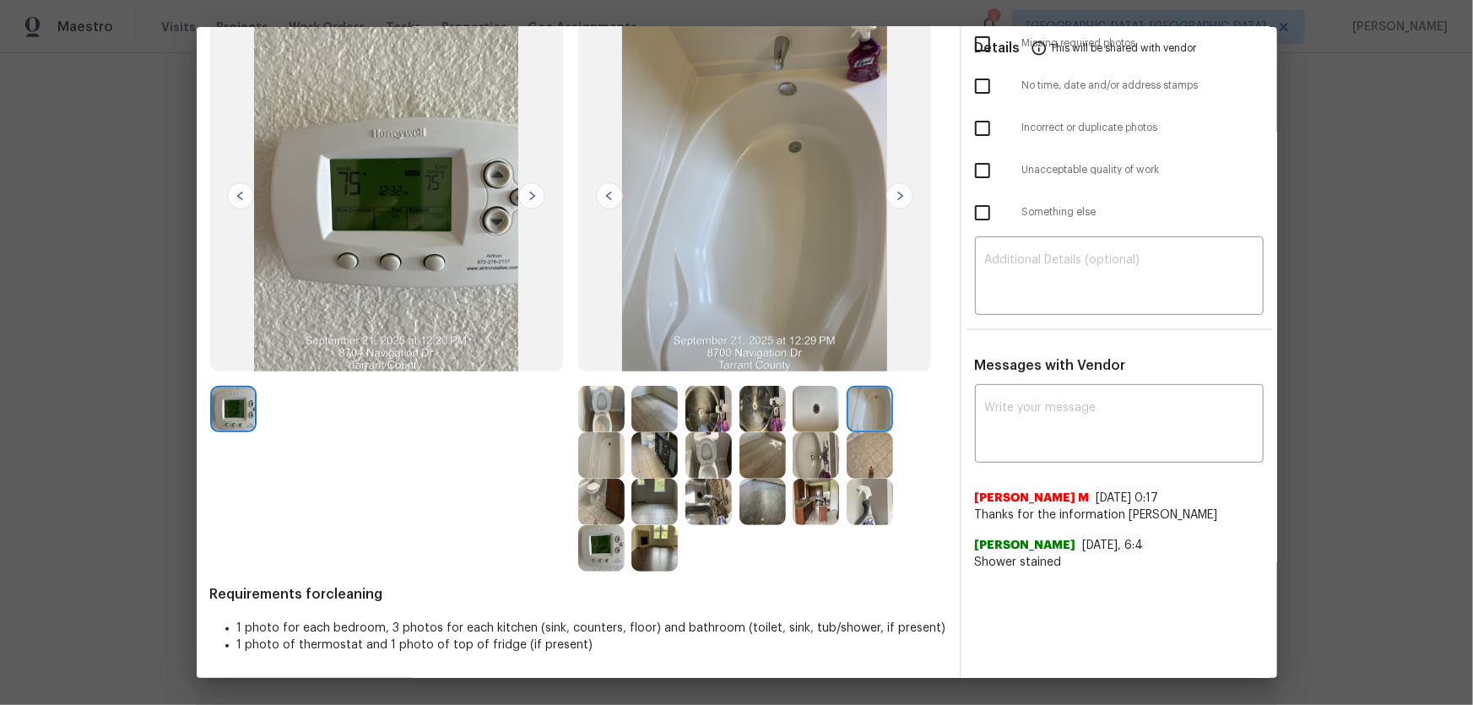
click at [809, 465] on img at bounding box center [815, 502] width 46 height 46
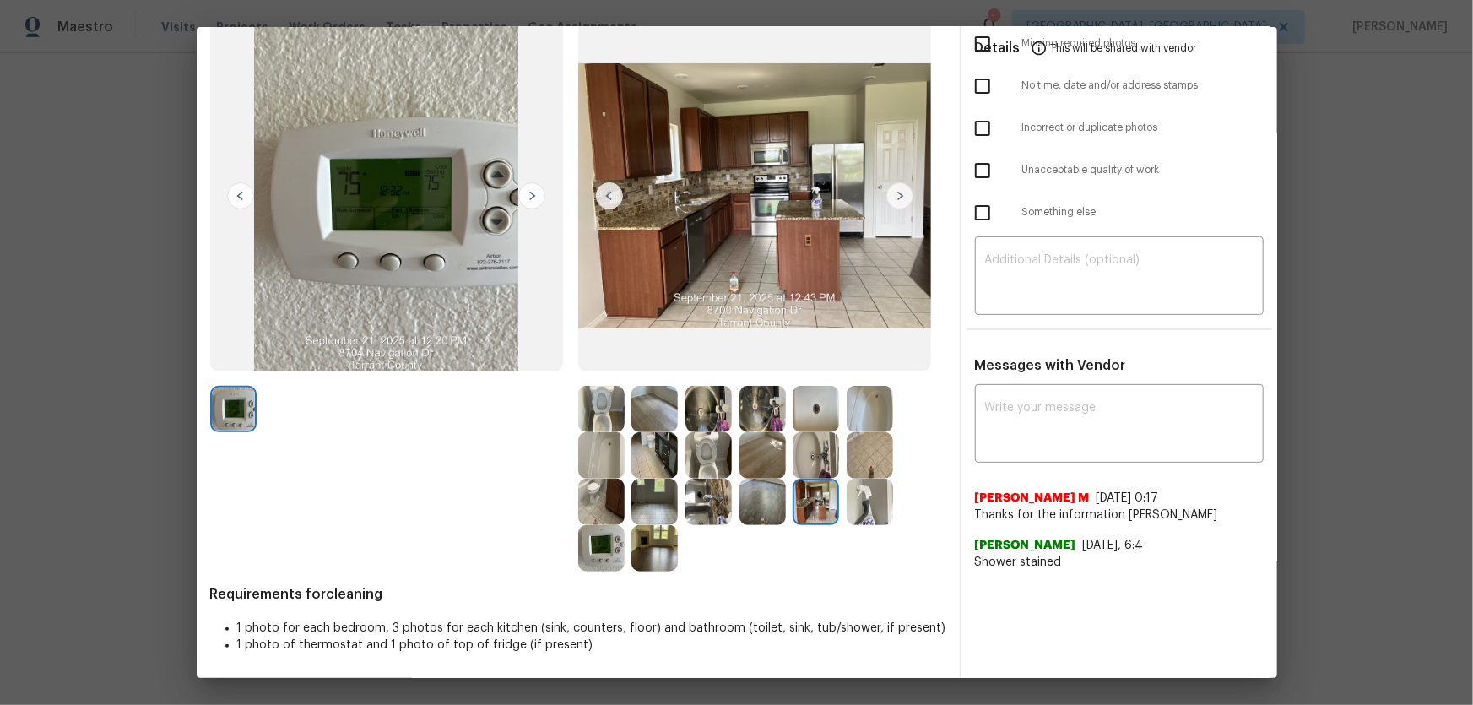
click at [708, 465] on img at bounding box center [708, 502] width 46 height 46
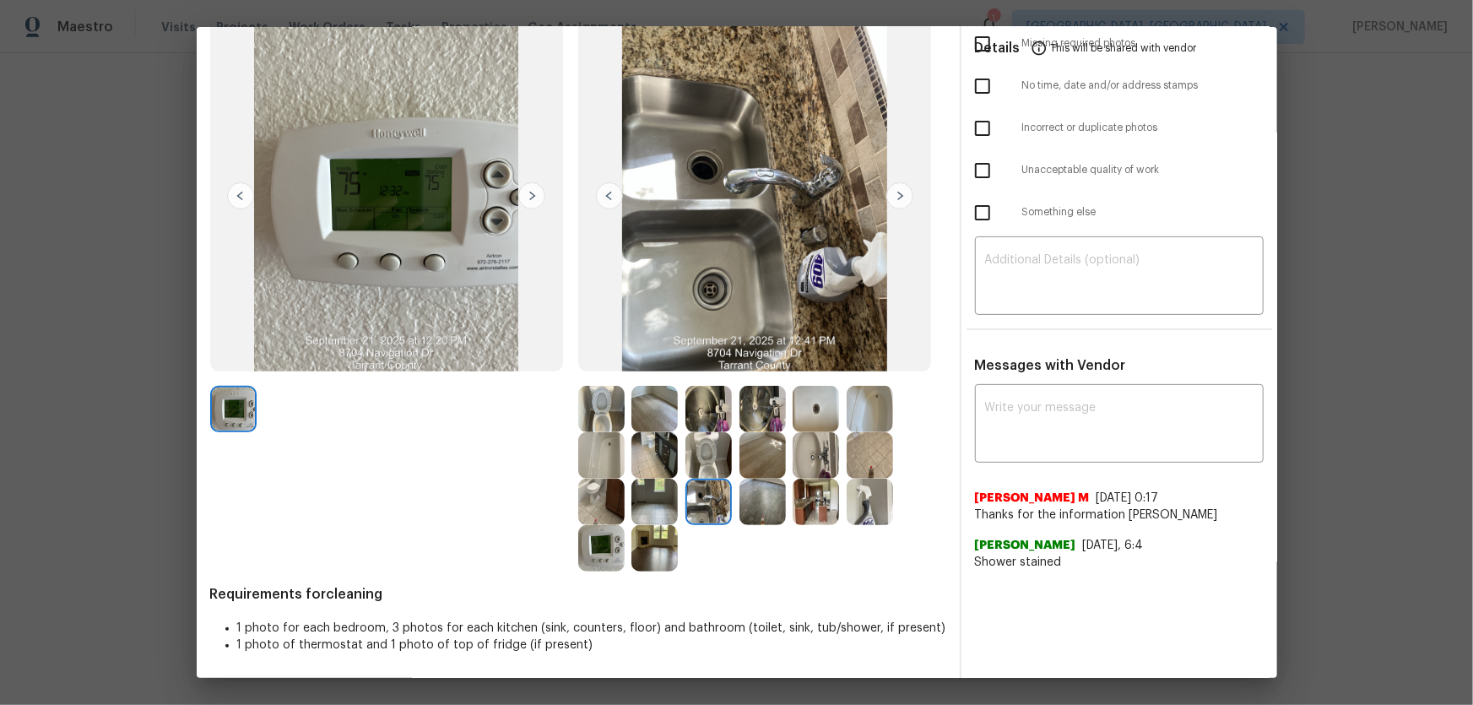
click at [762, 465] on img at bounding box center [762, 502] width 46 height 46
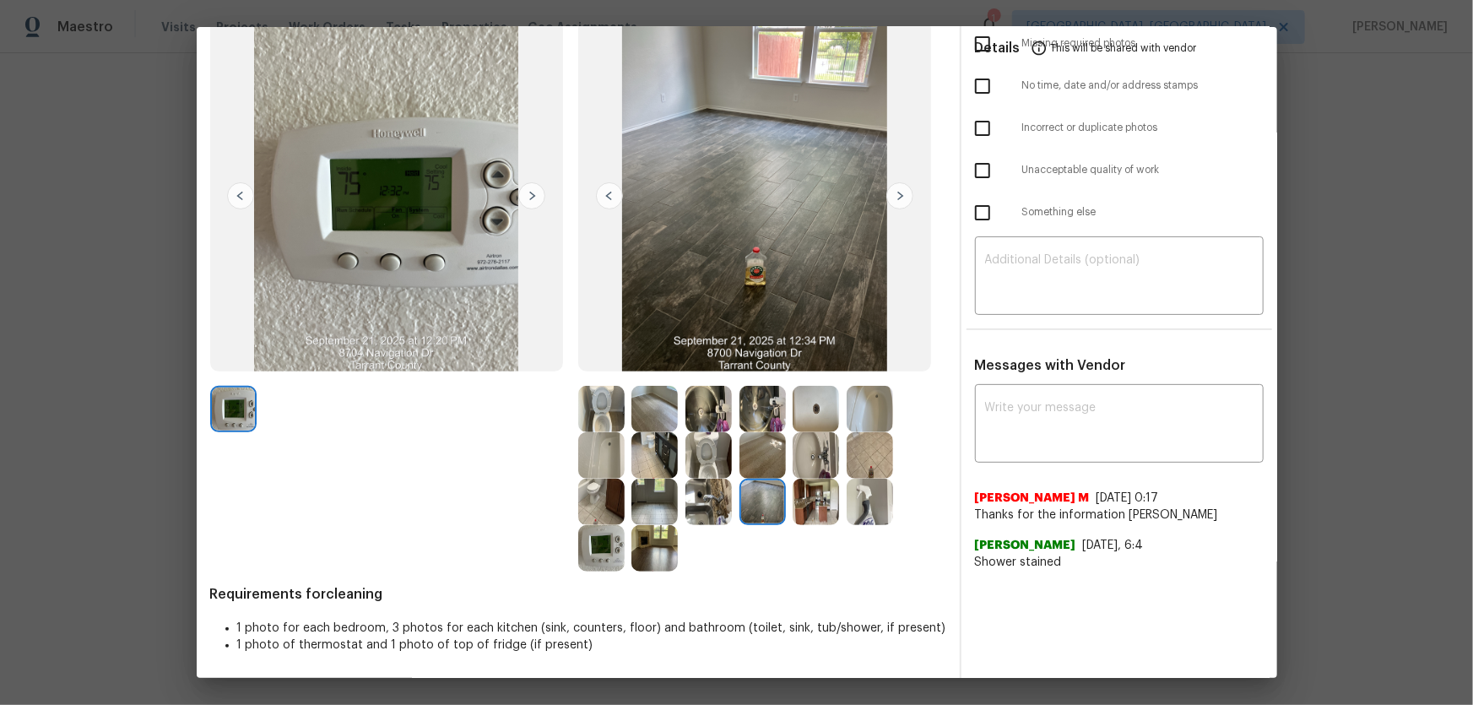
click at [673, 465] on img at bounding box center [654, 502] width 46 height 46
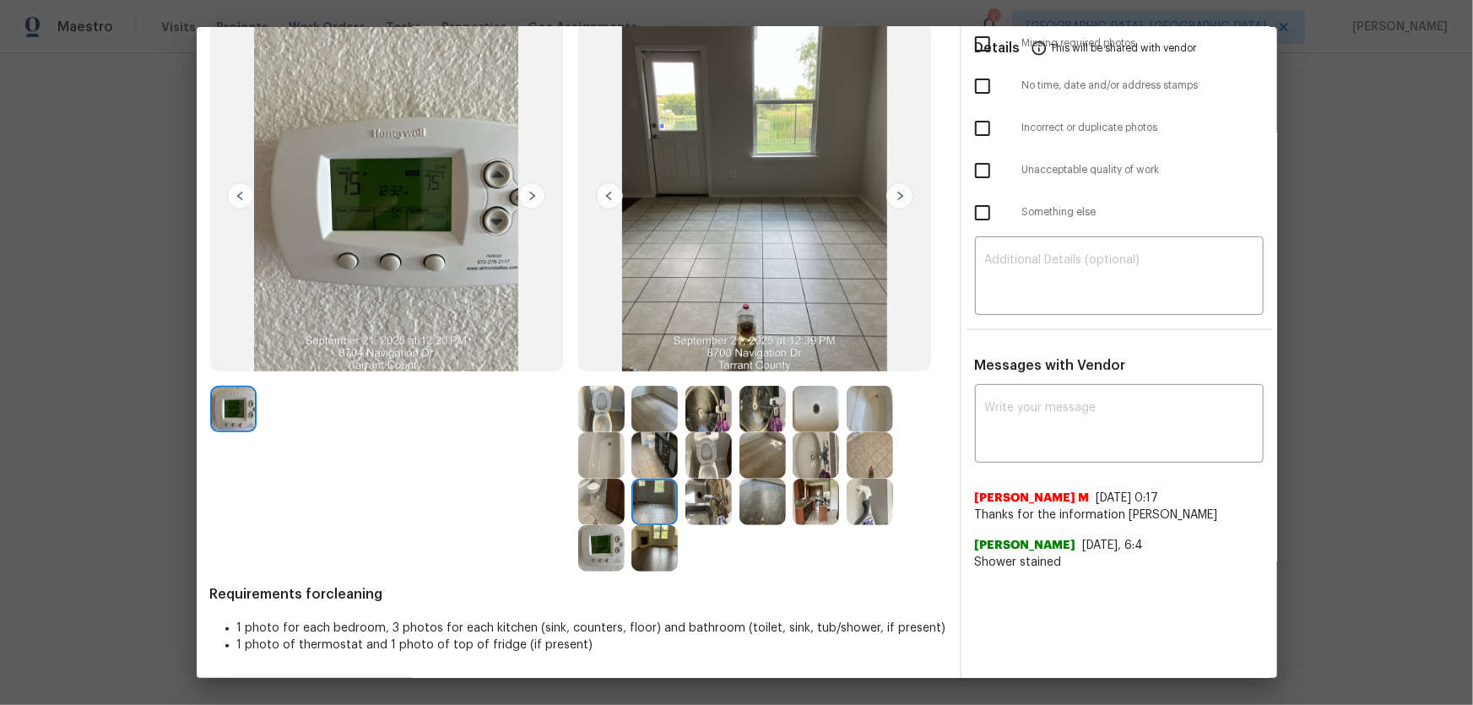
click at [641, 408] on img at bounding box center [654, 409] width 46 height 46
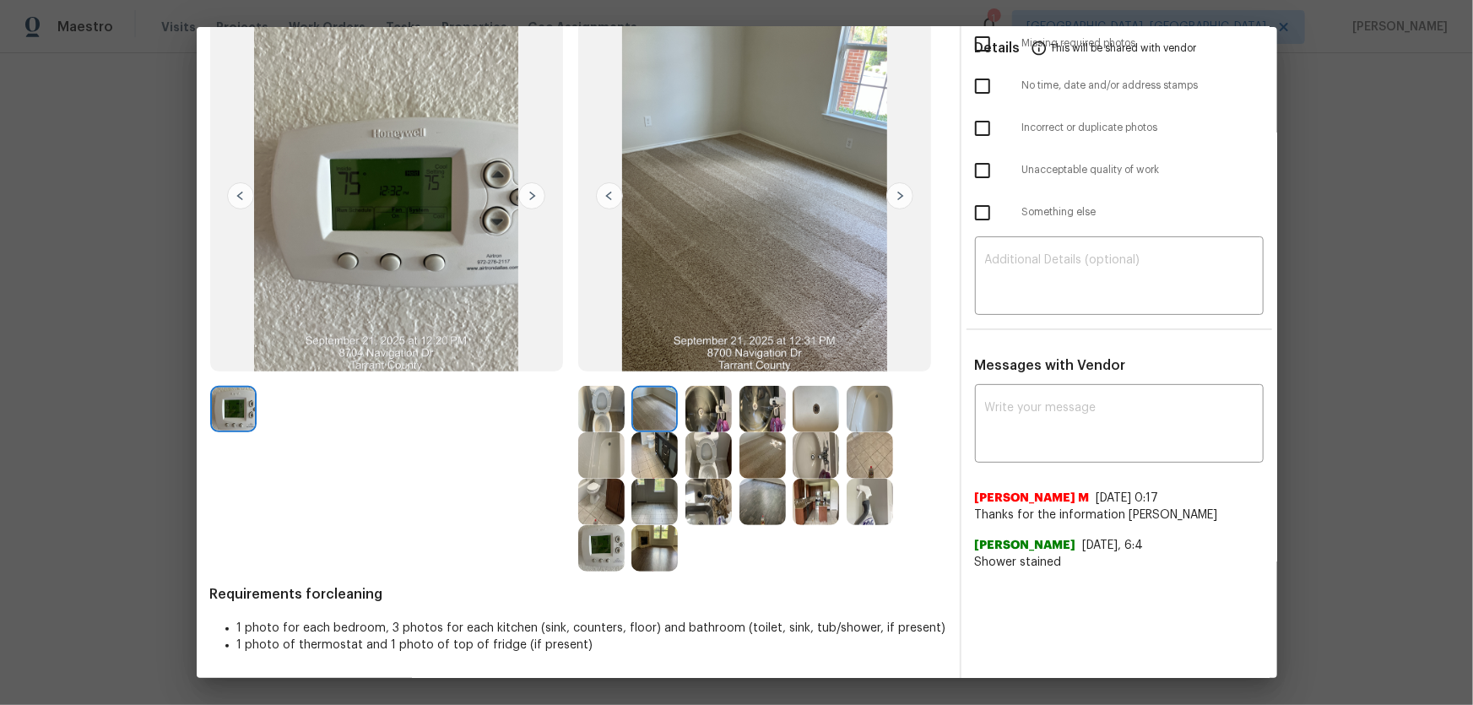
click at [776, 461] on img at bounding box center [762, 455] width 46 height 46
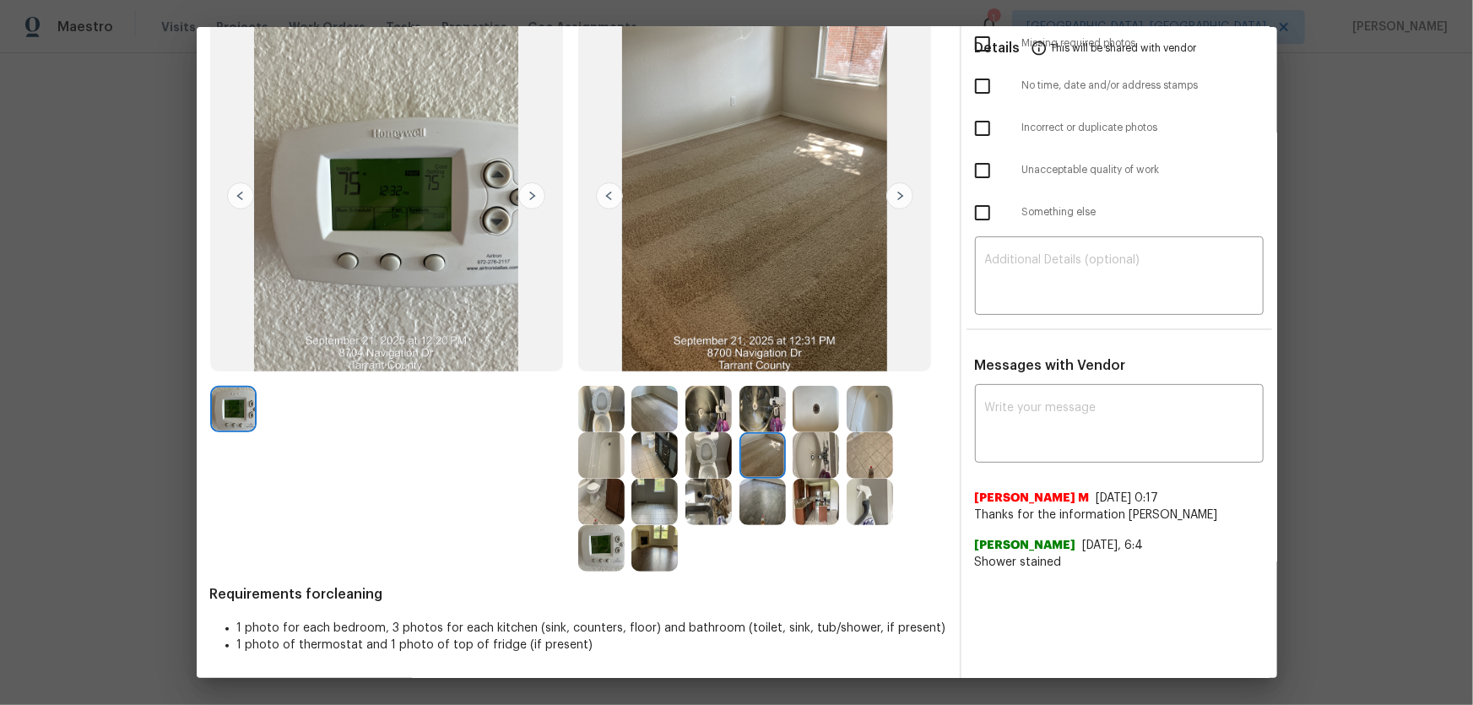
click at [663, 465] on img at bounding box center [654, 502] width 46 height 46
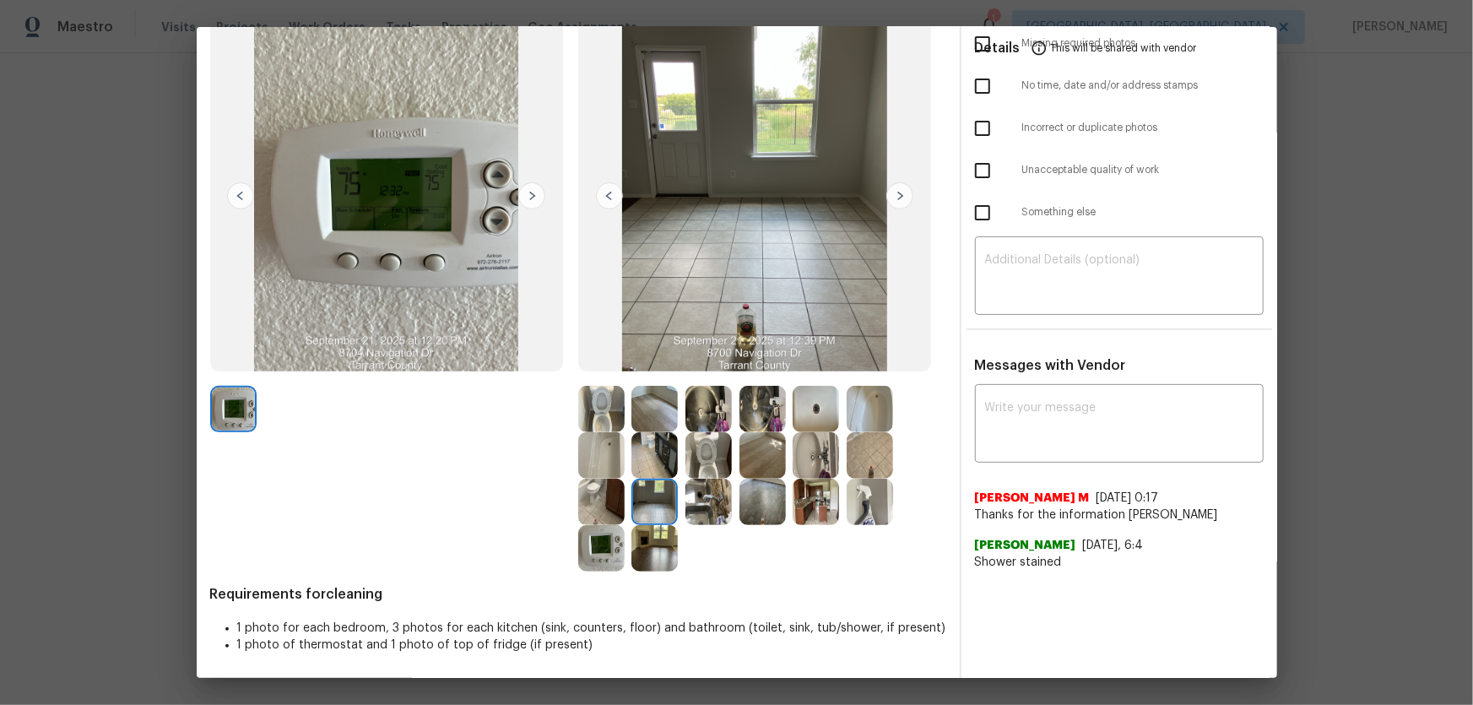
click at [663, 465] on img at bounding box center [654, 548] width 46 height 46
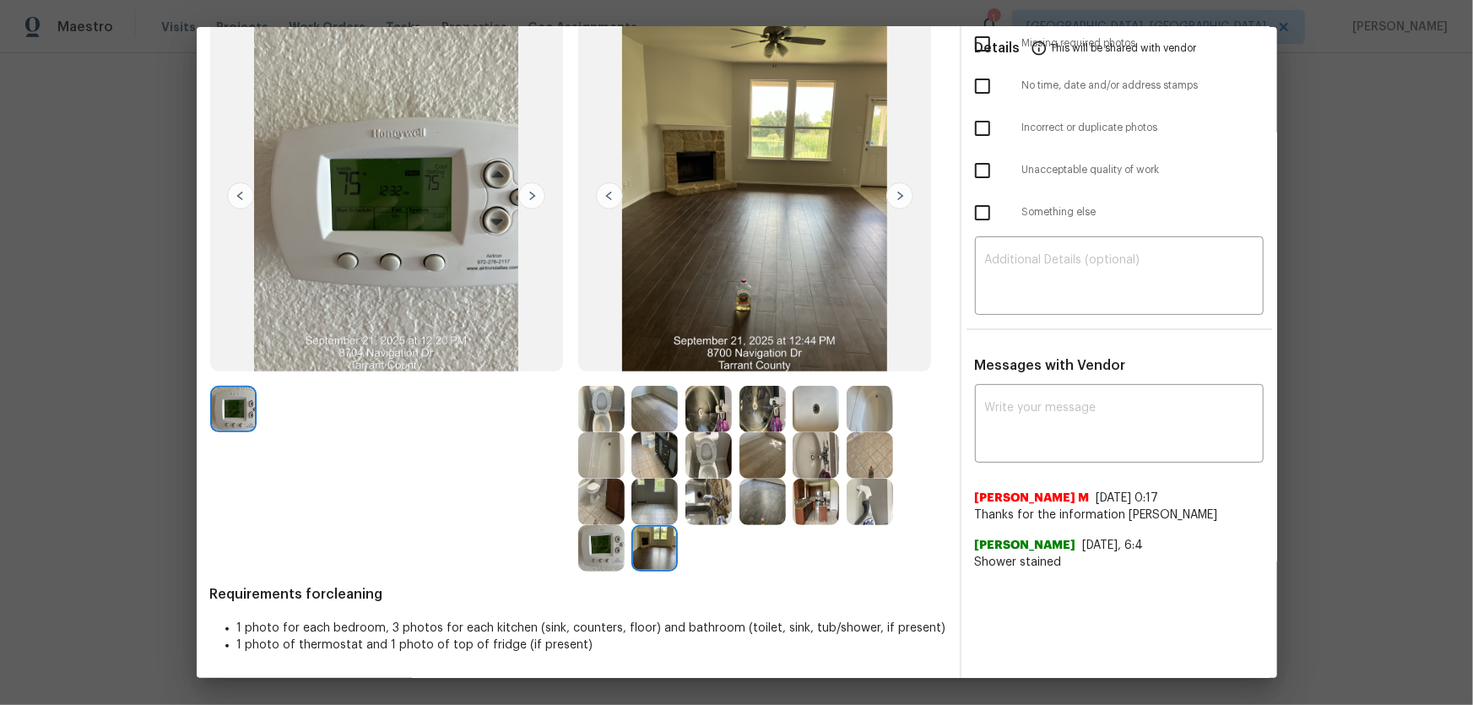
click at [599, 465] on img at bounding box center [601, 502] width 46 height 46
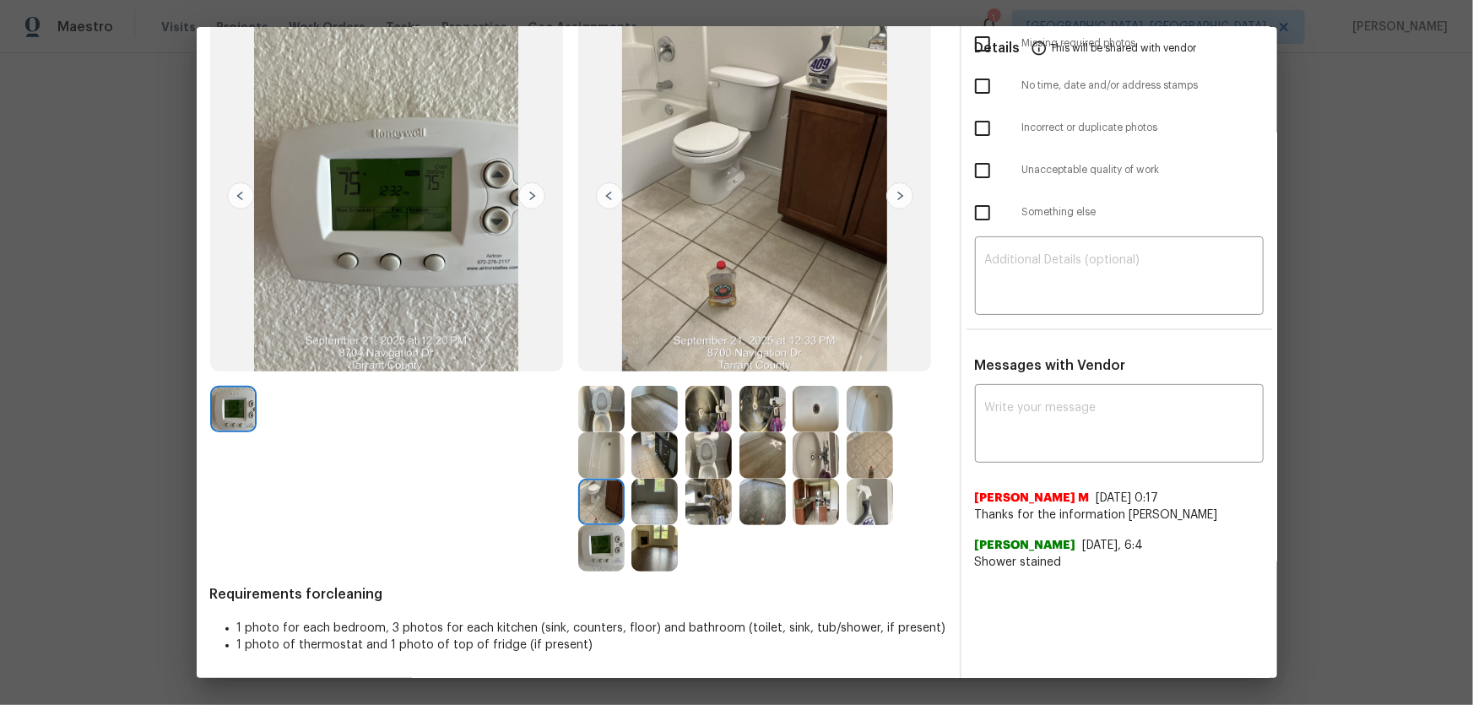
click at [638, 464] on img at bounding box center [654, 455] width 46 height 46
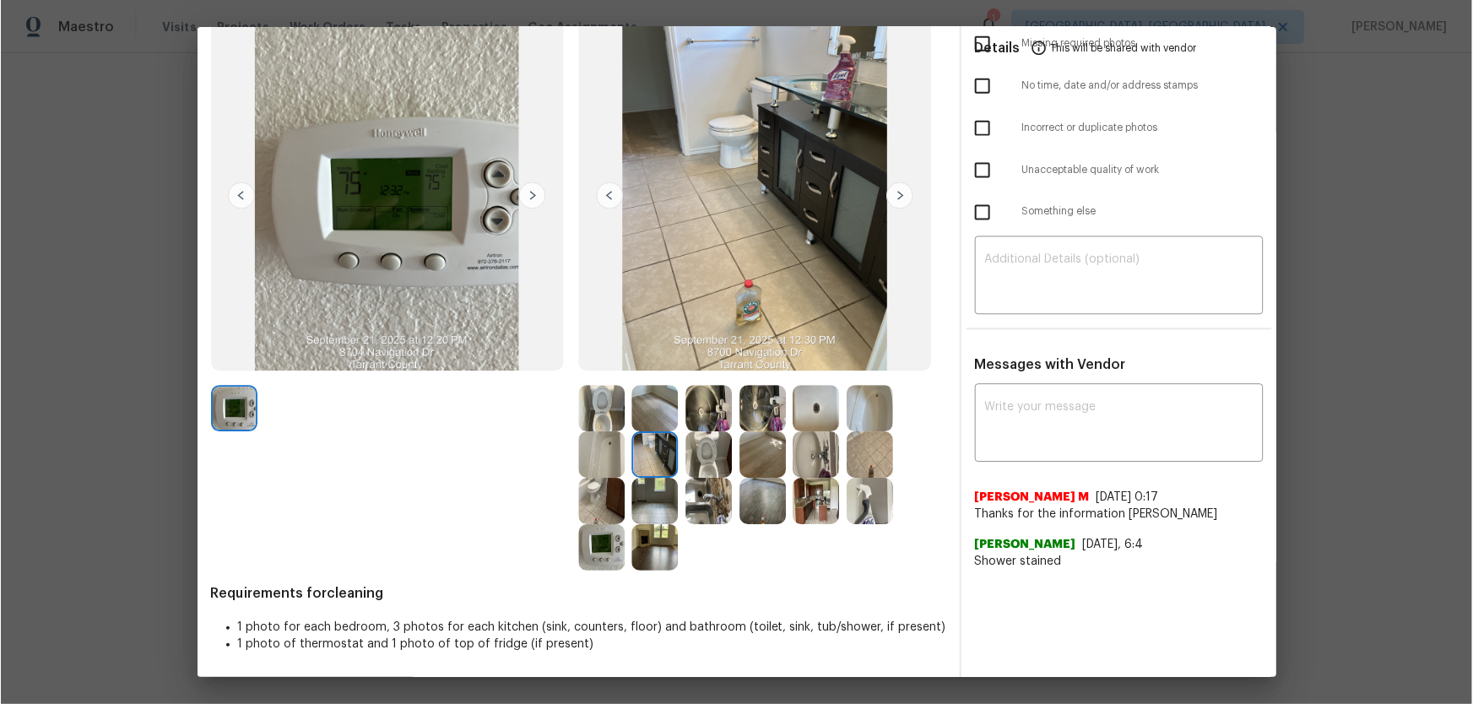
scroll to position [0, 0]
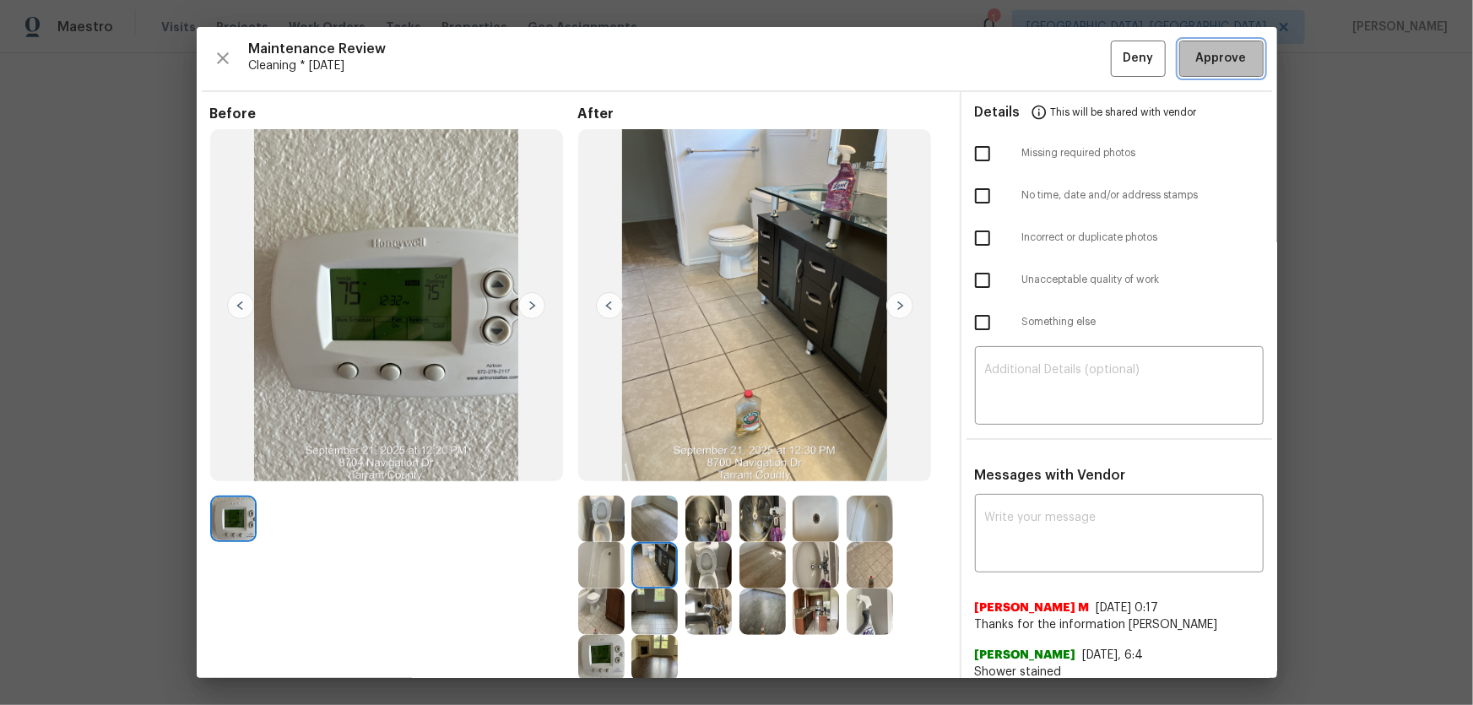
click at [1047, 57] on span "Approve" at bounding box center [1221, 58] width 51 height 21
